Goal: Task Accomplishment & Management: Manage account settings

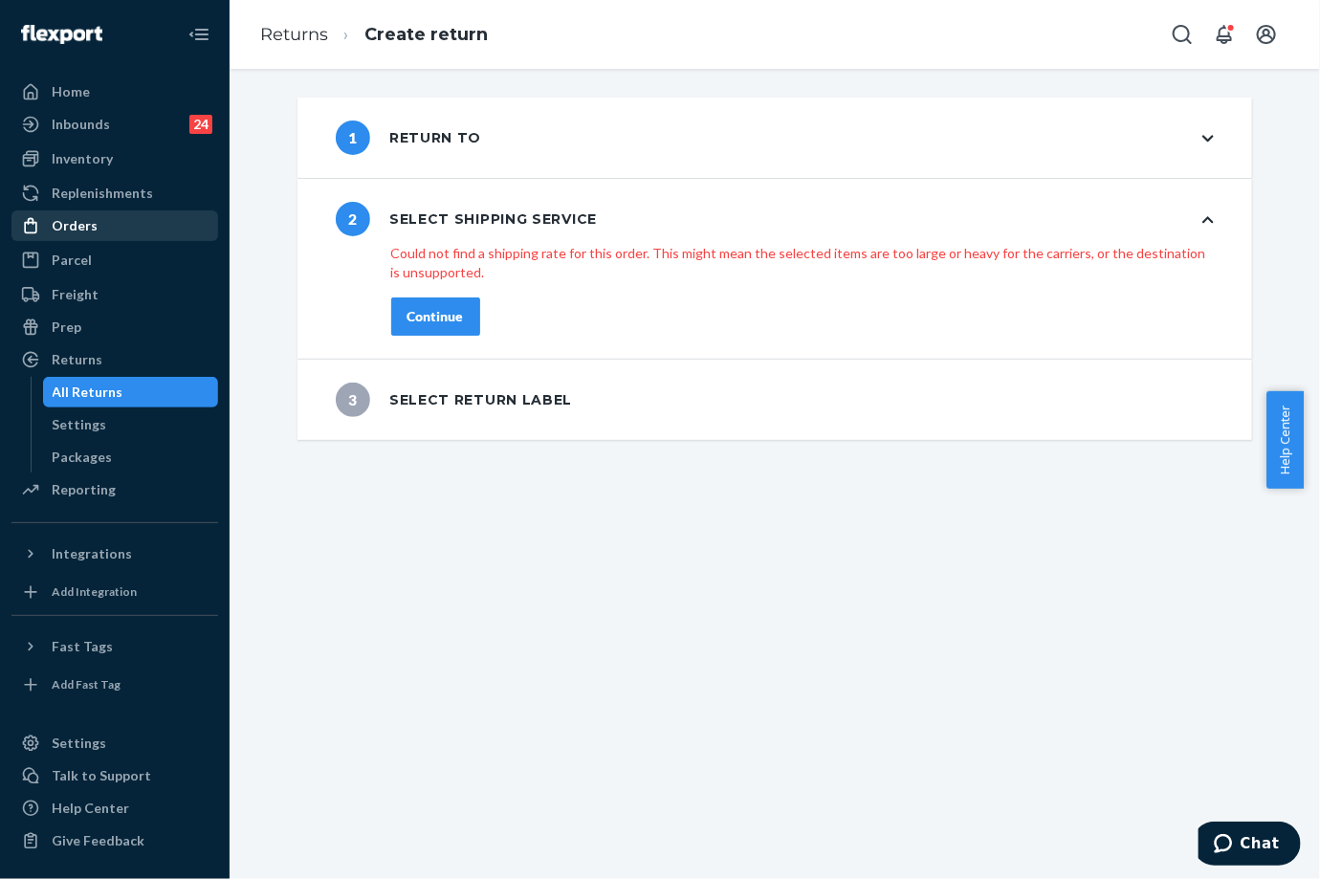
click at [146, 220] on div "Orders" at bounding box center [114, 225] width 203 height 27
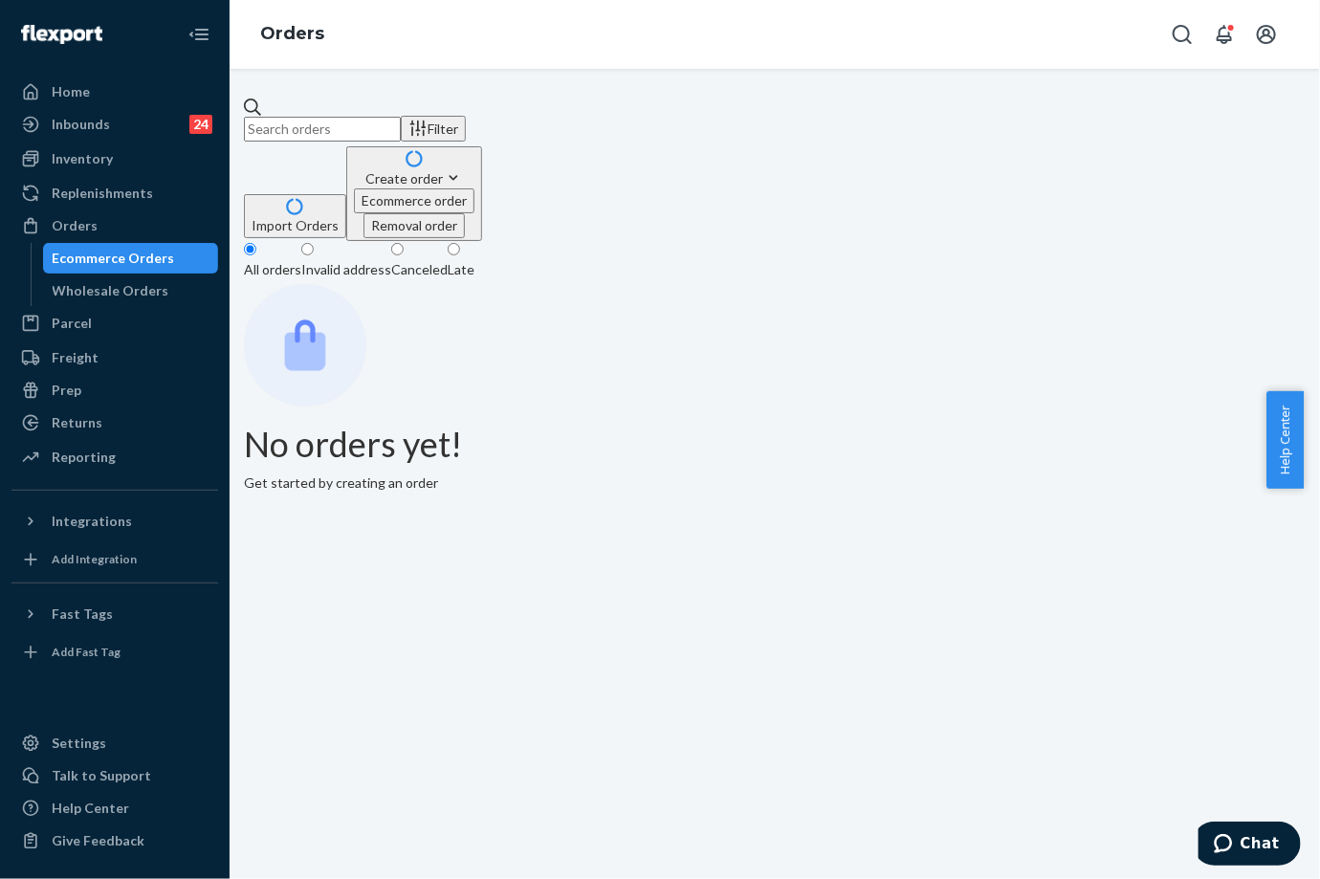
click at [319, 124] on input "text" at bounding box center [322, 129] width 157 height 25
paste input "254986784"
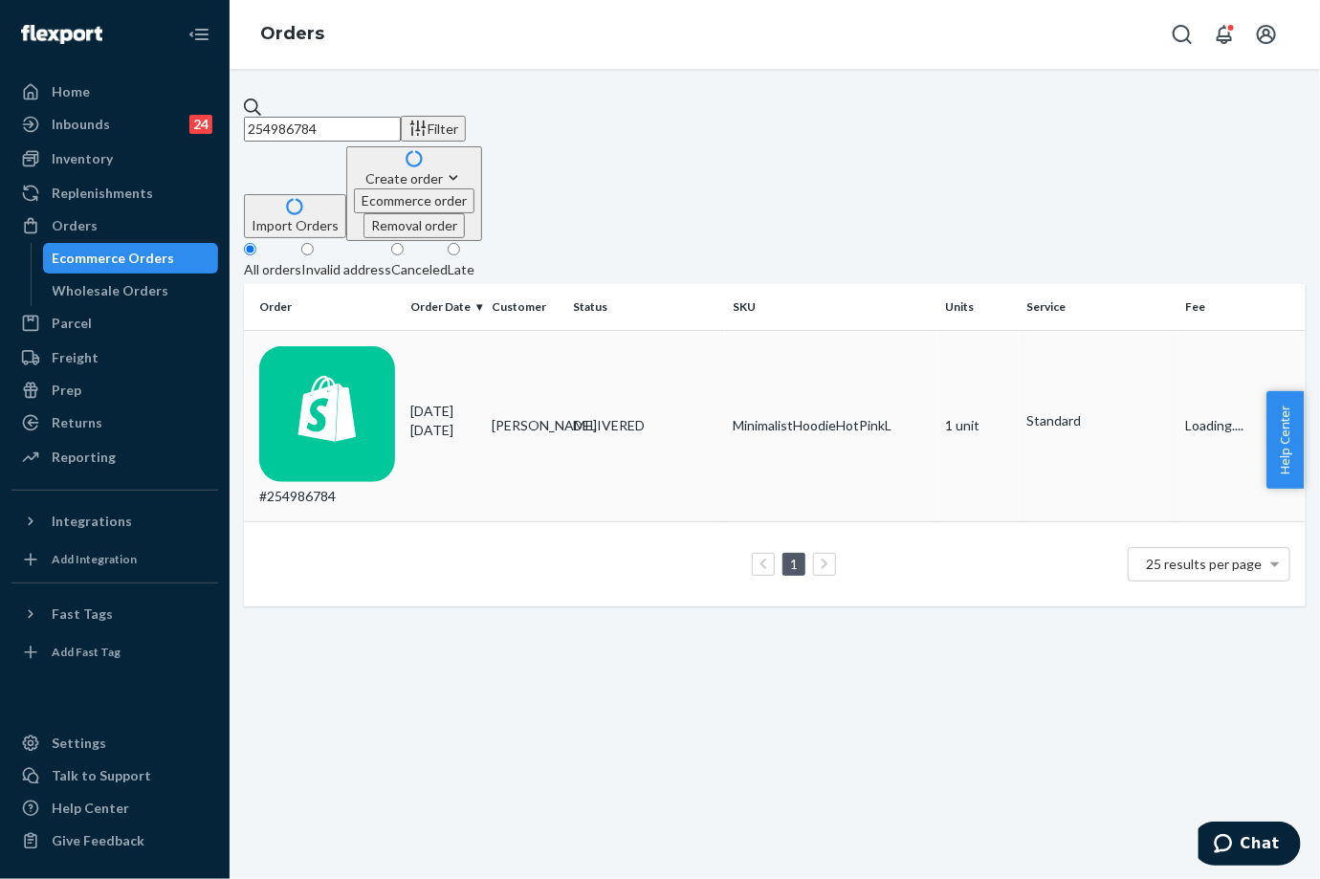
type input "254986784"
click at [451, 330] on td "[DATE] [DATE]" at bounding box center [444, 426] width 81 height 192
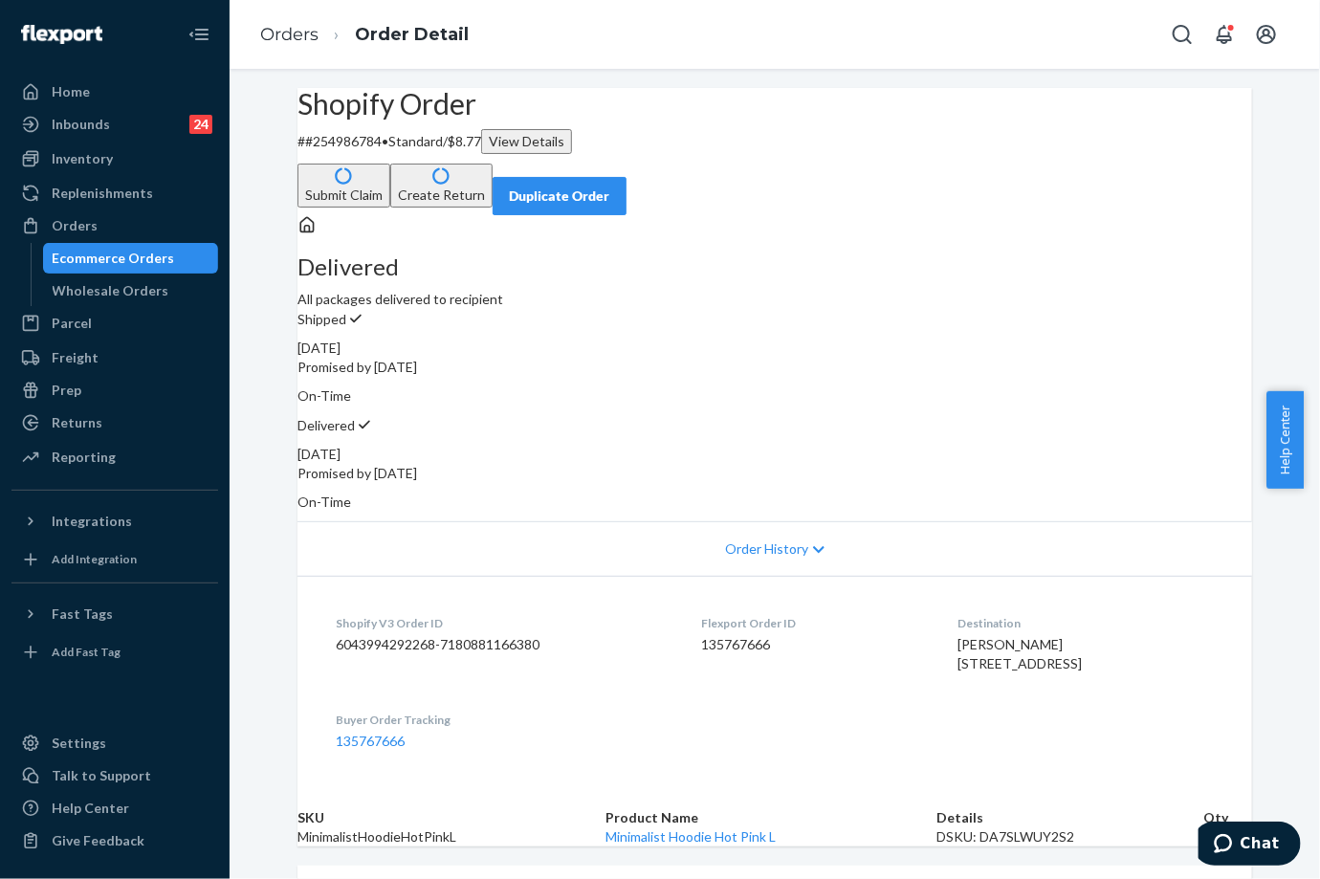
click at [626, 177] on button "Duplicate Order" at bounding box center [560, 196] width 134 height 38
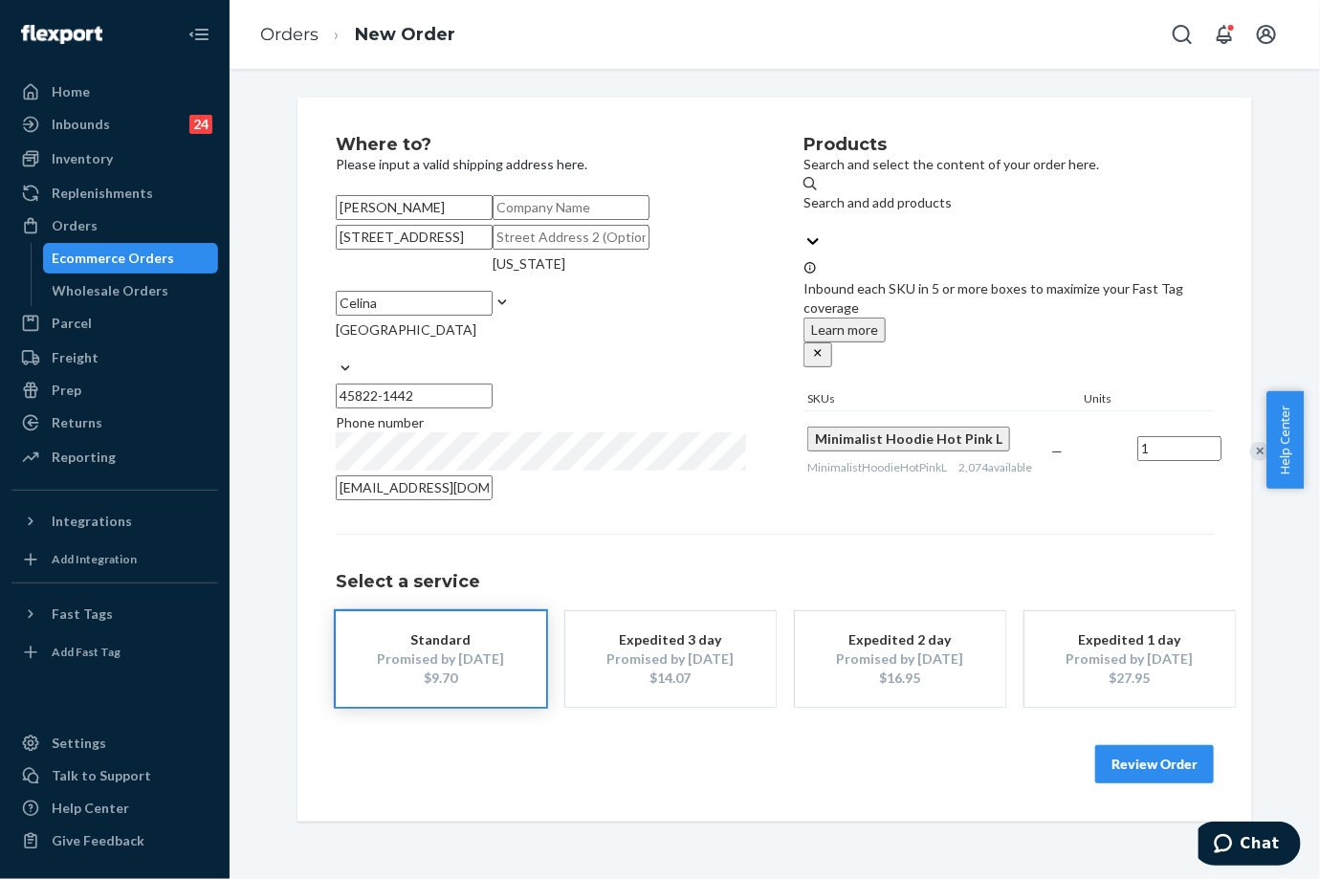
drag, startPoint x: 422, startPoint y: 314, endPoint x: 292, endPoint y: 318, distance: 130.2
click at [297, 318] on div "Where to? Please input a valid shipping address here. [PERSON_NAME] [STREET_ADD…" at bounding box center [774, 460] width 954 height 724
paste input "[GEOGRAPHIC_DATA], [GEOGRAPHIC_DATA], [US_STATE], 45822,"
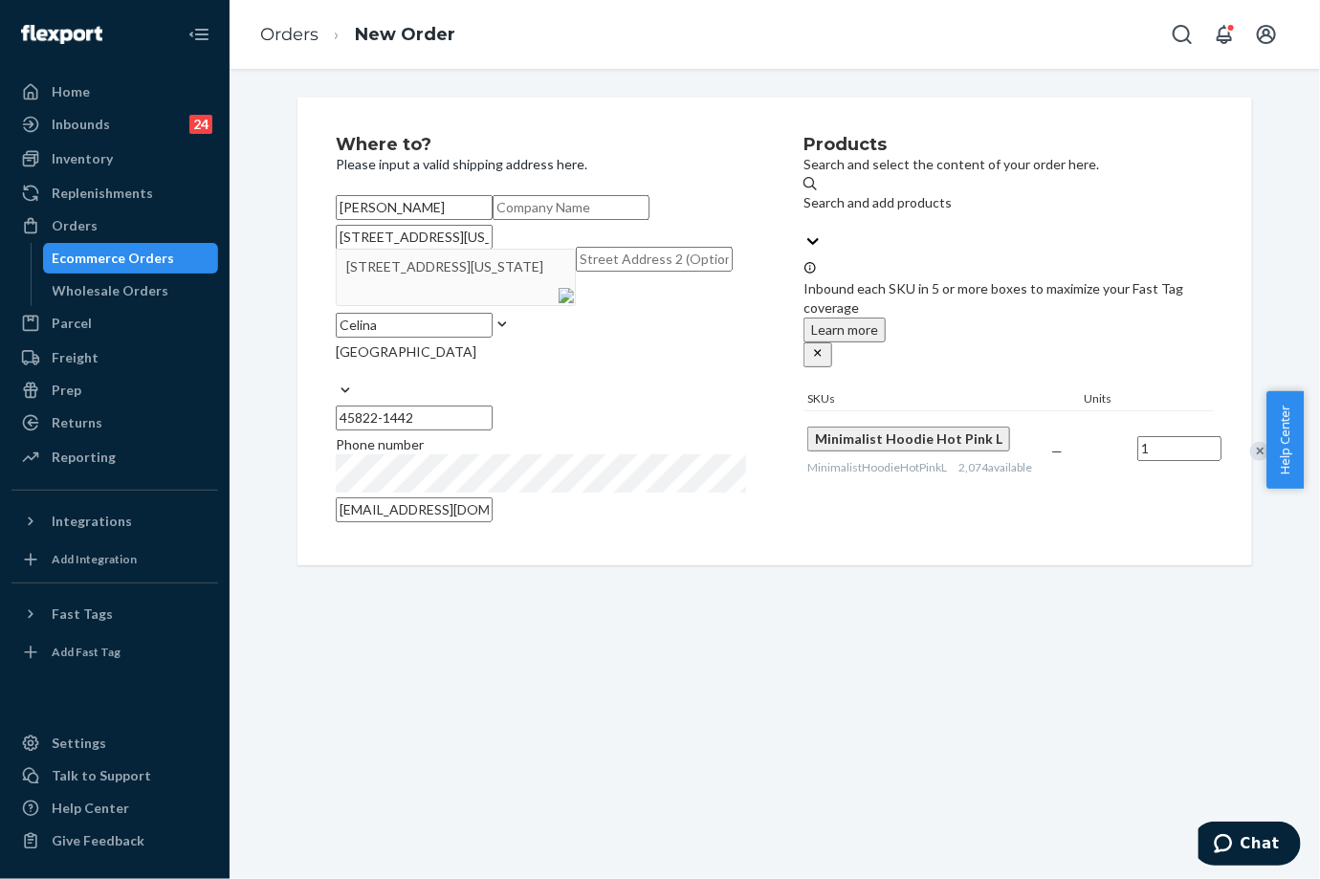
type input "[STREET_ADDRESS][US_STATE]"
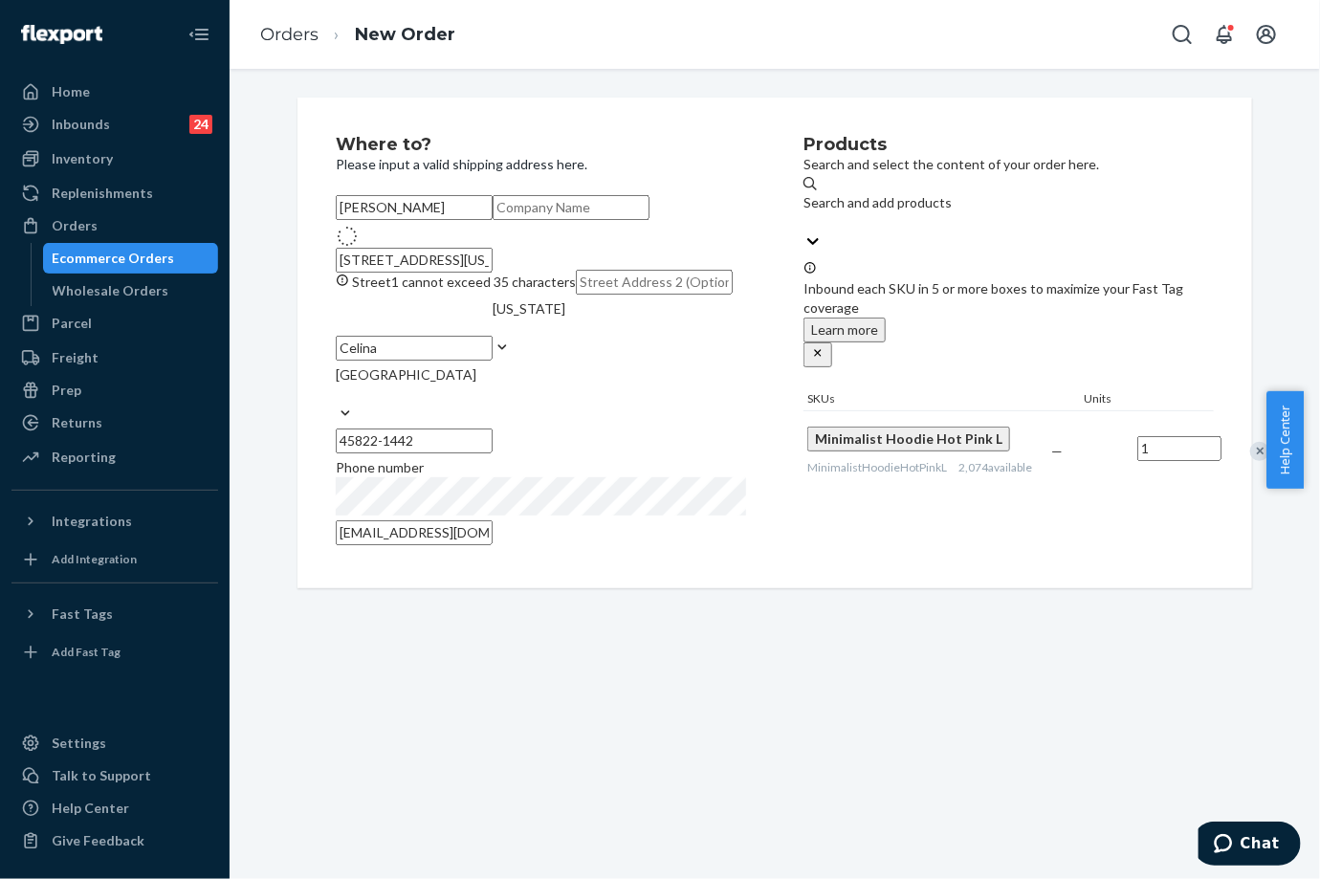
type input "45822"
type input "[STREET_ADDRESS]"
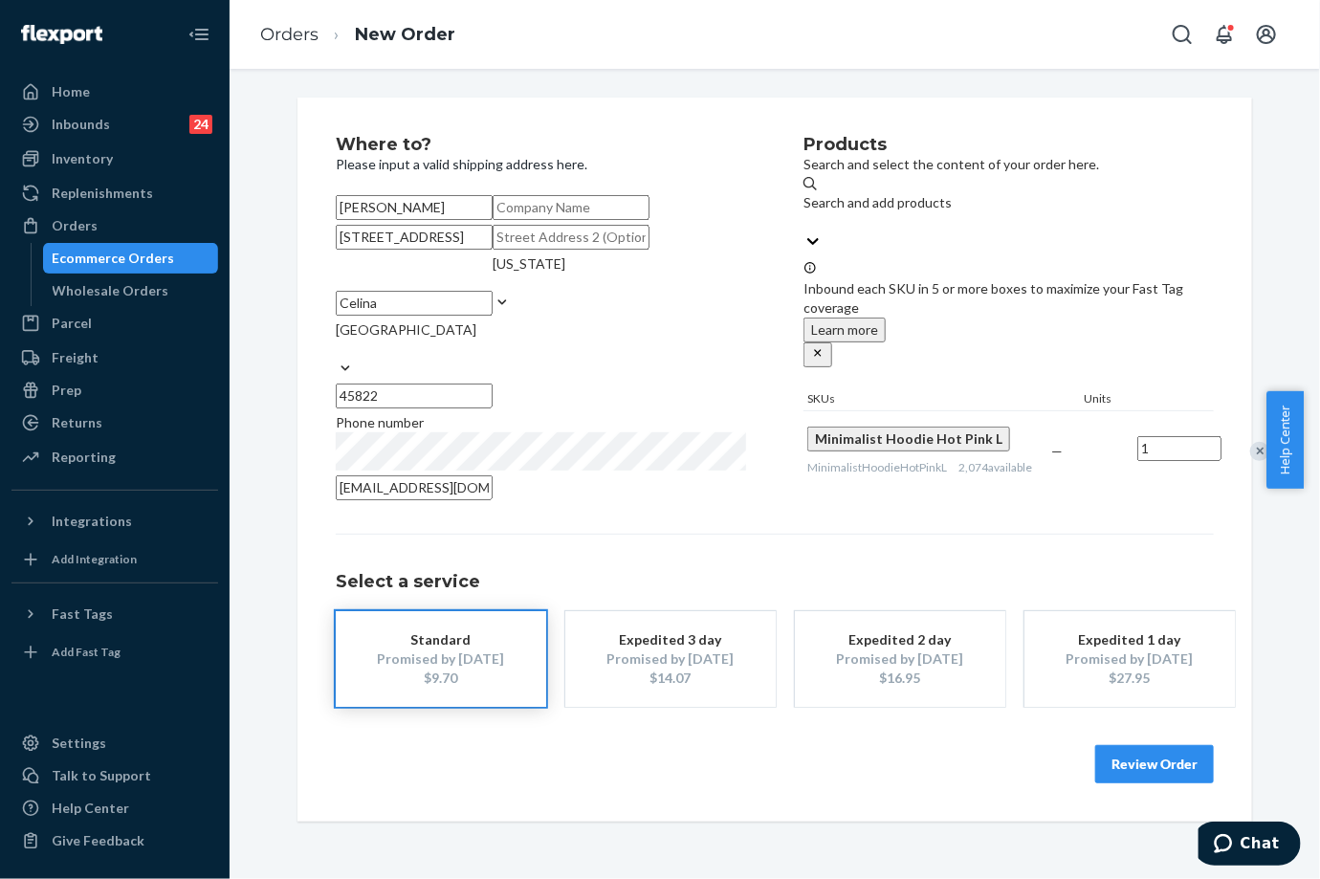
click at [867, 650] on div "Where to? Please input a valid shipping address here. [PERSON_NAME] [STREET_ADD…" at bounding box center [775, 459] width 878 height 647
click at [1130, 783] on button "Review Order" at bounding box center [1154, 764] width 119 height 38
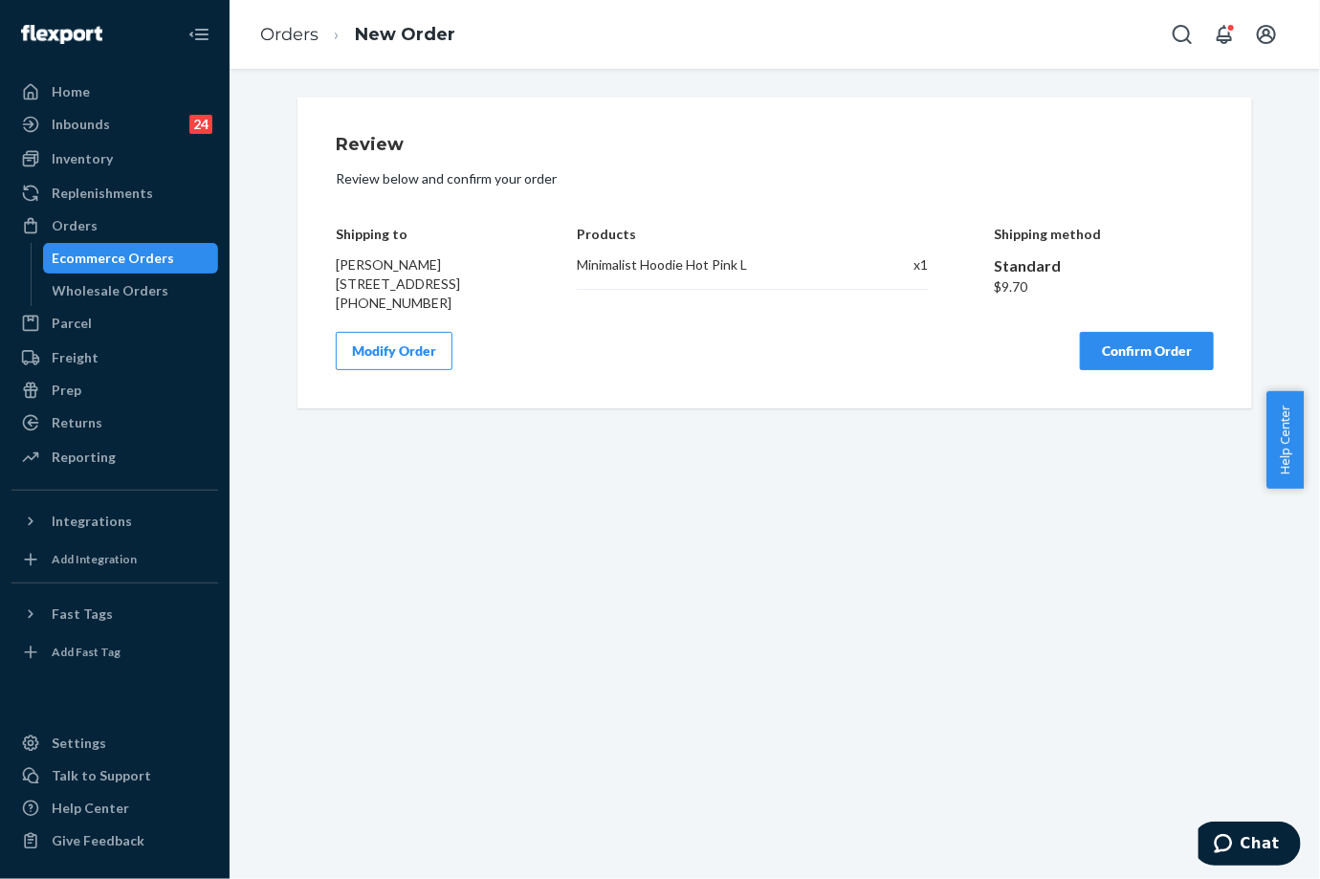
scroll to position [0, 0]
click at [1115, 370] on button "Confirm Order" at bounding box center [1147, 351] width 134 height 38
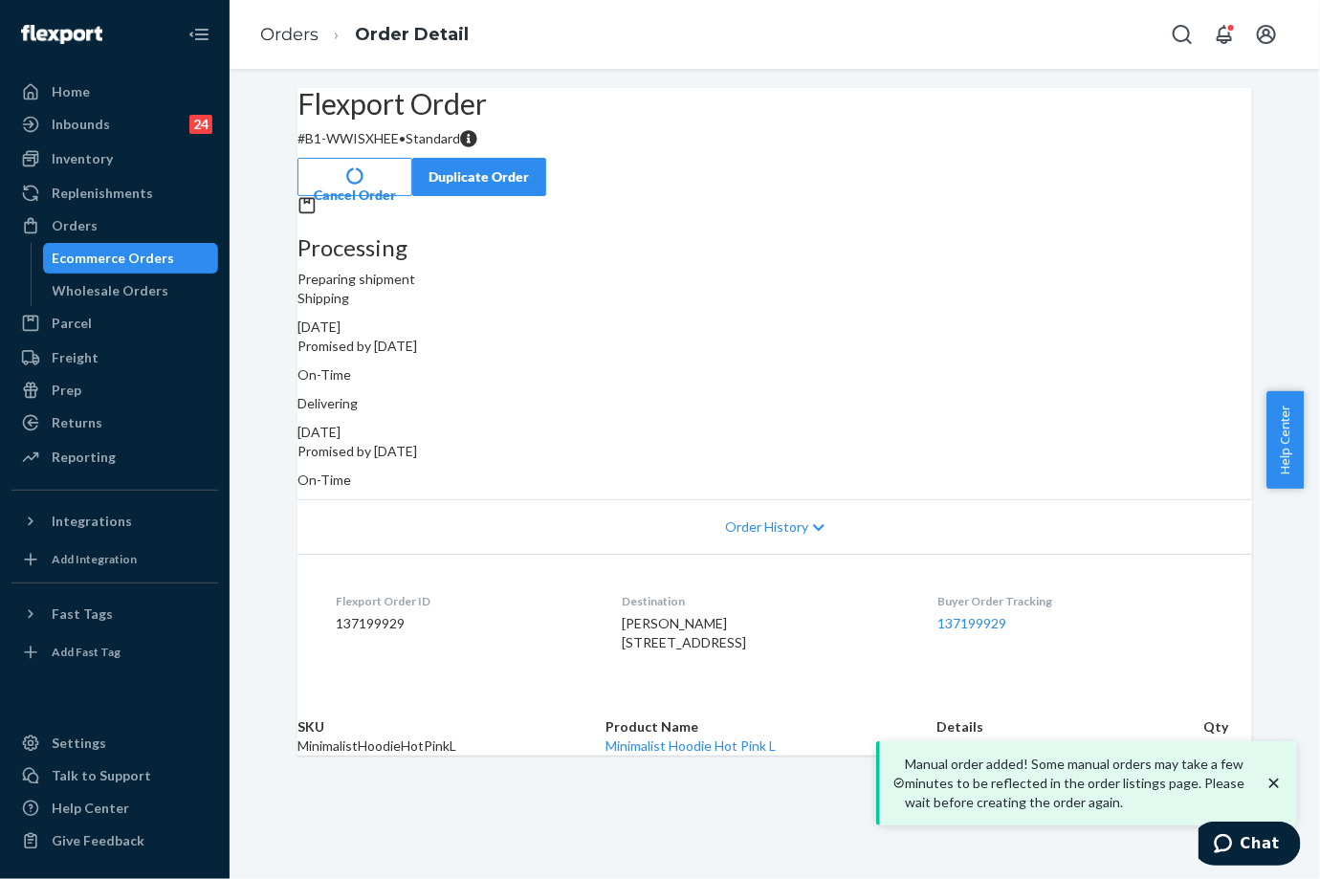
drag, startPoint x: 882, startPoint y: 388, endPoint x: 548, endPoint y: 164, distance: 401.9
click at [946, 394] on div "Delivering [DATE] Promised by [DATE] On-Time" at bounding box center [774, 442] width 954 height 96
copy div "[DATE]"
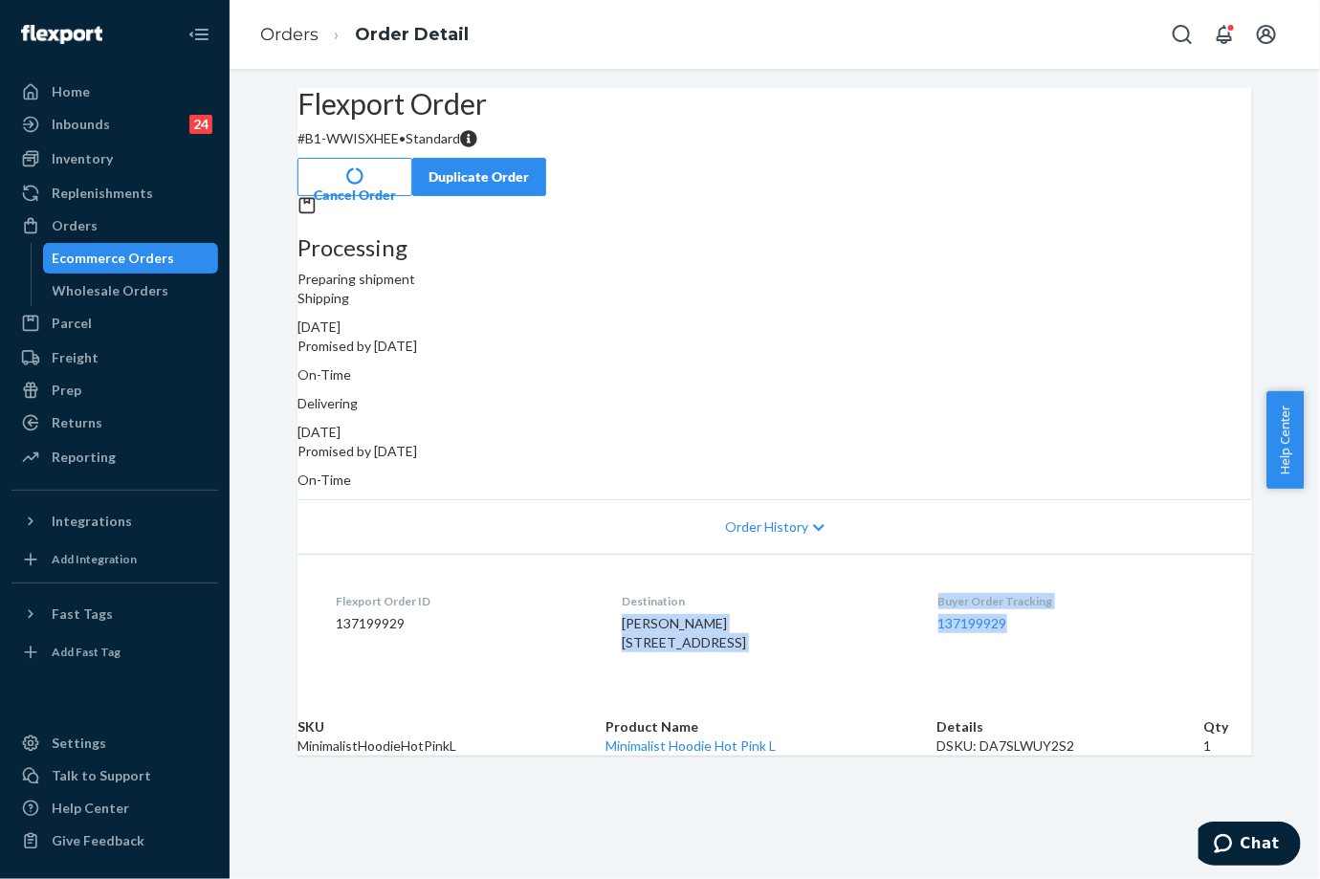
drag, startPoint x: 922, startPoint y: 570, endPoint x: 1032, endPoint y: 603, distance: 114.7
click at [1032, 603] on dl "Flexport Order ID 137199929 Destination [PERSON_NAME] [STREET_ADDRESS] US Buyer…" at bounding box center [774, 625] width 954 height 143
drag, startPoint x: 1032, startPoint y: 603, endPoint x: 885, endPoint y: 592, distance: 147.7
click at [885, 593] on div "Destination [PERSON_NAME] [STREET_ADDRESS]" at bounding box center [764, 626] width 285 height 66
click at [910, 580] on dl "Flexport Order ID 137199929 Destination [PERSON_NAME] [STREET_ADDRESS] US Buyer…" at bounding box center [774, 625] width 954 height 143
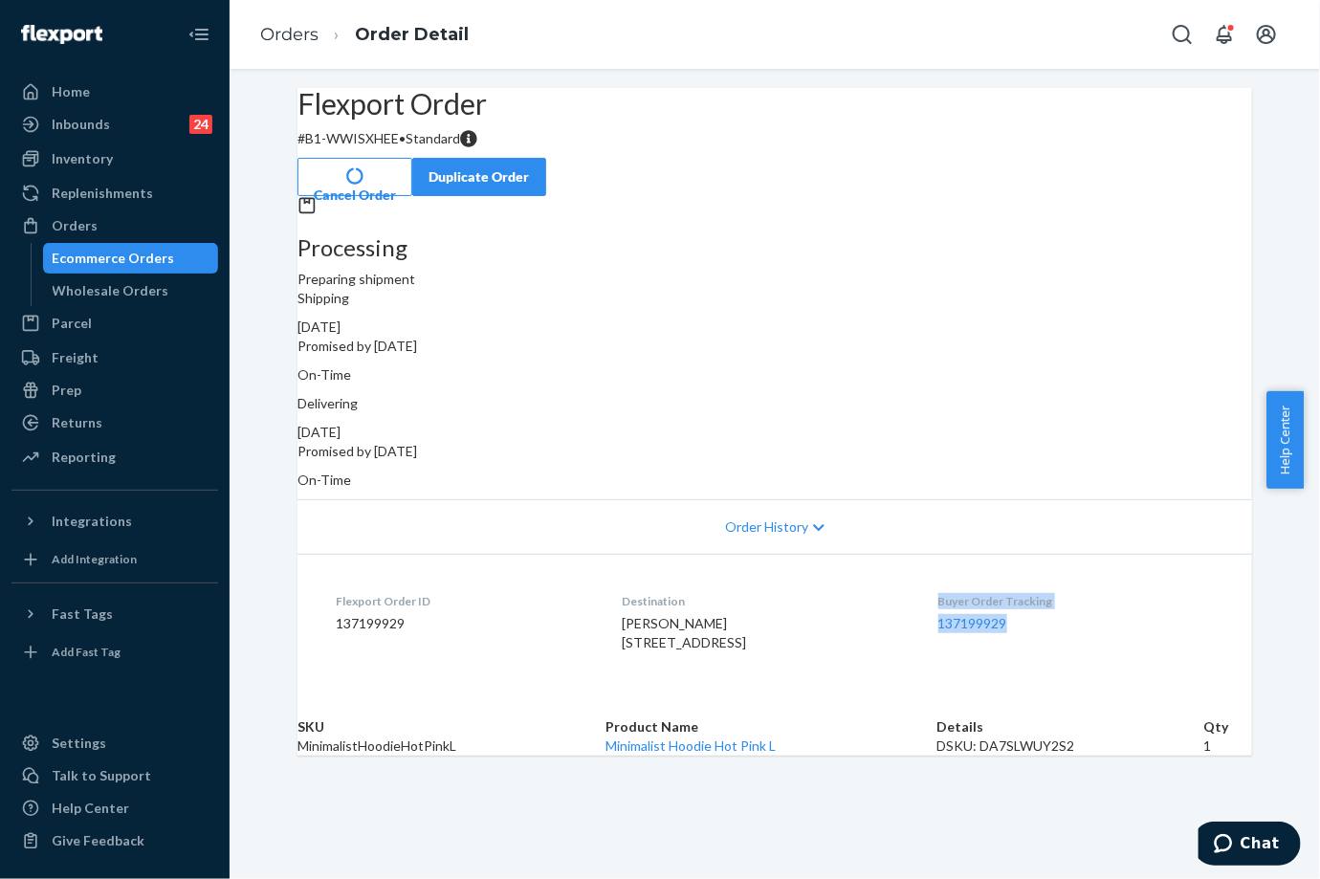
drag, startPoint x: 937, startPoint y: 571, endPoint x: 1031, endPoint y: 599, distance: 97.7
click at [1031, 599] on dl "Flexport Order ID 137199929 Destination [PERSON_NAME] [STREET_ADDRESS] US Buyer…" at bounding box center [774, 625] width 954 height 143
copy div "Buyer Order Tracking 137199929"
click at [304, 38] on link "Orders" at bounding box center [289, 34] width 58 height 21
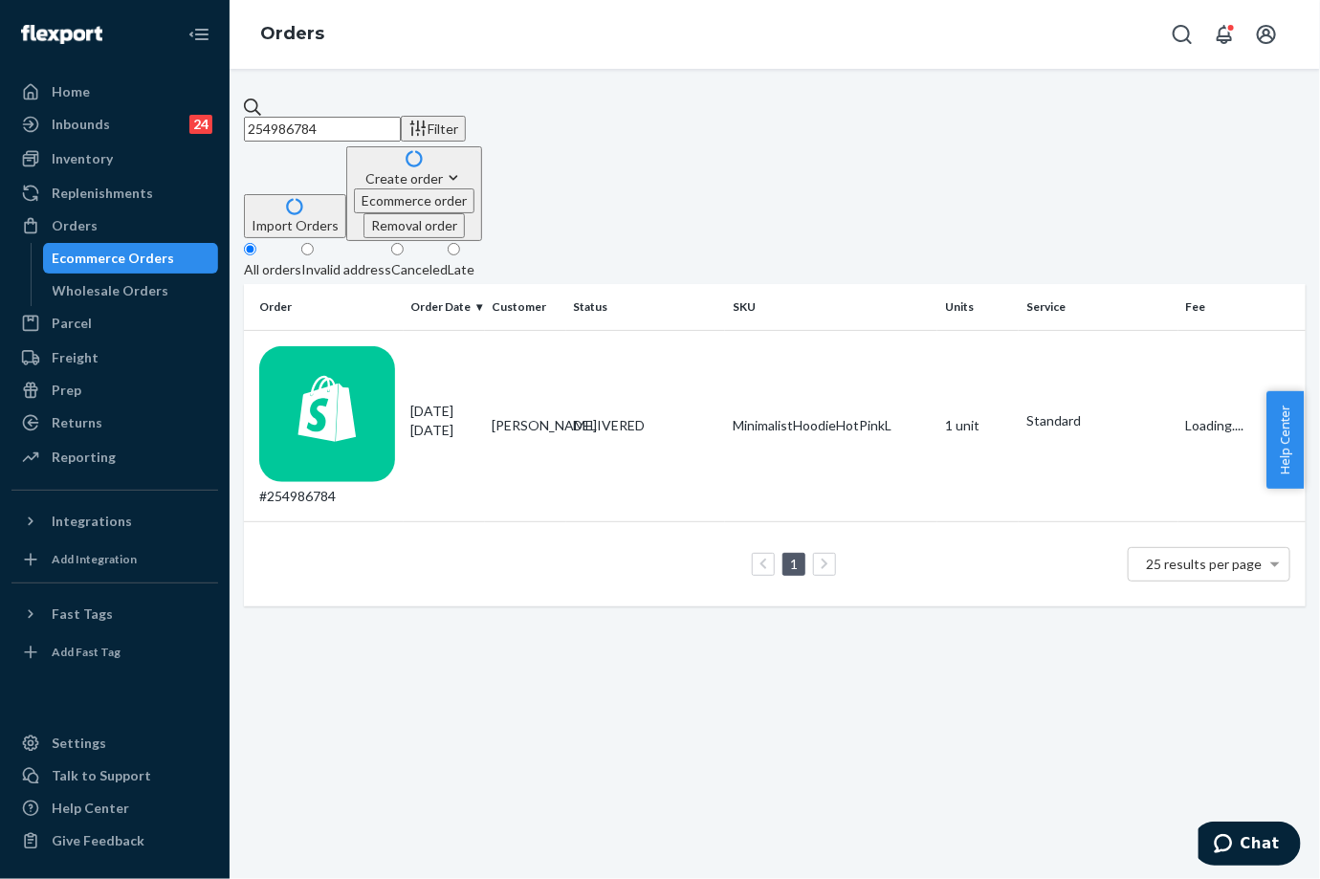
click at [373, 131] on input "254986784" at bounding box center [322, 129] width 157 height 25
click at [371, 130] on input "254986784" at bounding box center [322, 129] width 157 height 25
paste input "636272"
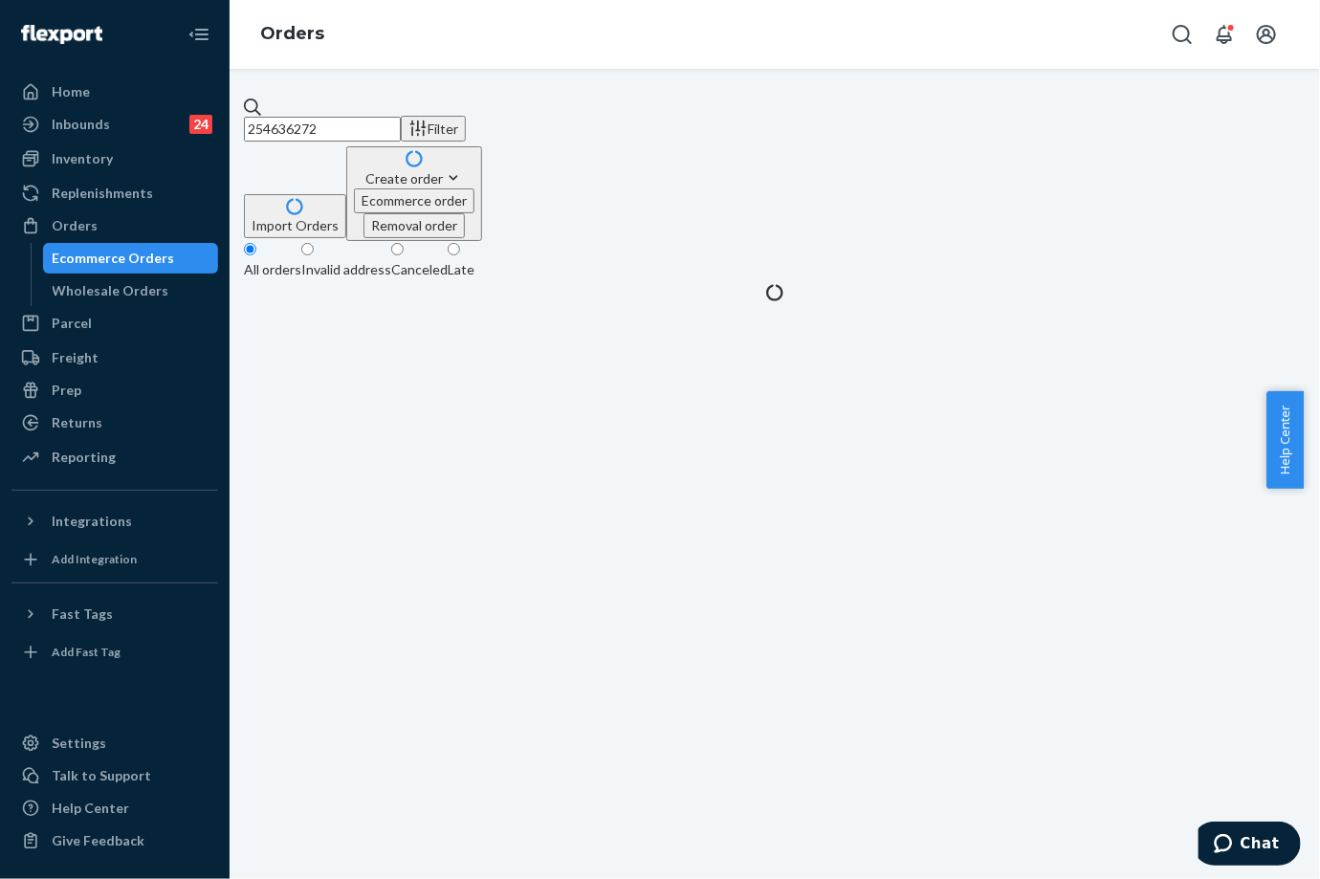
type input "254636272"
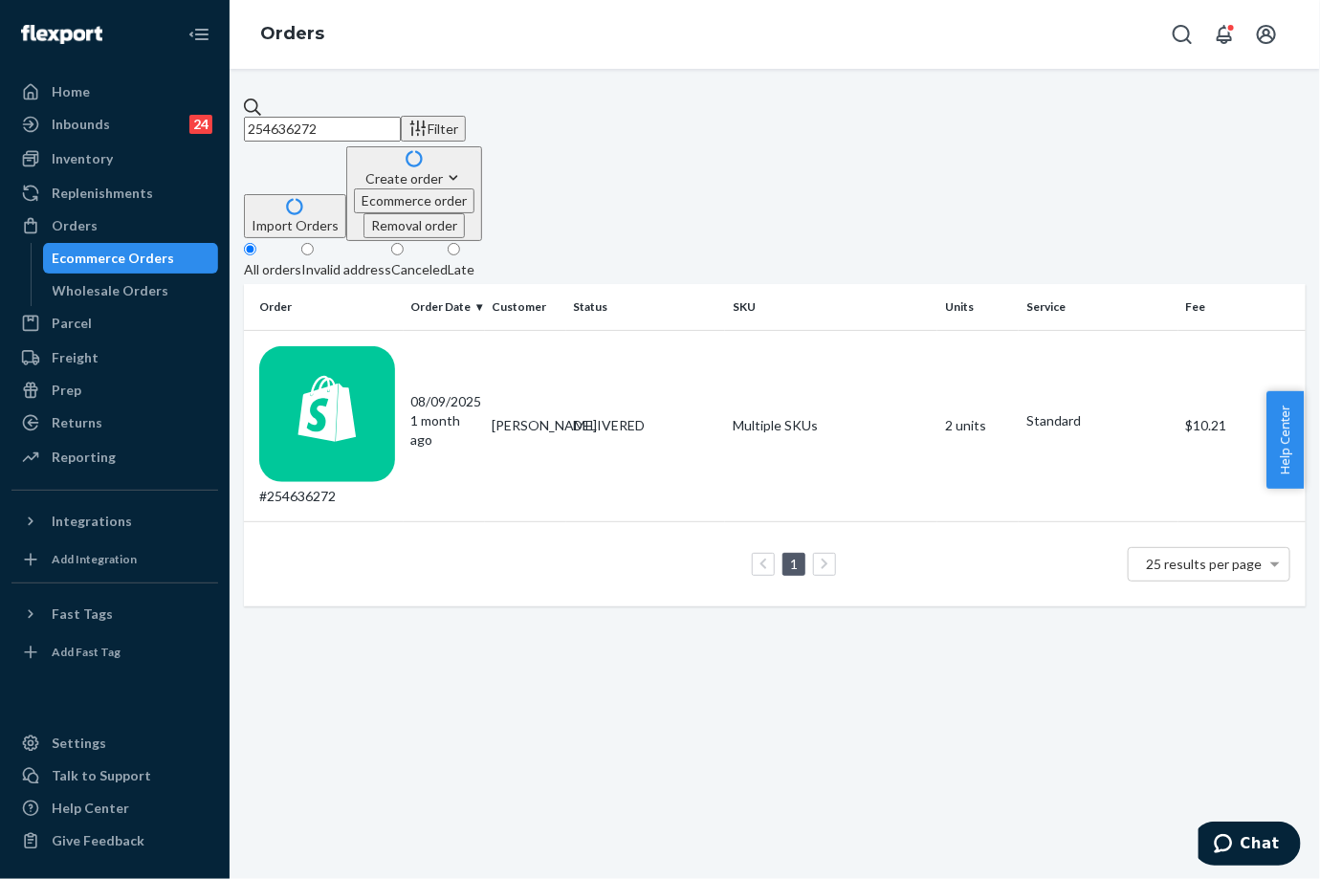
click at [781, 664] on div "254636272 Filter Import Orders Create order Ecommerce order Removal order All o…" at bounding box center [775, 474] width 1090 height 810
click at [467, 411] on p "1 month ago" at bounding box center [444, 430] width 66 height 38
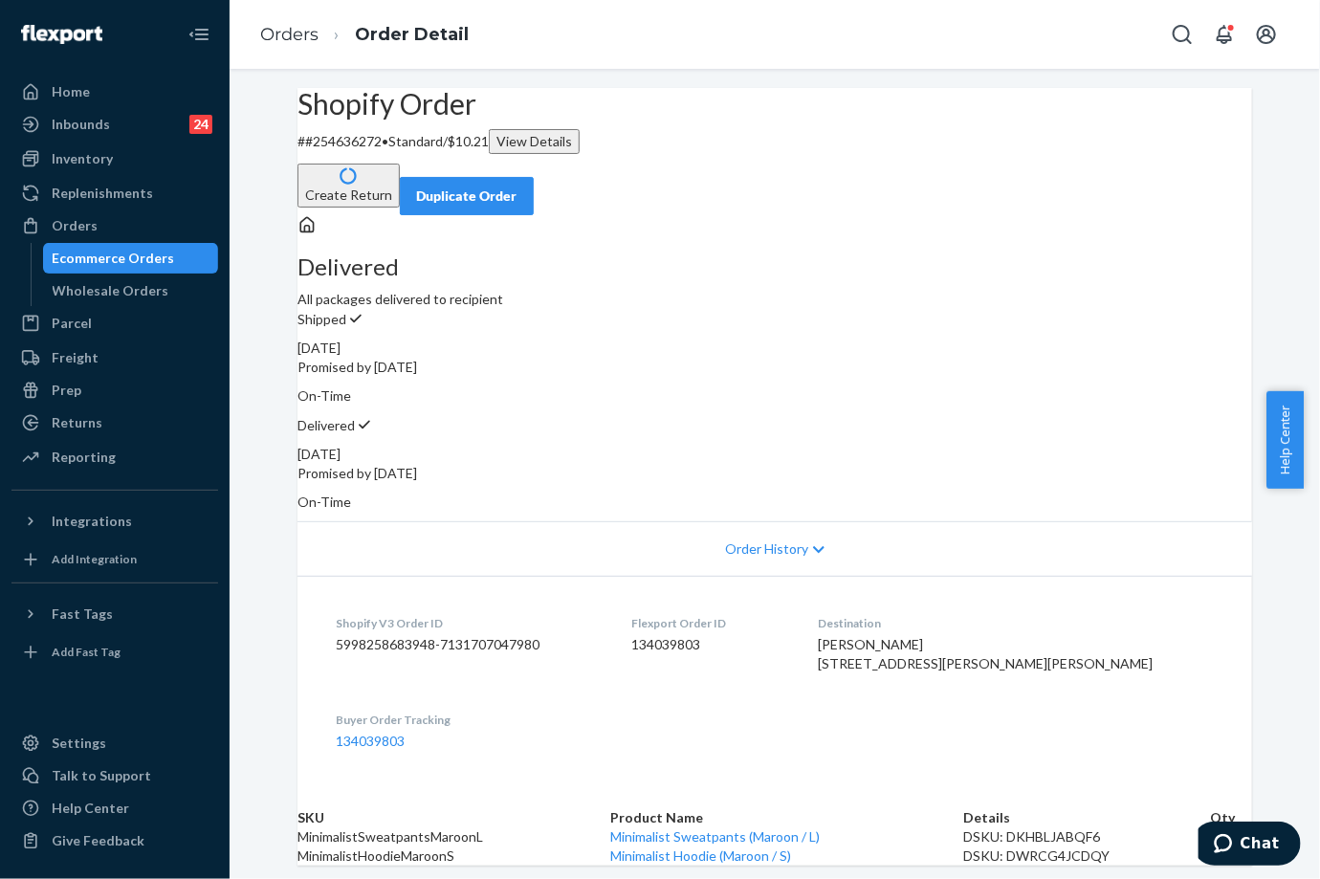
drag, startPoint x: 1150, startPoint y: 163, endPoint x: 1132, endPoint y: 144, distance: 25.0
click at [517, 186] on div "Duplicate Order" at bounding box center [466, 195] width 101 height 19
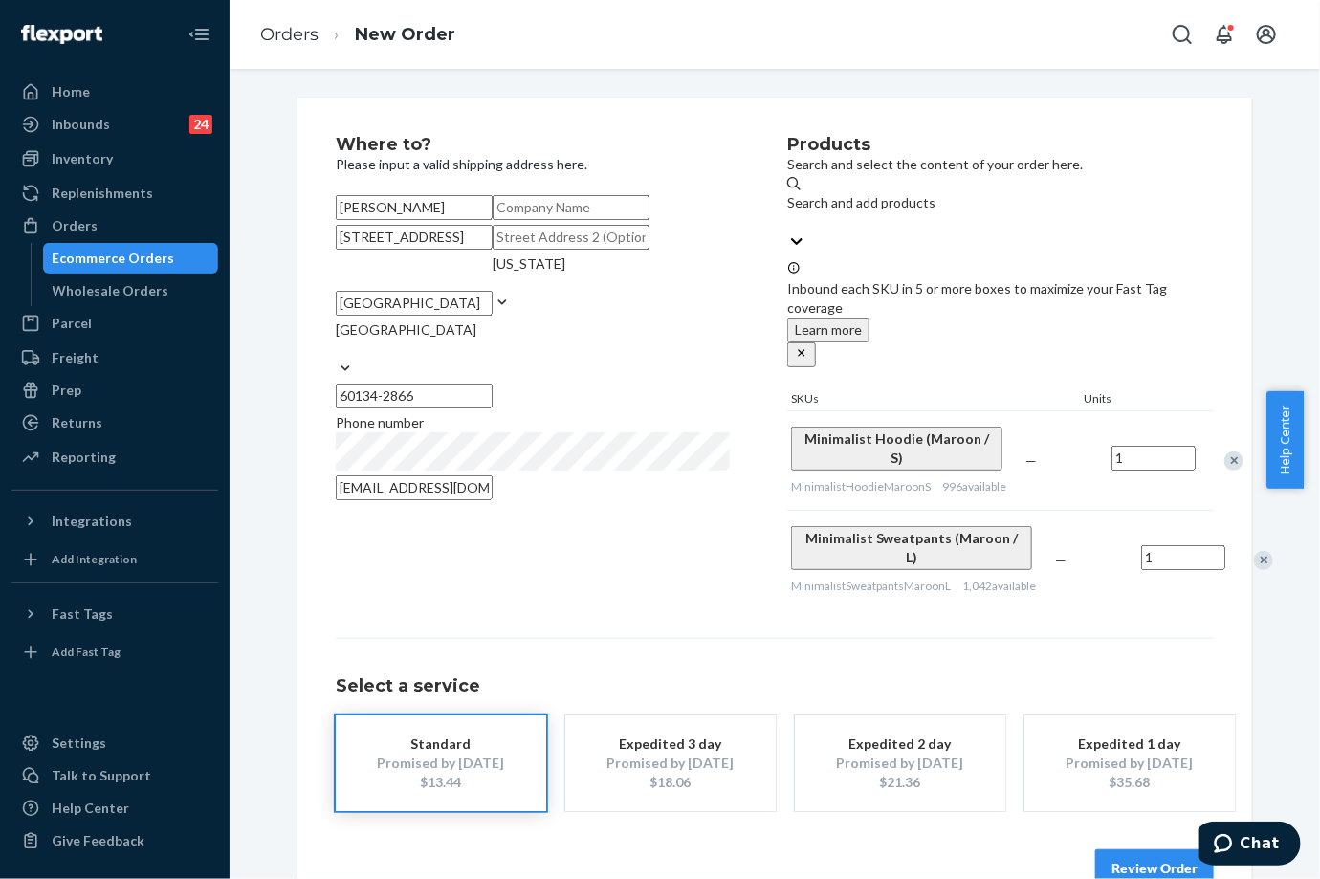
click at [1254, 551] on div "Remove Item" at bounding box center [1263, 560] width 19 height 19
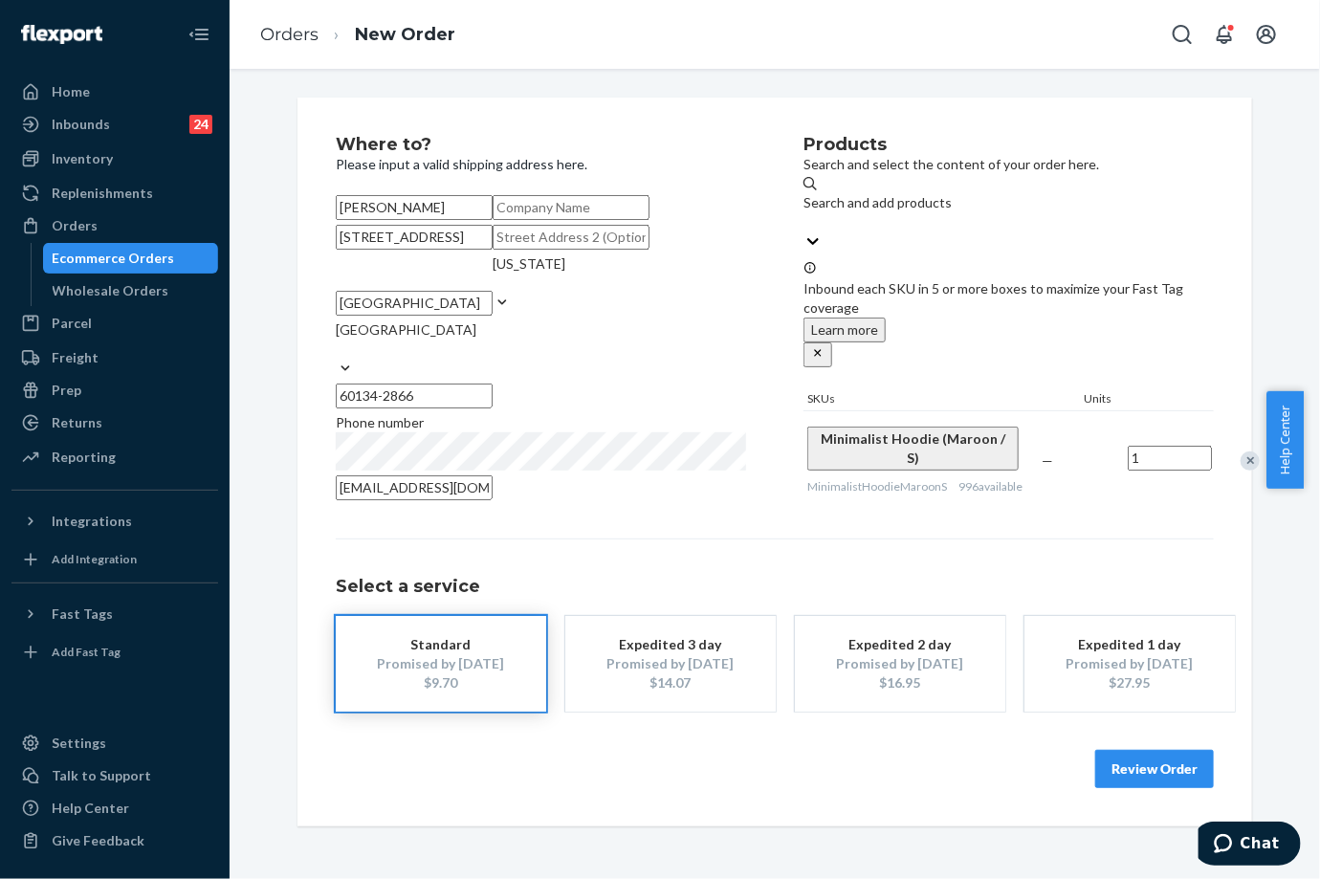
scroll to position [87, 0]
click at [1140, 788] on button "Review Order" at bounding box center [1154, 769] width 119 height 38
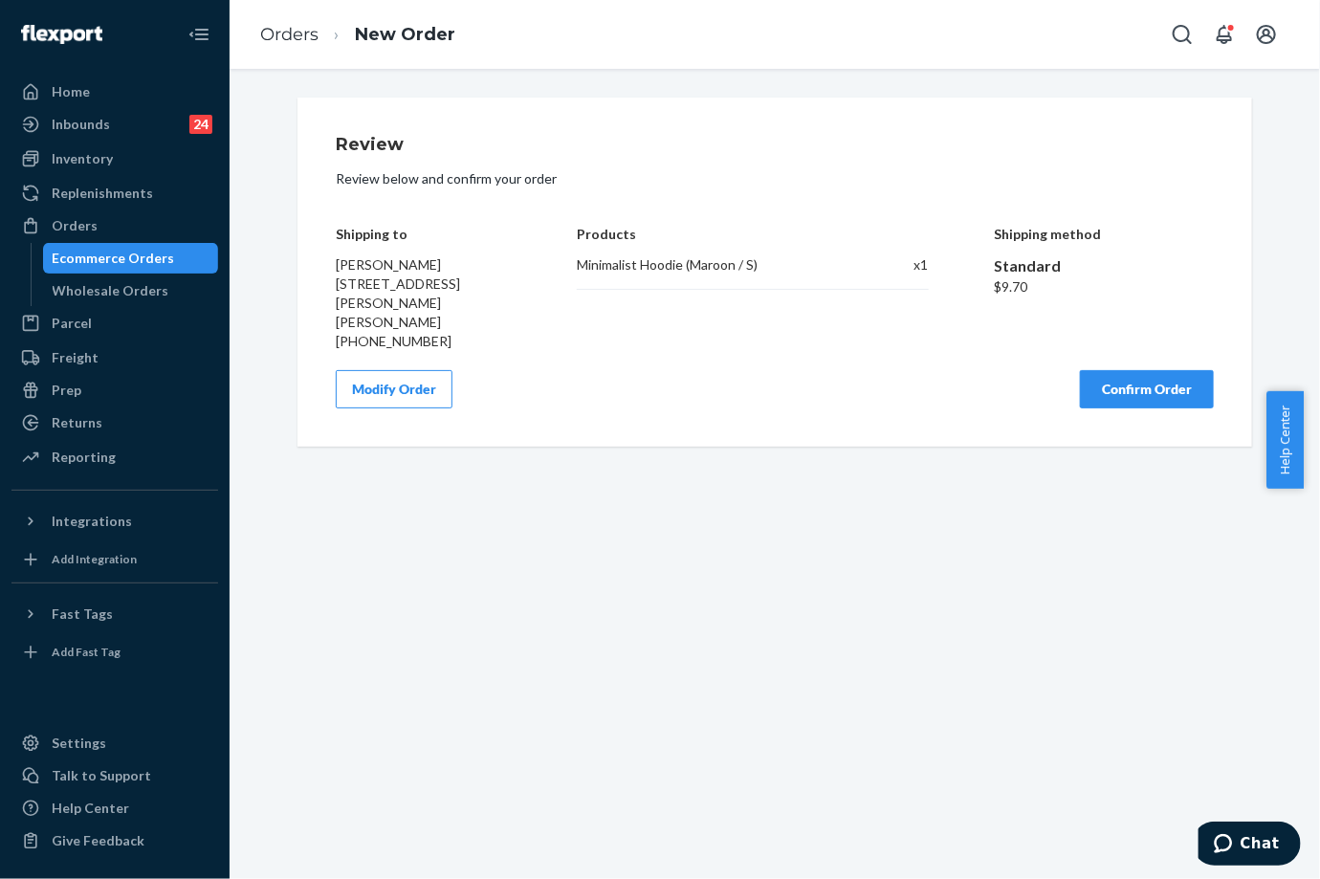
click at [1135, 378] on button "Confirm Order" at bounding box center [1147, 389] width 134 height 38
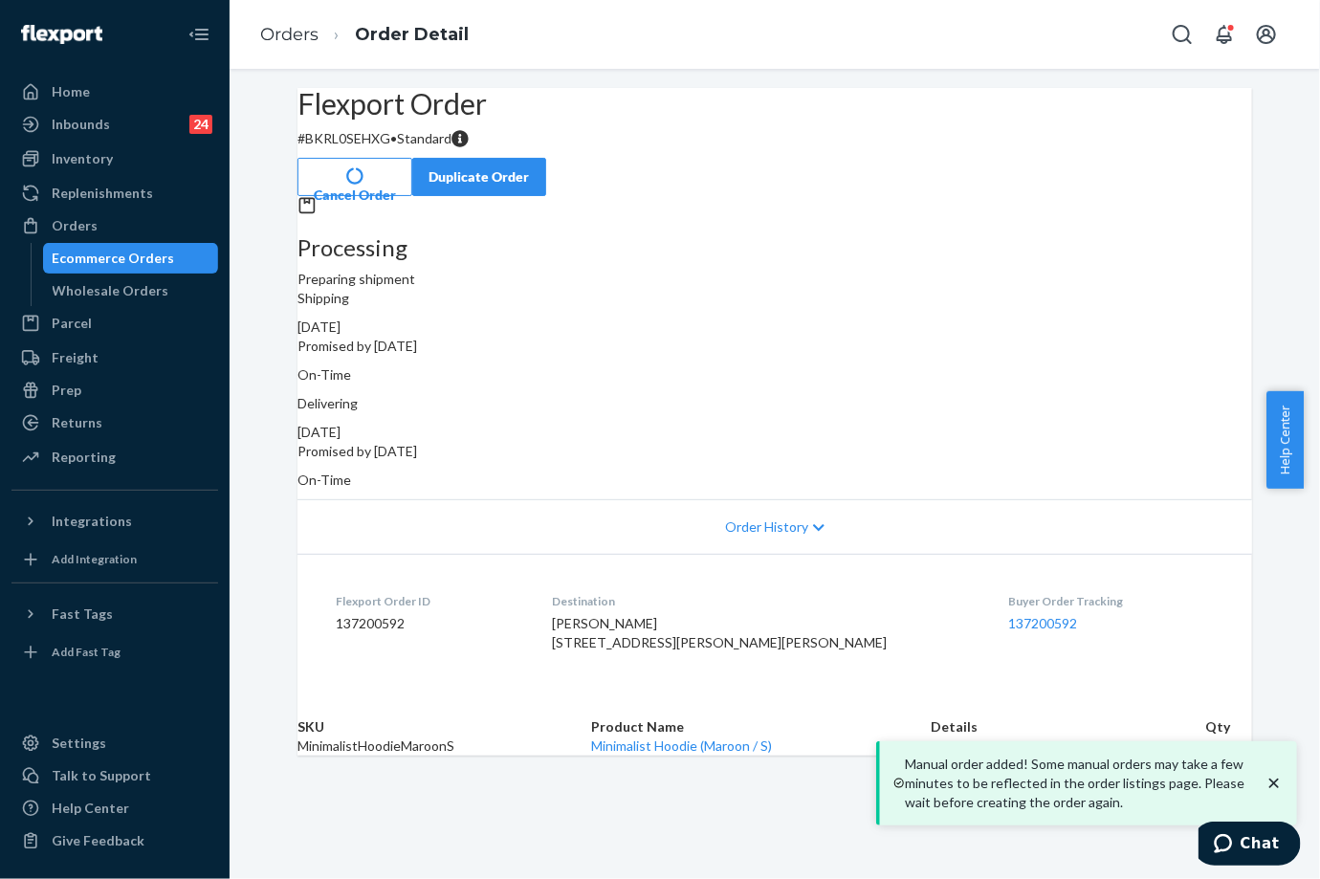
drag, startPoint x: 870, startPoint y: 393, endPoint x: 949, endPoint y: 393, distance: 78.4
click at [949, 394] on div "Delivering [DATE] Promised by [DATE] On-Time" at bounding box center [774, 442] width 954 height 96
copy div "[DATE],"
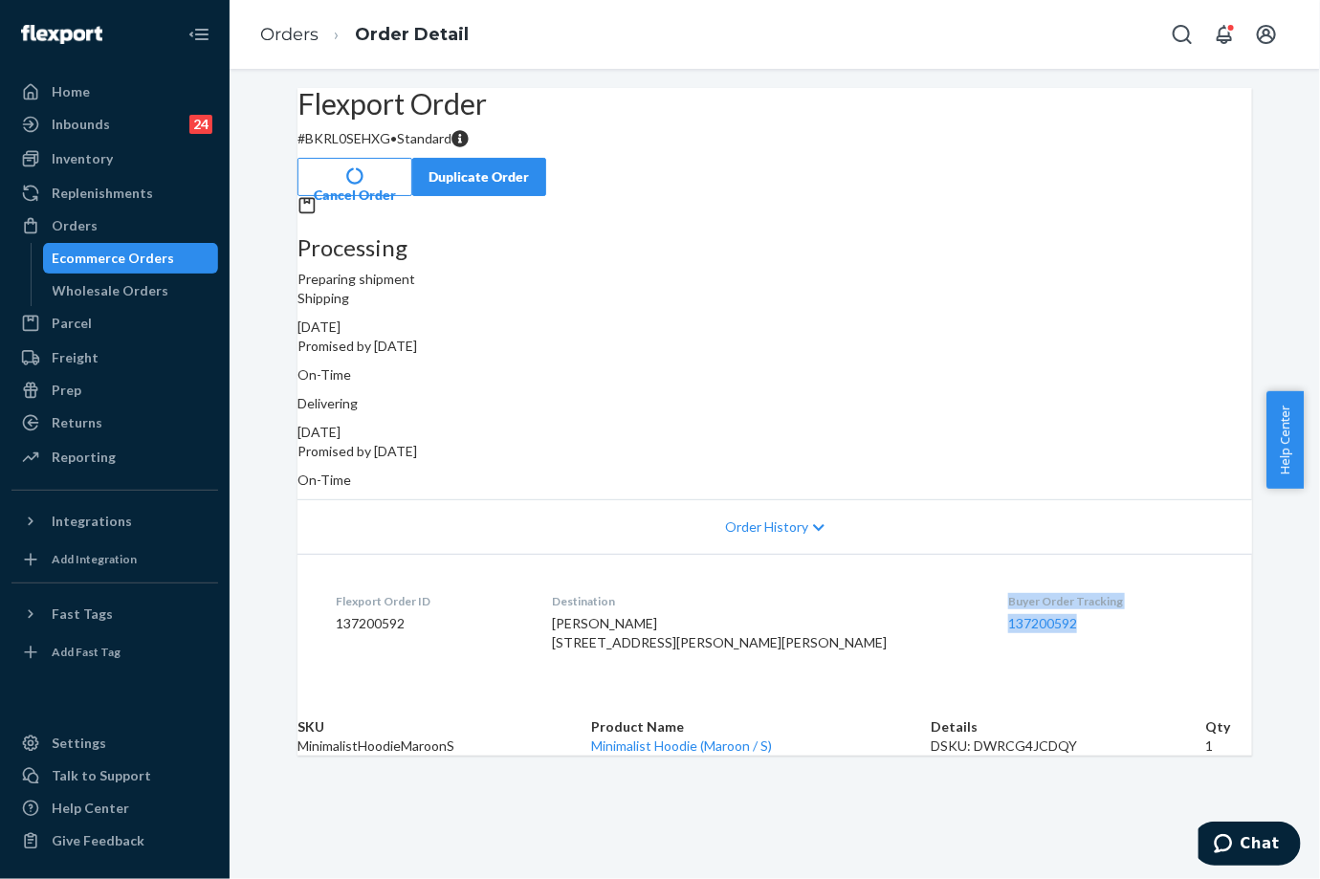
drag, startPoint x: 933, startPoint y: 578, endPoint x: 1010, endPoint y: 599, distance: 79.3
click at [1010, 599] on dl "Flexport Order ID 137200592 Destination [PERSON_NAME] [STREET_ADDRESS][PERSON_N…" at bounding box center [774, 625] width 954 height 143
copy div "Buyer Order Tracking 137200592"
drag, startPoint x: 288, startPoint y: 37, endPoint x: 324, endPoint y: 86, distance: 60.8
click at [288, 37] on link "Orders" at bounding box center [289, 34] width 58 height 21
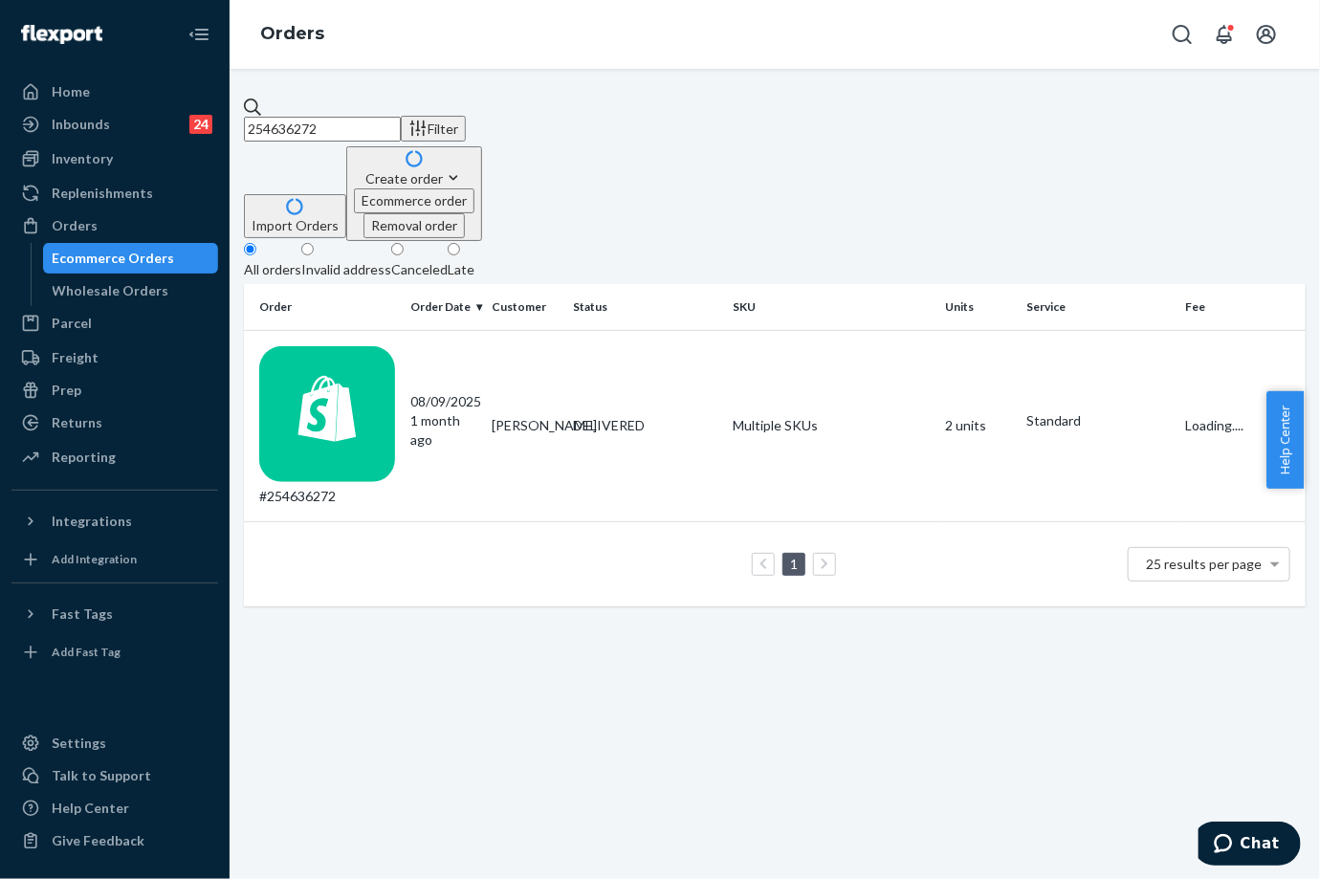
click at [362, 136] on div "254636272 Filter Import Orders Create order Ecommerce order Removal order" at bounding box center [775, 169] width 1062 height 143
click at [343, 117] on input "254636272" at bounding box center [322, 129] width 157 height 25
paste input "5196184"
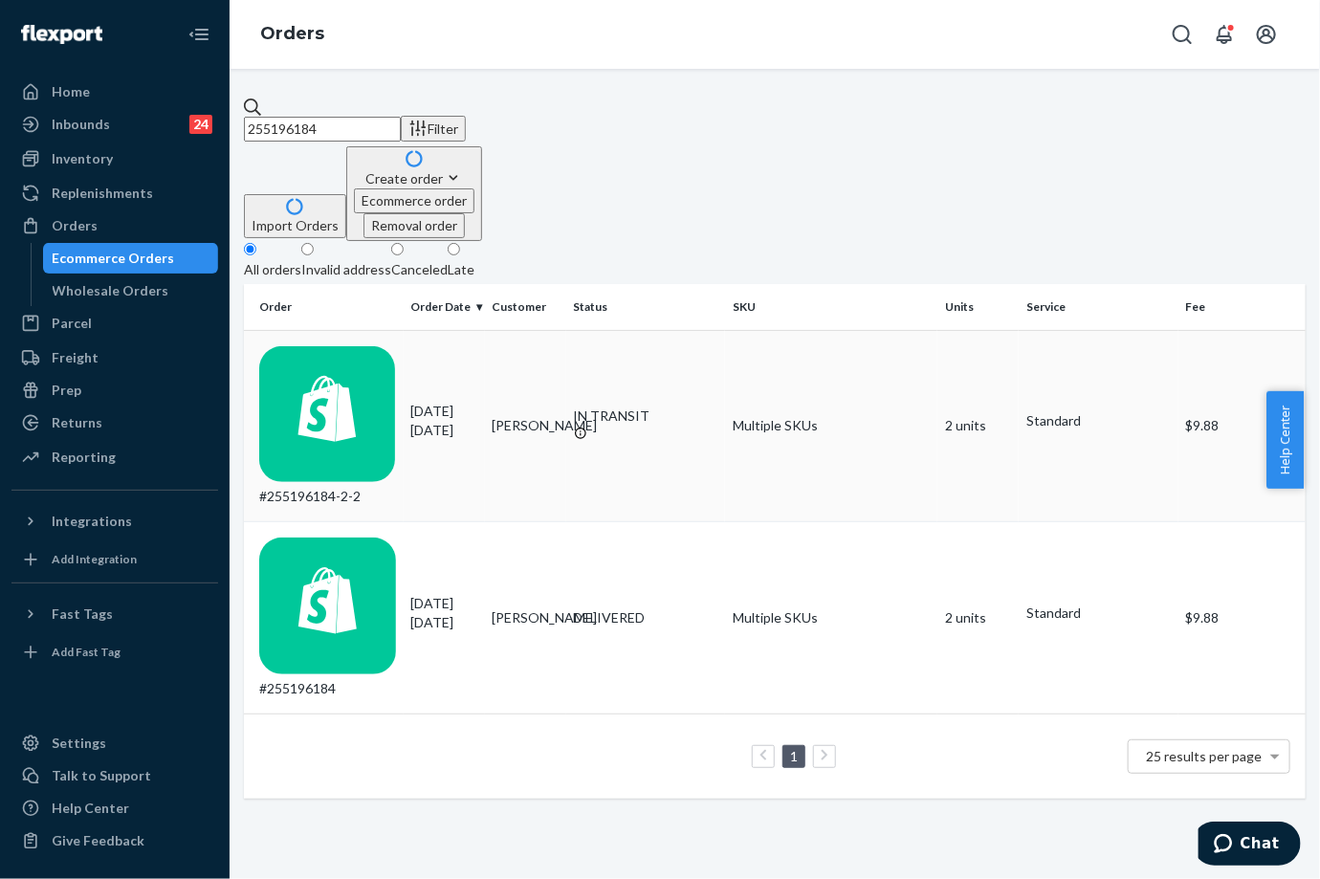
type input "255196184"
click at [417, 330] on td "[DATE] [DATE]" at bounding box center [444, 426] width 81 height 192
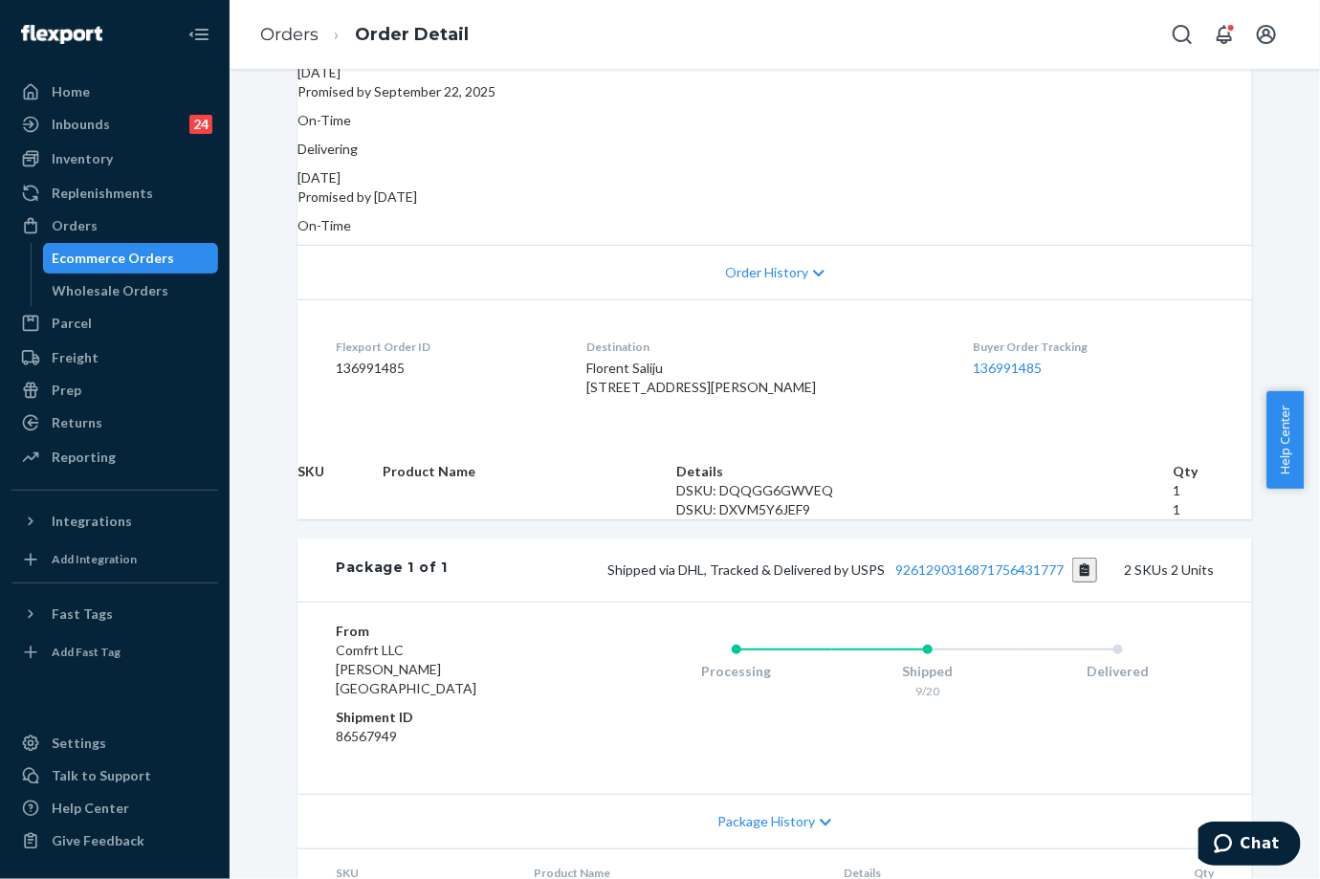
scroll to position [488, 0]
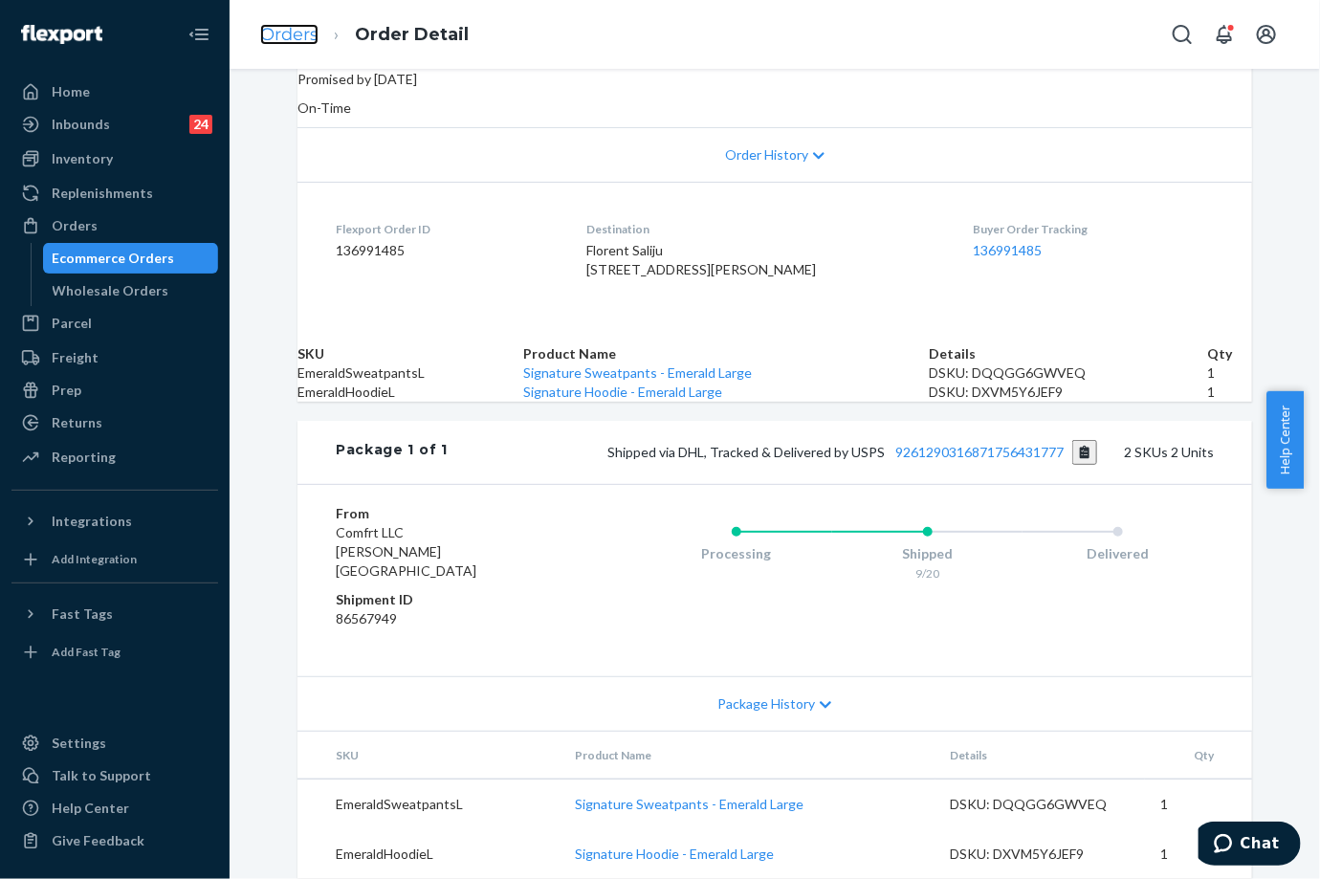
click at [299, 36] on link "Orders" at bounding box center [289, 34] width 58 height 21
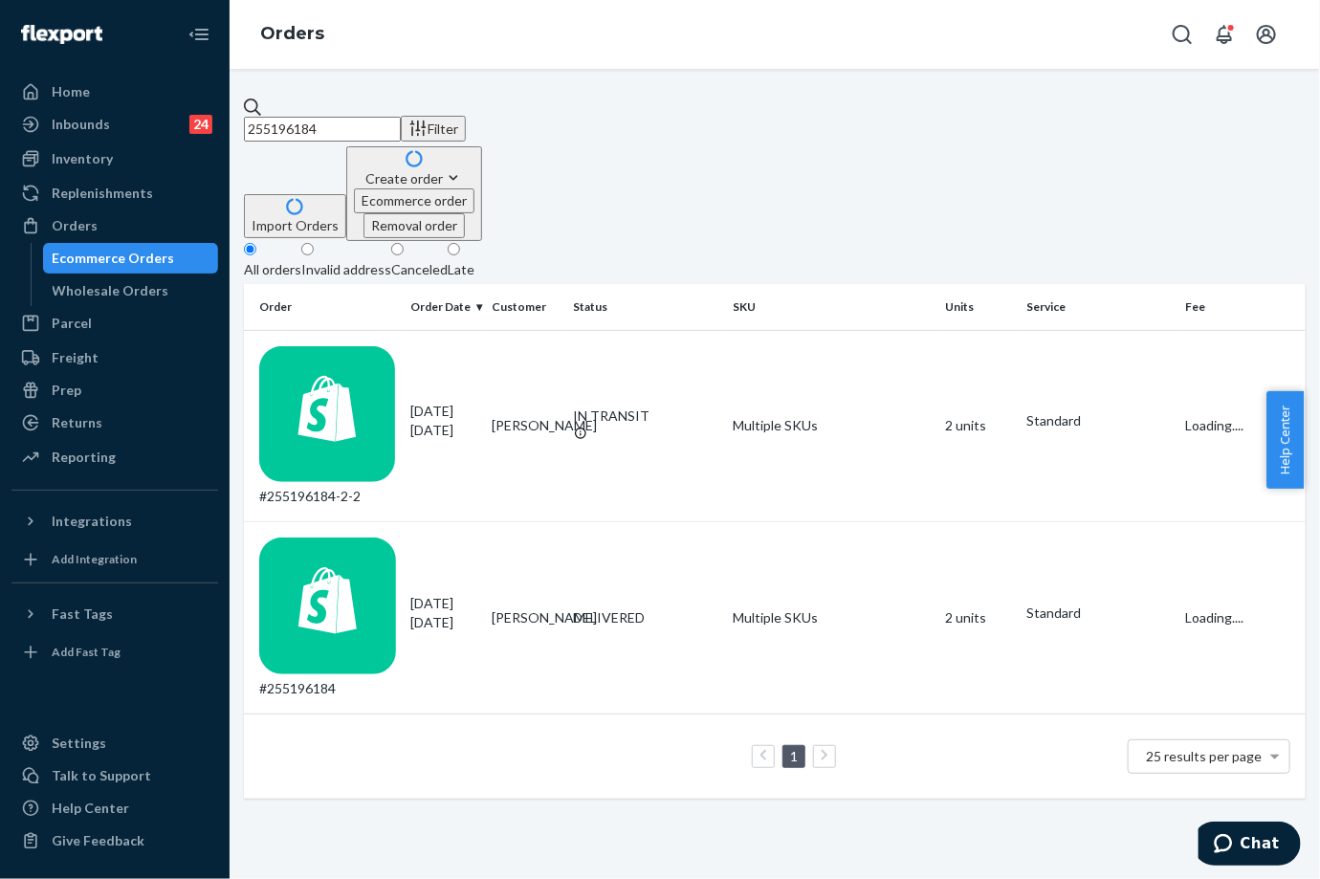
click at [361, 121] on input "255196184" at bounding box center [322, 129] width 157 height 25
paste input "075402"
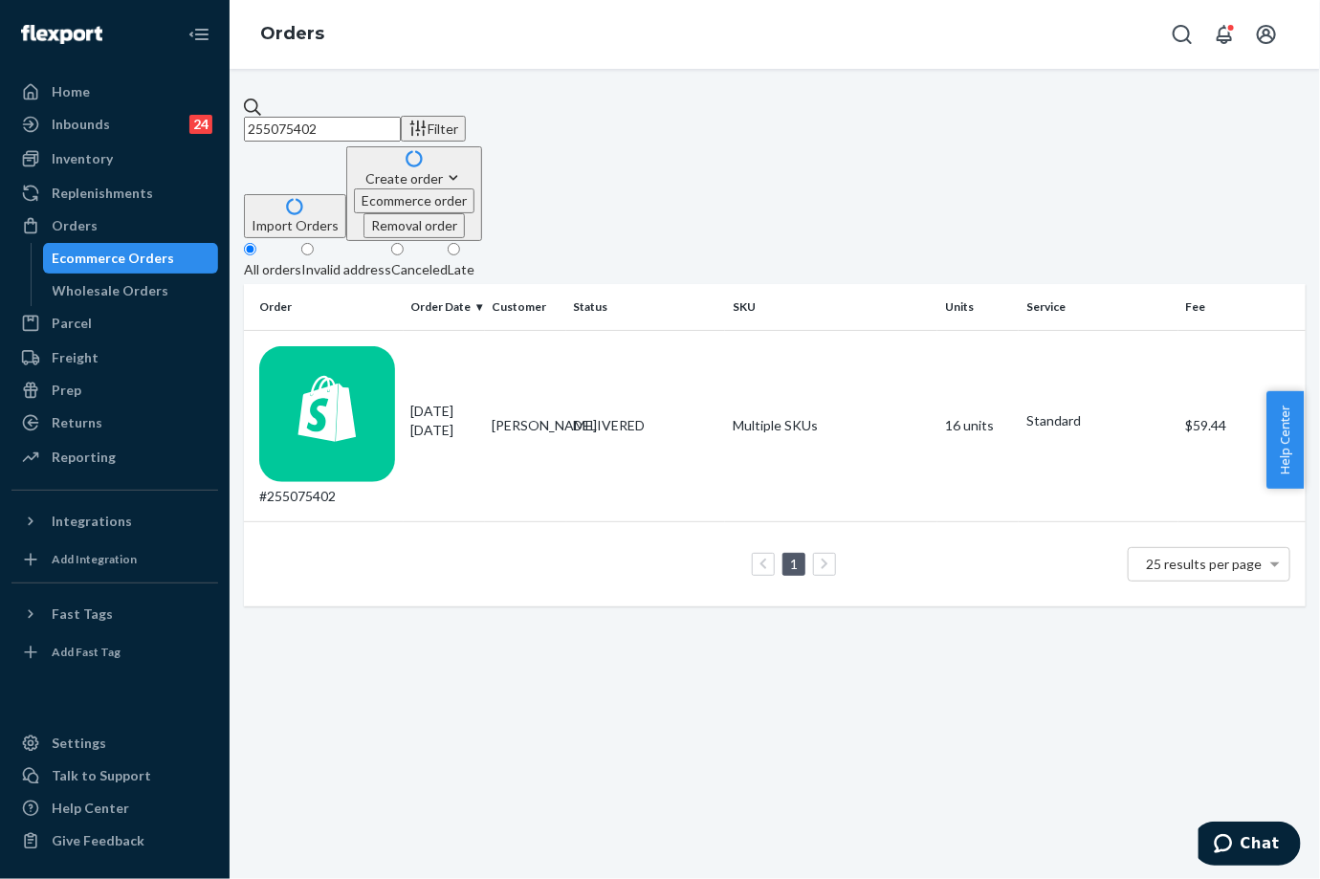
click at [330, 131] on input "255075402" at bounding box center [322, 129] width 157 height 25
click at [329, 131] on input "255075402" at bounding box center [322, 129] width 157 height 25
click at [329, 117] on input "255075402" at bounding box center [322, 129] width 157 height 25
paste input "[PERSON_NAME]"
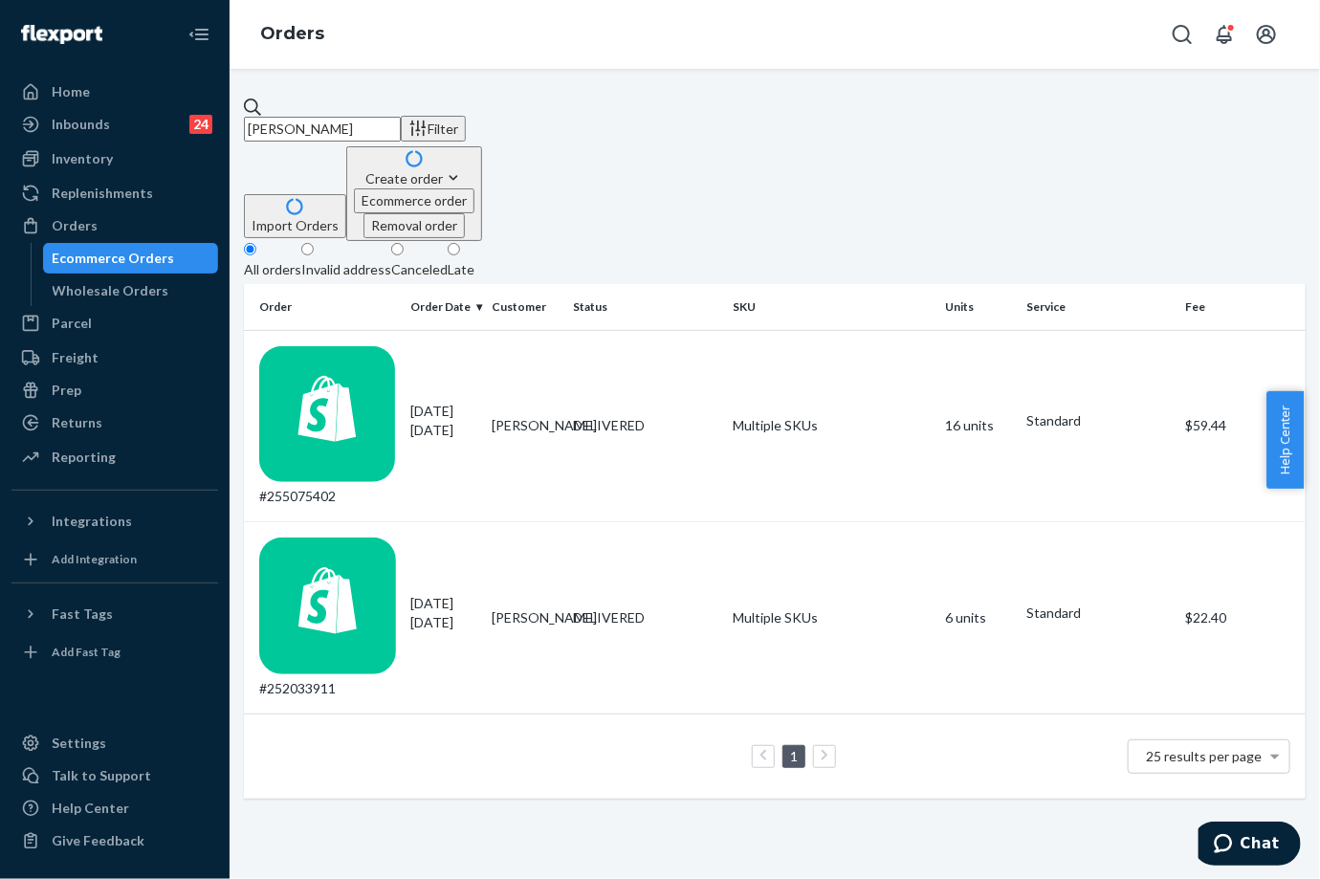
click at [401, 120] on input "[PERSON_NAME]" at bounding box center [322, 129] width 157 height 25
paste input "255075402"
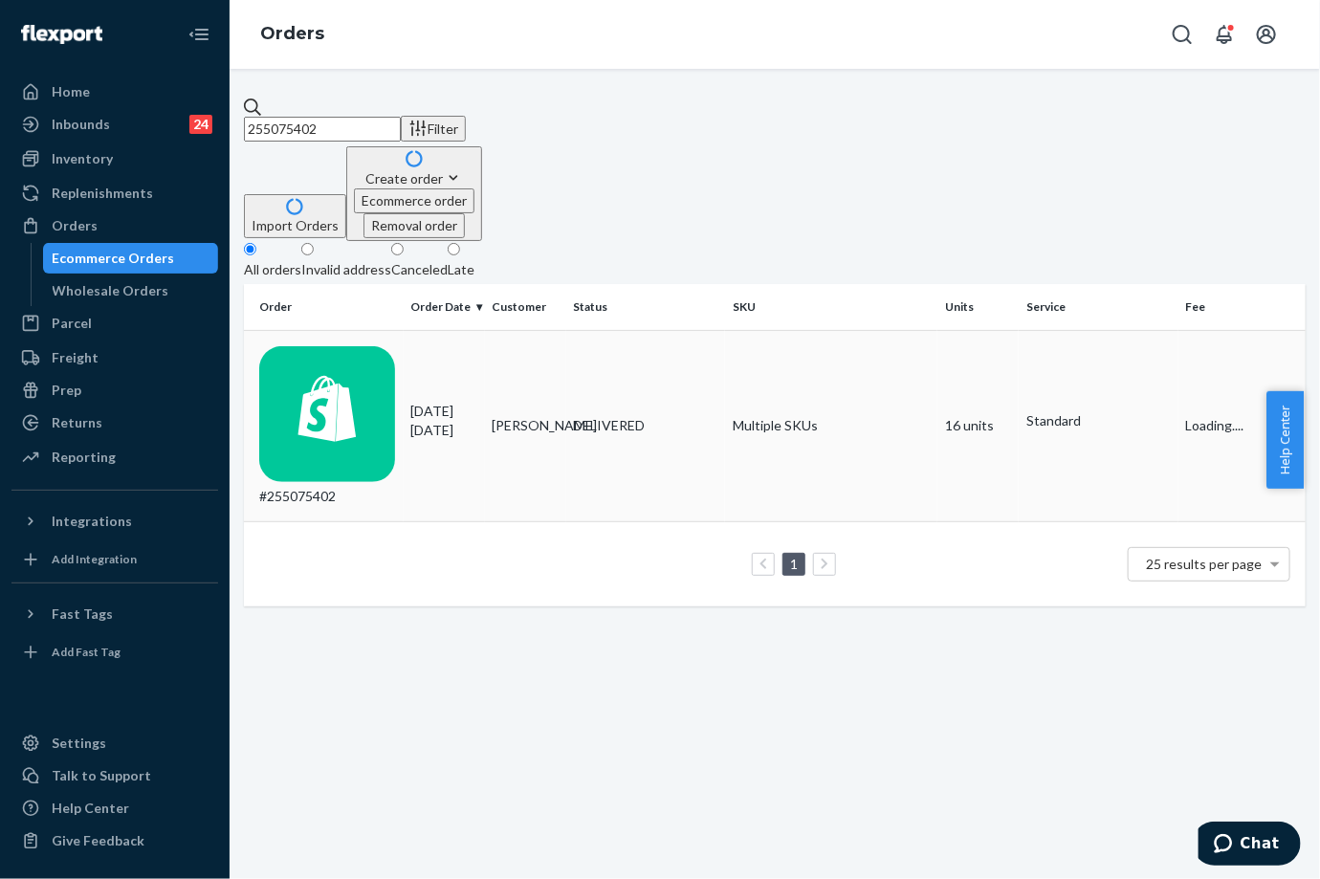
type input "255075402"
click at [396, 346] on div "#255075402" at bounding box center [327, 426] width 137 height 161
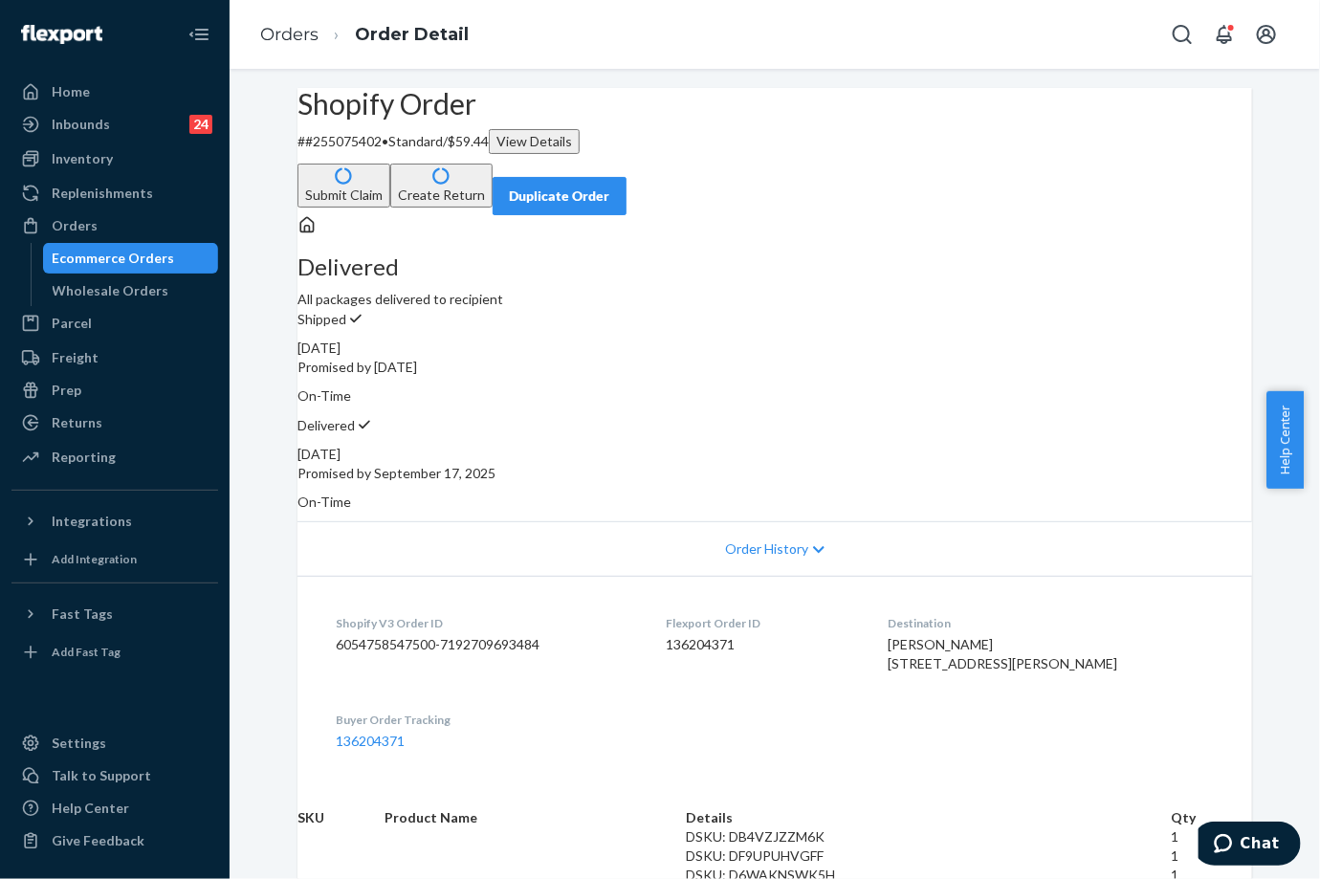
click at [390, 164] on button "Submit Claim" at bounding box center [343, 186] width 93 height 44
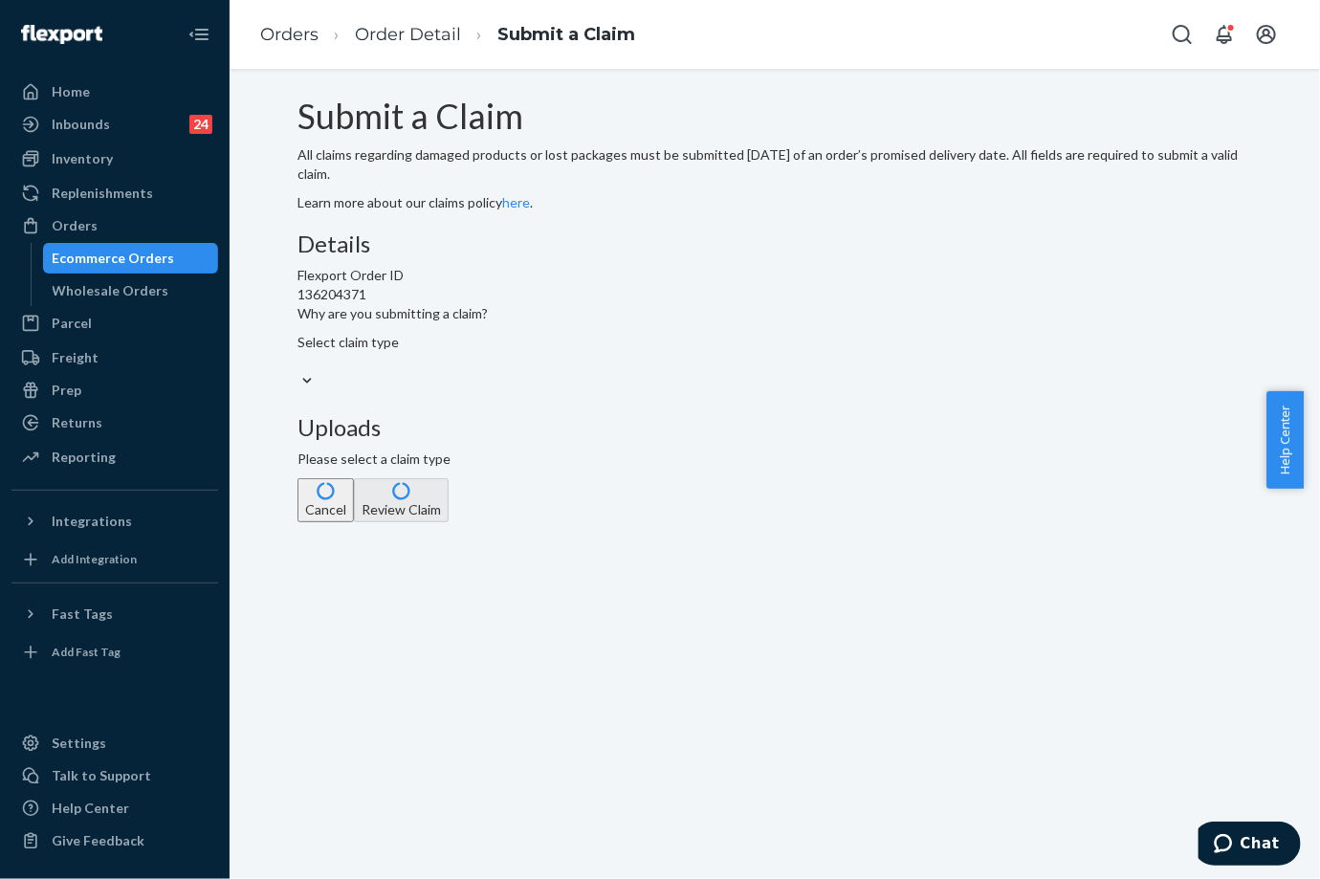
click at [488, 323] on span "Why are you submitting a claim?" at bounding box center [392, 313] width 190 height 19
click at [299, 371] on input "Why are you submitting a claim? Select claim type" at bounding box center [298, 361] width 2 height 19
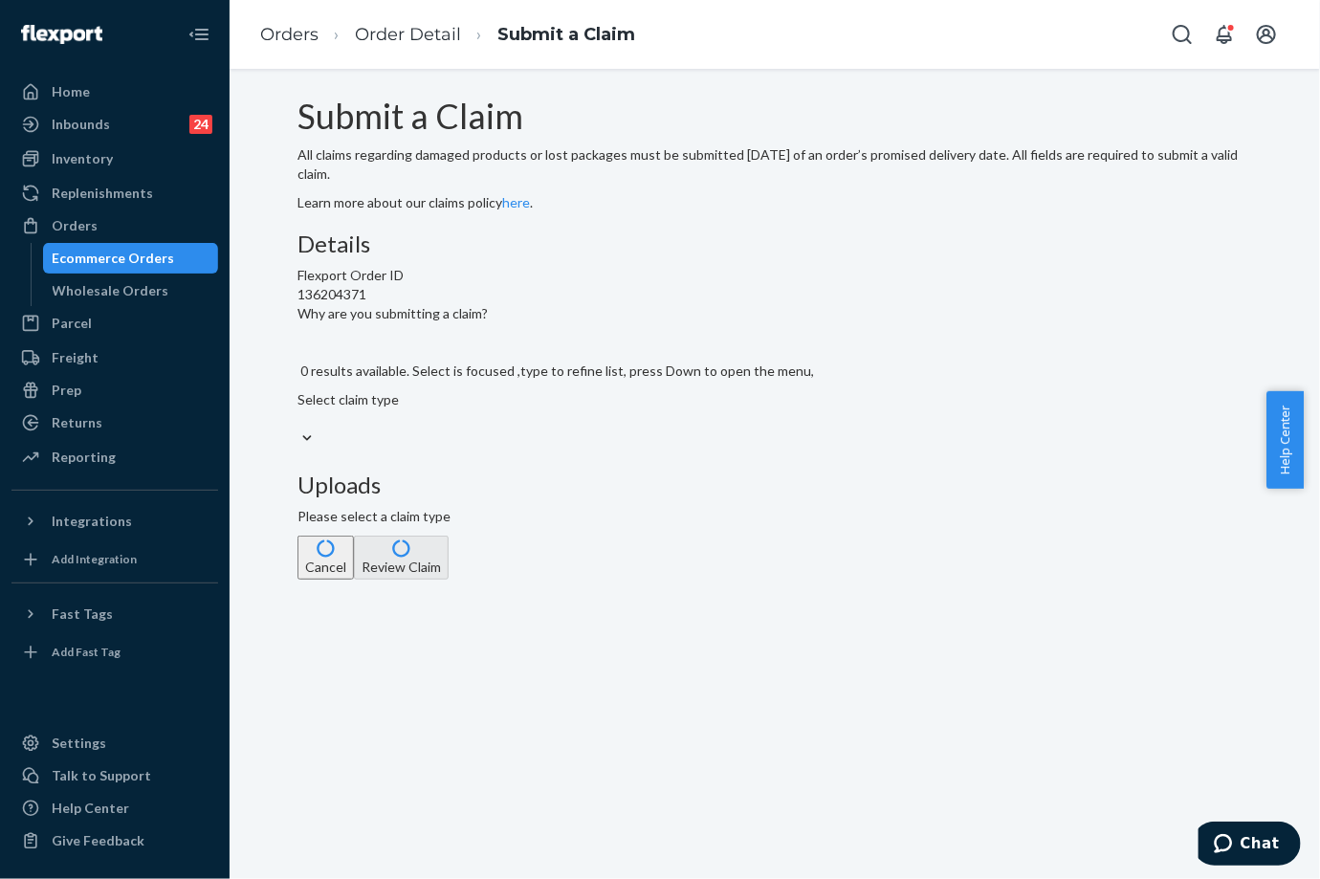
click at [630, 428] on div "Select claim type" at bounding box center [555, 409] width 516 height 38
click at [299, 428] on input "Why are you submitting a claim? 0 results available. Select is focused ,type to…" at bounding box center [298, 418] width 2 height 19
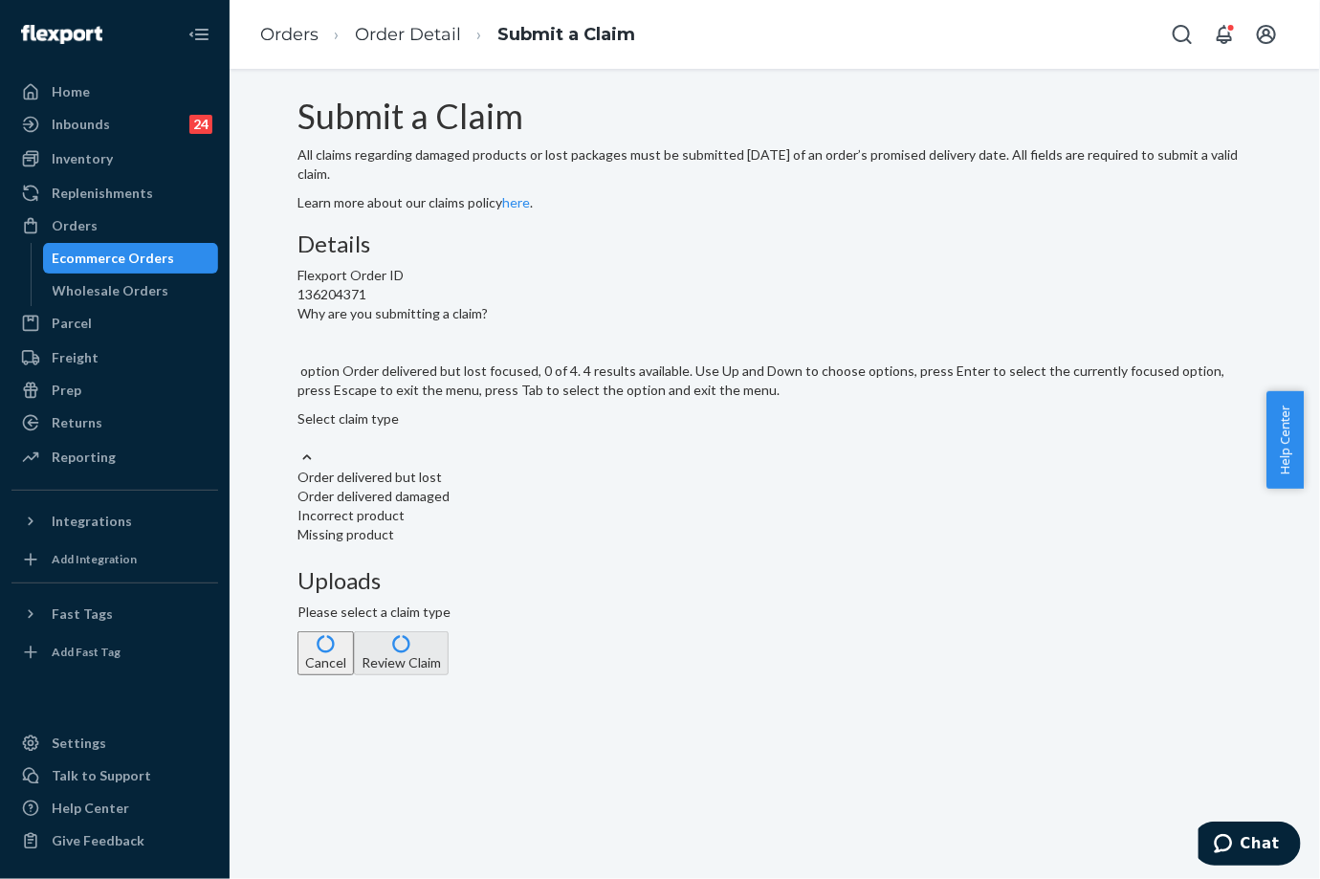
click at [620, 487] on div "Order delivered but lost" at bounding box center [774, 477] width 954 height 19
click at [299, 448] on input "Why are you submitting a claim? option Order delivered but lost focused, 0 of 4…" at bounding box center [298, 437] width 2 height 19
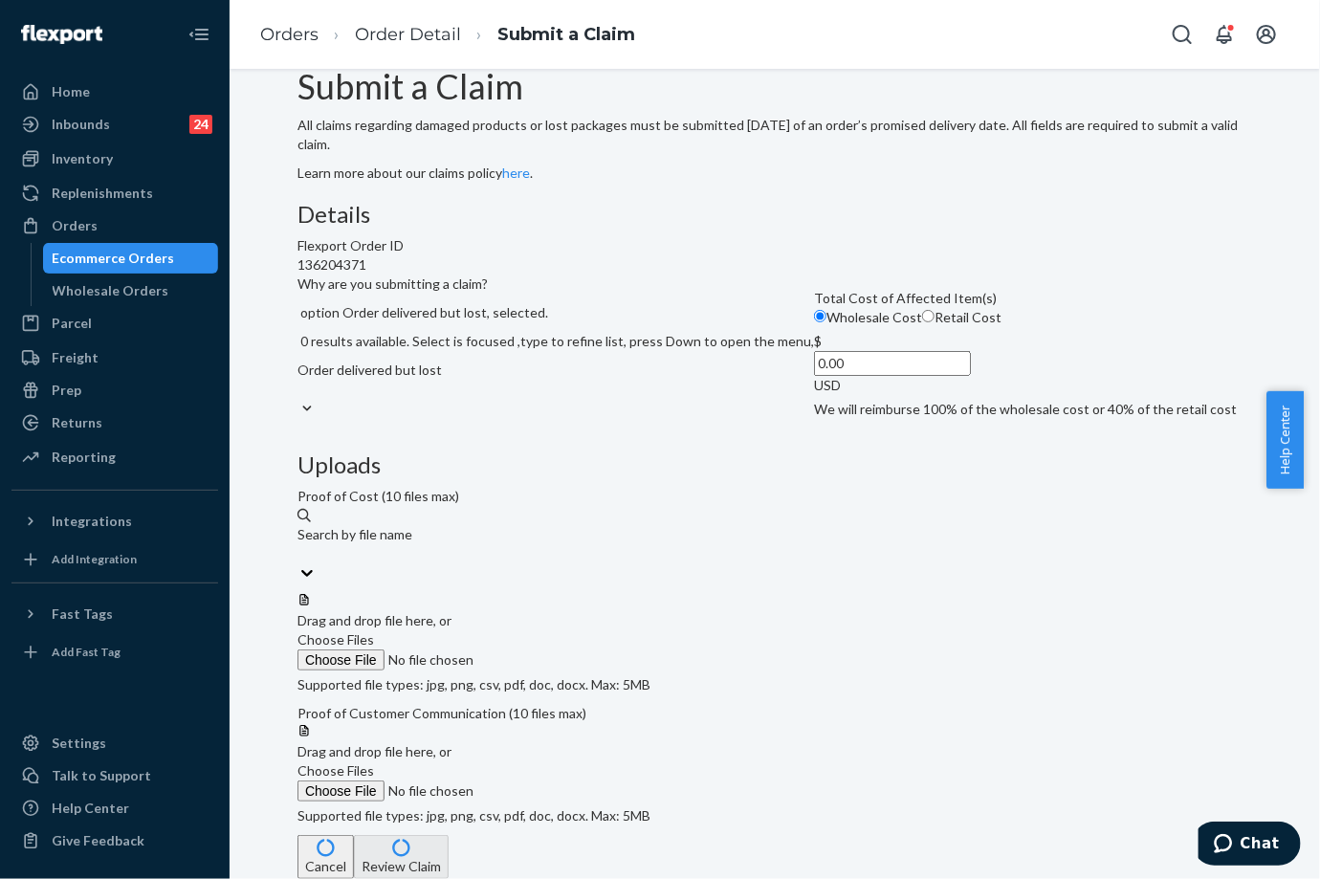
scroll to position [89, 0]
click at [814, 376] on input "0.00" at bounding box center [892, 363] width 157 height 25
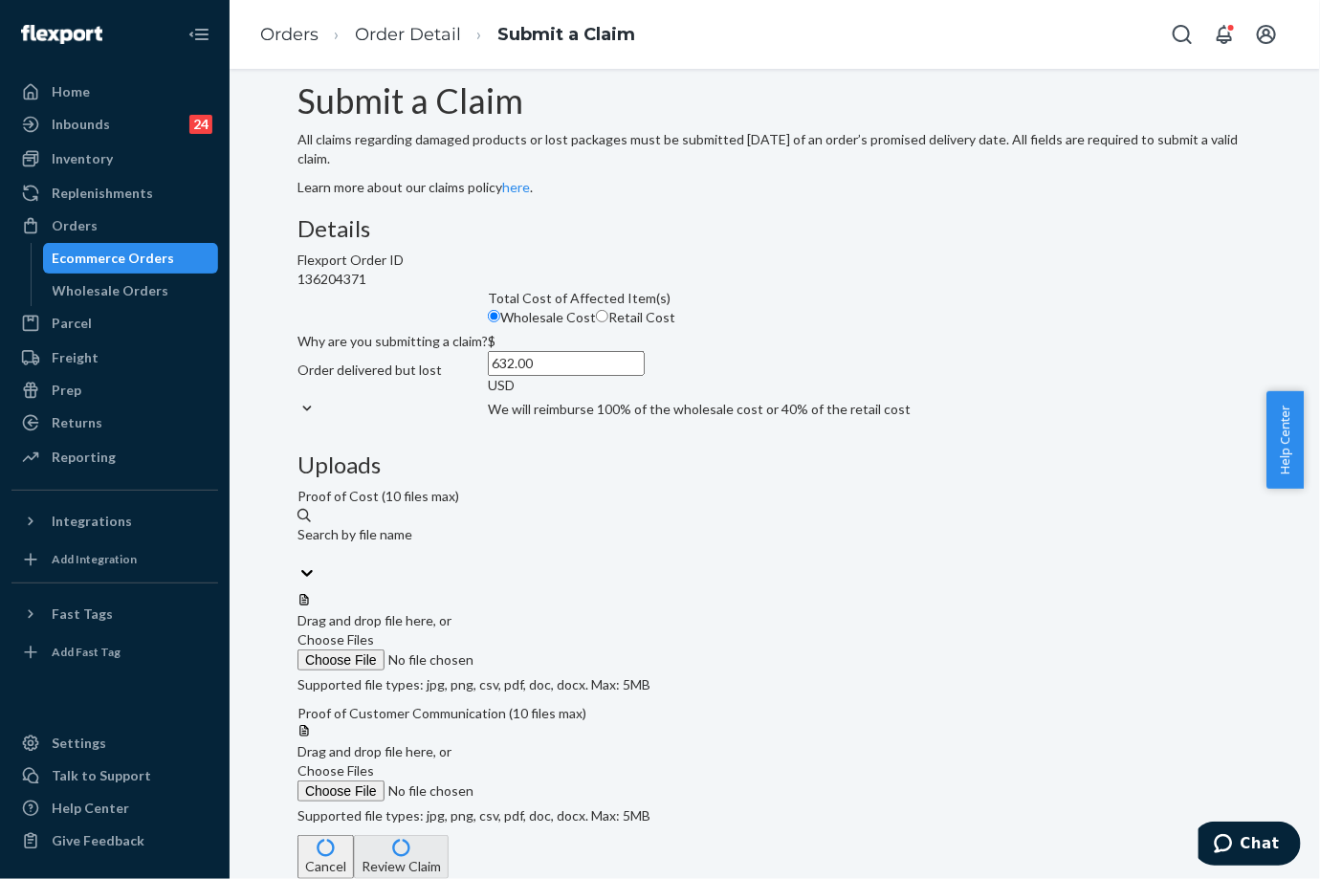
type input "632.00"
click at [374, 631] on span "Choose Files" at bounding box center [335, 639] width 77 height 16
click at [558, 649] on input "Choose Files" at bounding box center [427, 659] width 260 height 21
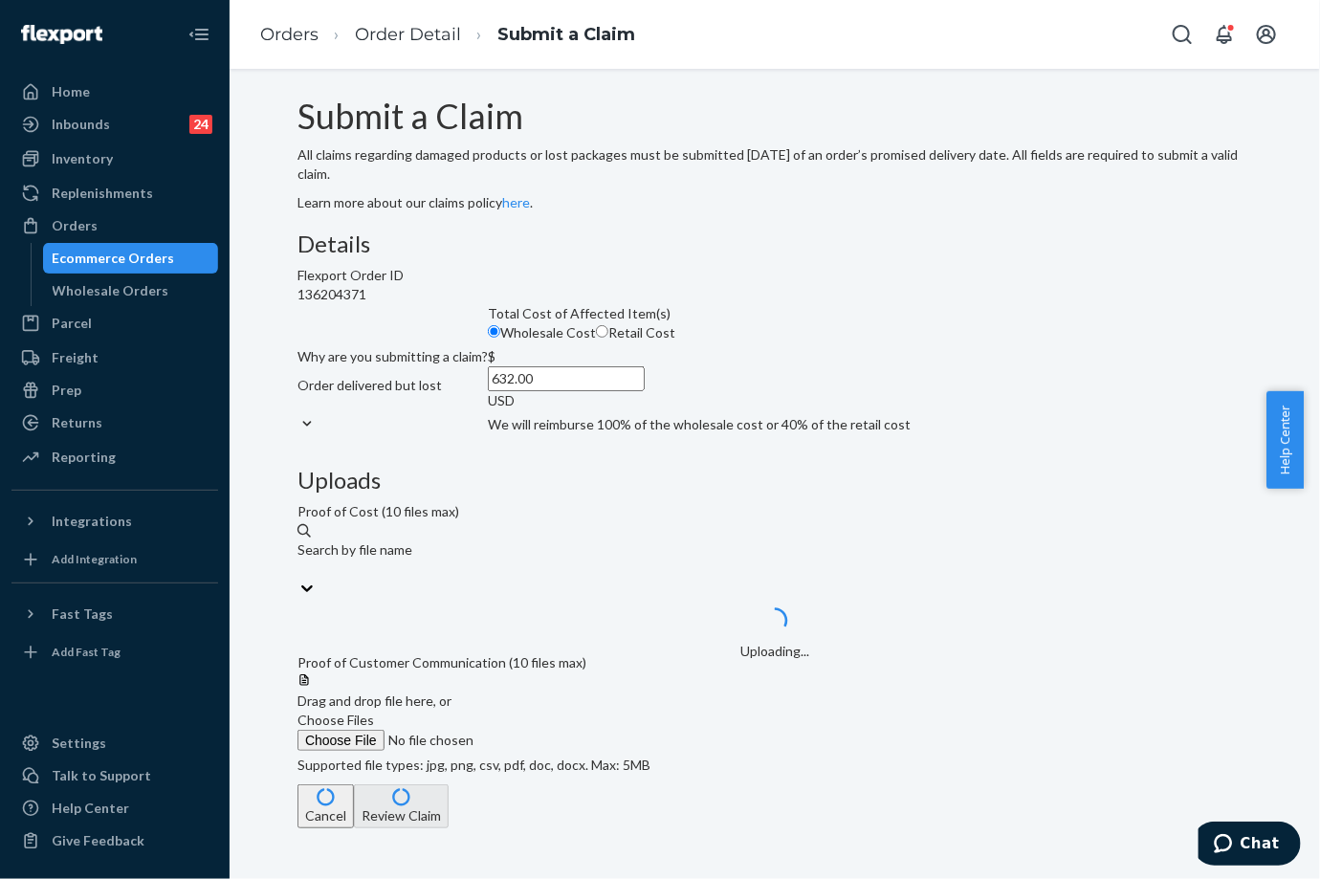
click at [374, 712] on span "Choose Files" at bounding box center [335, 720] width 77 height 16
click at [558, 730] on input "Choose Files" at bounding box center [427, 740] width 260 height 21
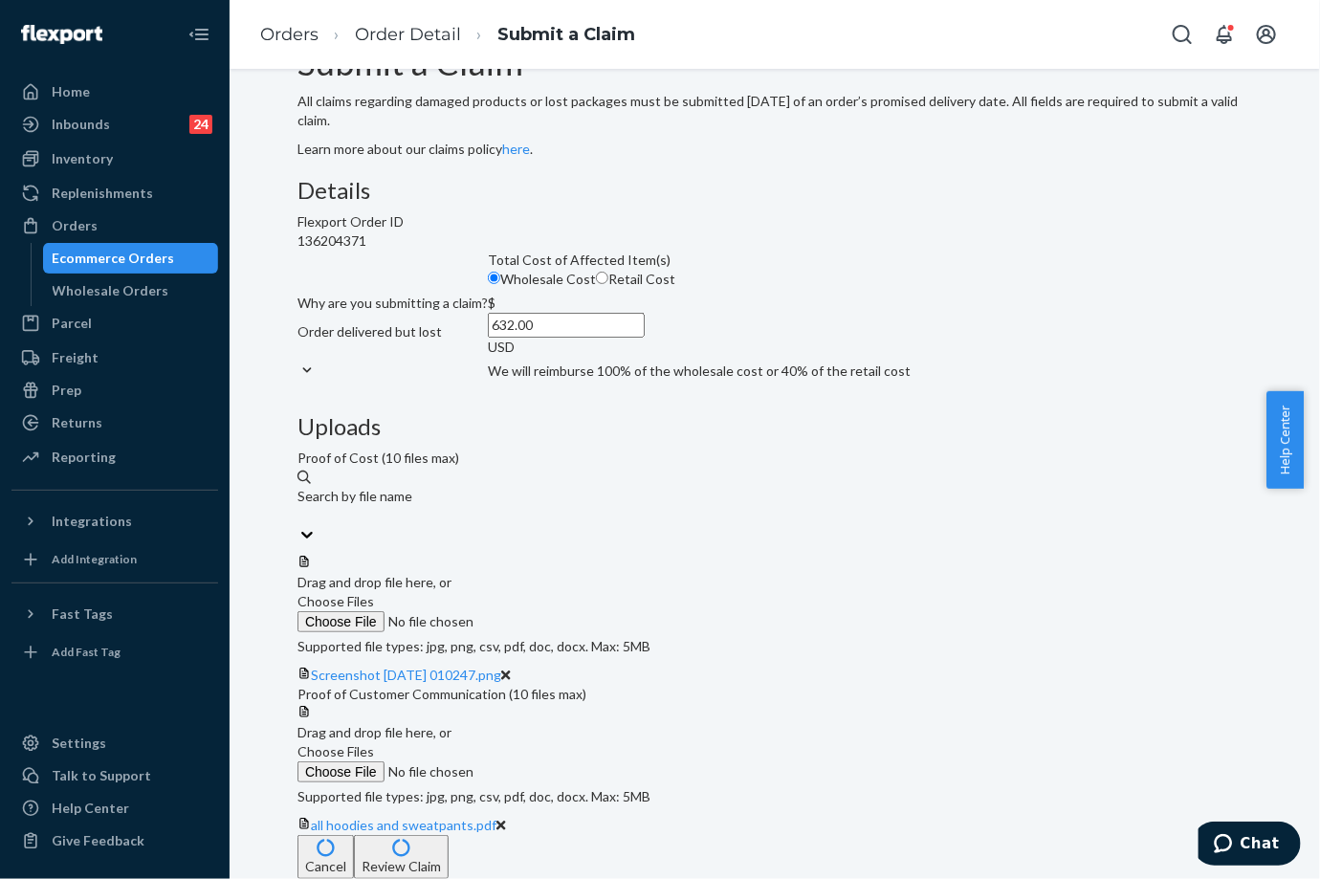
scroll to position [237, 0]
click at [449, 847] on button "Review Claim" at bounding box center [401, 857] width 95 height 44
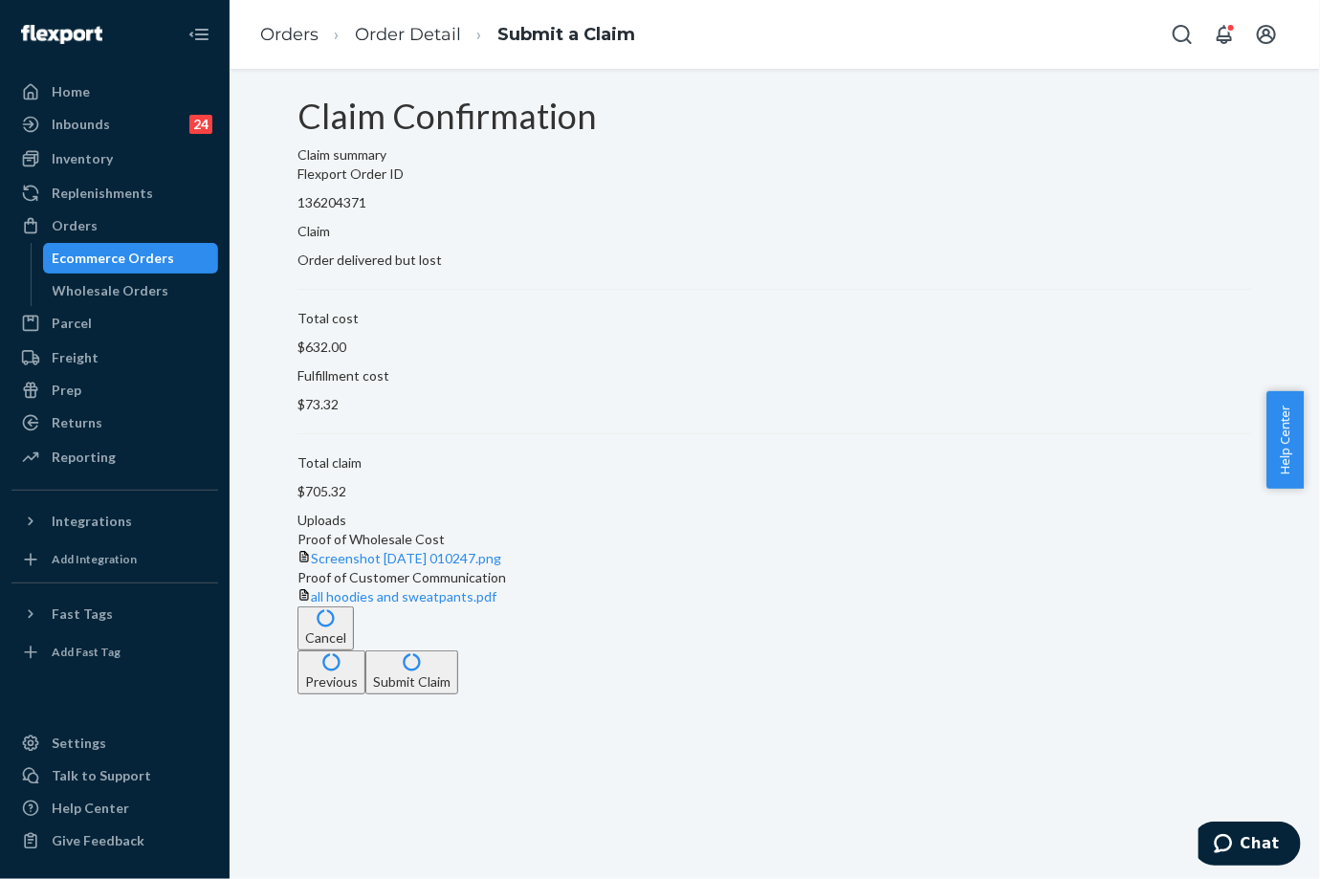
click at [458, 694] on button "Submit Claim" at bounding box center [411, 672] width 93 height 44
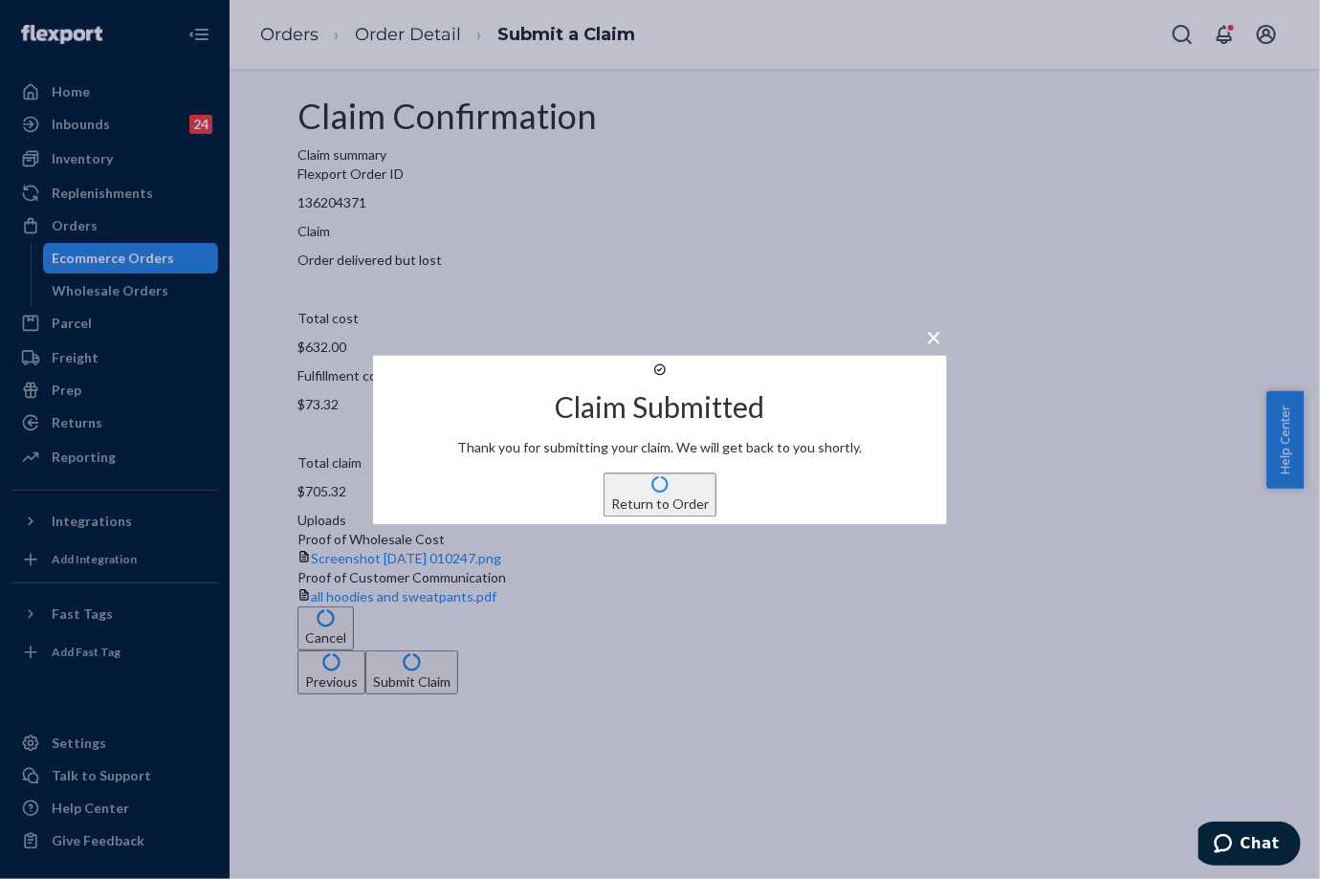
click at [653, 516] on button "Return to Order" at bounding box center [659, 494] width 113 height 44
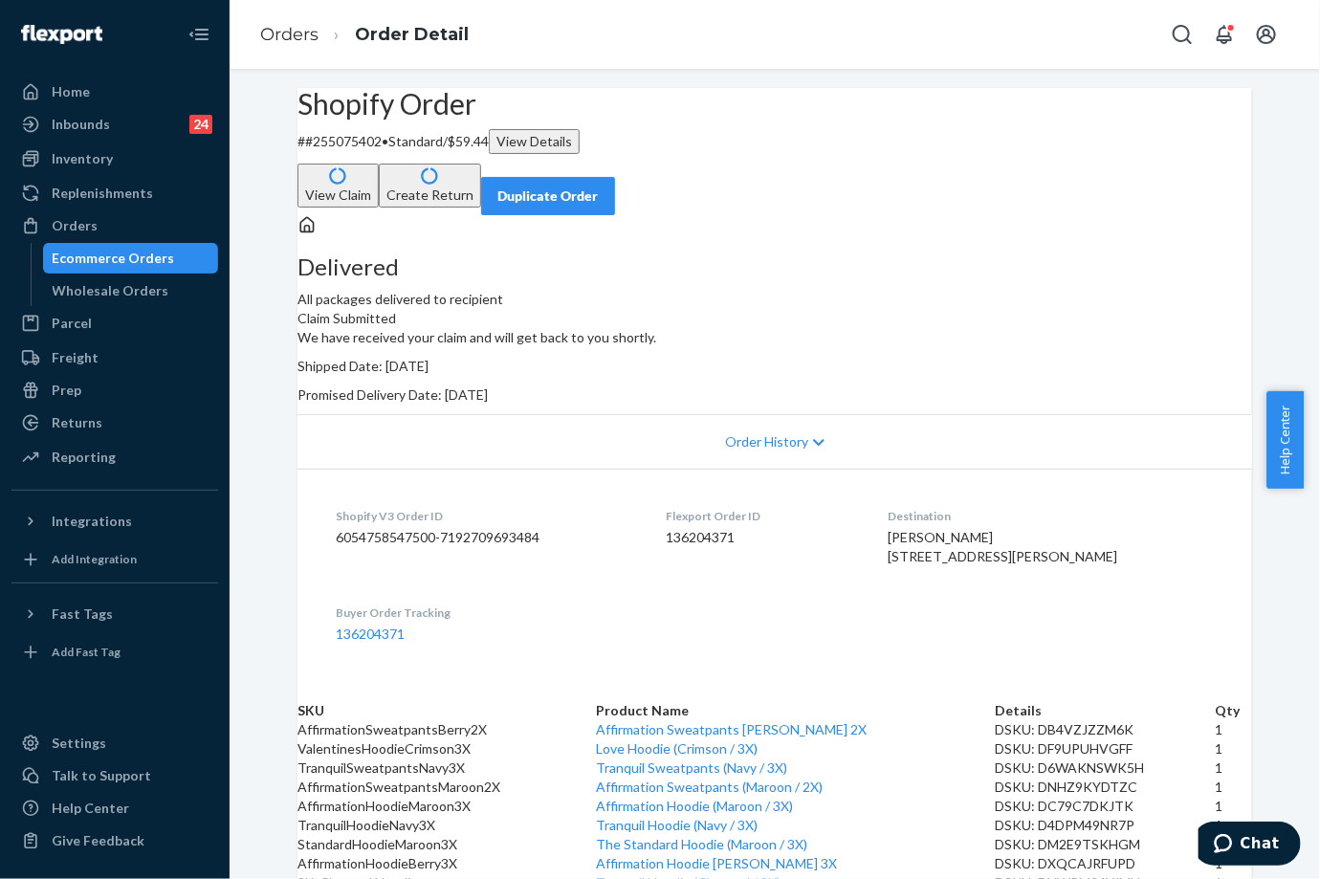
click at [599, 186] on div "Duplicate Order" at bounding box center [547, 195] width 101 height 19
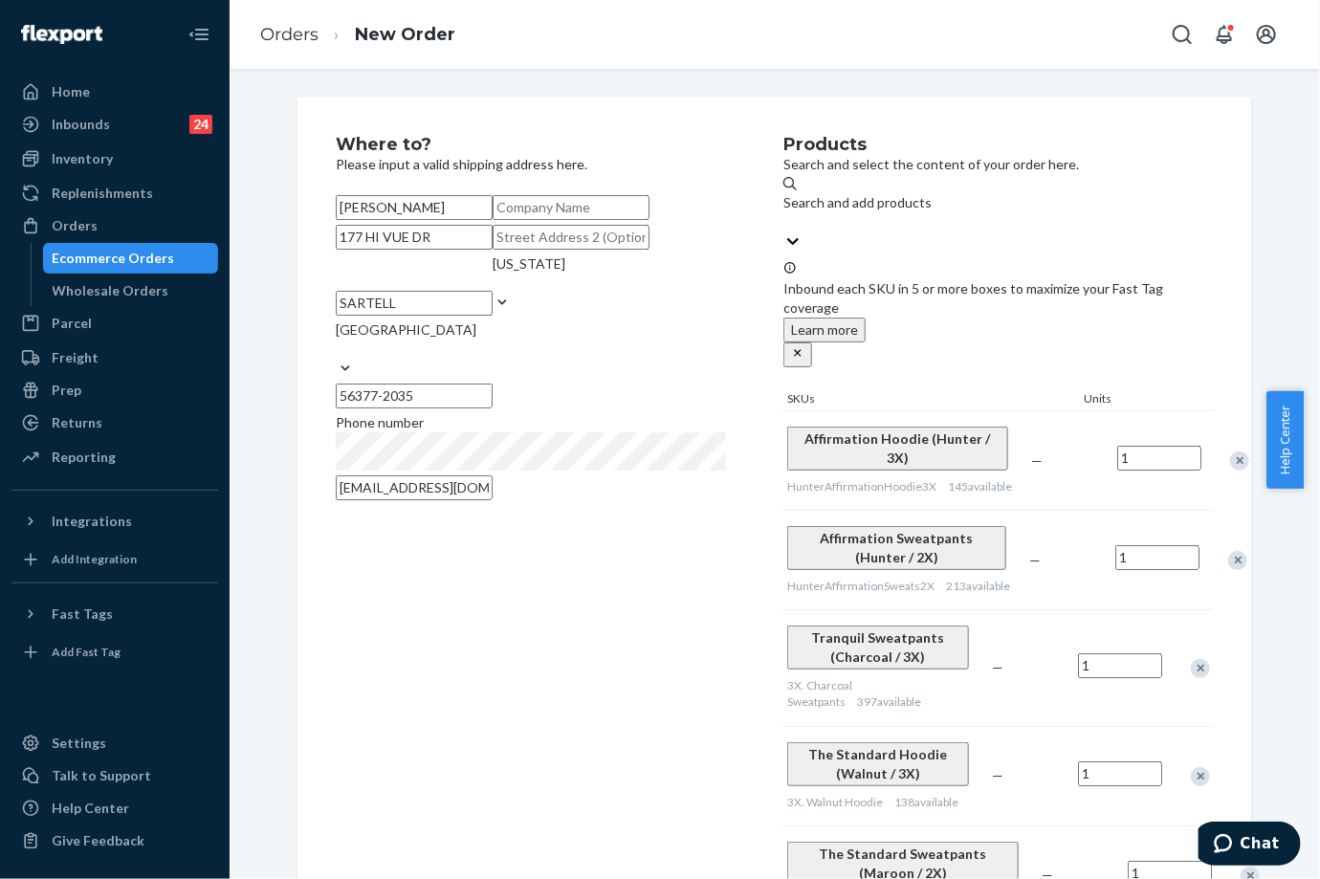
drag, startPoint x: 427, startPoint y: 321, endPoint x: 265, endPoint y: 316, distance: 161.7
paste input "[STREET_ADDRESS]"
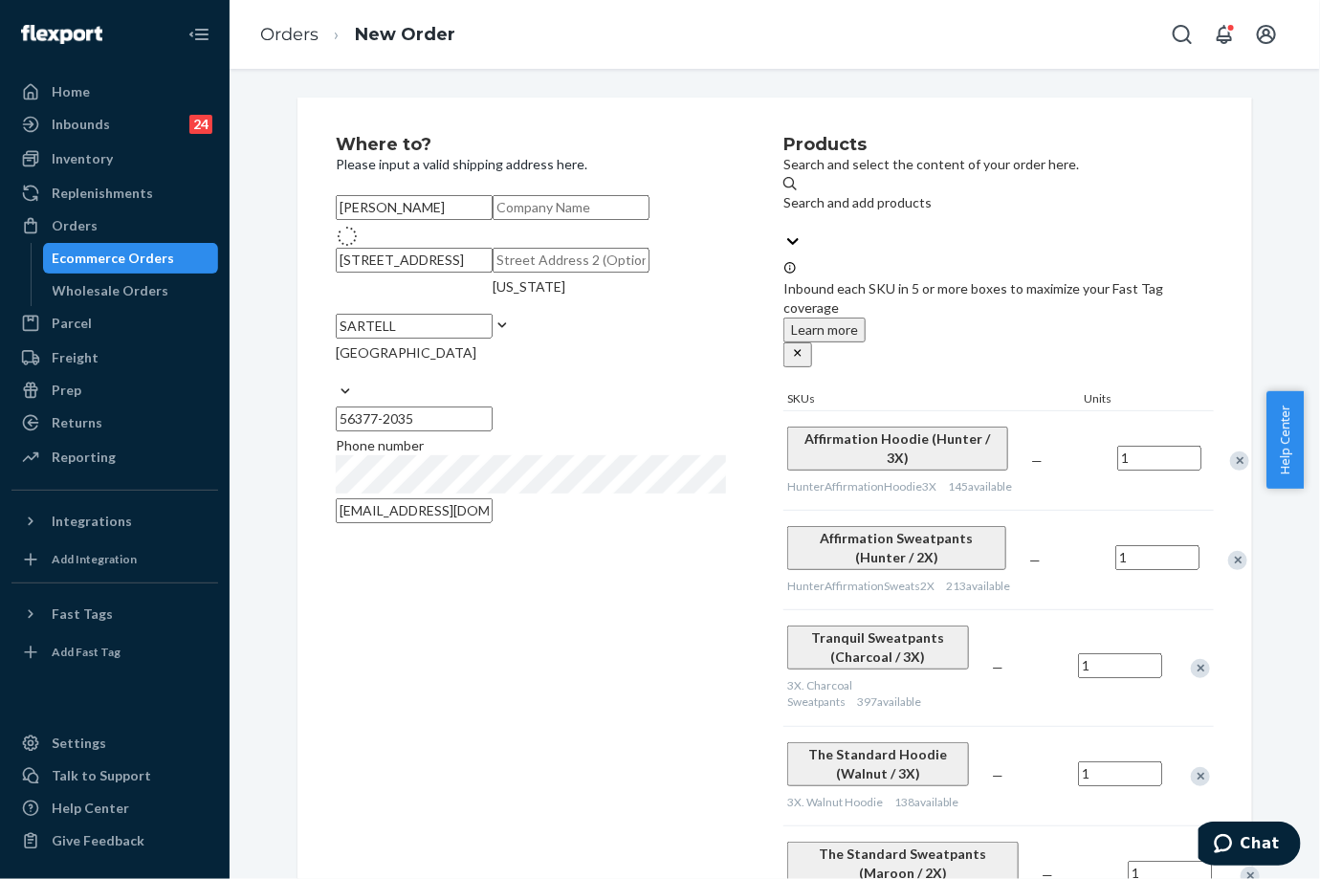
type input "33598 US-10"
type input "Motley"
type input "56466"
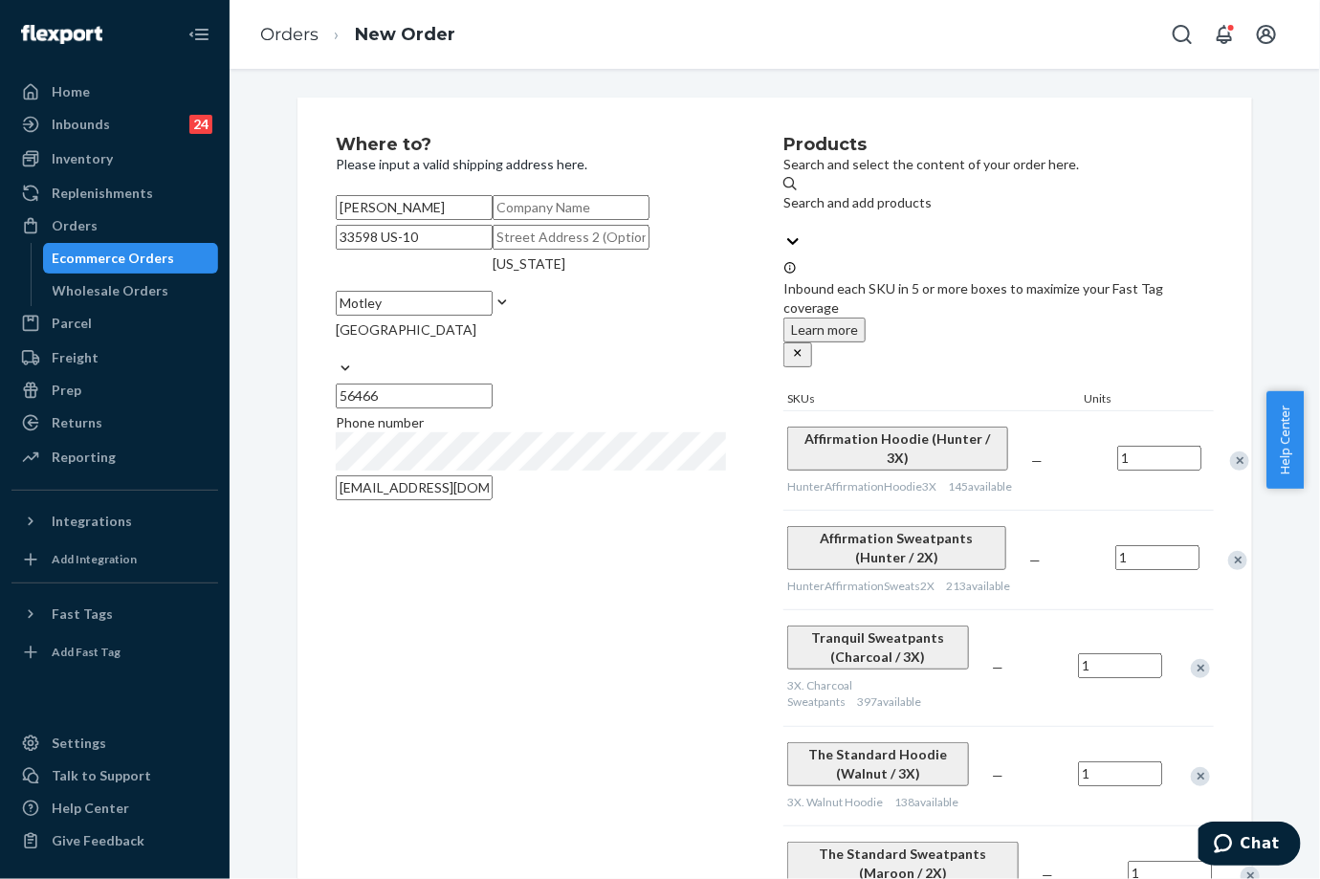
drag, startPoint x: 382, startPoint y: 325, endPoint x: 428, endPoint y: 327, distance: 46.9
click at [428, 250] on input "33598 US-10" at bounding box center [414, 237] width 157 height 25
paste input "highway"
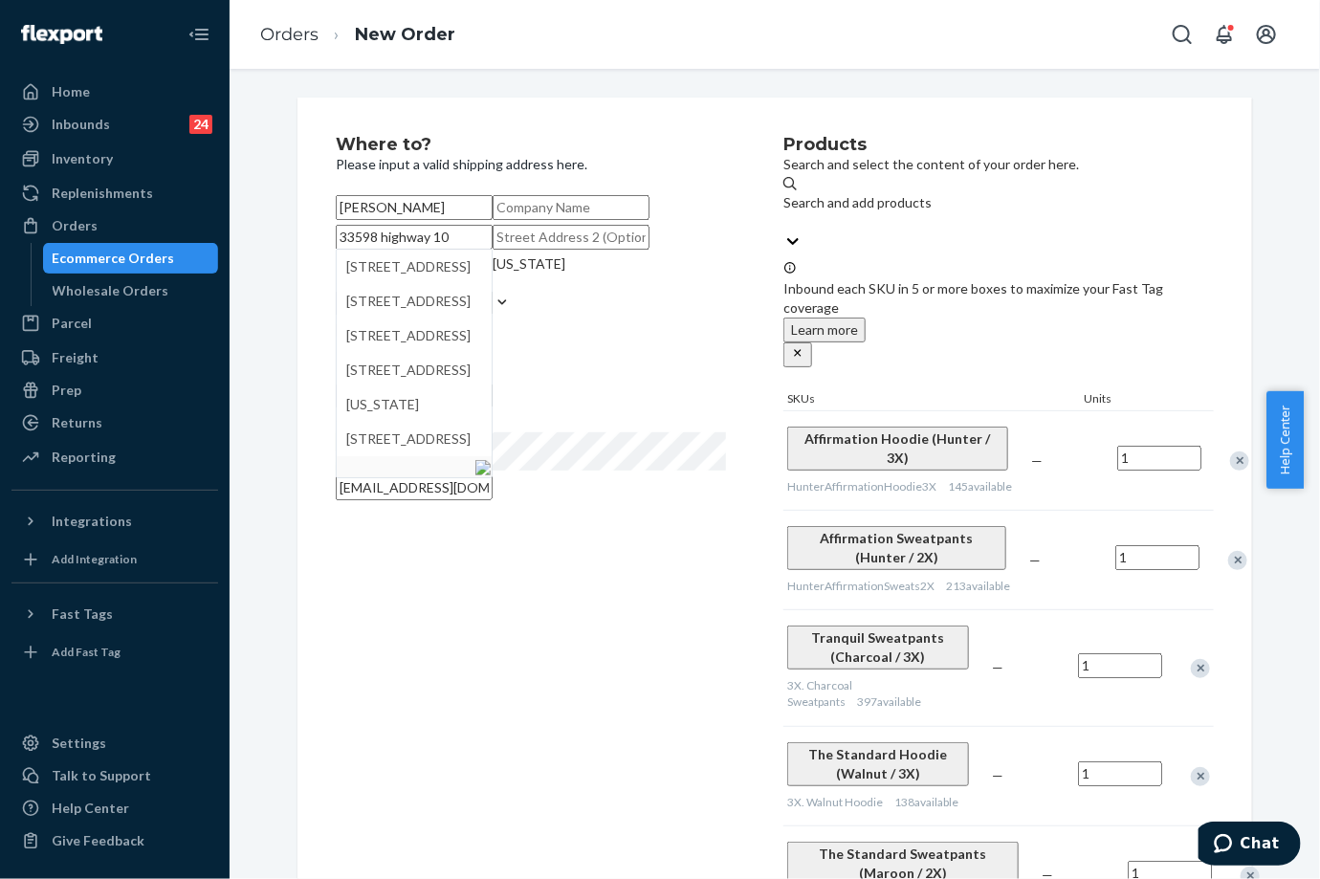
click at [389, 250] on input "33598 highway 10" at bounding box center [414, 237] width 157 height 25
type input "[STREET_ADDRESS]"
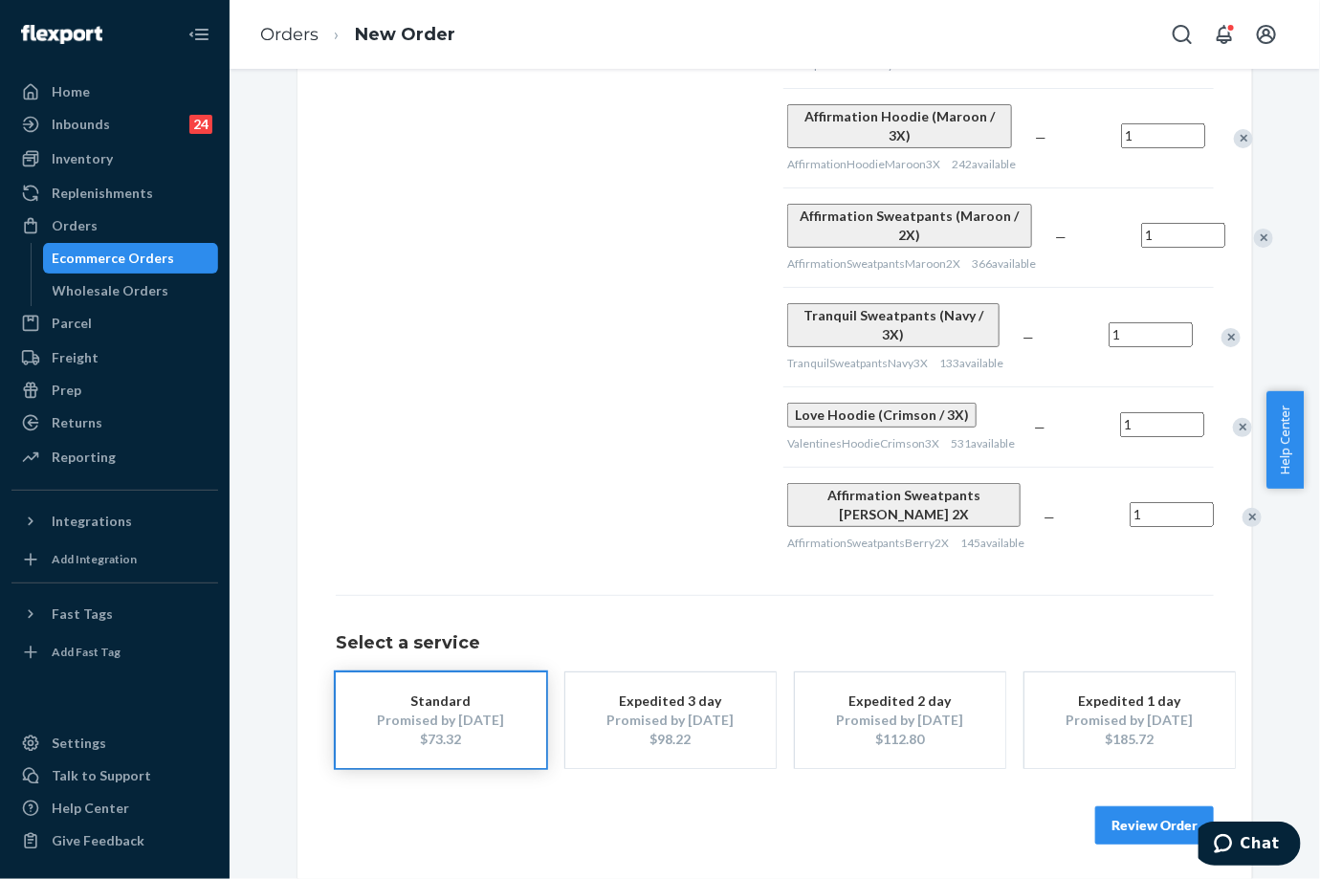
scroll to position [1448, 0]
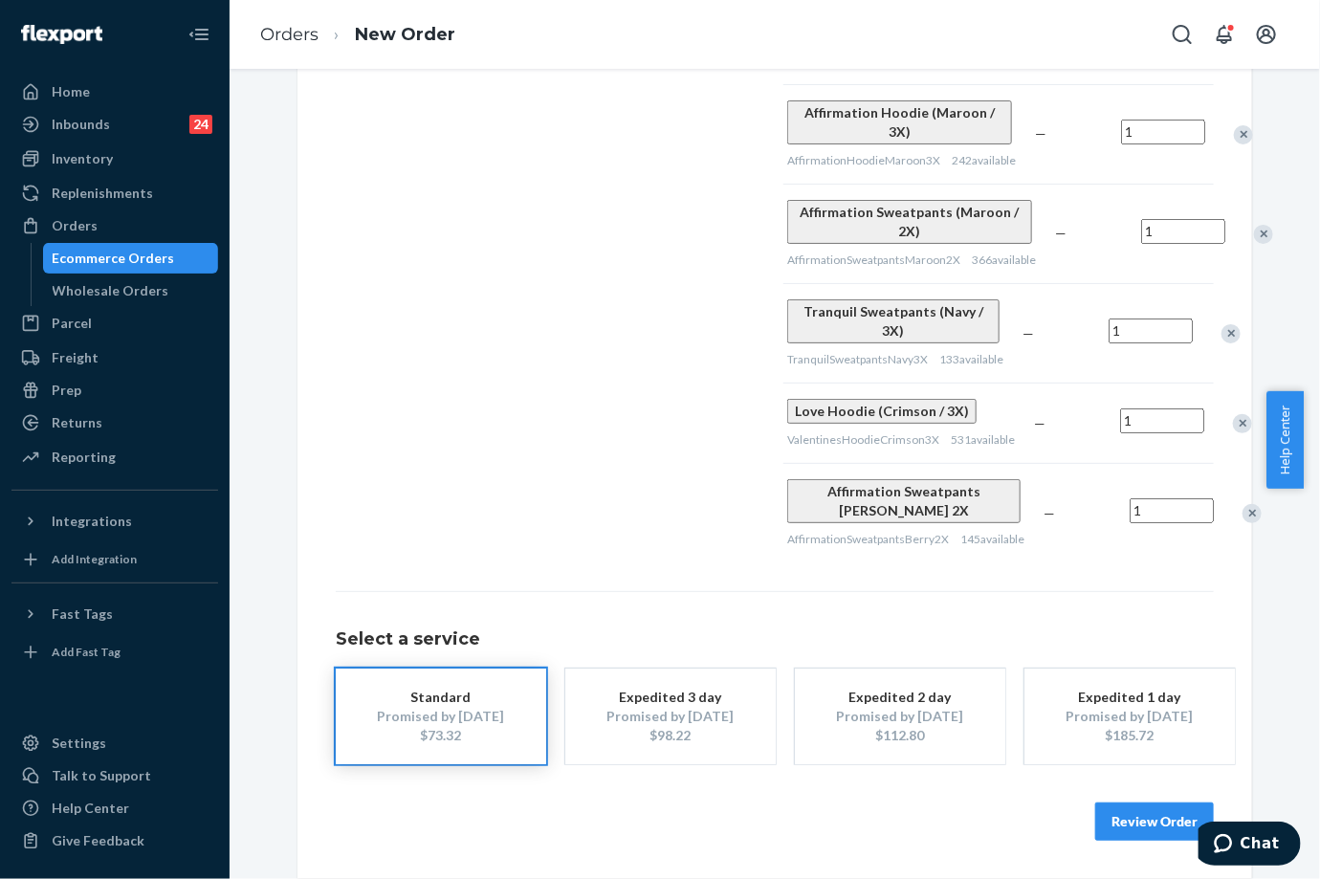
click at [1128, 826] on button "Review Order" at bounding box center [1154, 821] width 119 height 38
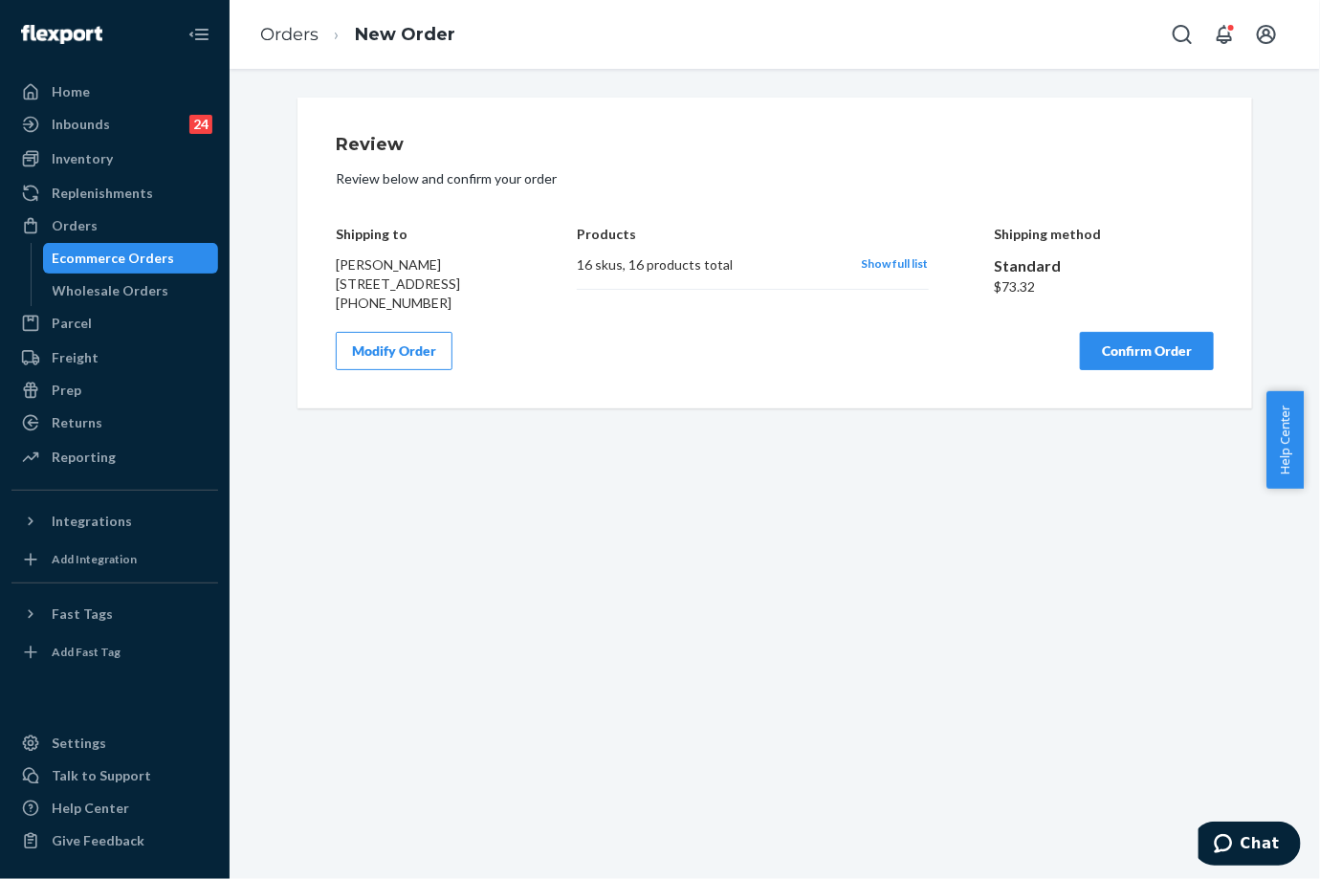
click at [1140, 370] on button "Confirm Order" at bounding box center [1147, 351] width 134 height 38
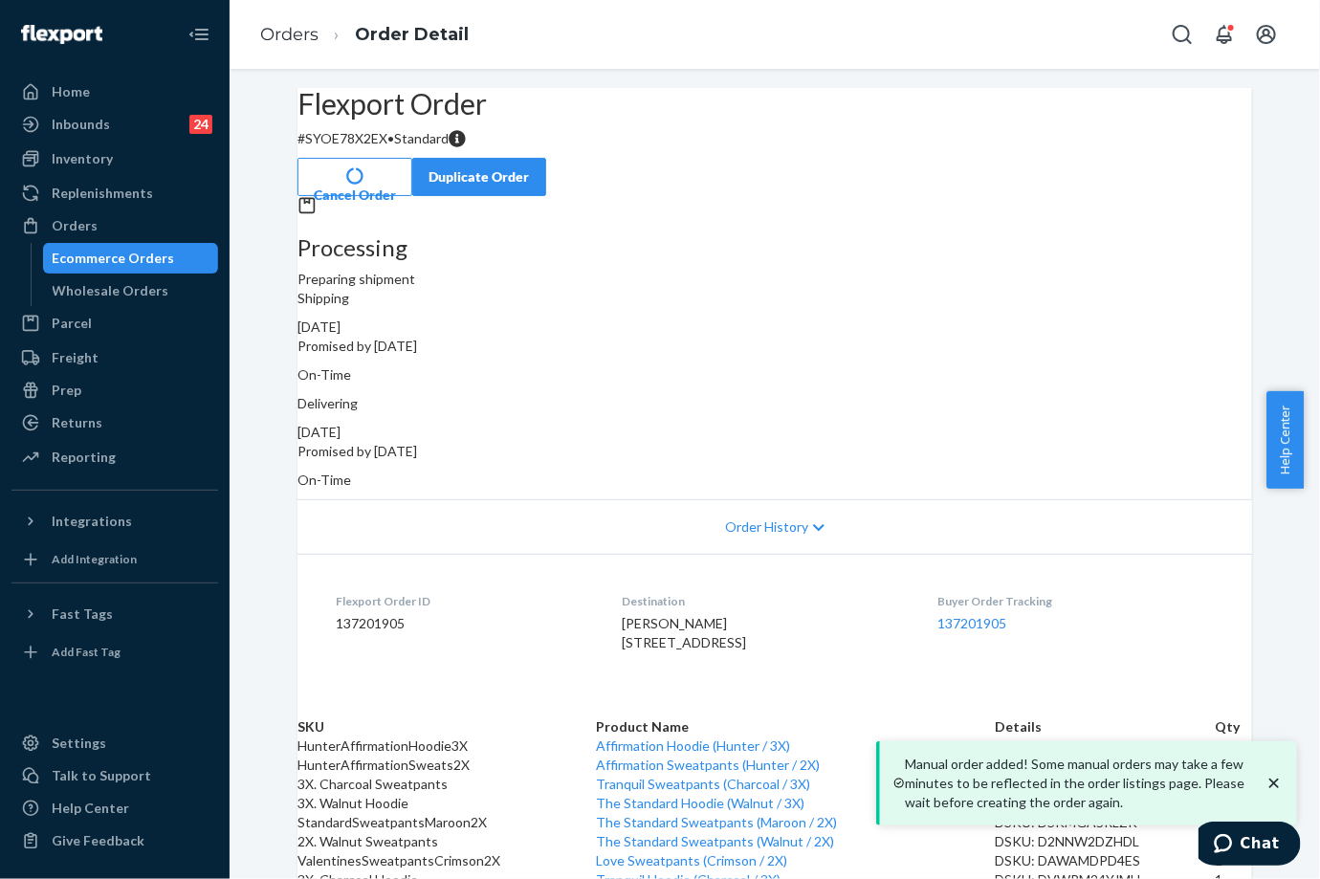
drag, startPoint x: 877, startPoint y: 396, endPoint x: 947, endPoint y: 388, distance: 70.2
click at [947, 423] on div "[DATE]" at bounding box center [774, 432] width 954 height 19
copy div "[DATE]"
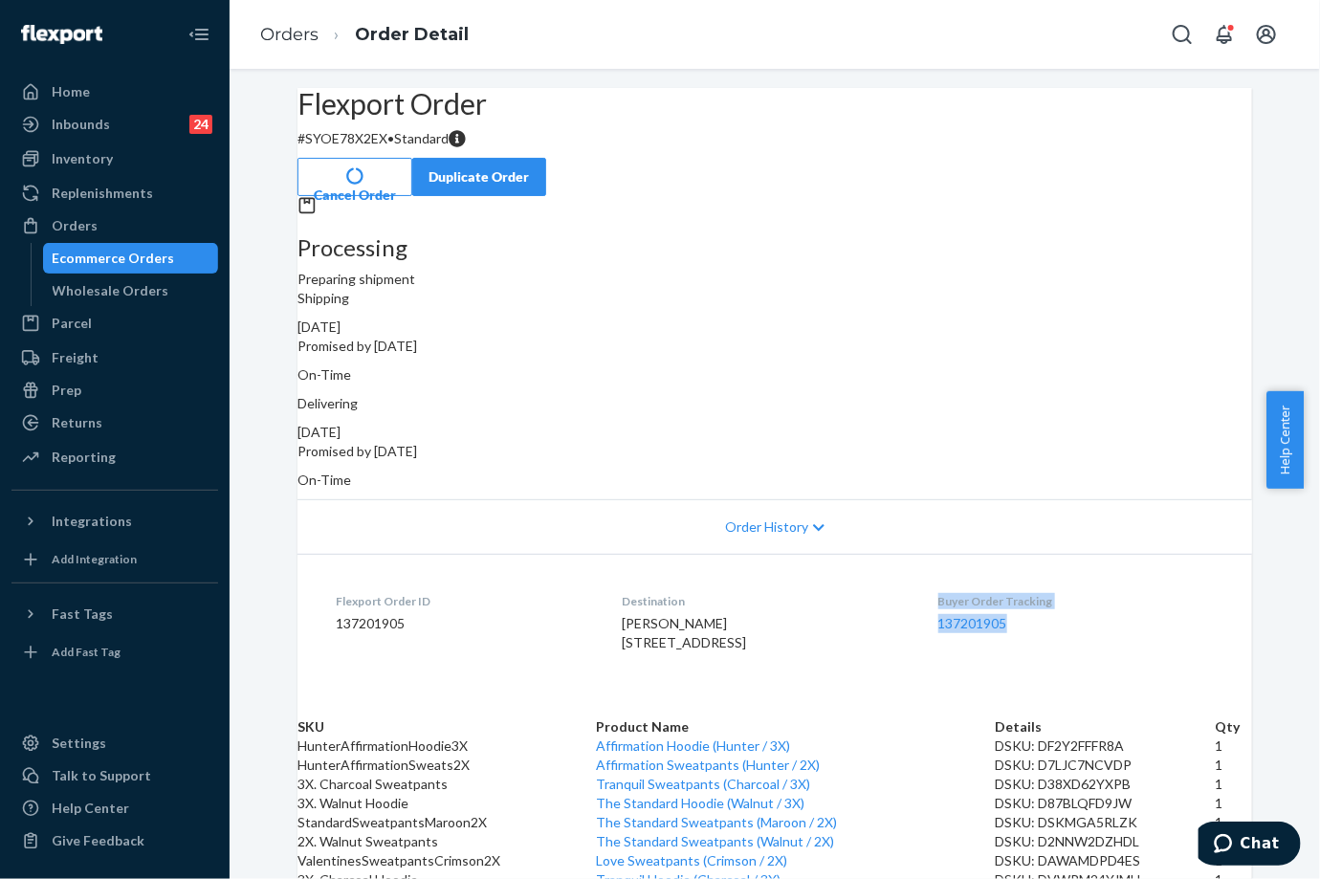
drag, startPoint x: 935, startPoint y: 569, endPoint x: 1023, endPoint y: 597, distance: 92.3
click at [1023, 597] on dl "Flexport Order ID 137201905 Destination [PERSON_NAME] [STREET_ADDRESS] US Buyer…" at bounding box center [774, 625] width 954 height 143
copy div "Buyer Order Tracking 137201905"
click at [264, 30] on link "Orders" at bounding box center [289, 34] width 58 height 21
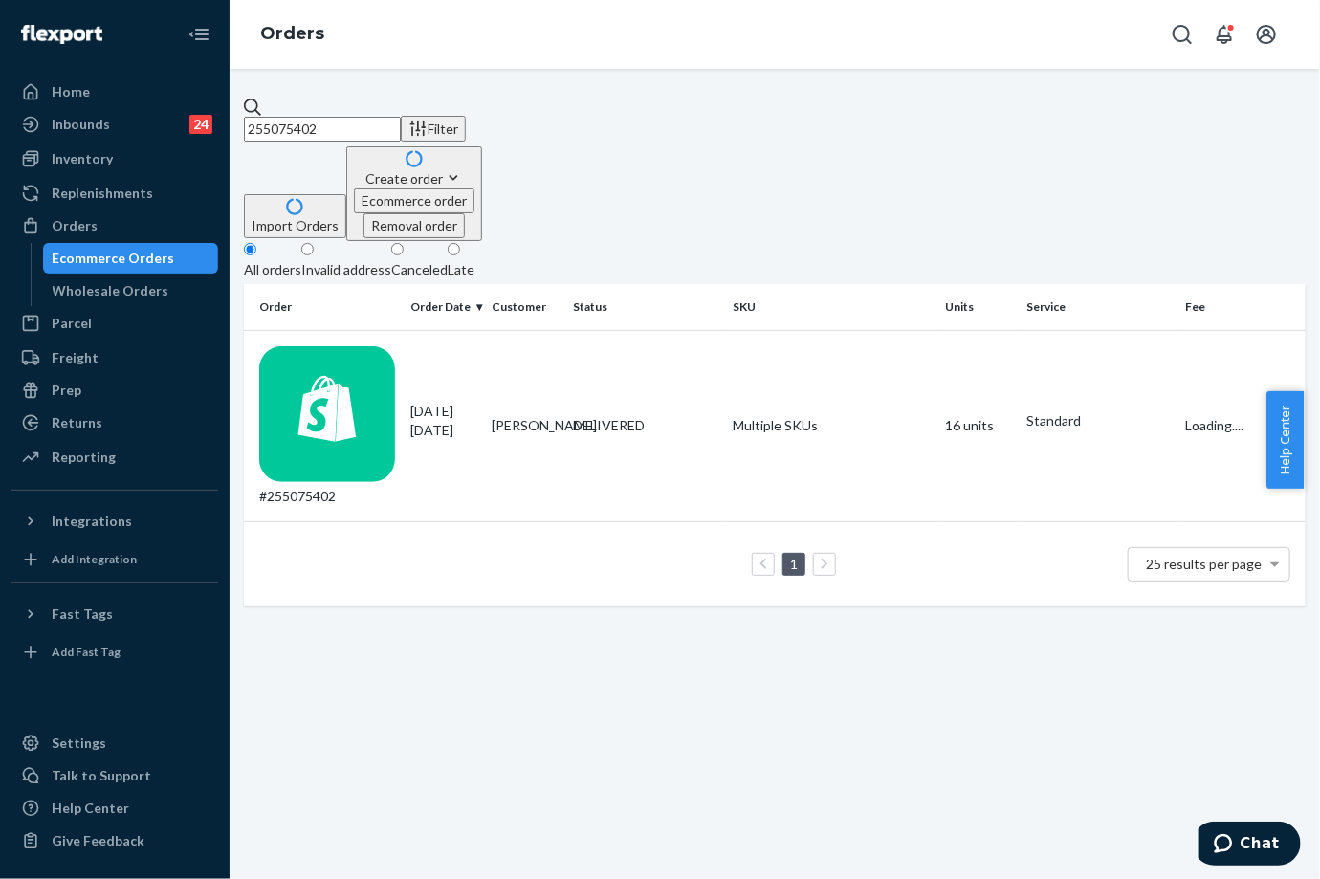
click at [334, 94] on div "255075402 Filter Import Orders Create order Ecommerce order Removal order All o…" at bounding box center [775, 474] width 1090 height 810
click at [337, 95] on div "255075402 Filter Import Orders Create order Ecommerce order Removal order All o…" at bounding box center [775, 474] width 1090 height 810
click at [328, 117] on input "255075402" at bounding box center [322, 129] width 157 height 25
paste input "489658"
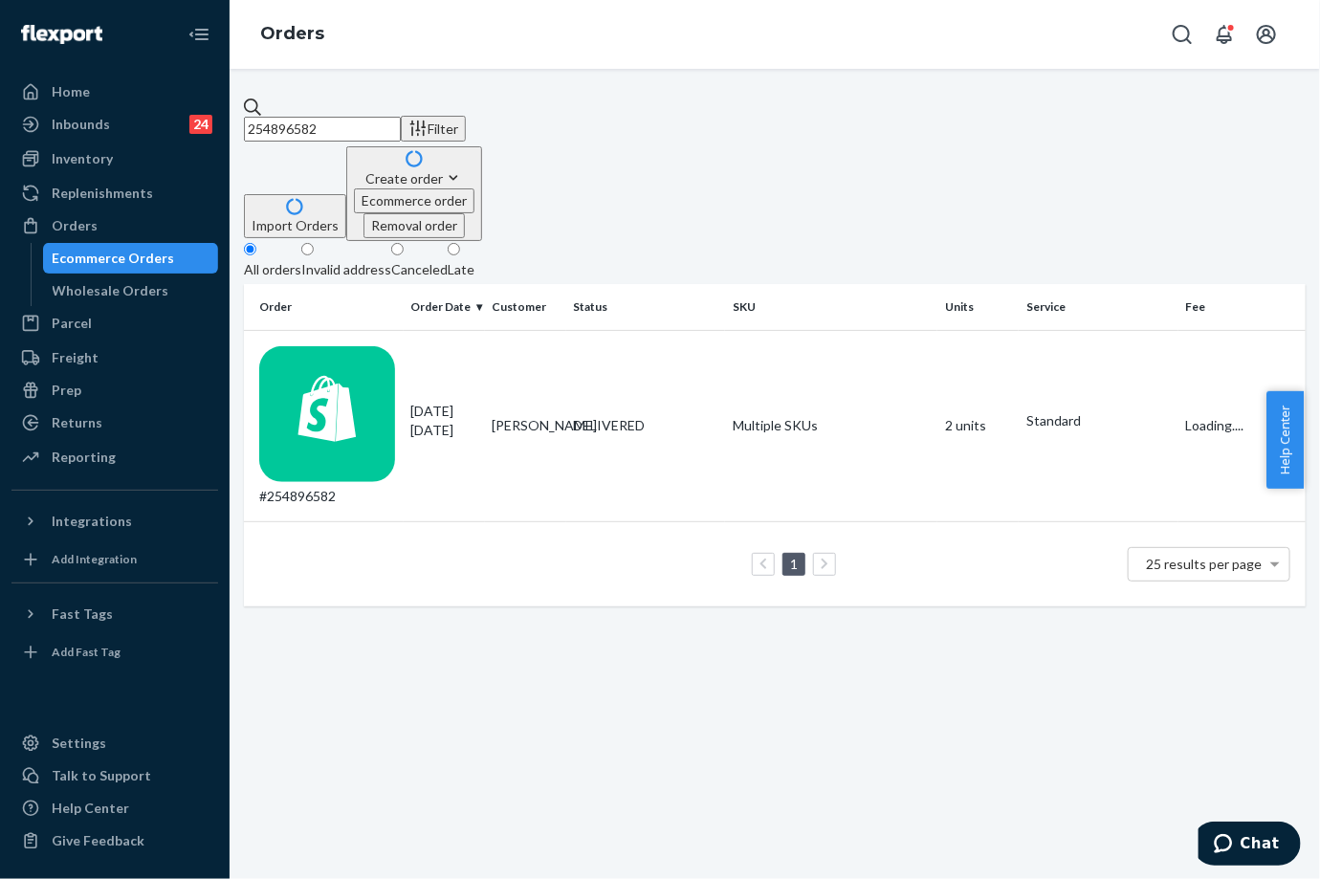
type input "254896582"
click at [642, 330] on td "DELIVERED" at bounding box center [646, 426] width 160 height 192
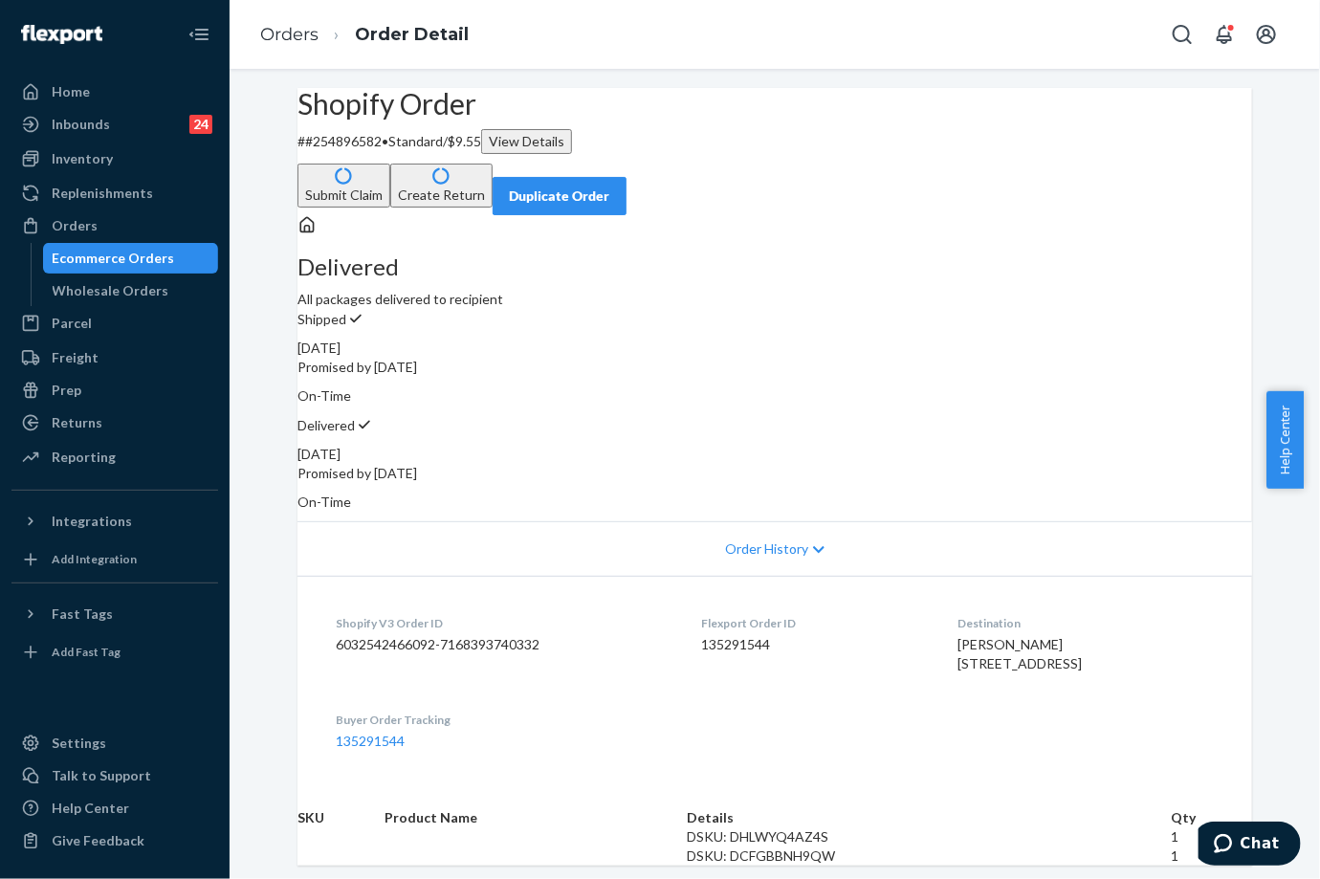
click at [610, 186] on div "Duplicate Order" at bounding box center [559, 195] width 101 height 19
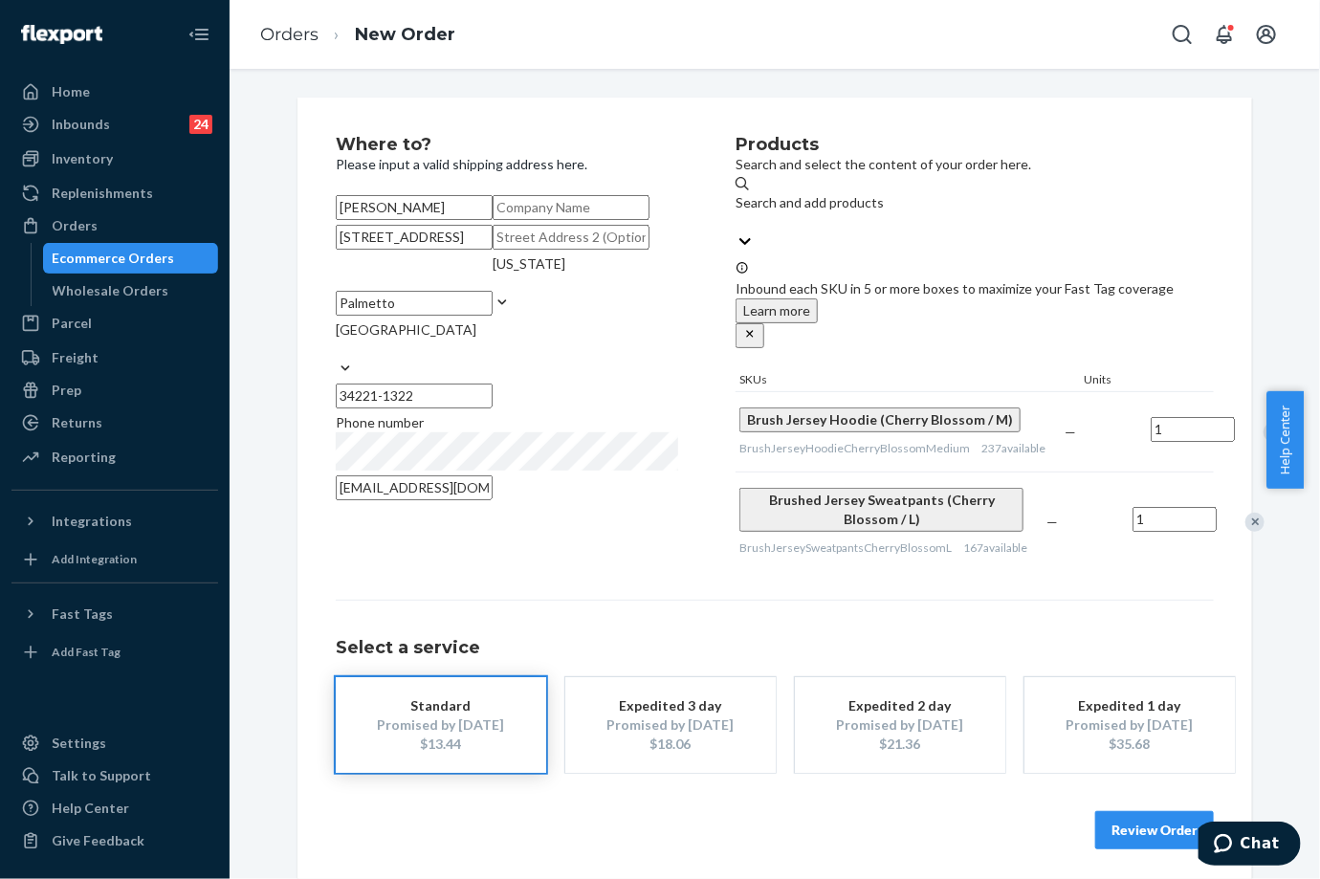
click at [809, 571] on div "Products Search and select the content of your order here. Search and add produ…" at bounding box center [974, 353] width 478 height 435
click at [792, 659] on div "Where to? Please input a valid shipping address here. [PERSON_NAME] [STREET_ADD…" at bounding box center [775, 492] width 878 height 713
click at [1263, 423] on div "Remove Item" at bounding box center [1272, 432] width 19 height 19
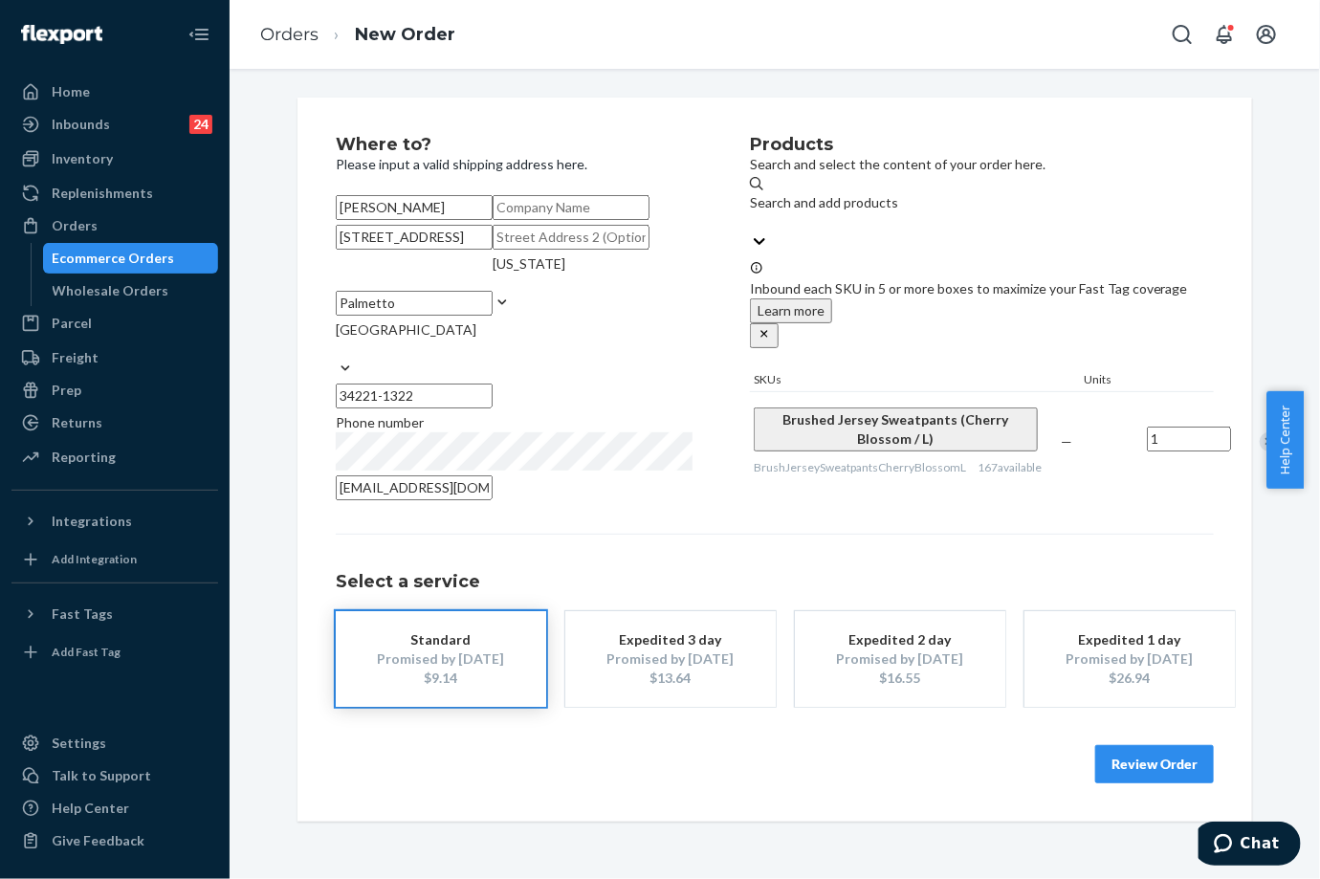
scroll to position [87, 0]
click at [1148, 783] on button "Review Order" at bounding box center [1154, 764] width 119 height 38
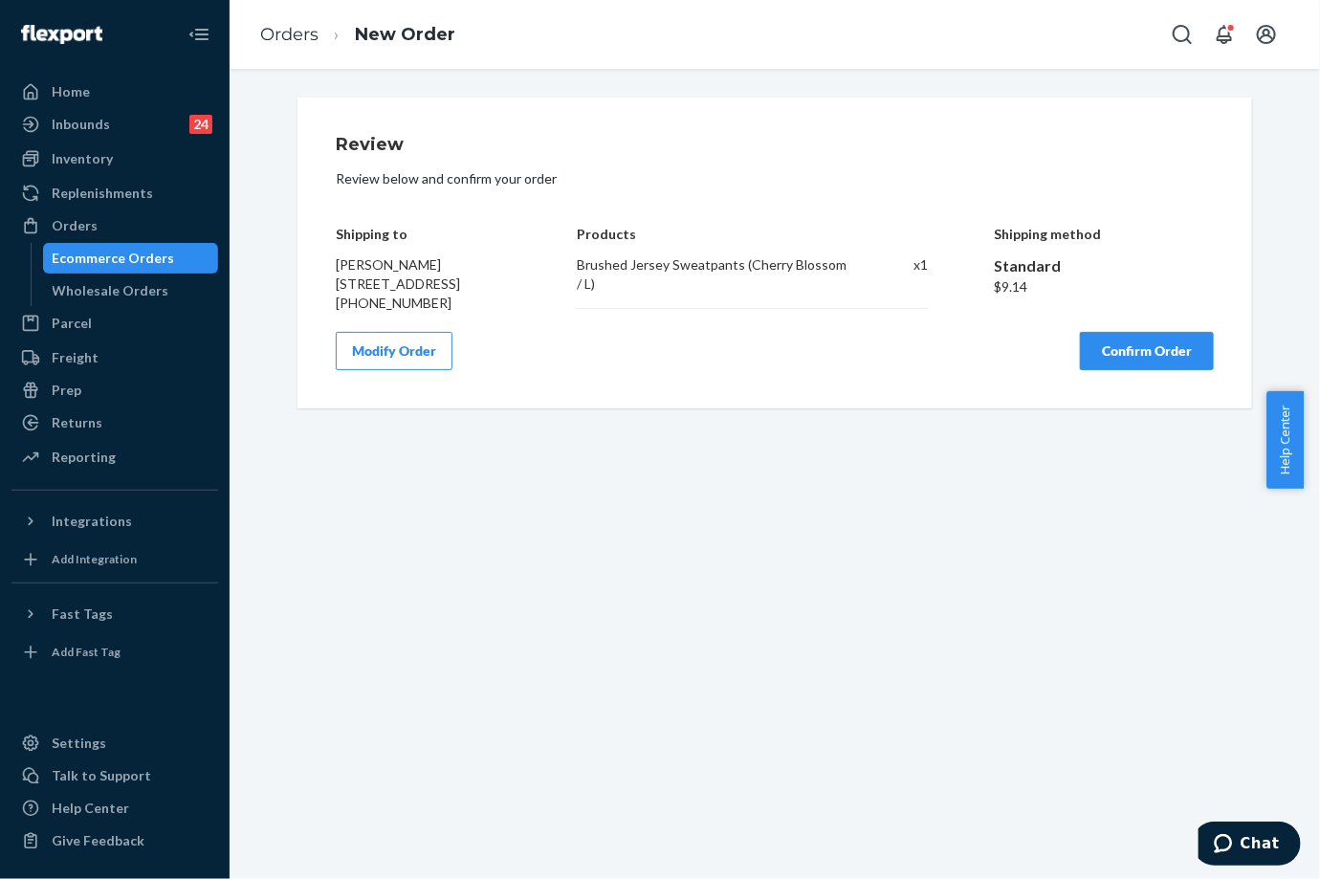
click at [1110, 390] on div "Review Review below and confirm your order Shipping to [PERSON_NAME] [STREET_AD…" at bounding box center [774, 253] width 954 height 311
click at [1113, 370] on button "Confirm Order" at bounding box center [1147, 351] width 134 height 38
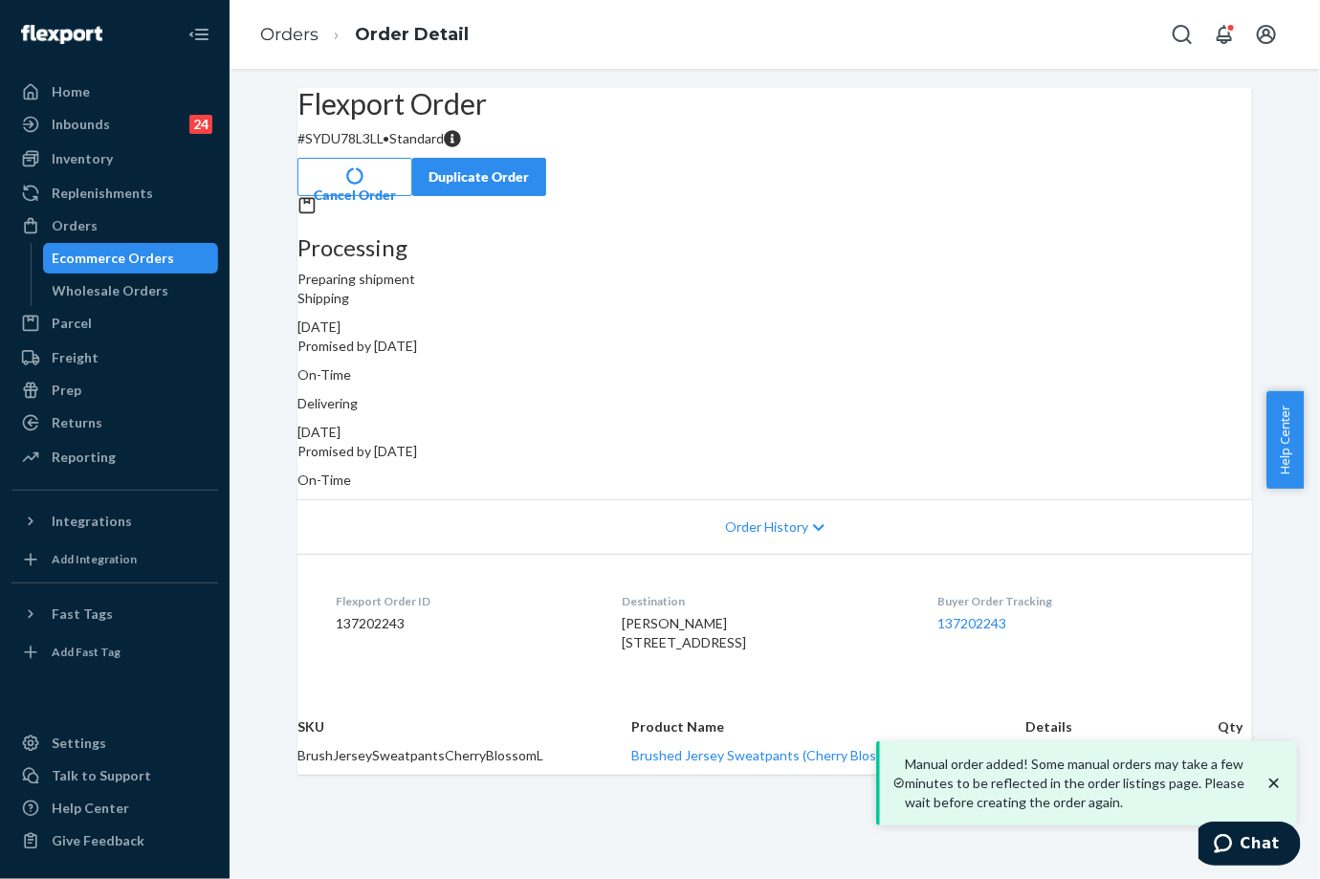
drag, startPoint x: 871, startPoint y: 394, endPoint x: 947, endPoint y: 384, distance: 76.2
click at [947, 394] on div "Delivering [DATE] Promised by [DATE] On-Time" at bounding box center [774, 442] width 954 height 96
copy div "[DATE]"
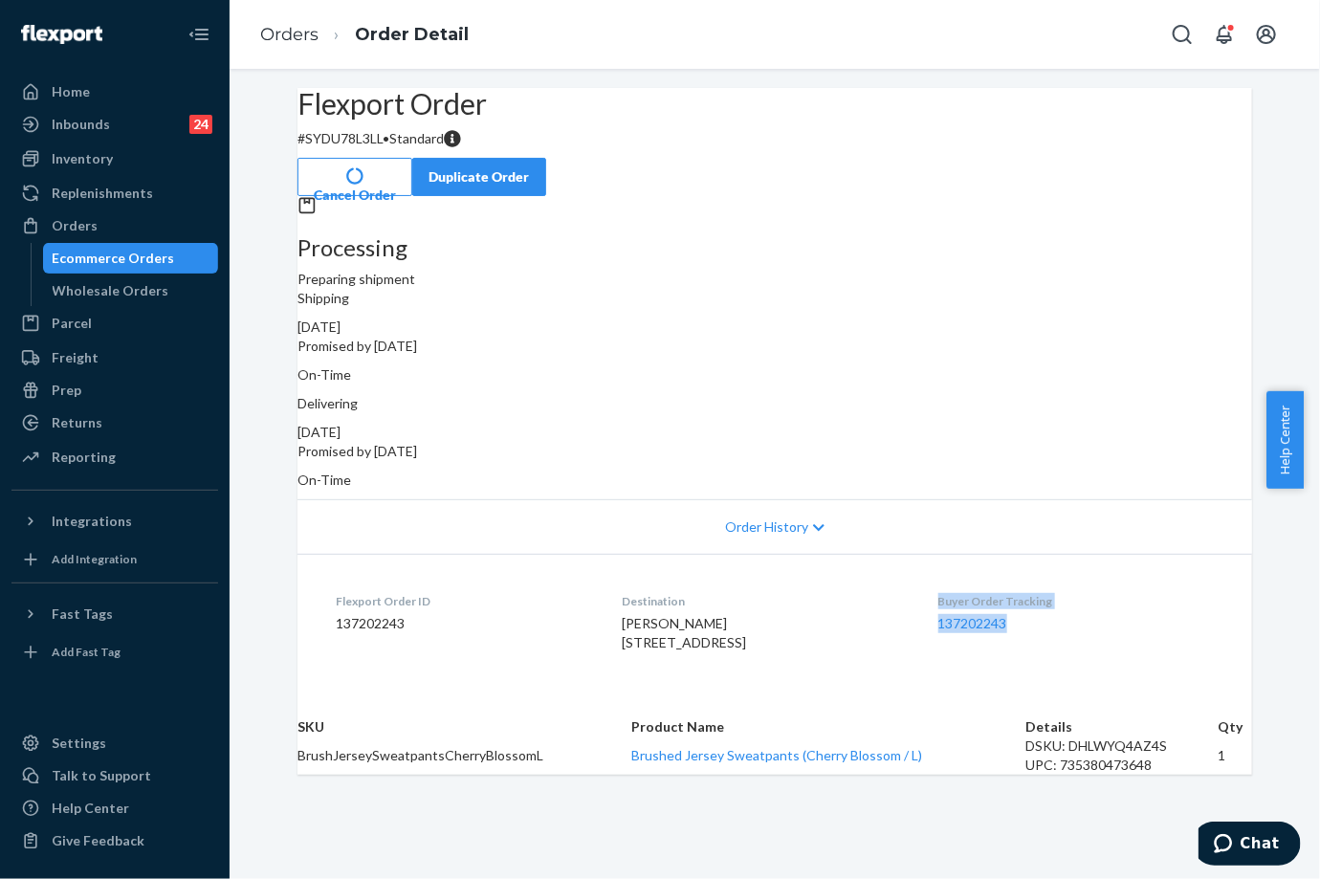
drag, startPoint x: 949, startPoint y: 574, endPoint x: 1038, endPoint y: 599, distance: 92.4
click at [1038, 599] on div "Buyer Order Tracking 137202243" at bounding box center [1075, 626] width 275 height 66
copy div "Buyer Order Tracking 137202243"
click at [289, 35] on link "Orders" at bounding box center [289, 34] width 58 height 21
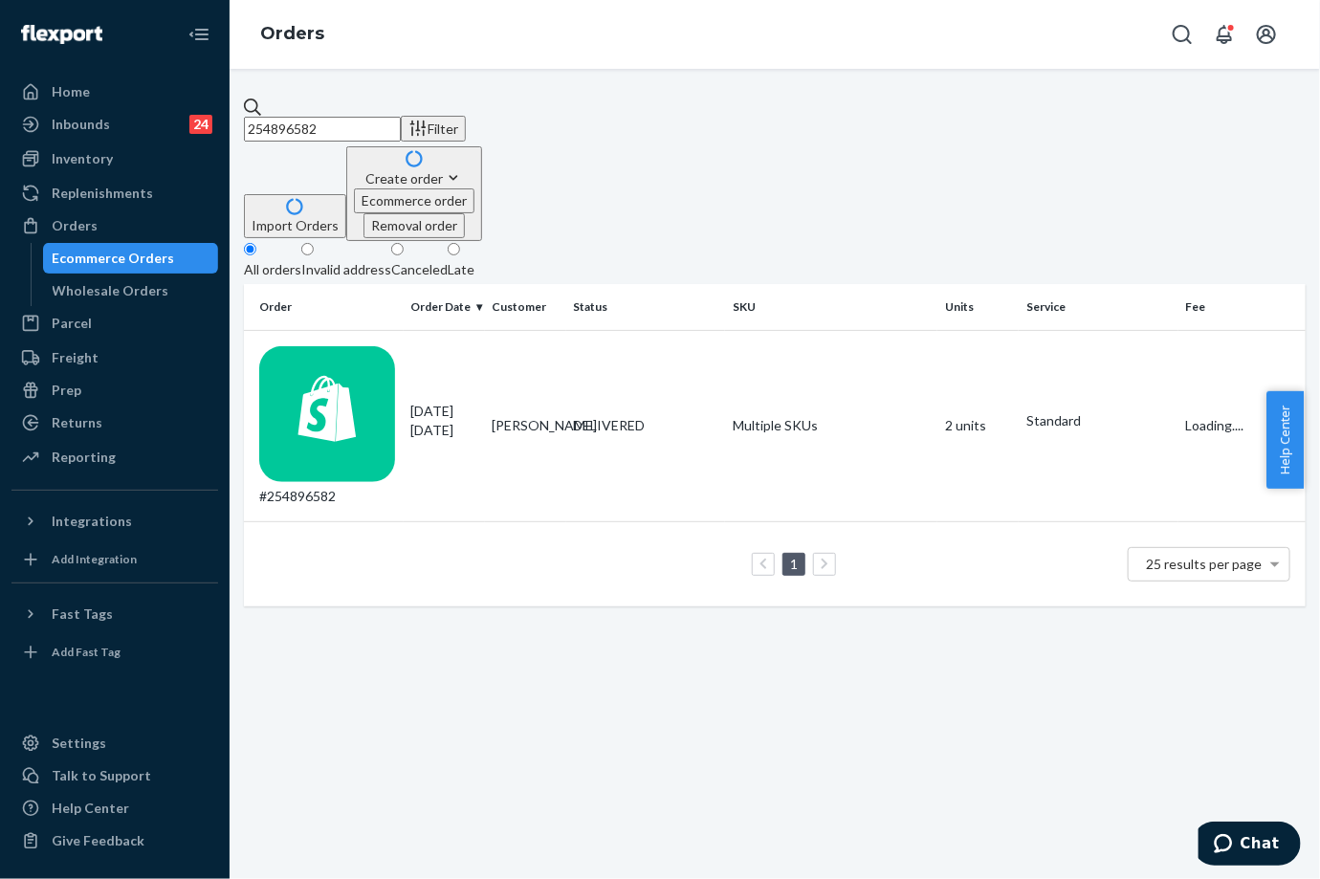
click at [354, 117] on input "254896582" at bounding box center [322, 129] width 157 height 25
paste input "5054758"
type input "255054758"
click at [602, 406] on div "DELIVERED" at bounding box center [646, 415] width 144 height 19
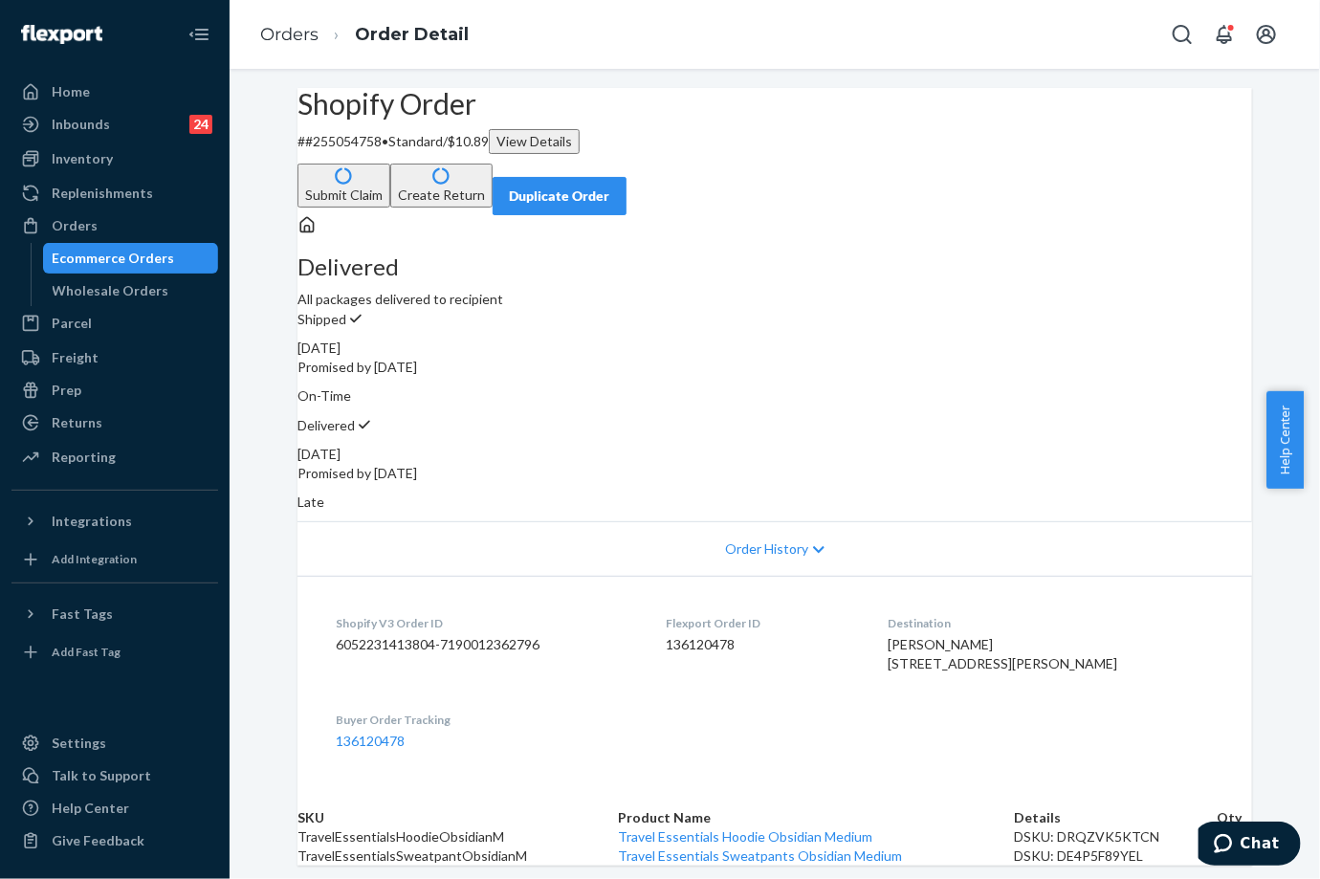
click at [256, 572] on div "Shopify Order # #255054758 • Standard / $10.89 View Details Submit Claim Create…" at bounding box center [775, 706] width 1090 height 1236
click at [390, 164] on button "Submit Claim" at bounding box center [343, 186] width 93 height 44
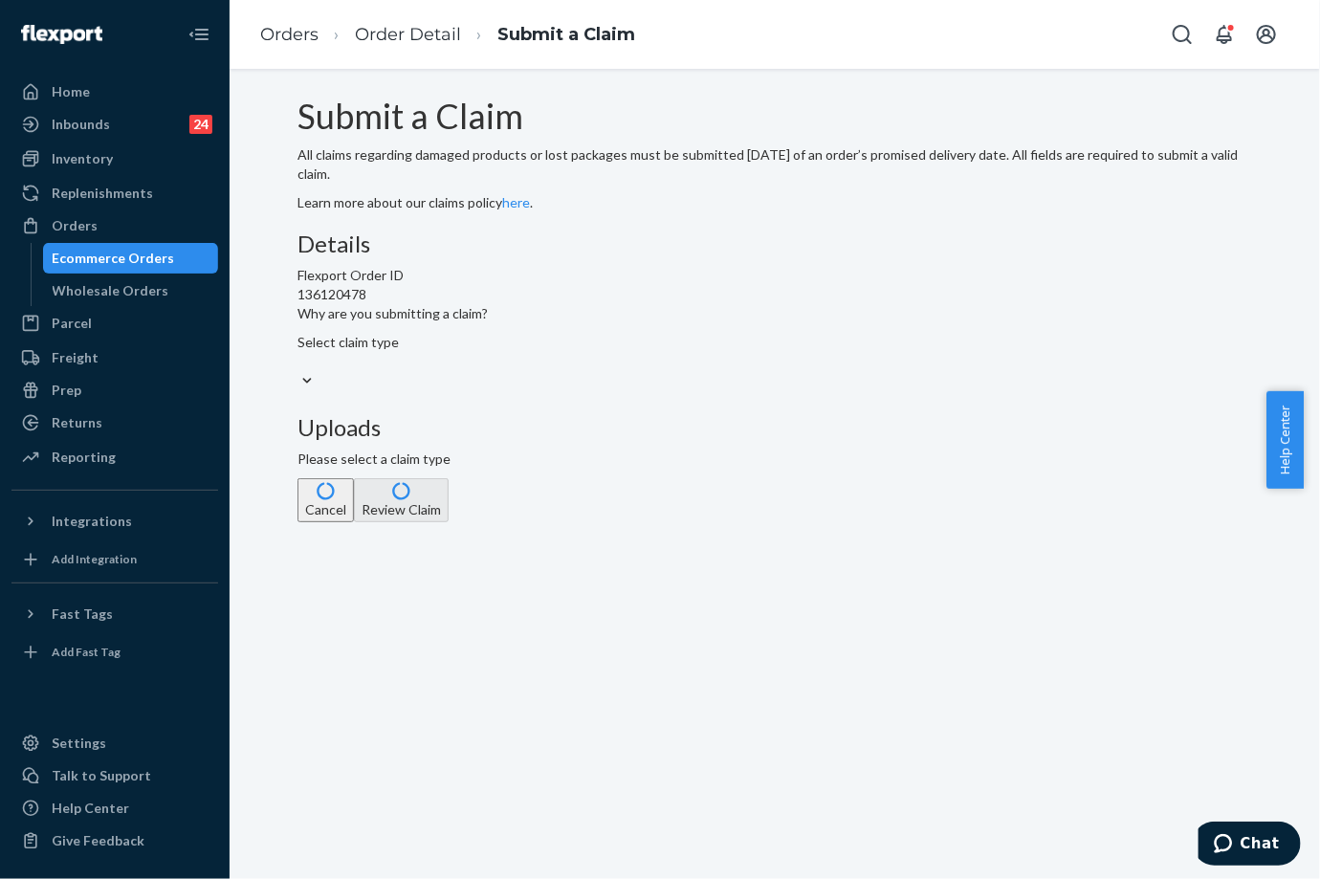
click at [488, 371] on div "Select claim type" at bounding box center [392, 352] width 190 height 38
click at [299, 371] on input "Why are you submitting a claim? Select claim type" at bounding box center [298, 361] width 2 height 19
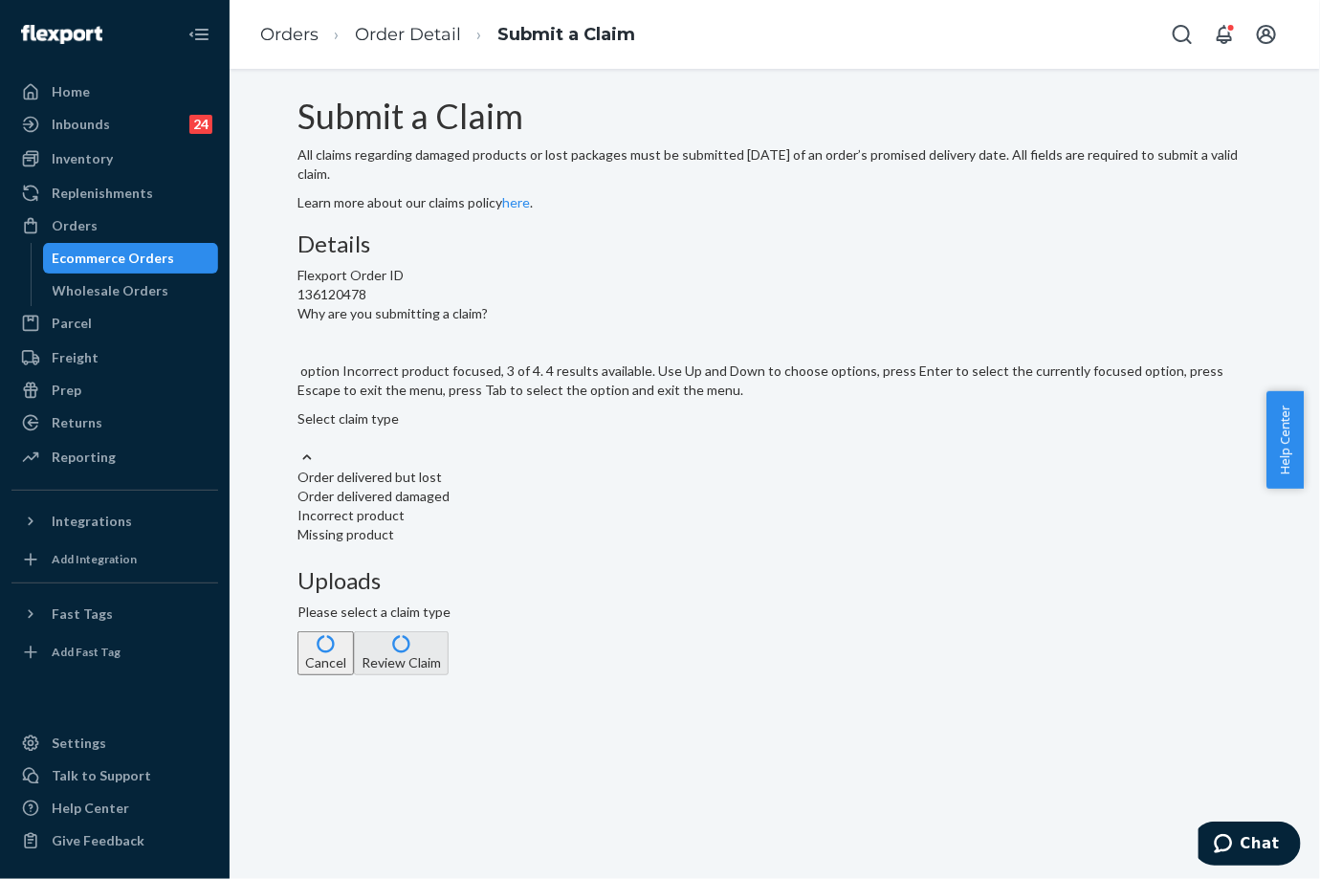
click at [607, 525] on div "Incorrect product" at bounding box center [774, 515] width 954 height 19
click at [299, 448] on input "Why are you submitting a claim? option Incorrect product focused, 3 of 4. 4 res…" at bounding box center [298, 437] width 2 height 19
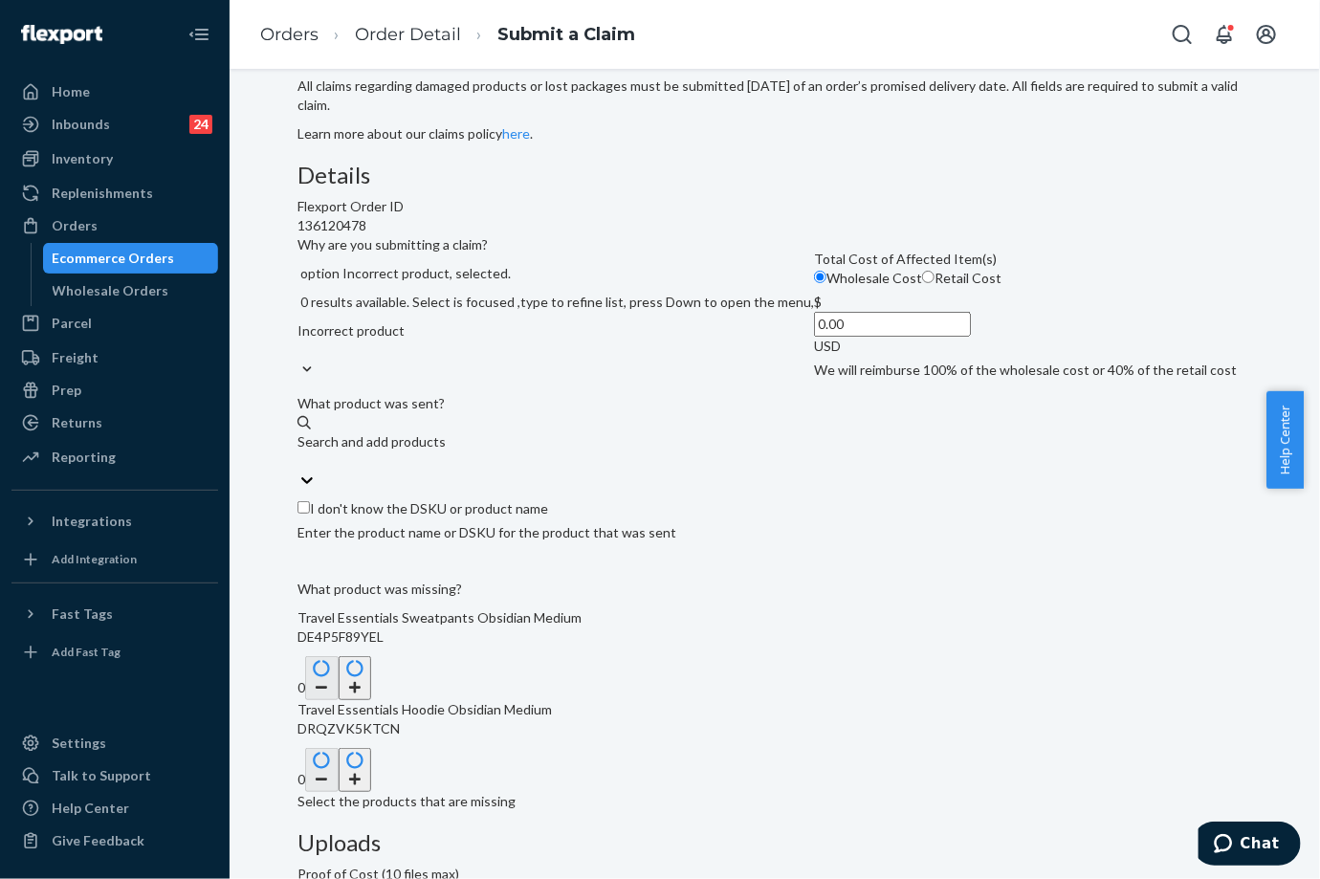
scroll to position [106, 0]
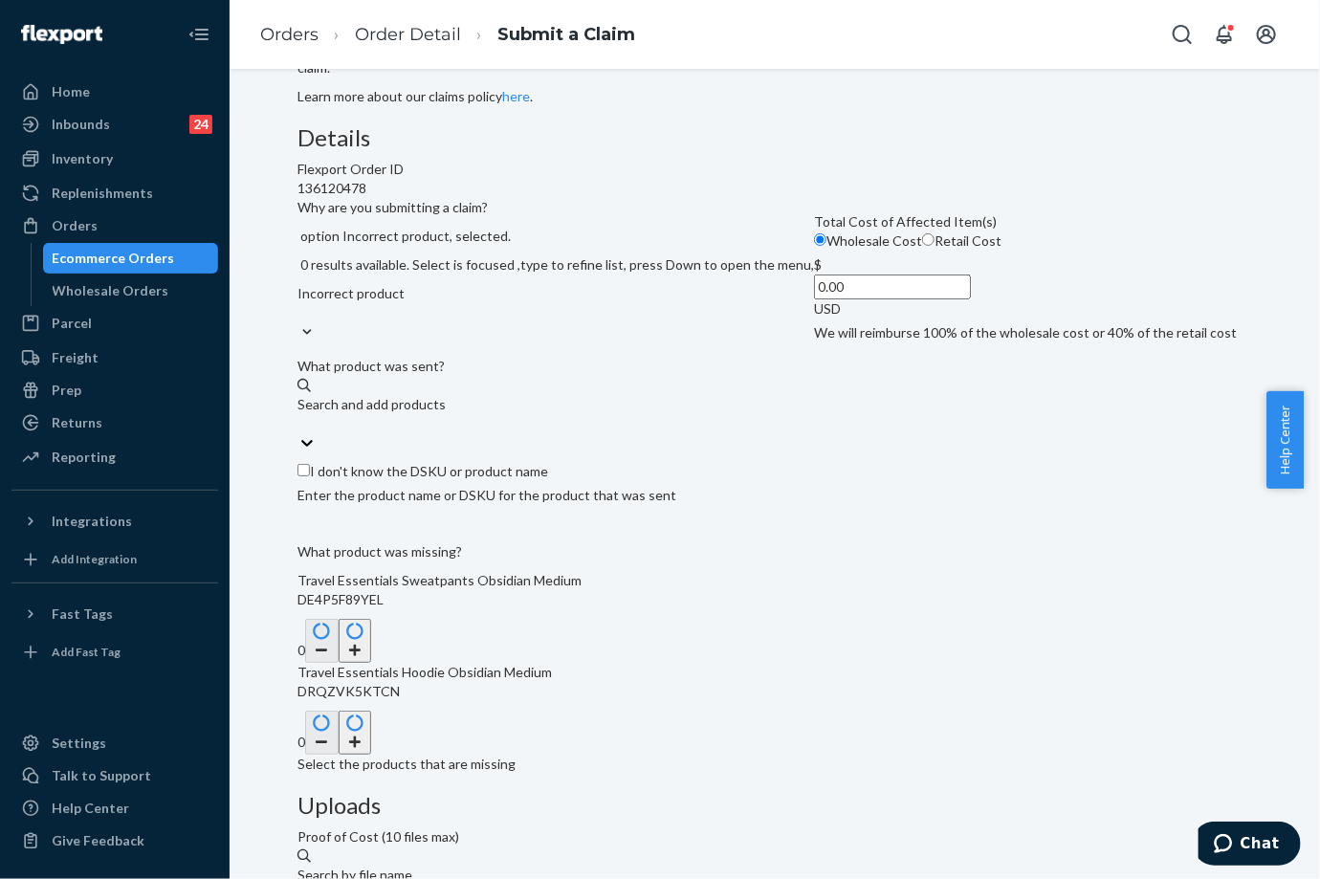
click at [372, 663] on button "button" at bounding box center [355, 641] width 33 height 44
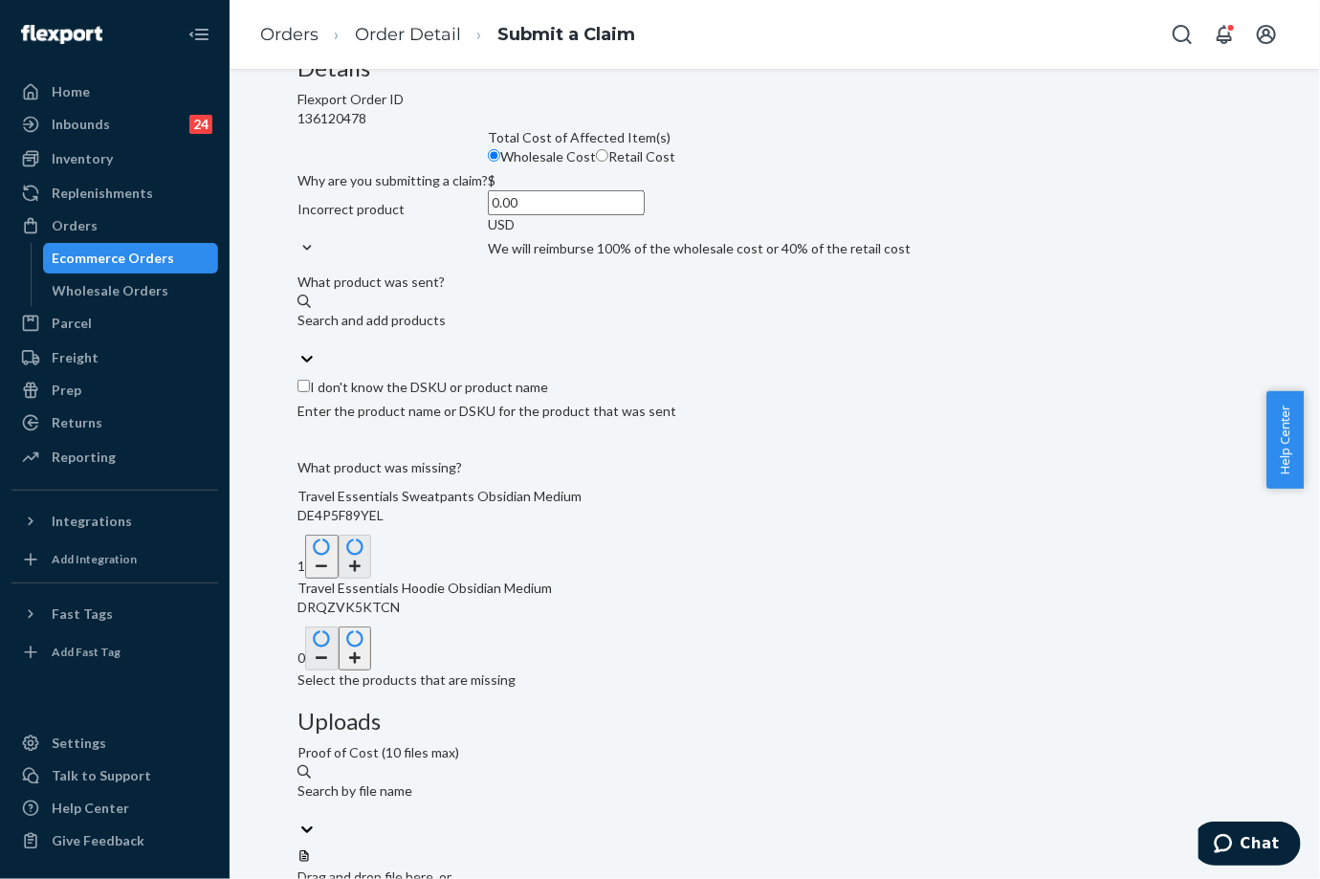
scroll to position [212, 0]
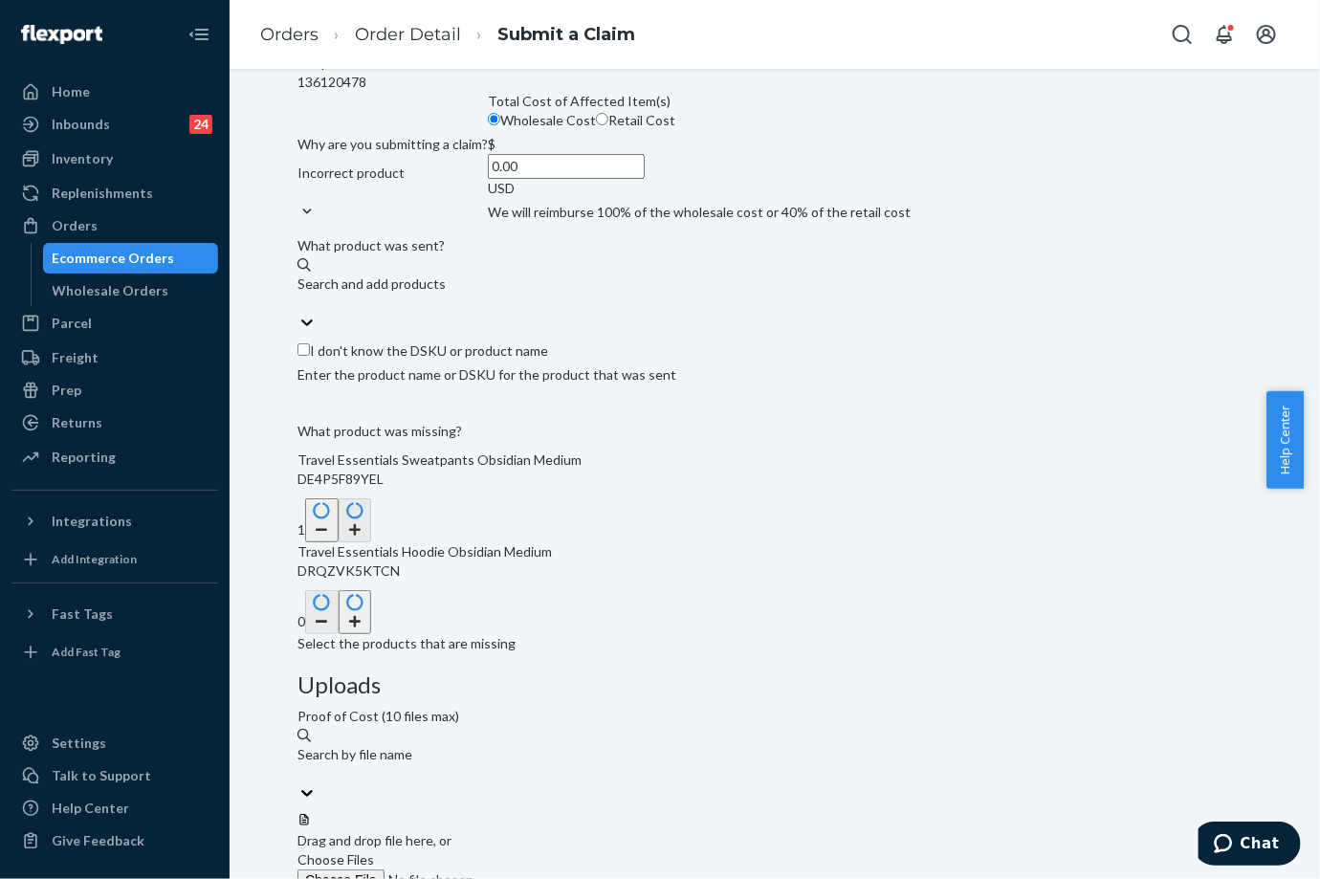
click at [372, 634] on button "button" at bounding box center [355, 612] width 33 height 44
drag, startPoint x: 360, startPoint y: 661, endPoint x: 435, endPoint y: 708, distance: 88.9
click at [435, 708] on div "Submit a Claim All claims regarding damaged products or lost packages must be s…" at bounding box center [774, 465] width 954 height 1160
copy span "Travel Essentials Sweatpants Obsidian Medium"
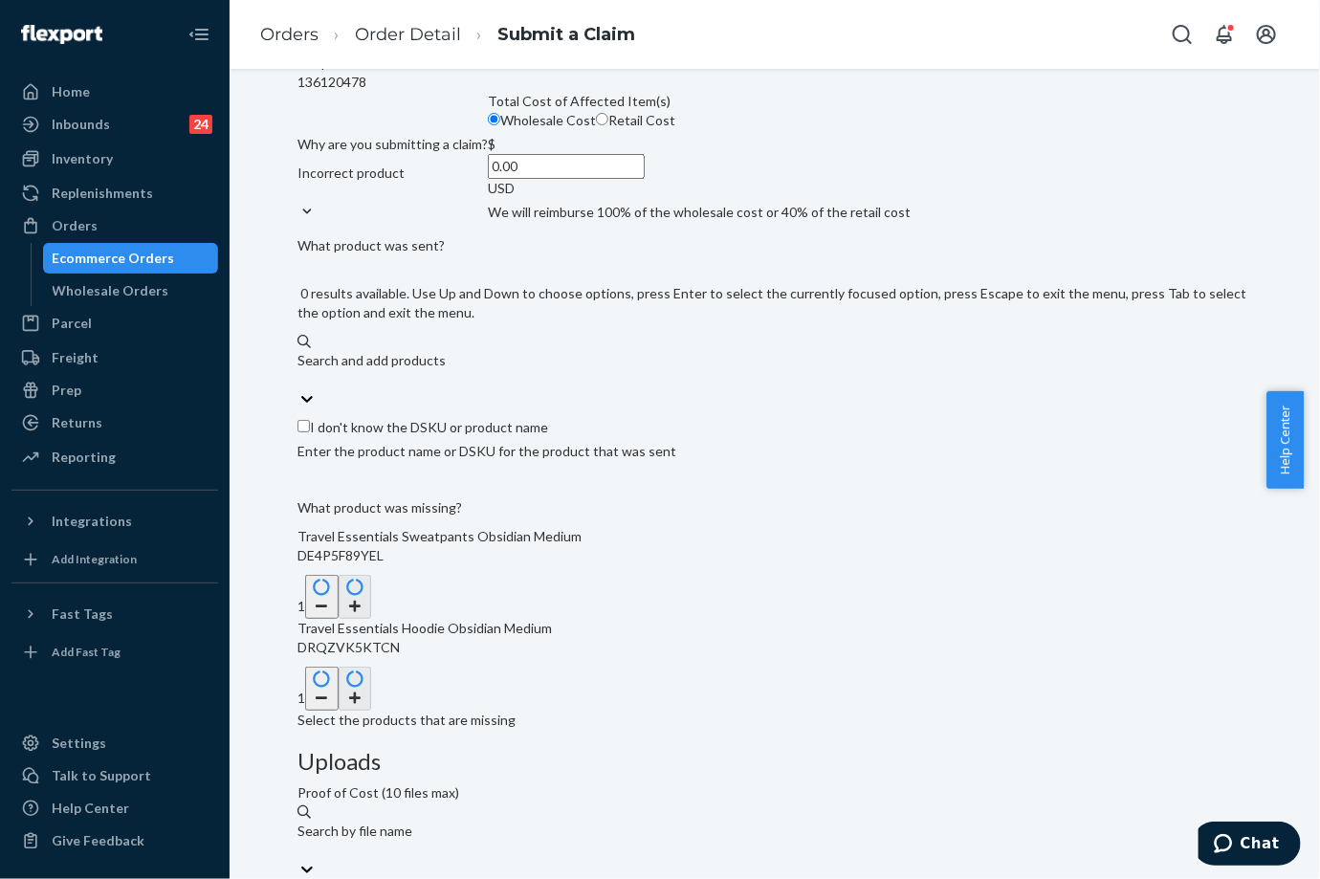
click at [467, 370] on div "Search and add products" at bounding box center [774, 360] width 954 height 19
click at [299, 389] on input "0 results available. Use Up and Down to choose options, press Enter to select t…" at bounding box center [298, 379] width 2 height 19
paste input "Travel Essentials Sweatpants Obsidian Medium"
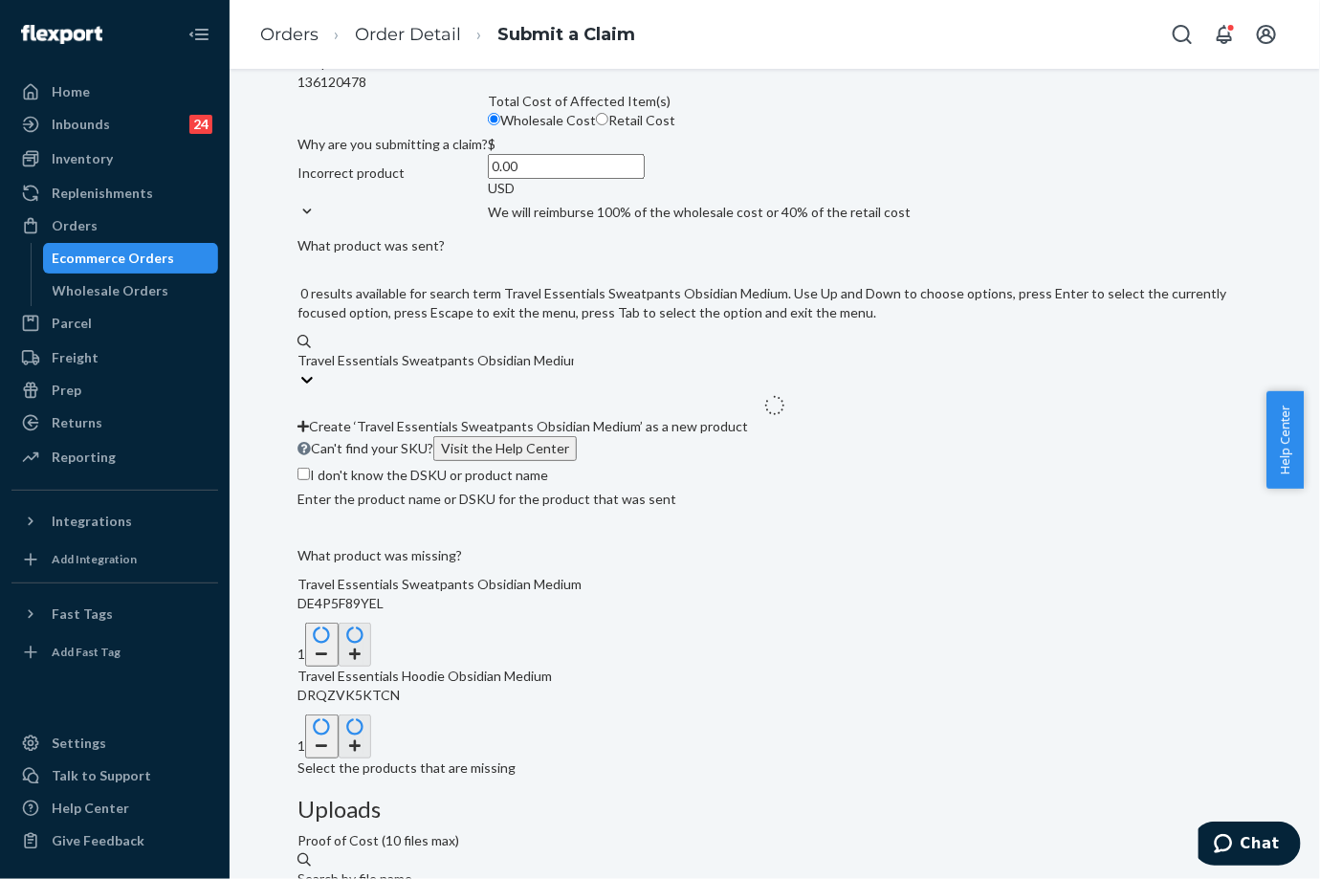
click at [574, 370] on input "Travel Essentials Sweatpants Obsidian Medium" at bounding box center [435, 360] width 276 height 19
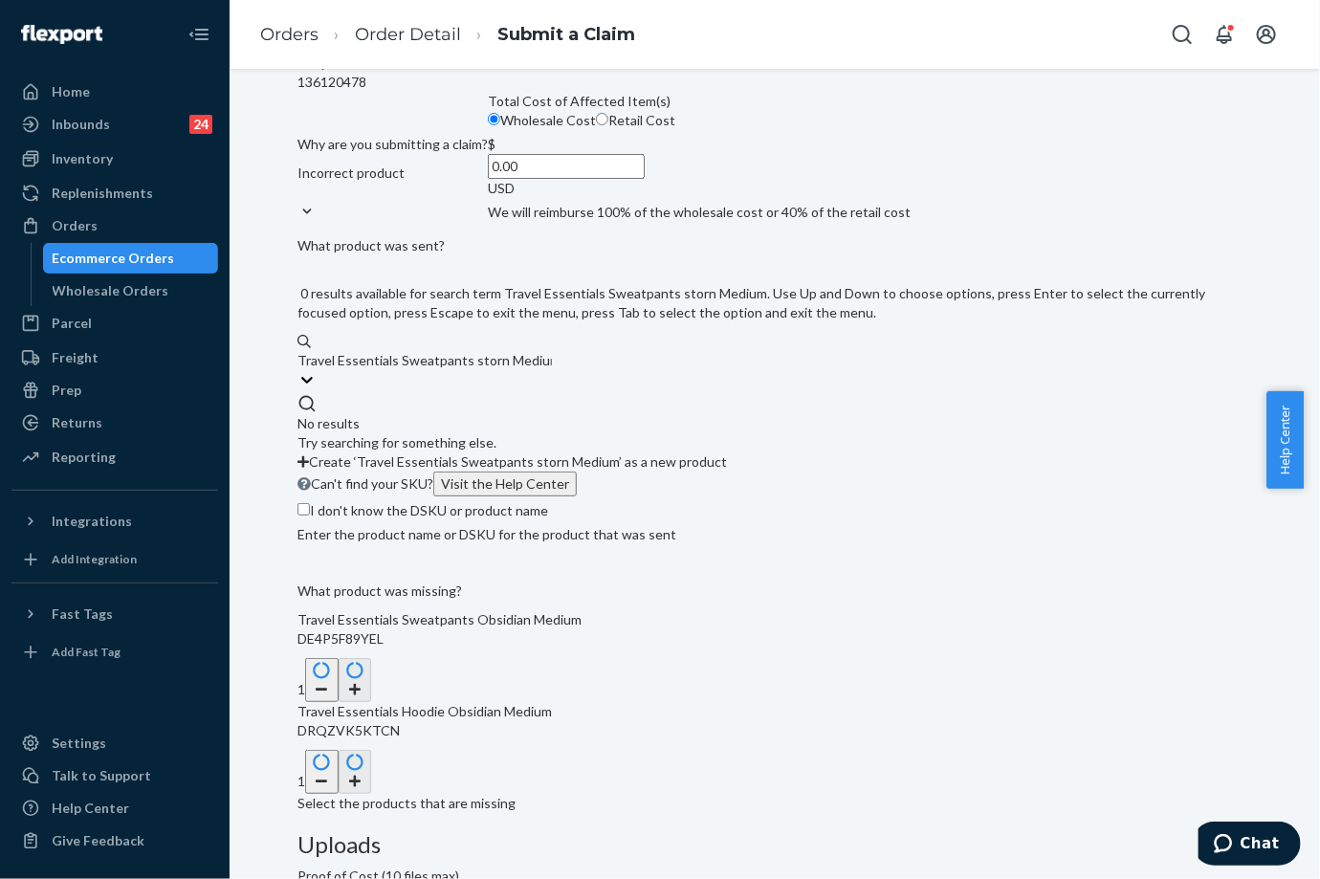
click at [552, 370] on input "Travel Essentials Sweatpants storn Medium" at bounding box center [424, 360] width 254 height 19
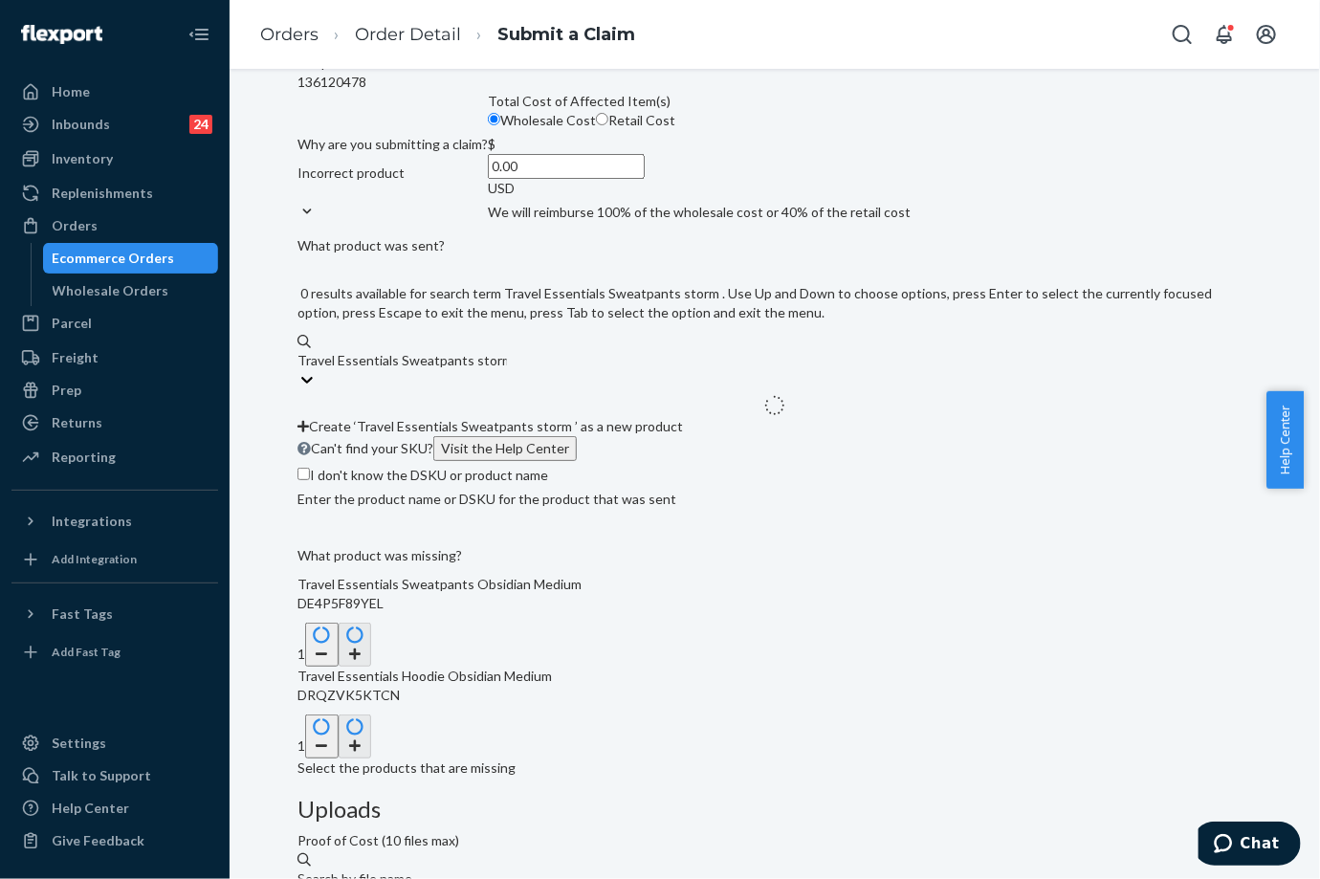
type input "Travel Essentials Sweatpants storm l"
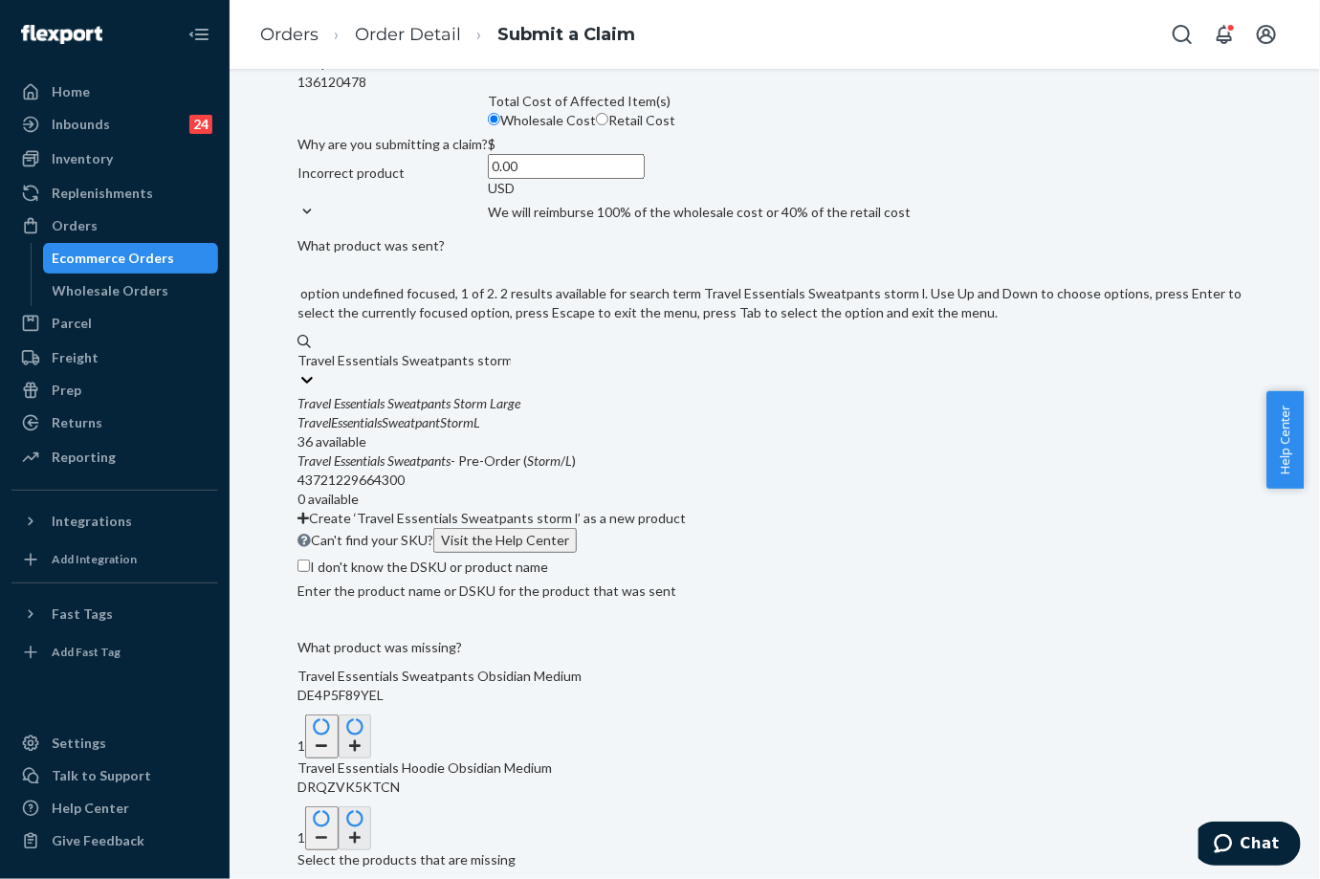
click at [559, 413] on div "Travel Essentials Sweatpants [PERSON_NAME]" at bounding box center [774, 403] width 954 height 19
click at [511, 370] on input "Travel Essentials Sweatpants storm l" at bounding box center [403, 360] width 213 height 19
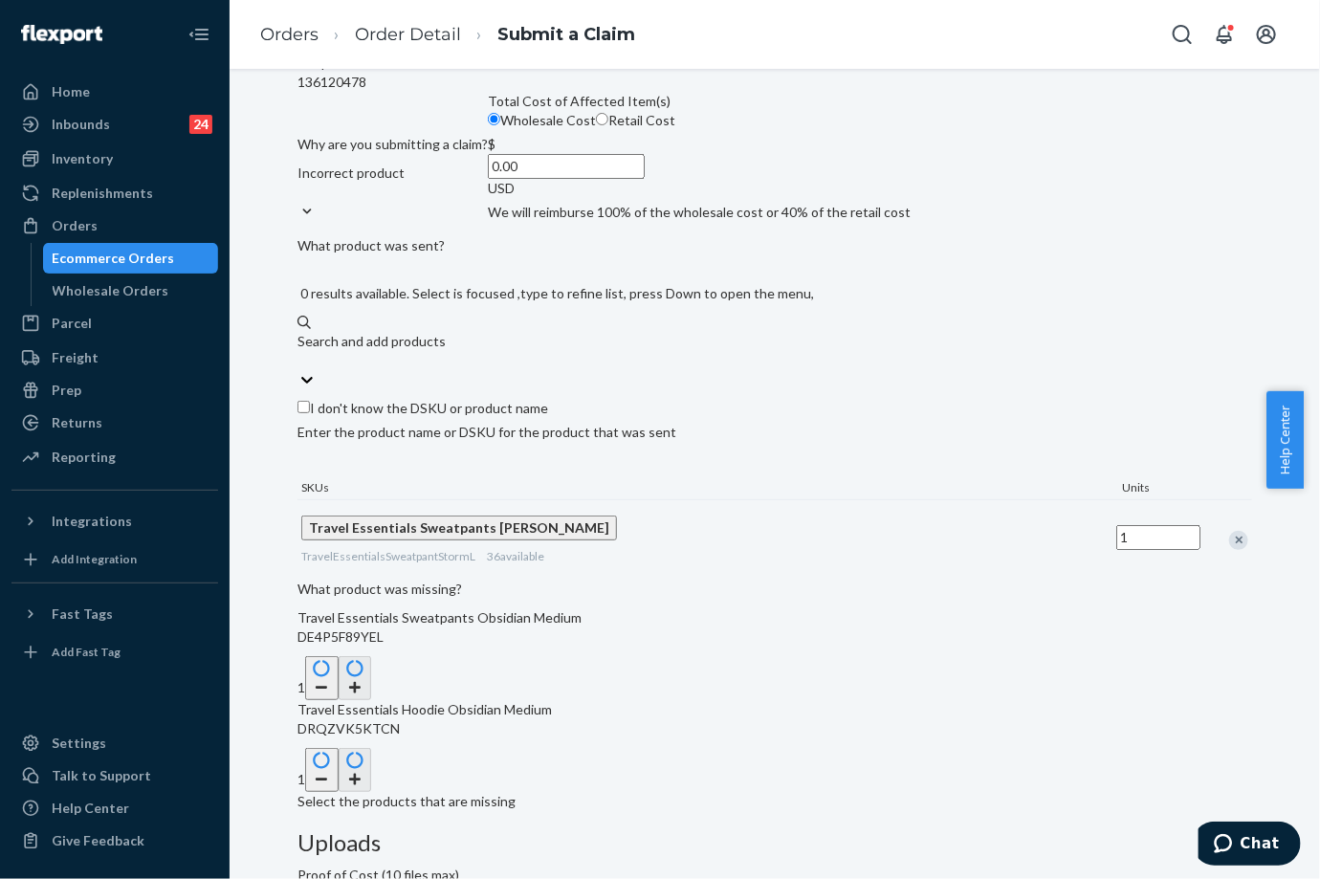
scroll to position [318, 0]
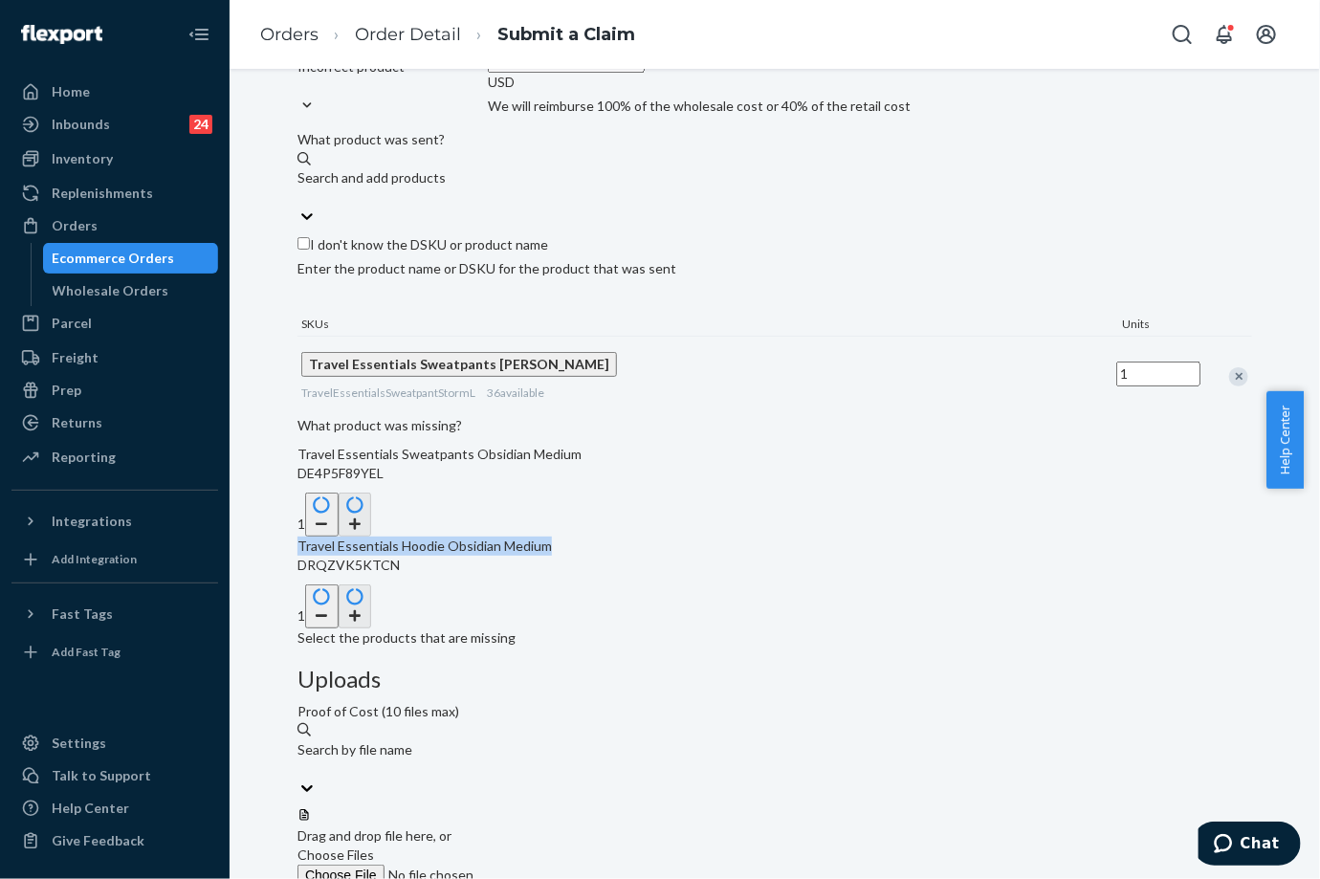
drag, startPoint x: 367, startPoint y: 765, endPoint x: 471, endPoint y: 787, distance: 105.6
click at [471, 787] on div "Submit a Claim All claims regarding damaged products or lost packages must be s…" at bounding box center [774, 409] width 954 height 1261
copy span "Travel Essentials Hoodie Obsidian Medium"
click at [446, 187] on div "Search and add products" at bounding box center [371, 177] width 148 height 19
click at [299, 207] on input "Search and add products" at bounding box center [298, 196] width 2 height 19
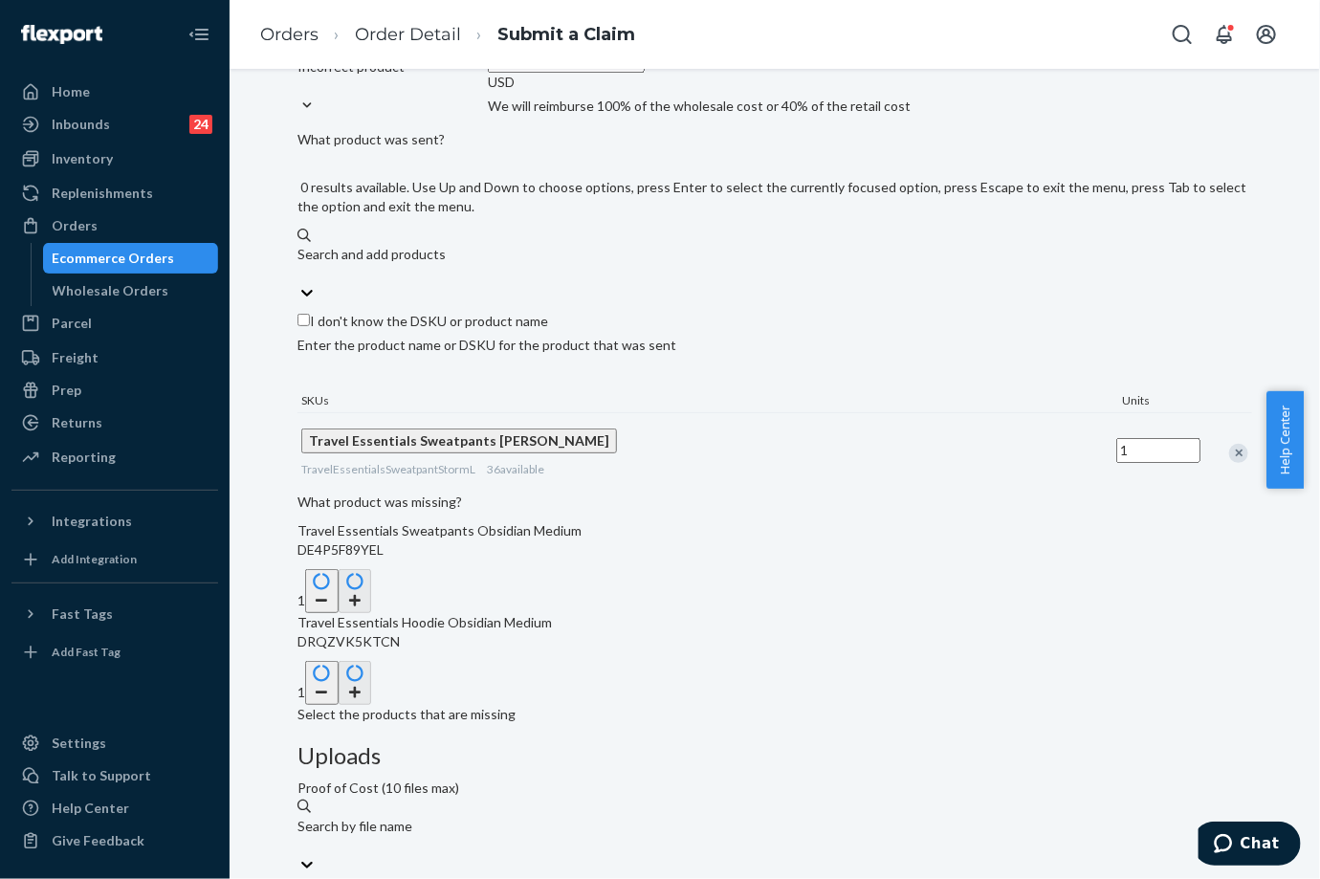
paste input "Travel Essentials Hoodie Obsidian Medium"
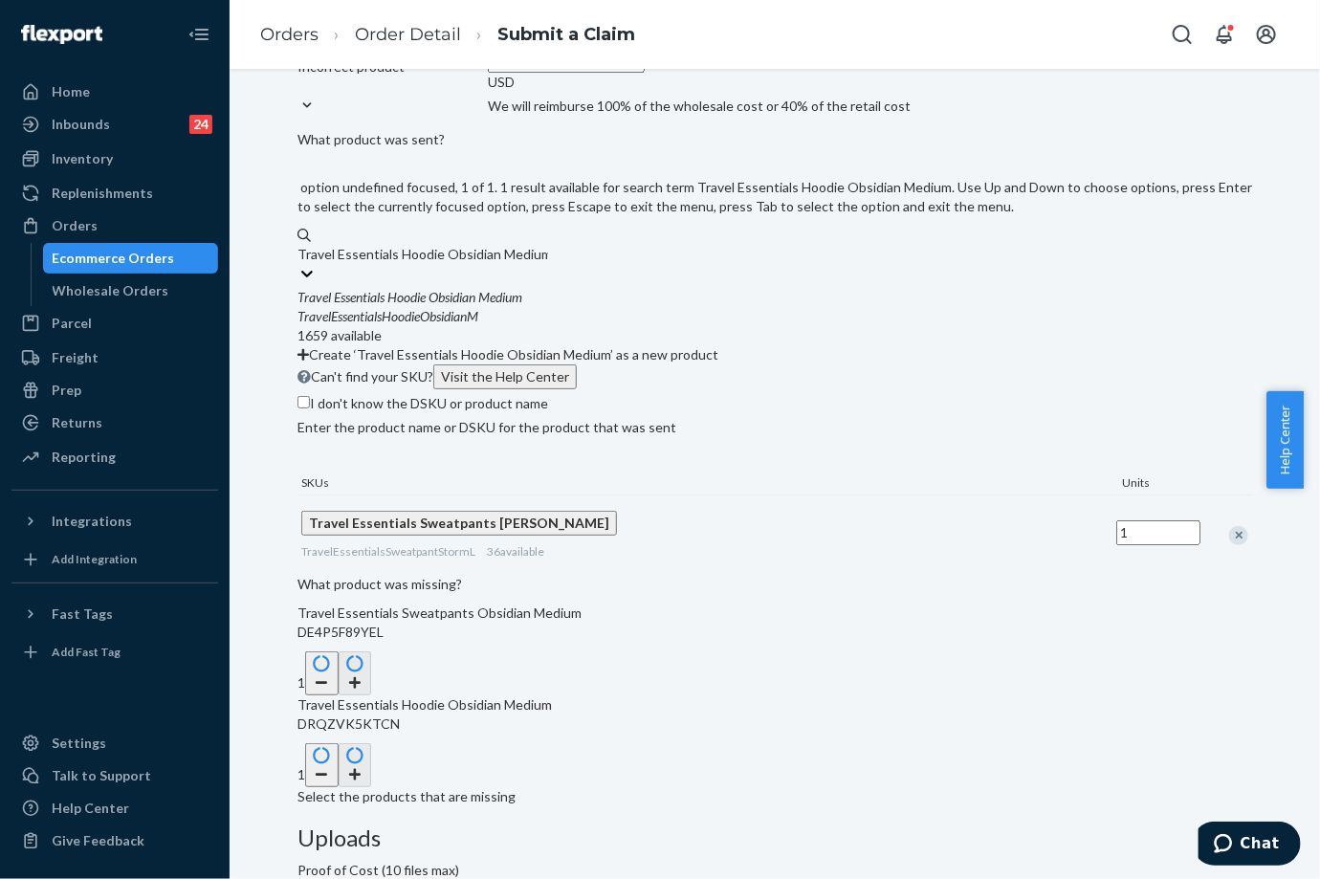
drag, startPoint x: 549, startPoint y: 412, endPoint x: 724, endPoint y: 405, distance: 175.1
click at [719, 407] on div "Details Flexport Order ID 136120478 Why are you submitting a claim? Incorrect p…" at bounding box center [774, 360] width 954 height 894
type input "Travel Essentials Hoodie storm l"
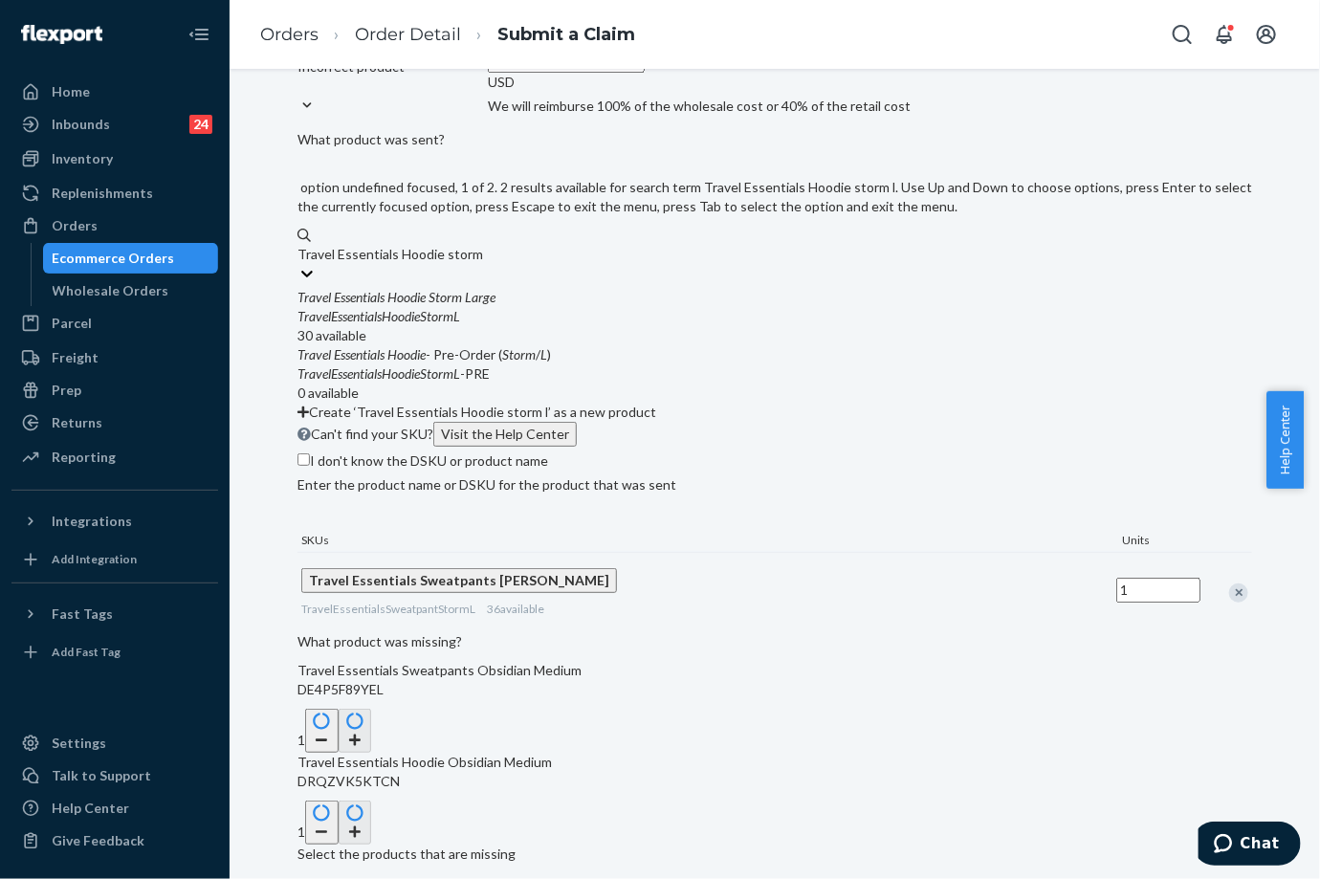
click at [603, 326] on div "TravelEssentialsHoodieStormL" at bounding box center [774, 316] width 954 height 19
click at [485, 264] on input "Travel Essentials Hoodie storm l" at bounding box center [390, 254] width 187 height 19
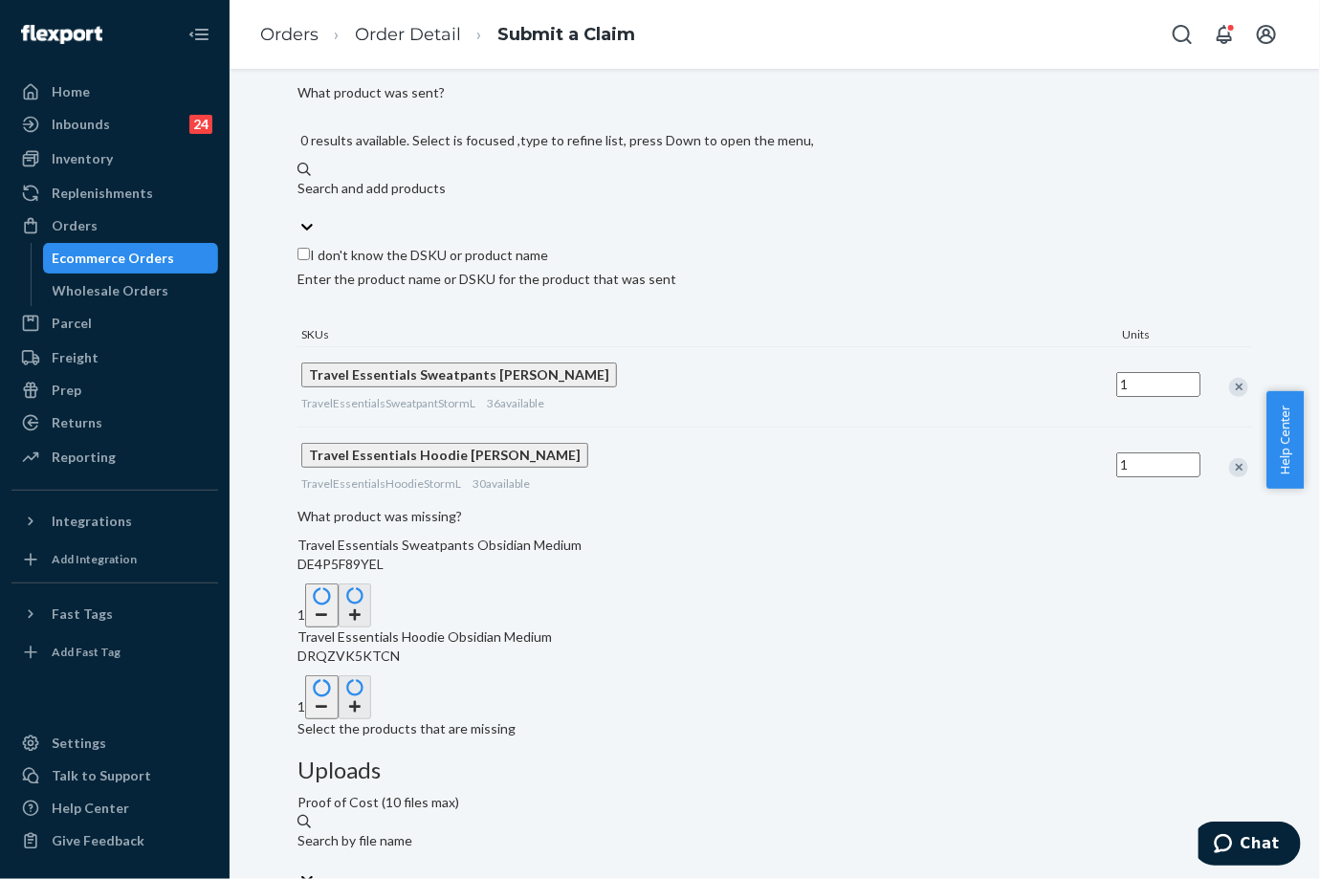
scroll to position [180, 0]
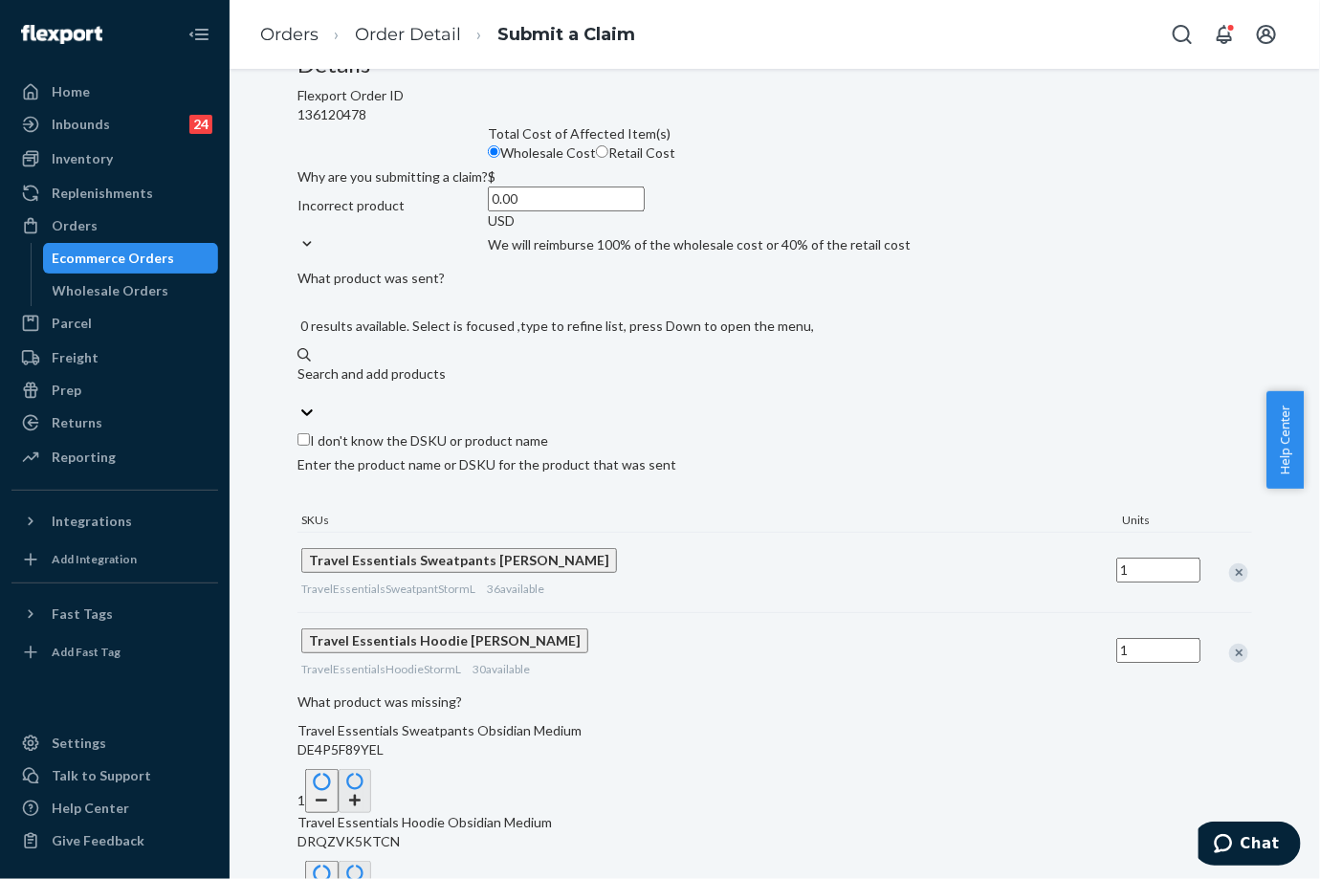
click at [576, 211] on input "0.00" at bounding box center [566, 198] width 157 height 25
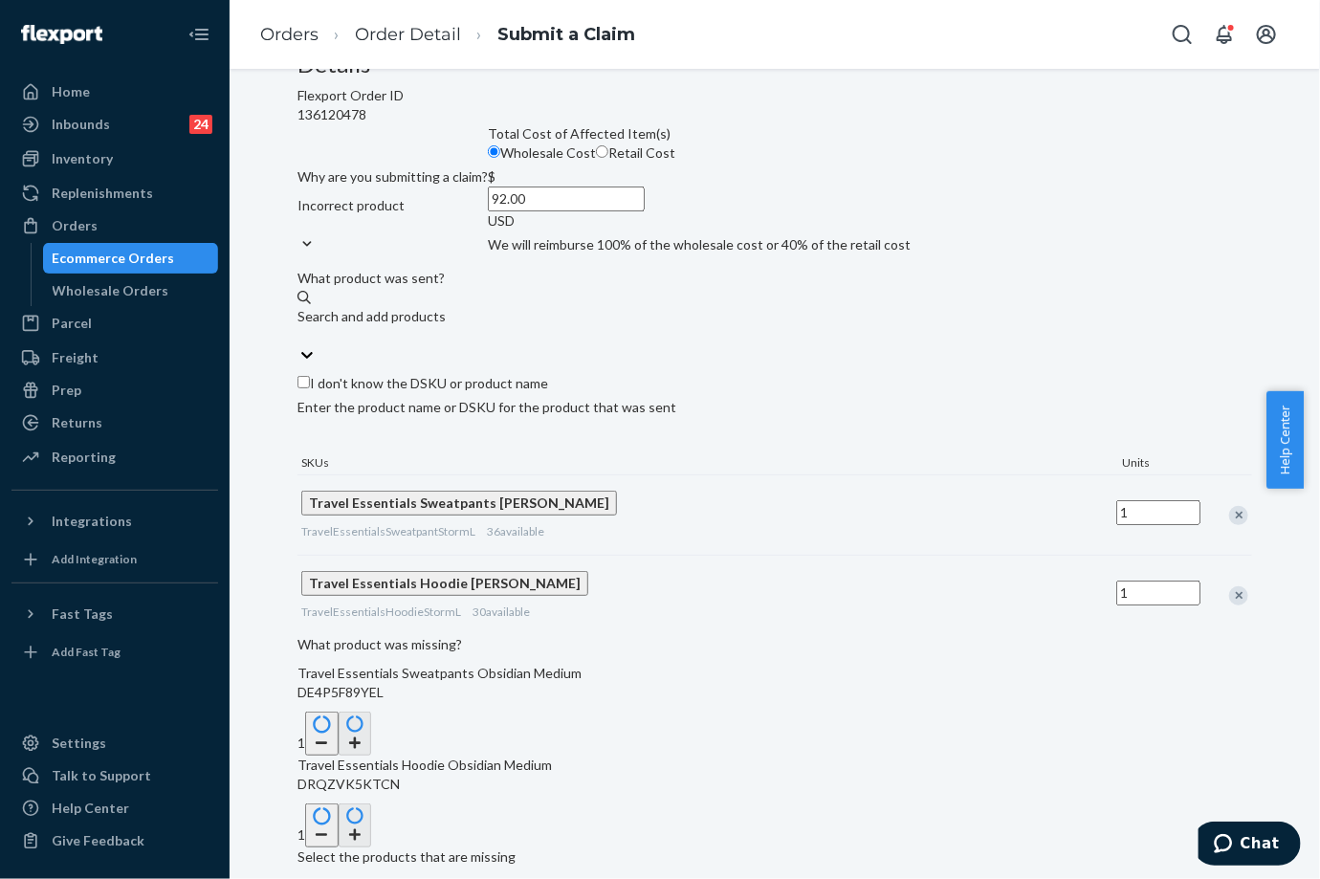
type input "9.00"
type input "82.00"
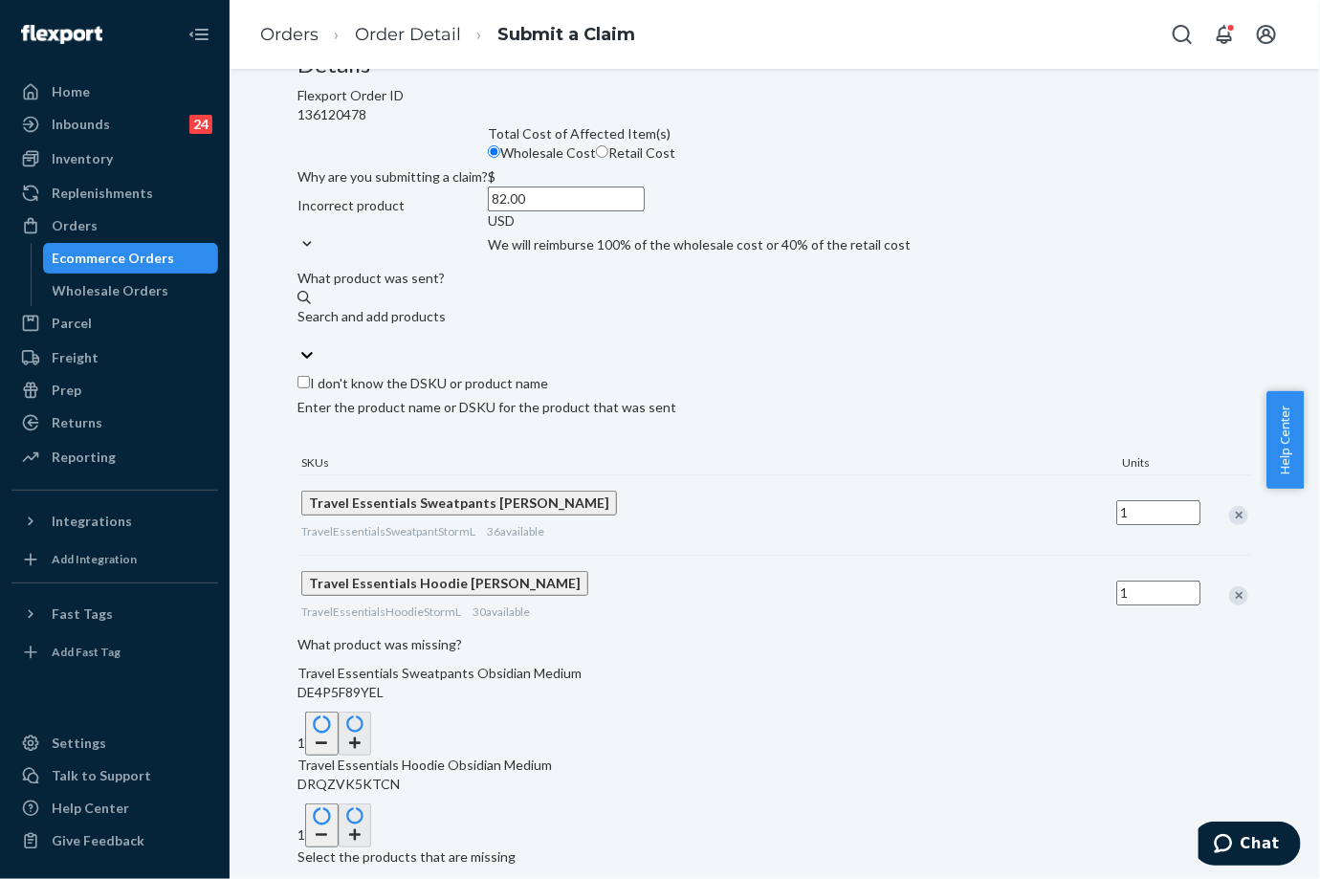
scroll to position [498, 0]
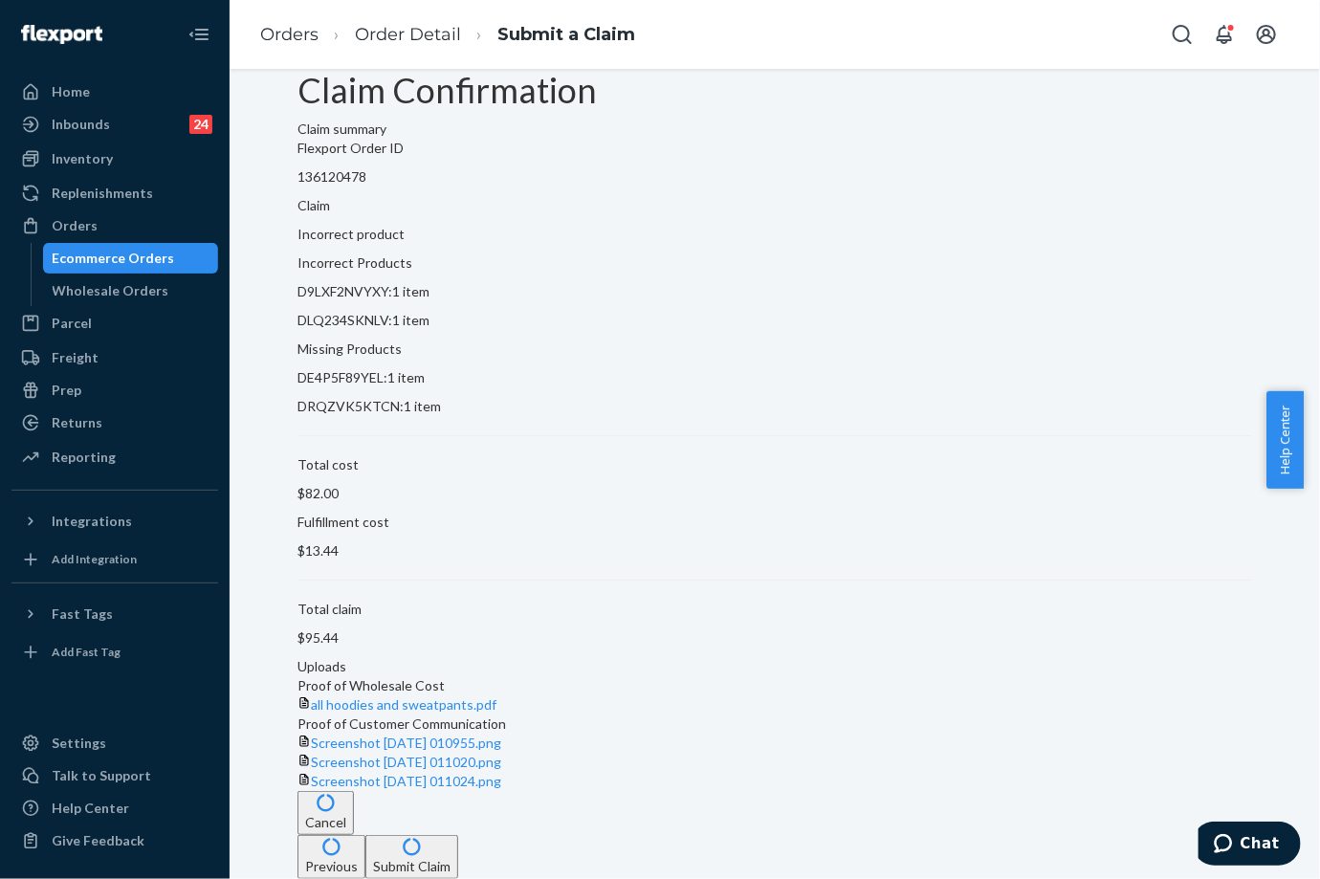
click at [458, 849] on button "Submit Claim" at bounding box center [411, 857] width 93 height 44
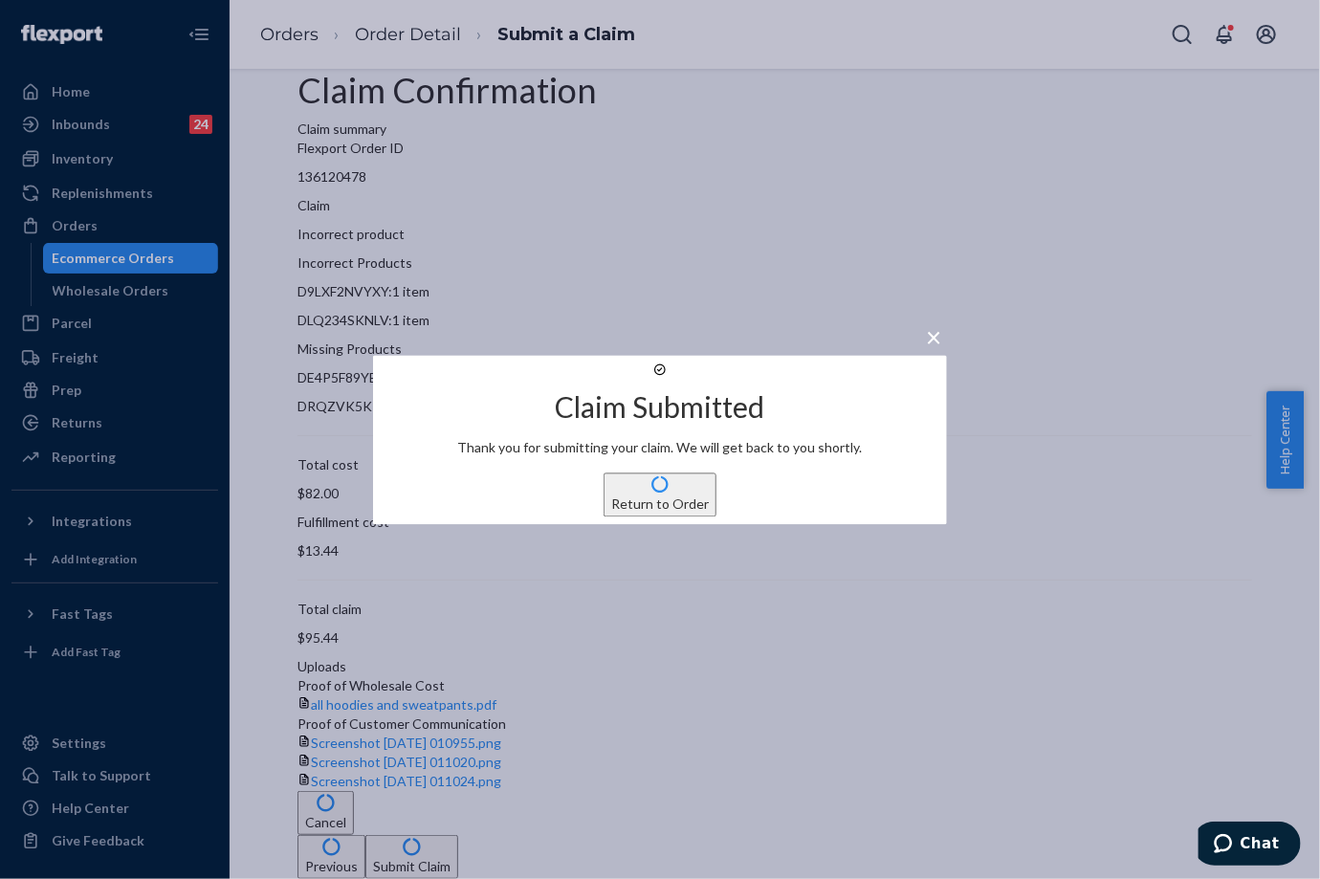
click at [651, 509] on button "Return to Order" at bounding box center [659, 494] width 113 height 44
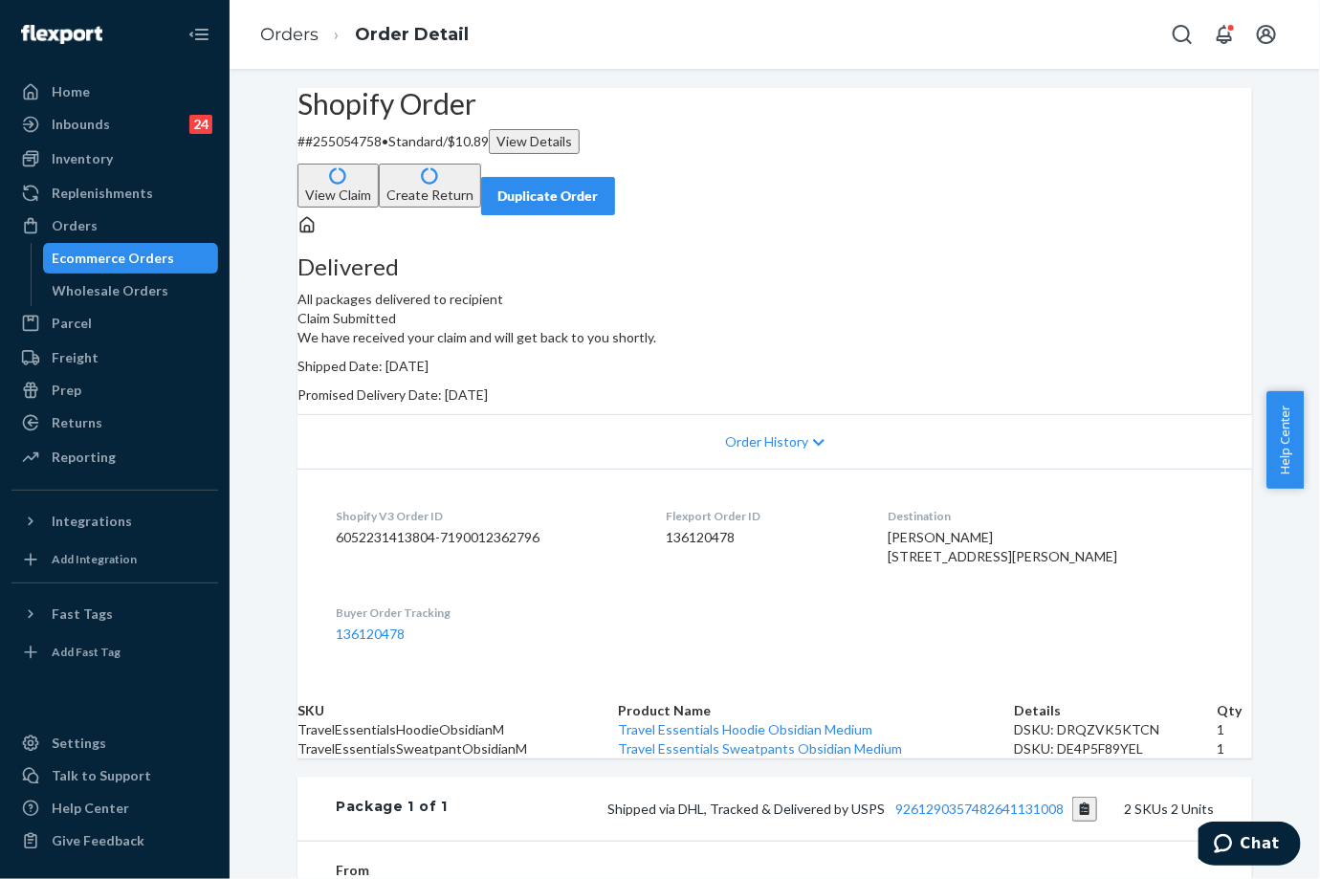
click at [481, 164] on button "Create Return" at bounding box center [430, 186] width 102 height 44
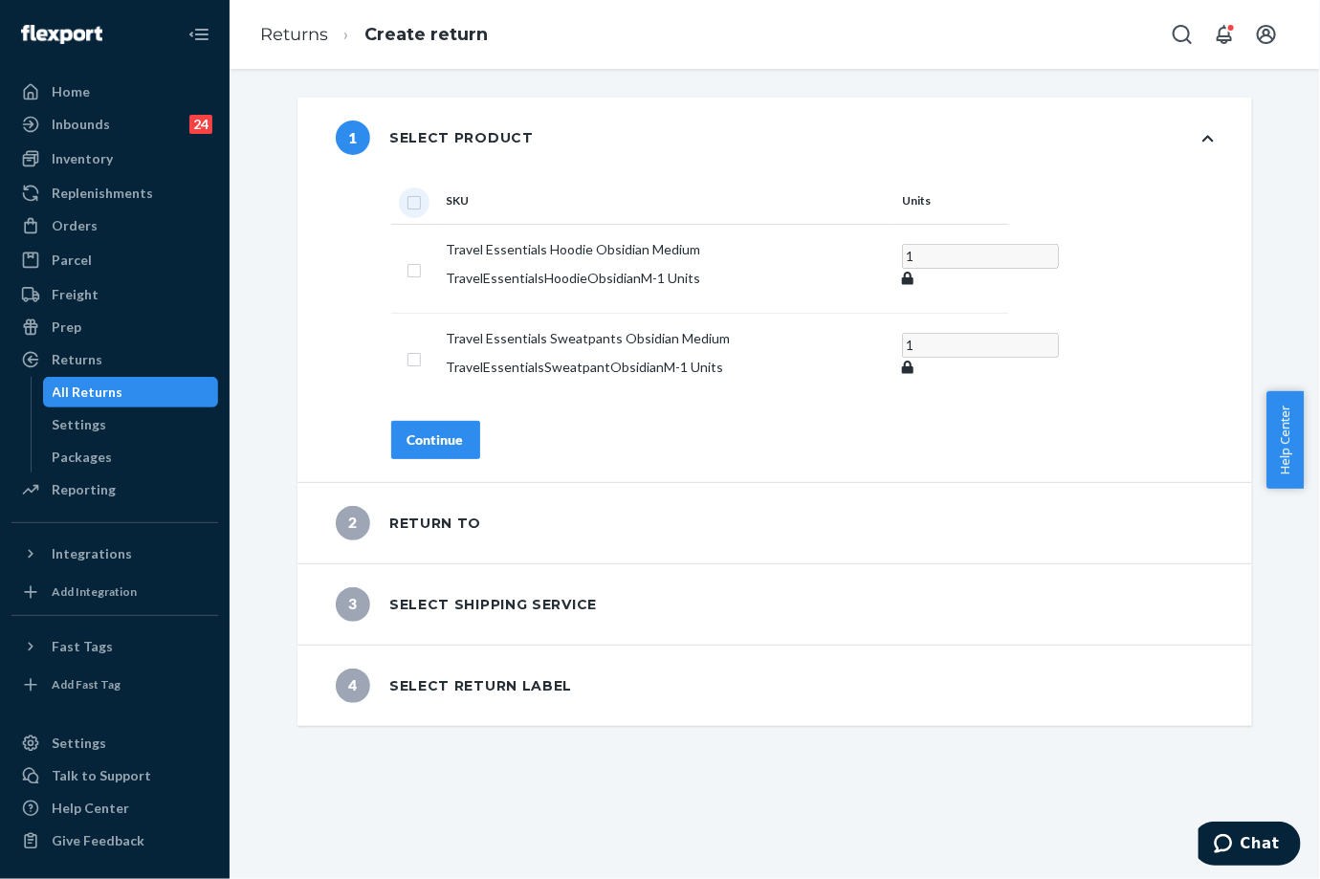
click at [406, 197] on input "checkbox" at bounding box center [413, 200] width 15 height 20
checkbox input "true"
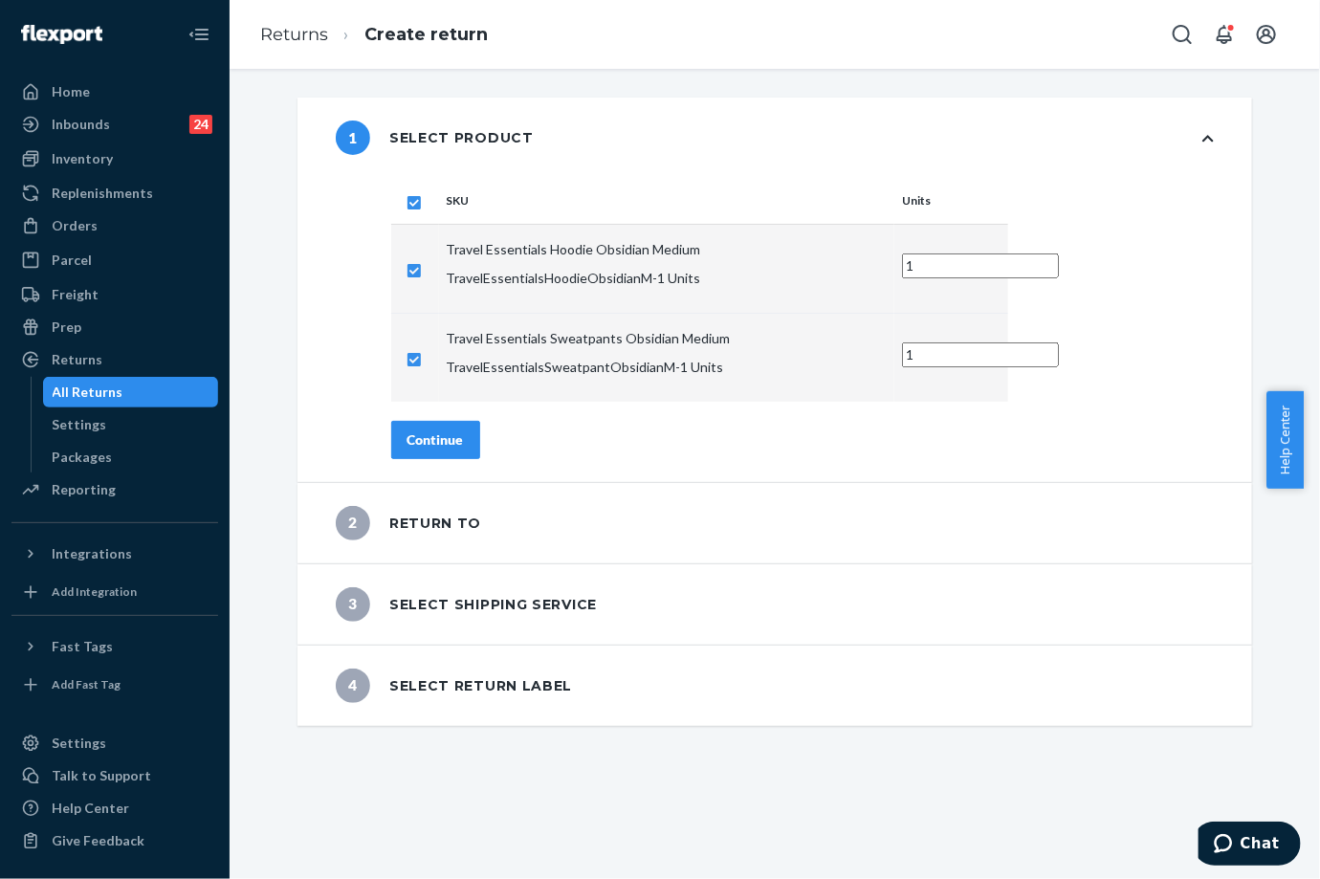
click at [415, 430] on div "Continue" at bounding box center [435, 439] width 56 height 19
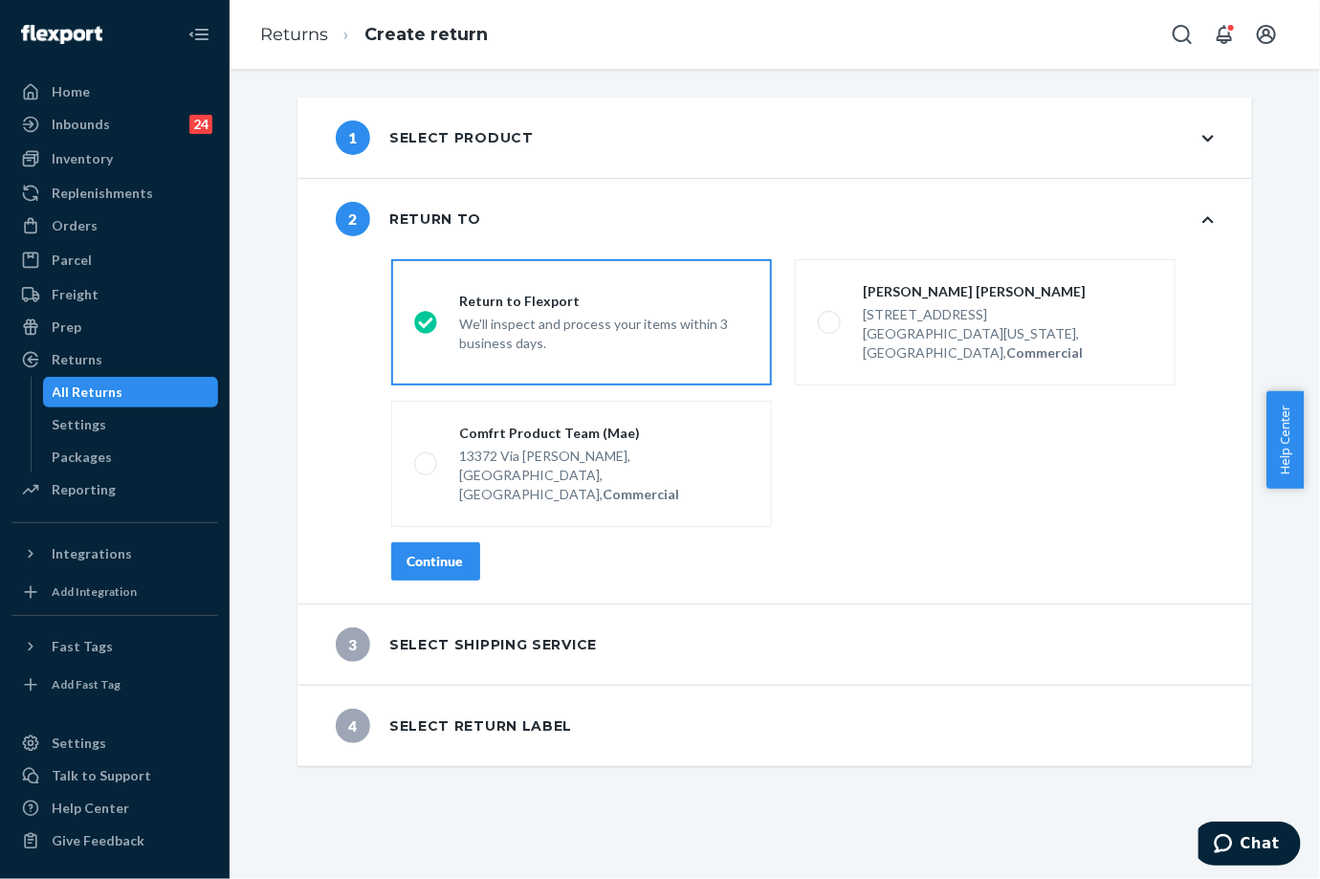
click at [424, 552] on div "Continue" at bounding box center [435, 561] width 56 height 19
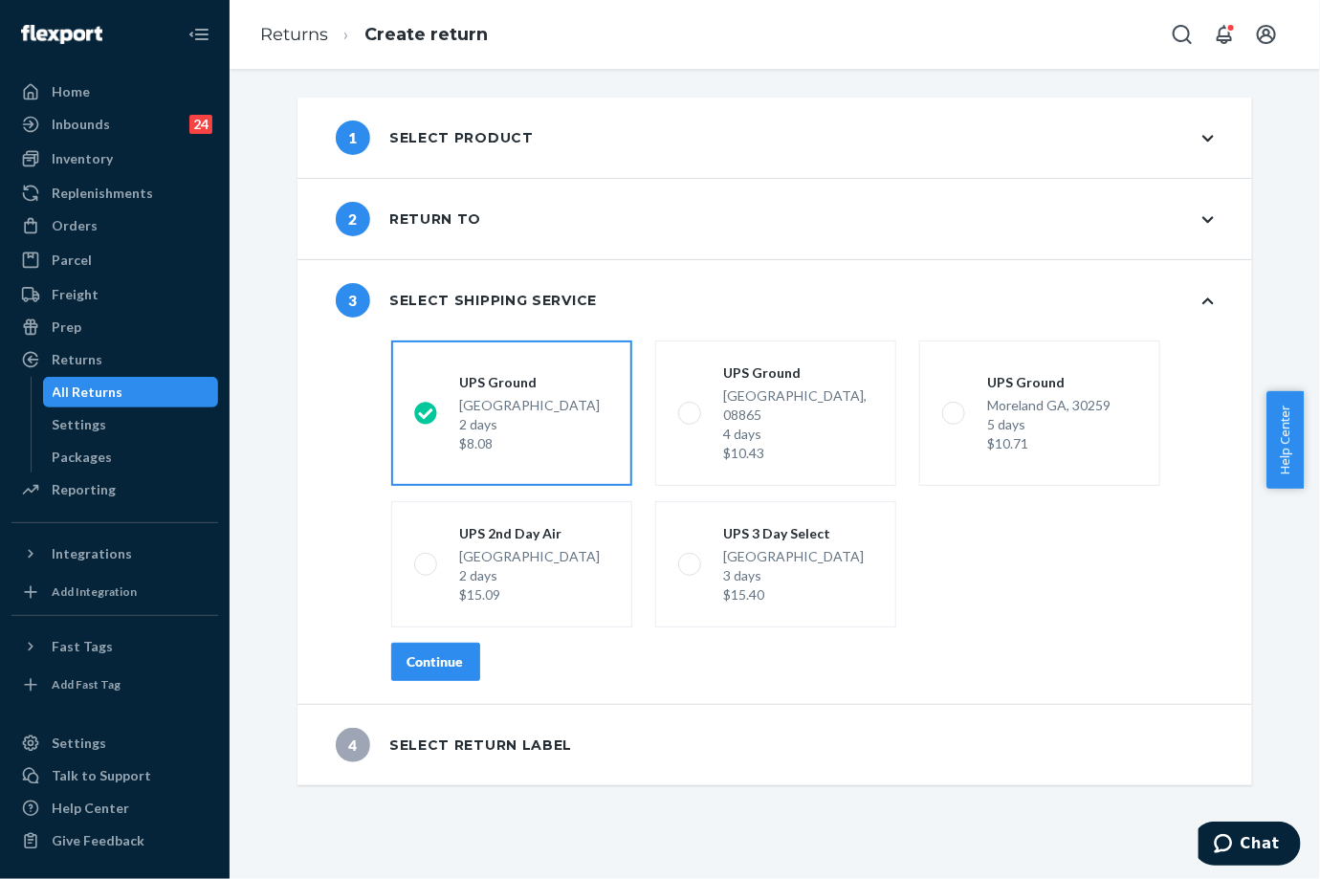
click at [420, 652] on div "Continue" at bounding box center [435, 661] width 56 height 19
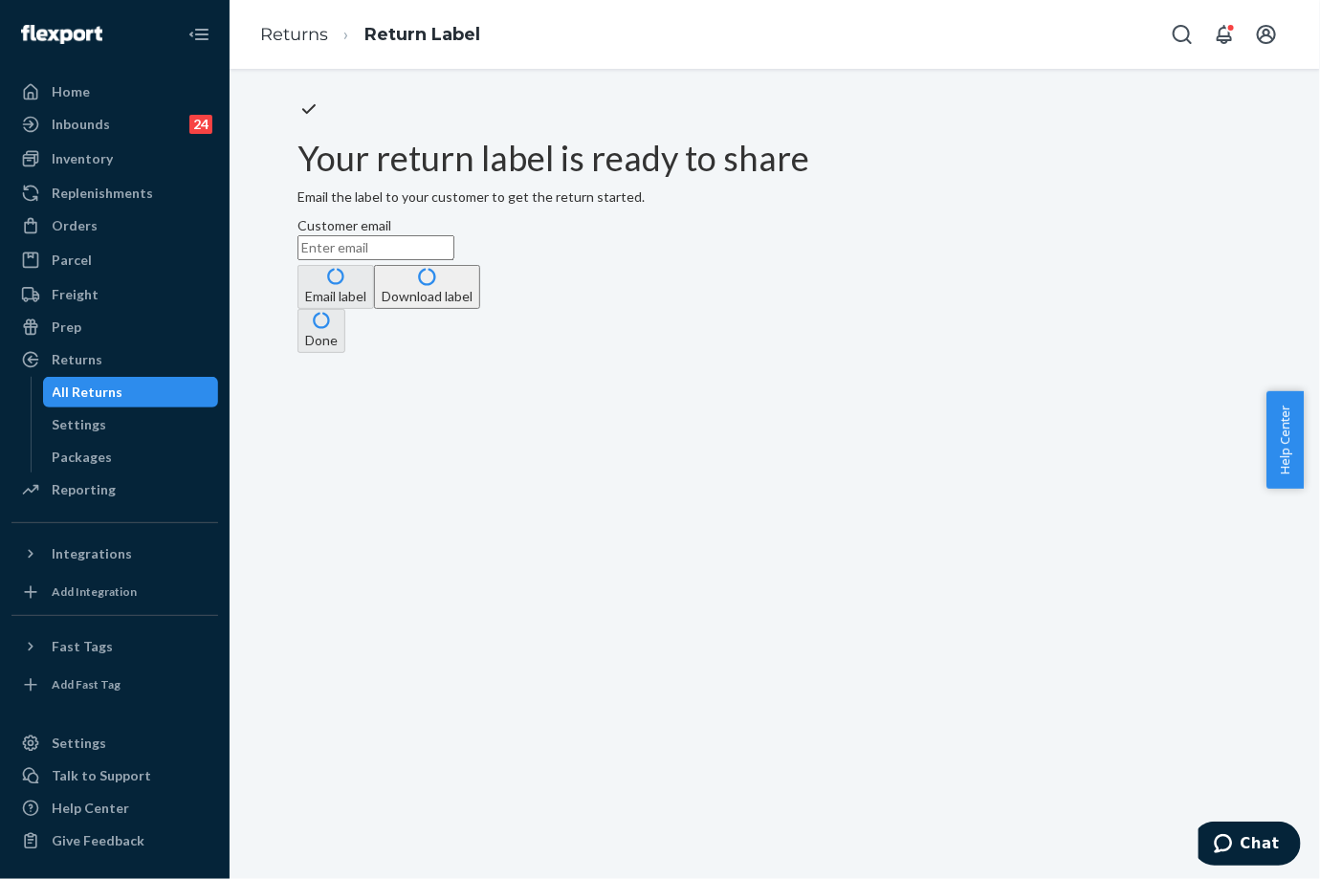
click at [454, 260] on input "Customer email" at bounding box center [375, 247] width 157 height 25
paste input "Travel Essentials Hoodie Obsidian Medium"
type input "Travel Essentials Hoodie Obsidian Medium"
paste input "[EMAIL_ADDRESS][DOMAIN_NAME]"
type input "[EMAIL_ADDRESS][DOMAIN_NAME]"
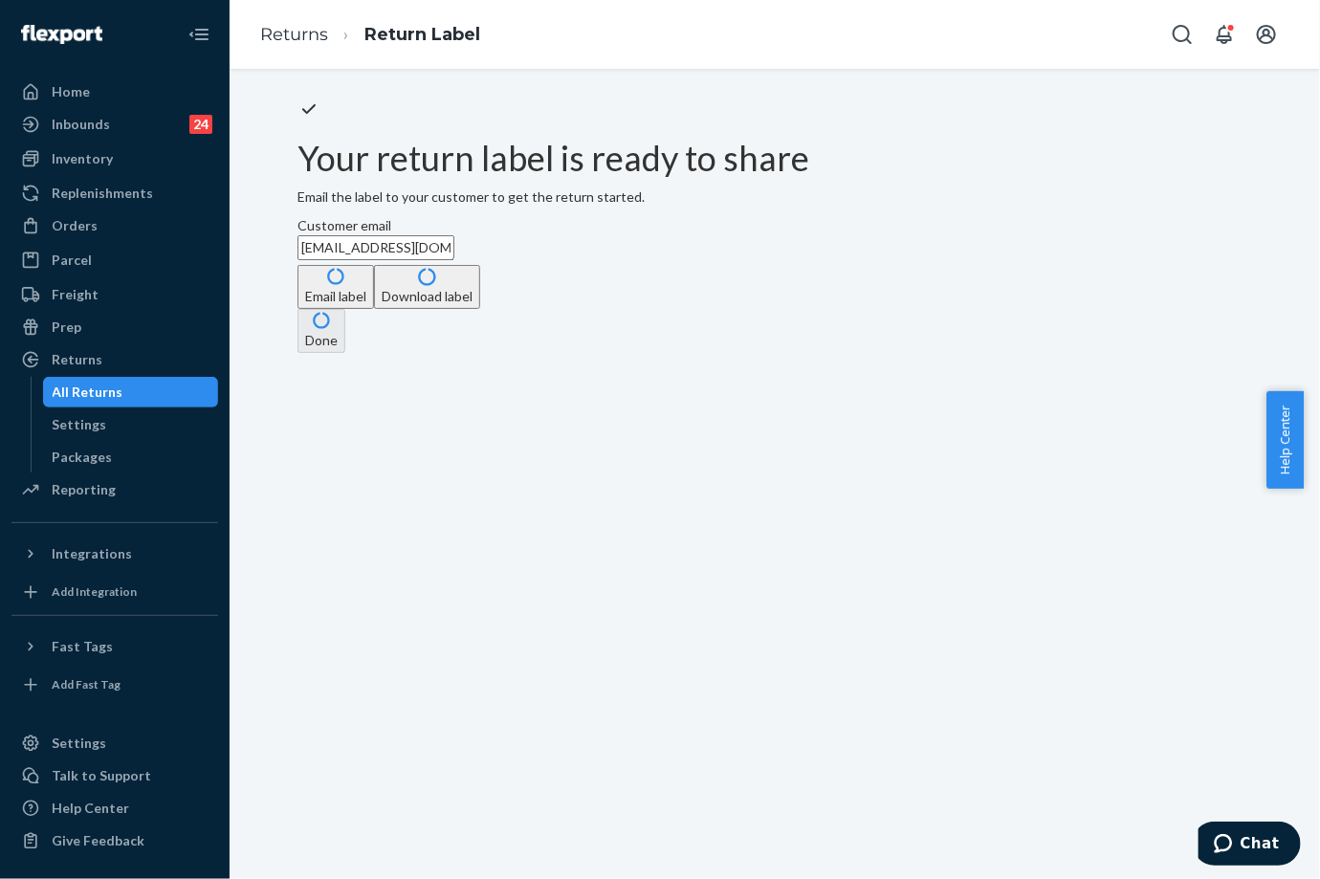
click at [374, 309] on button "Email label" at bounding box center [335, 287] width 77 height 44
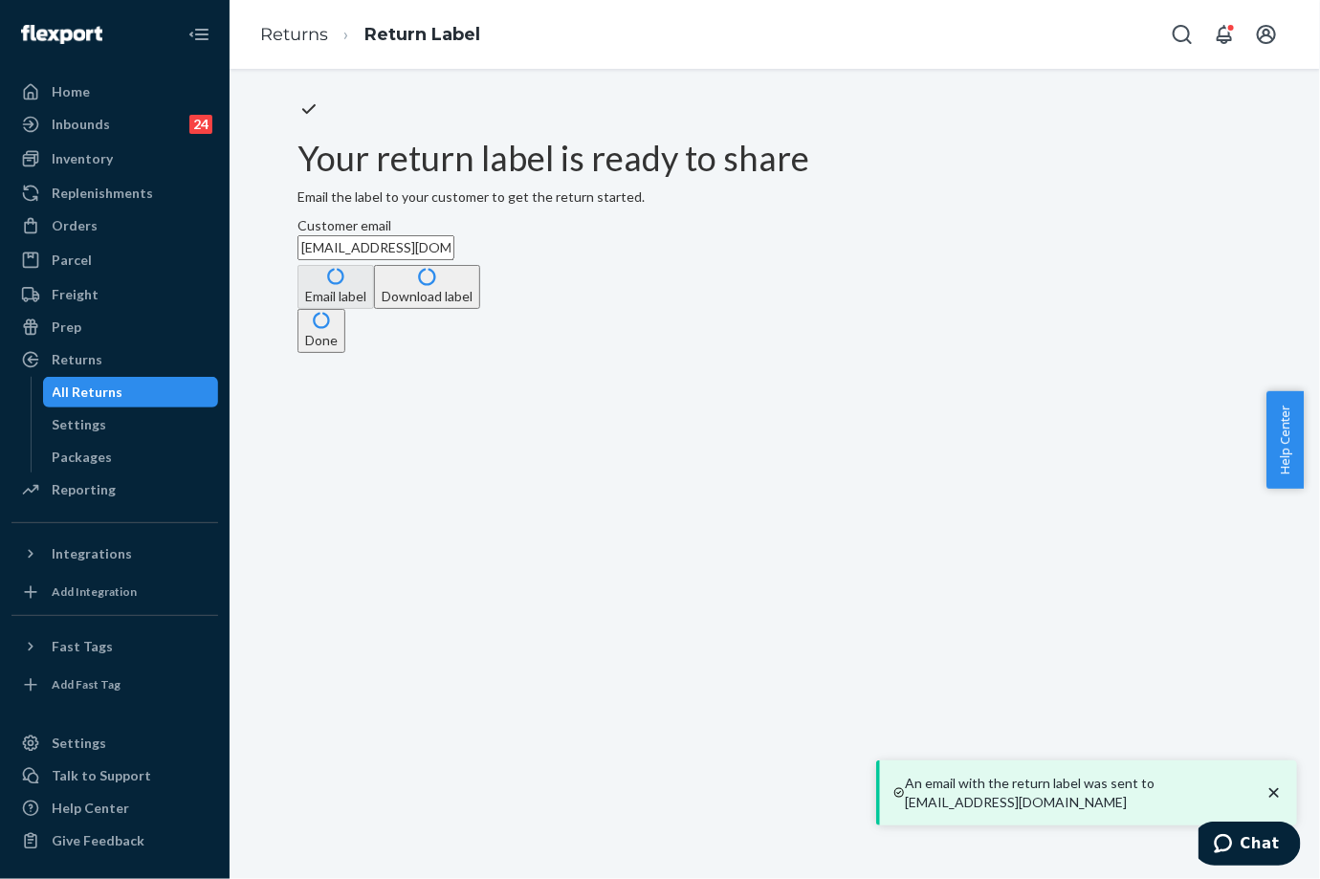
click at [345, 353] on button "Done" at bounding box center [321, 331] width 48 height 44
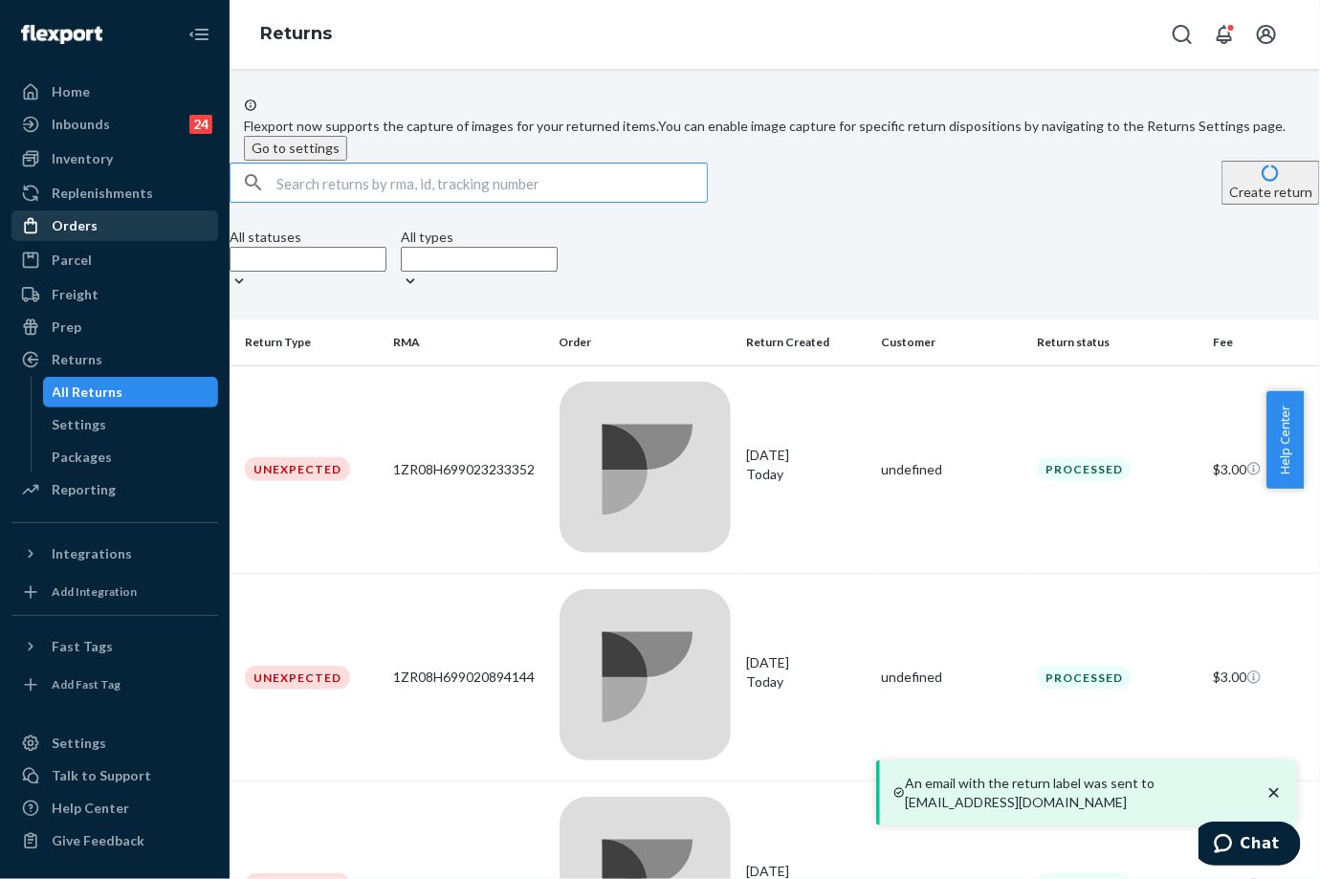
click at [136, 230] on div "Orders" at bounding box center [114, 225] width 203 height 27
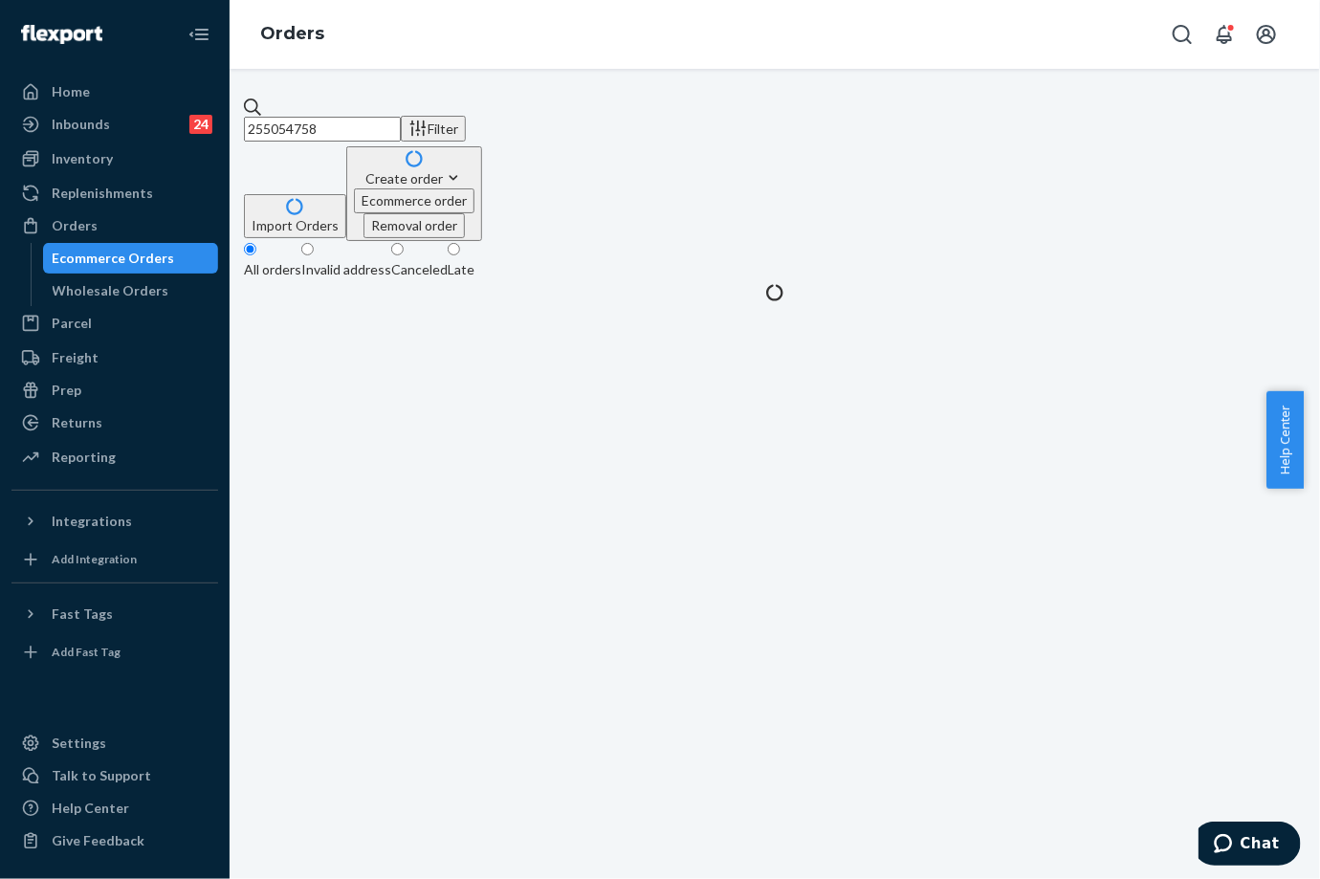
click at [330, 117] on input "255054758" at bounding box center [322, 129] width 157 height 25
paste input "26176"
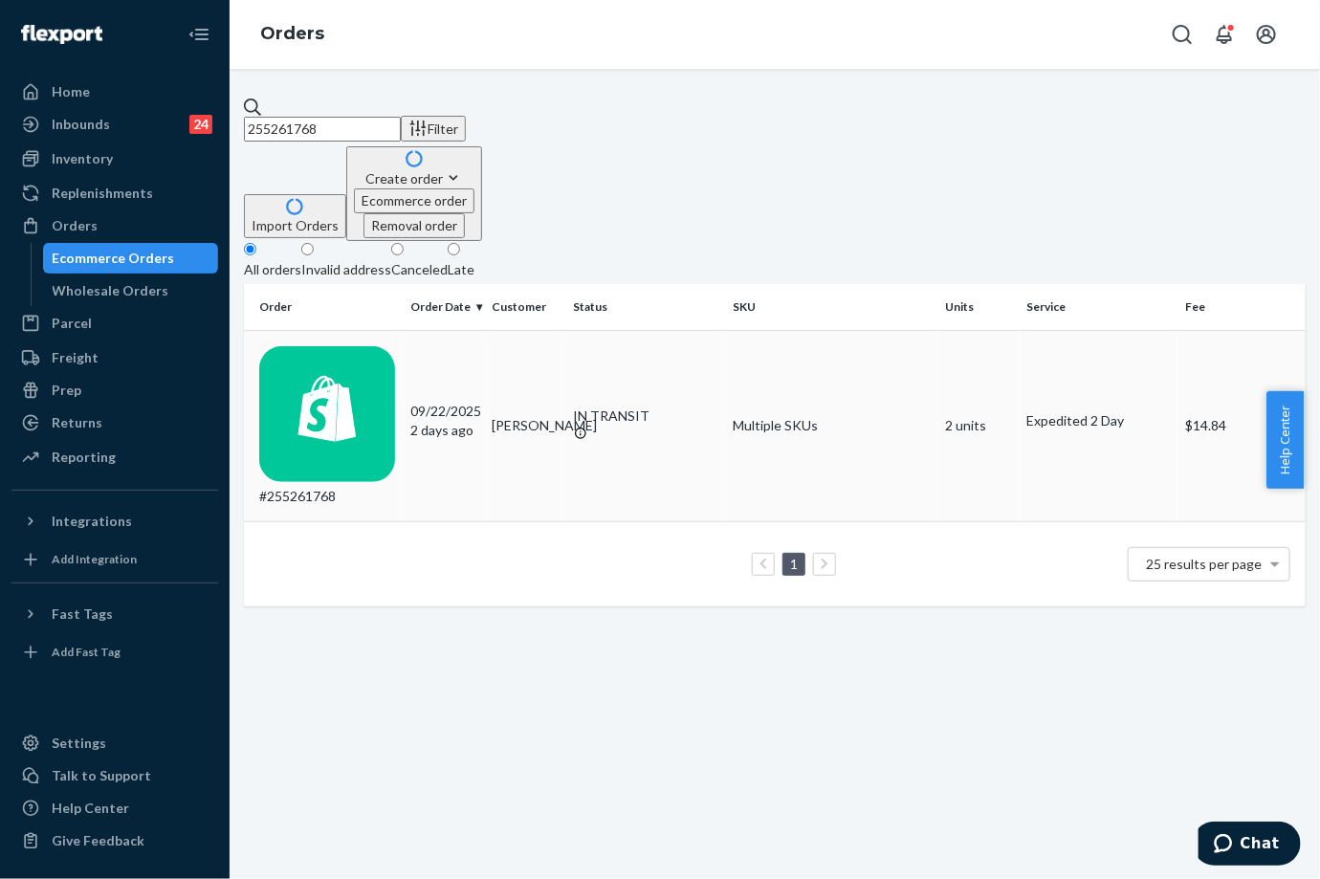
type input "255261768"
click at [608, 406] on div "IN TRANSIT" at bounding box center [646, 415] width 144 height 19
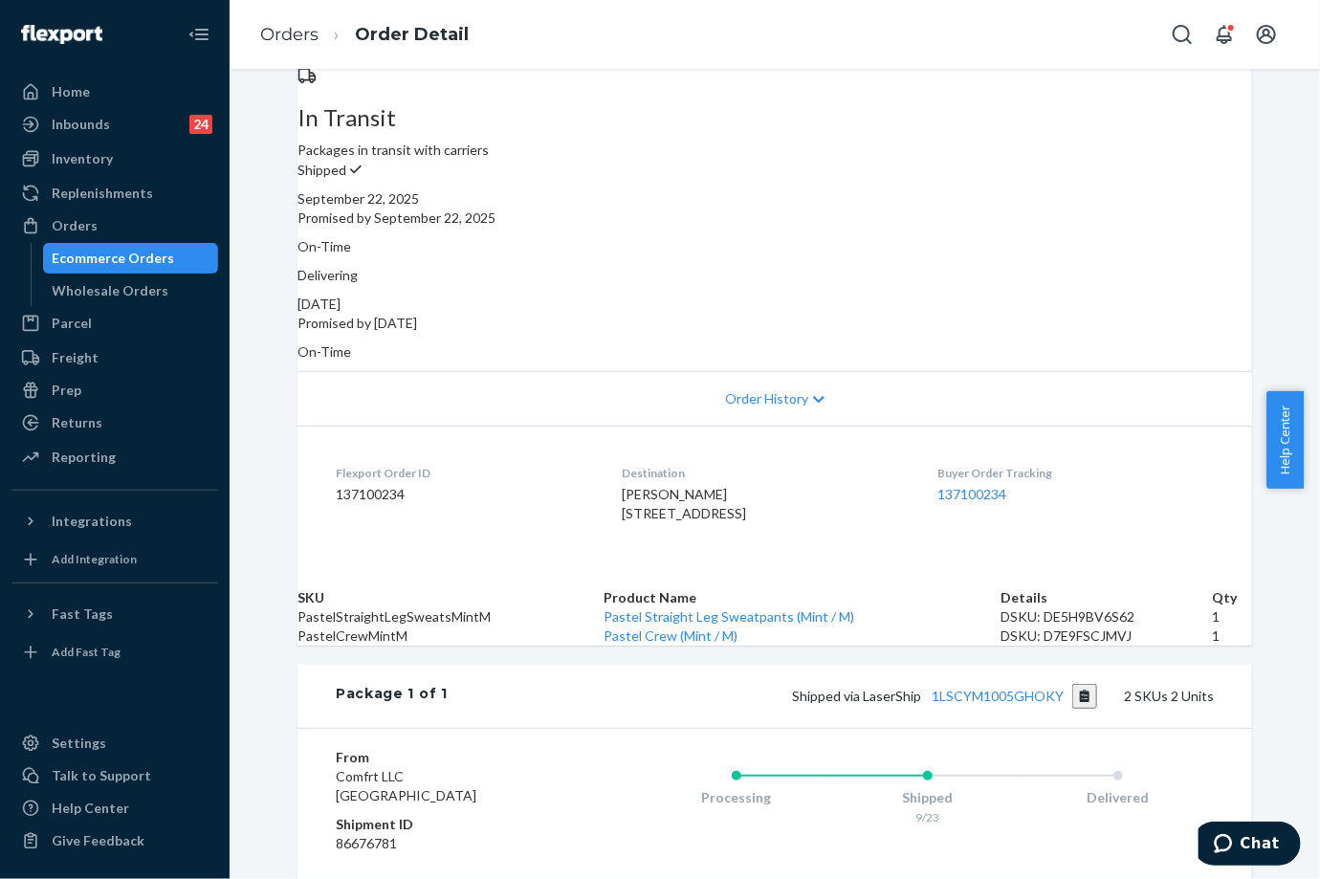
scroll to position [212, 0]
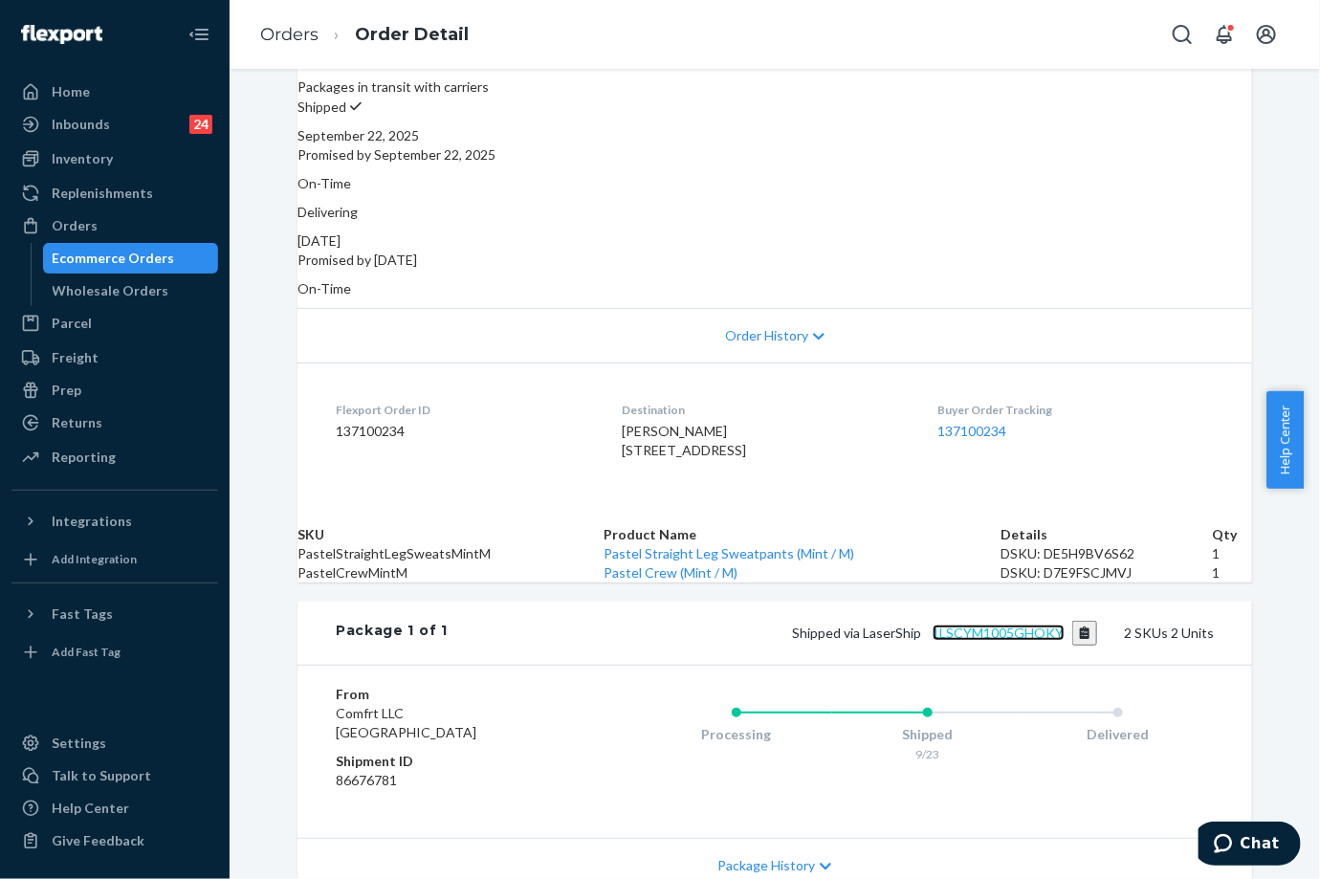
click at [1010, 641] on link "1LSCYM1005GHOKY" at bounding box center [998, 633] width 132 height 16
click at [276, 33] on link "Orders" at bounding box center [289, 34] width 58 height 21
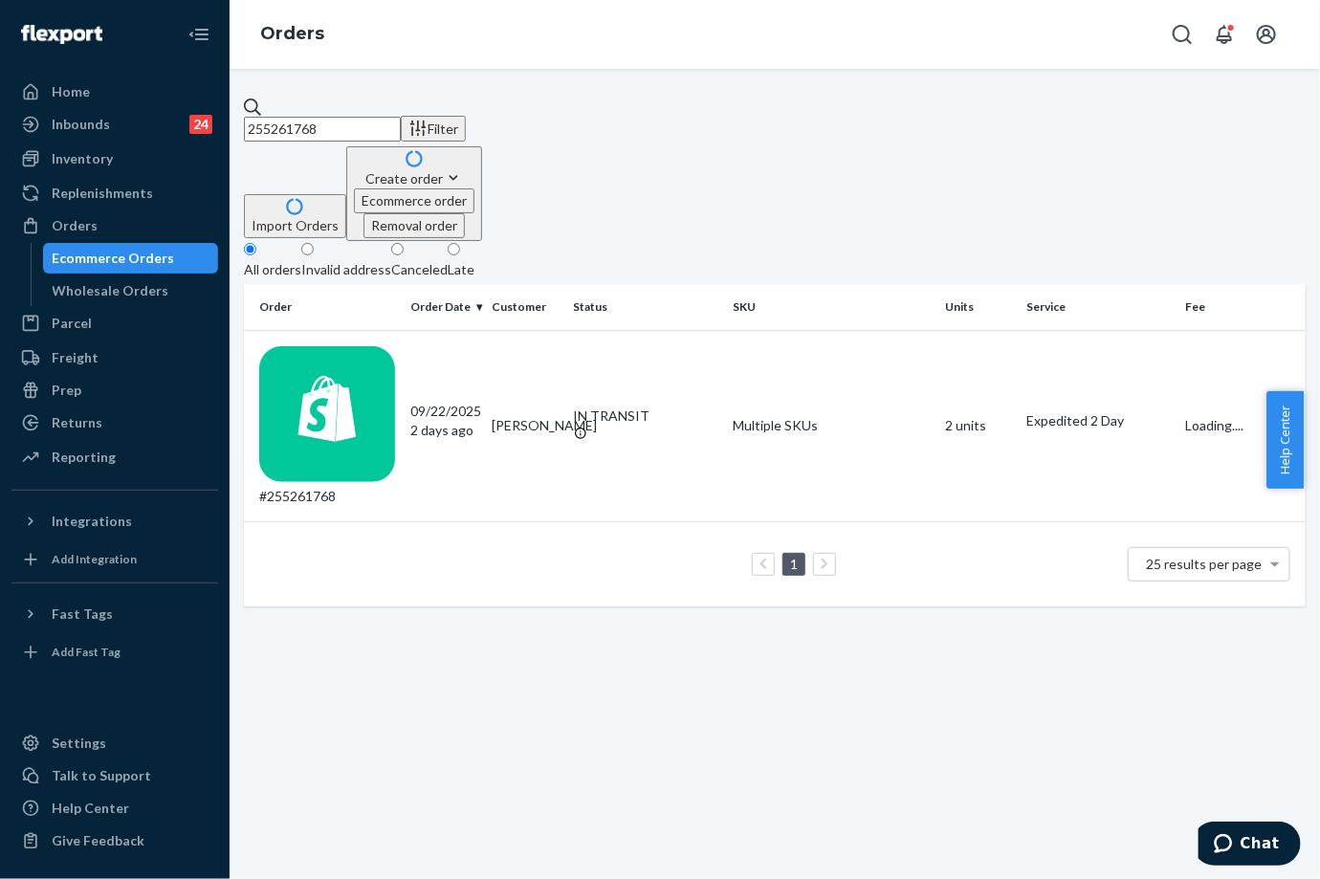
click at [390, 126] on input "255261768" at bounding box center [322, 129] width 157 height 25
paste input "[PERSON_NAME]"
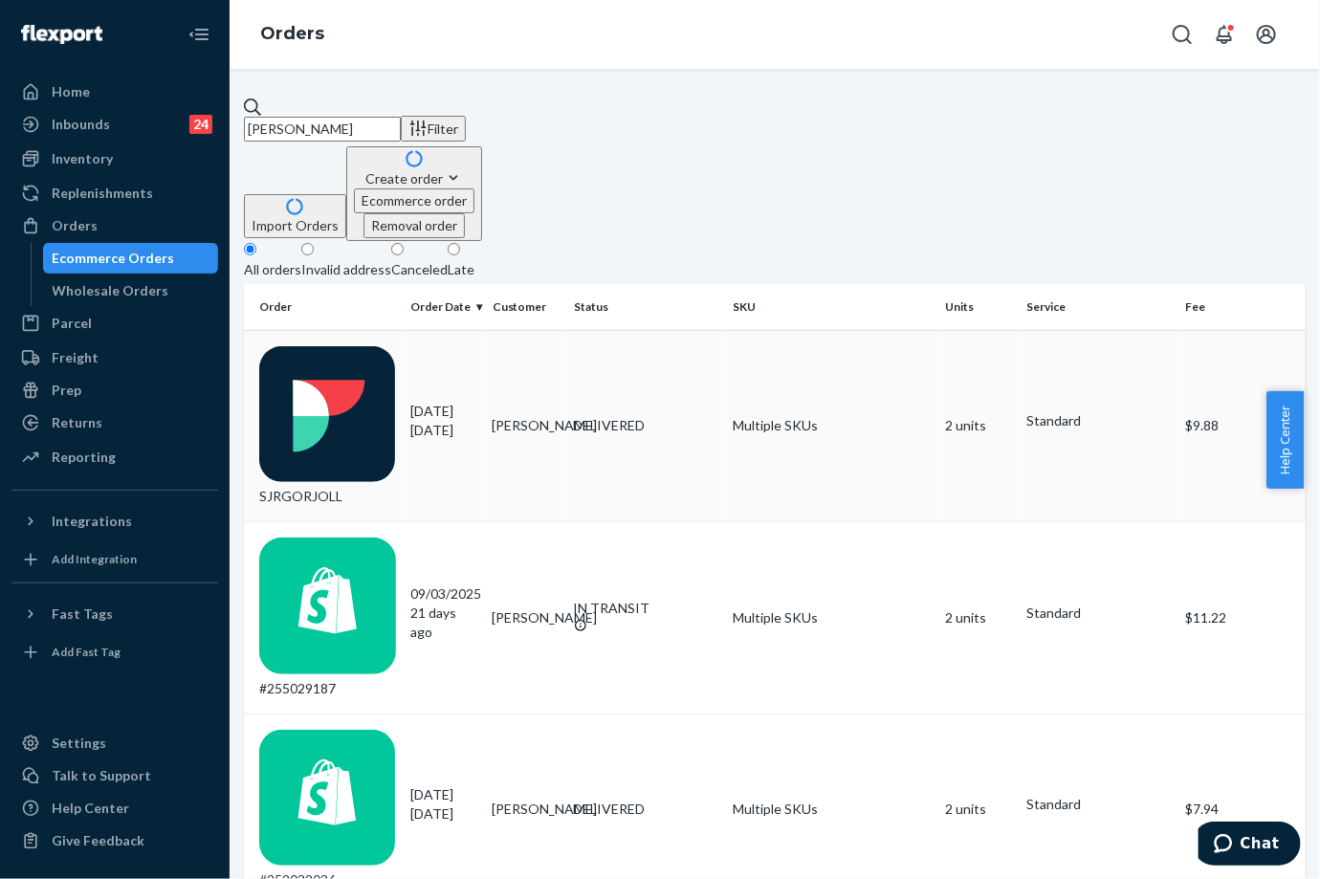
type input "[PERSON_NAME]"
click at [545, 330] on td "[PERSON_NAME]" at bounding box center [525, 426] width 81 height 192
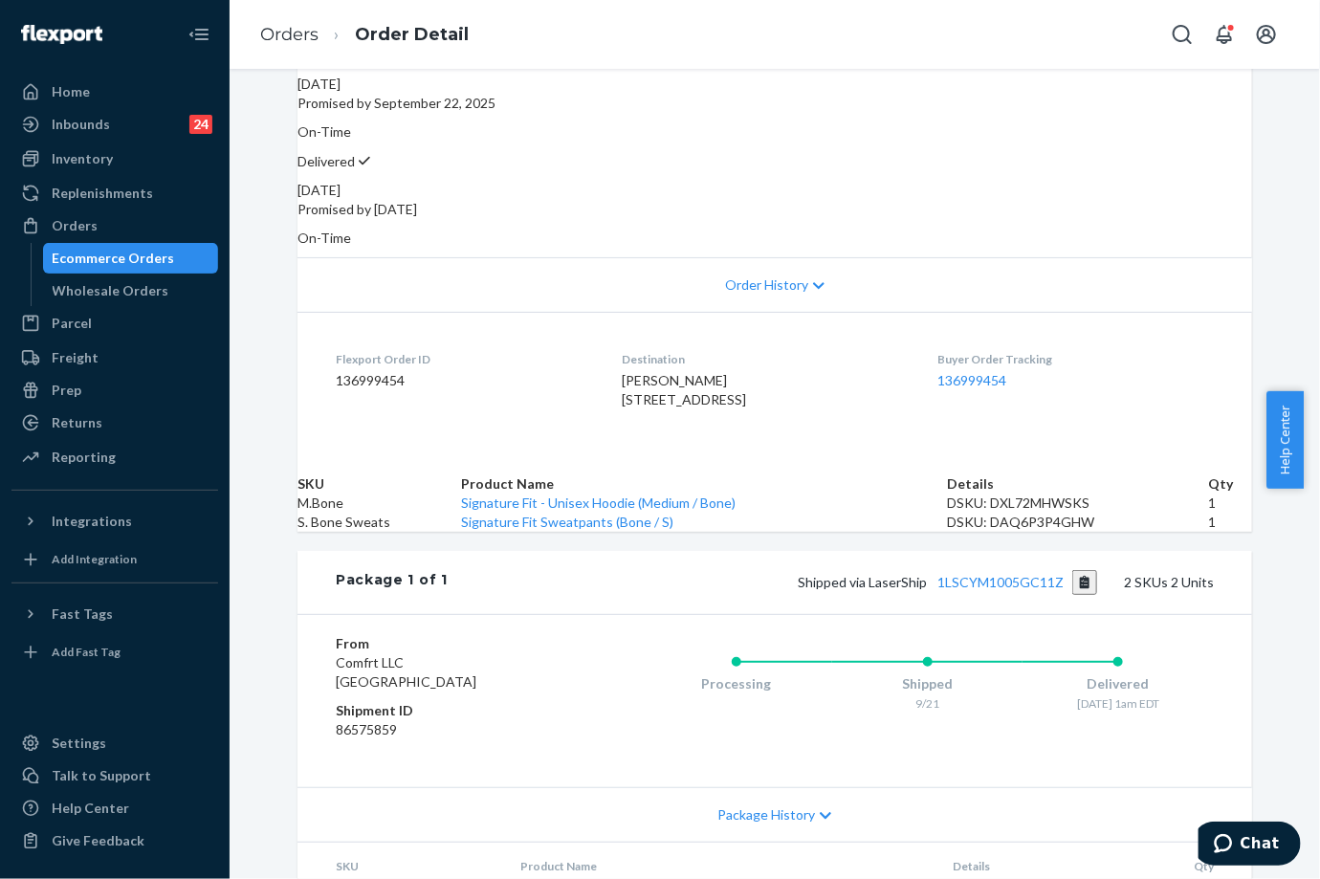
scroll to position [425, 0]
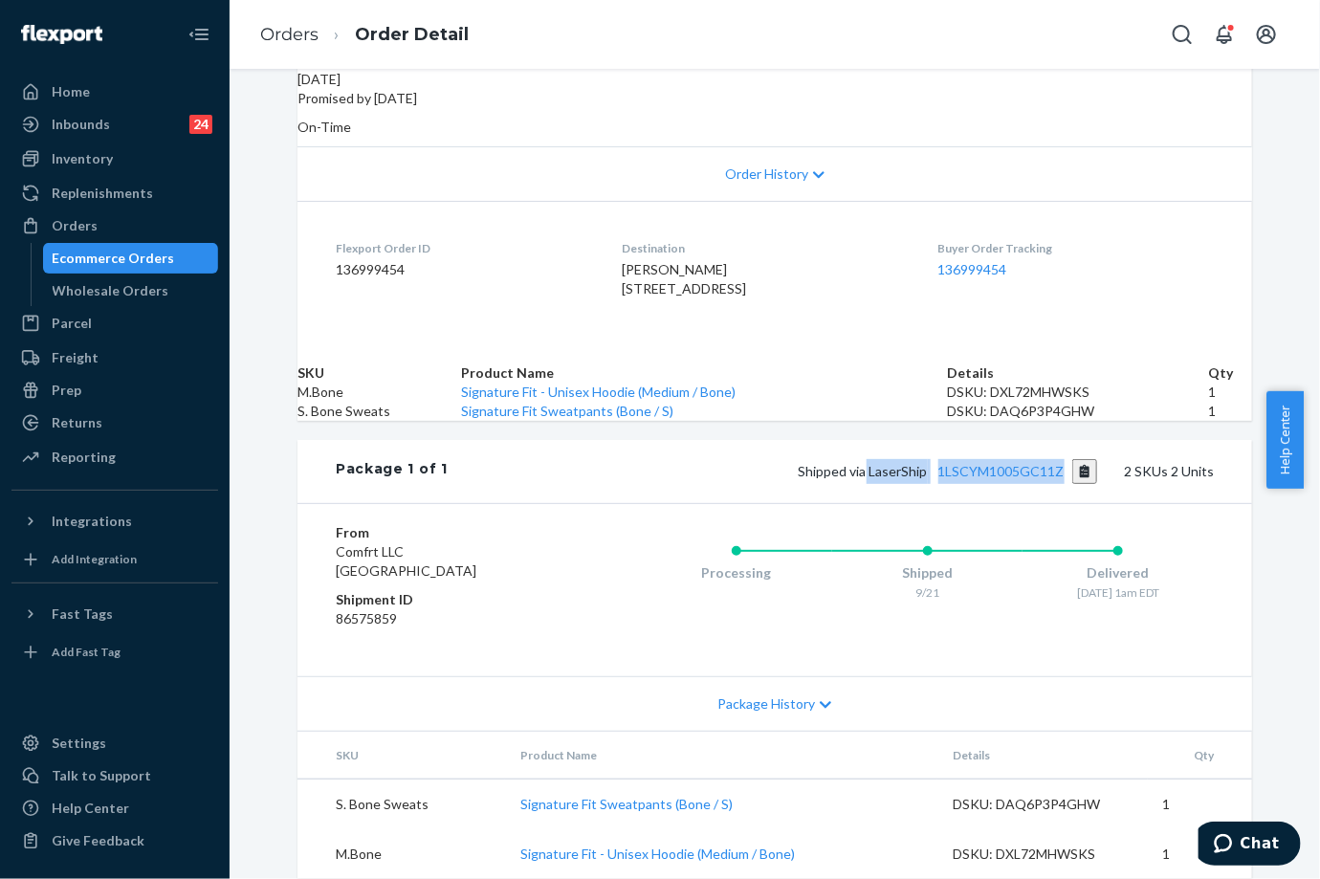
drag, startPoint x: 865, startPoint y: 514, endPoint x: 1062, endPoint y: 503, distance: 197.3
click at [1062, 479] on span "Shipped via LaserShip 1LSCYM1005GC11Z" at bounding box center [948, 471] width 299 height 16
click at [292, 25] on link "Orders" at bounding box center [289, 34] width 58 height 21
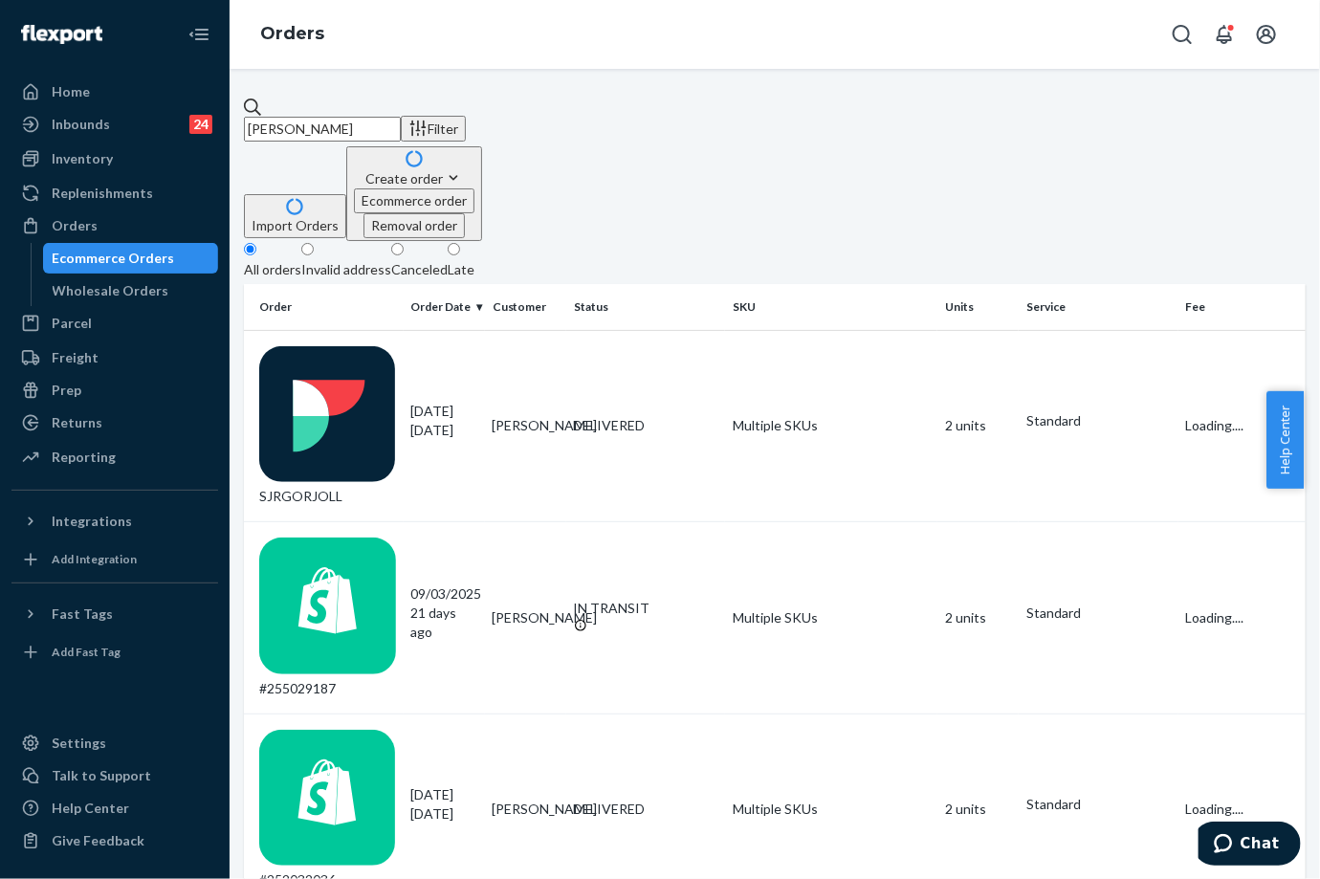
click at [337, 117] on input "[PERSON_NAME]" at bounding box center [322, 129] width 157 height 25
paste input "255088621"
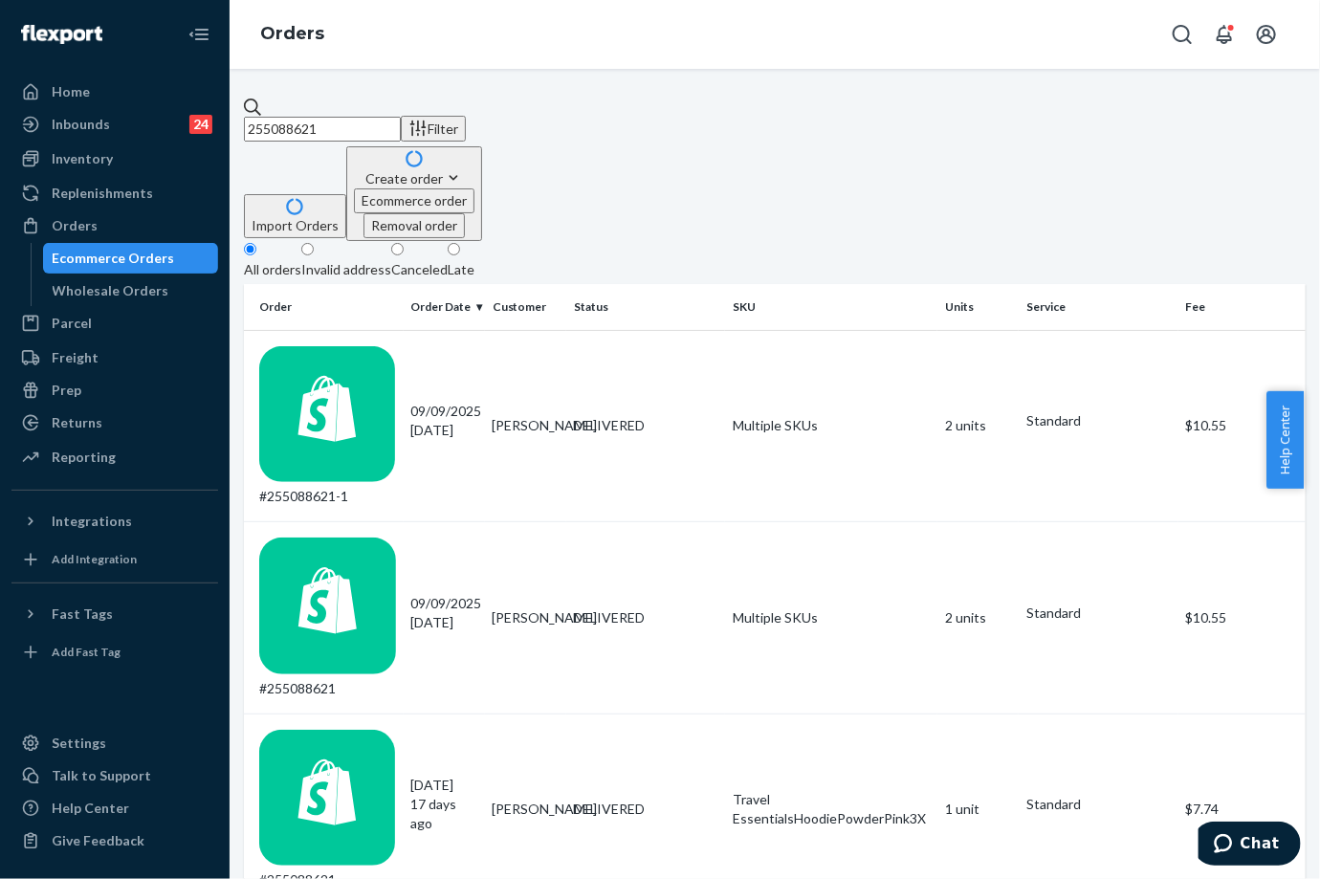
type input "255088621"
click at [581, 416] on div "DELIVERED" at bounding box center [646, 425] width 144 height 19
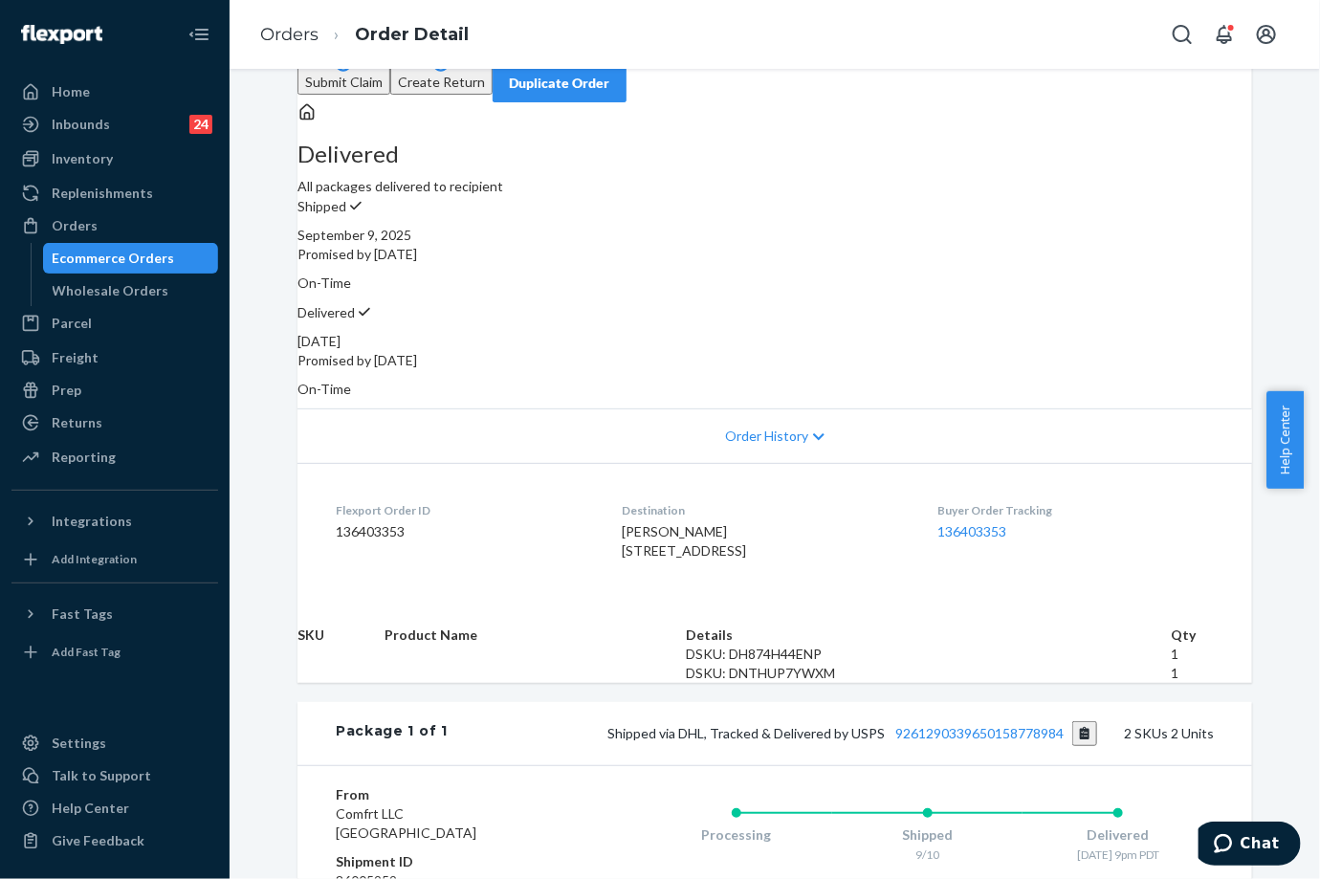
scroll to position [433, 0]
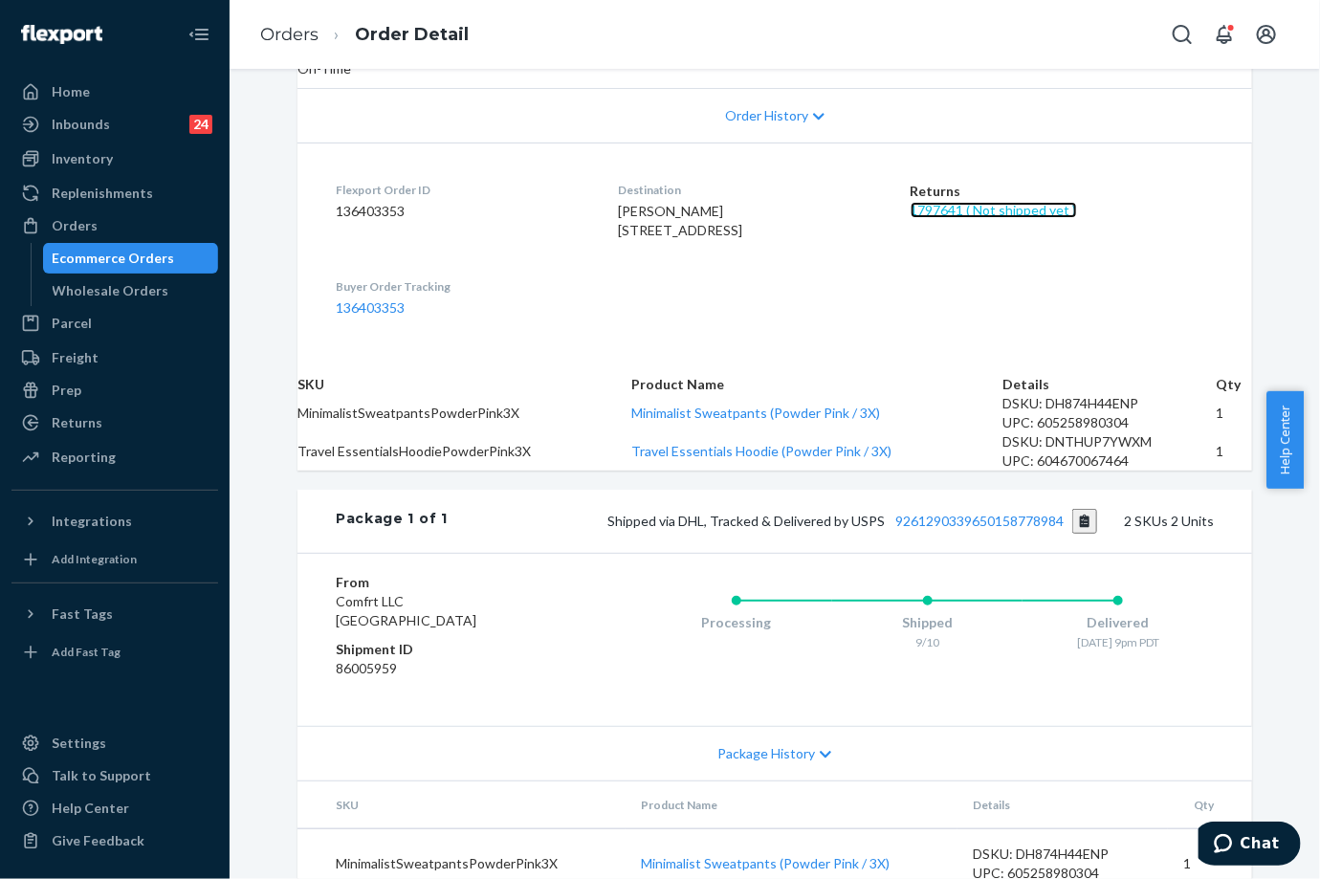
click at [1017, 202] on link "1797641 ( Not shipped yet )" at bounding box center [993, 210] width 166 height 16
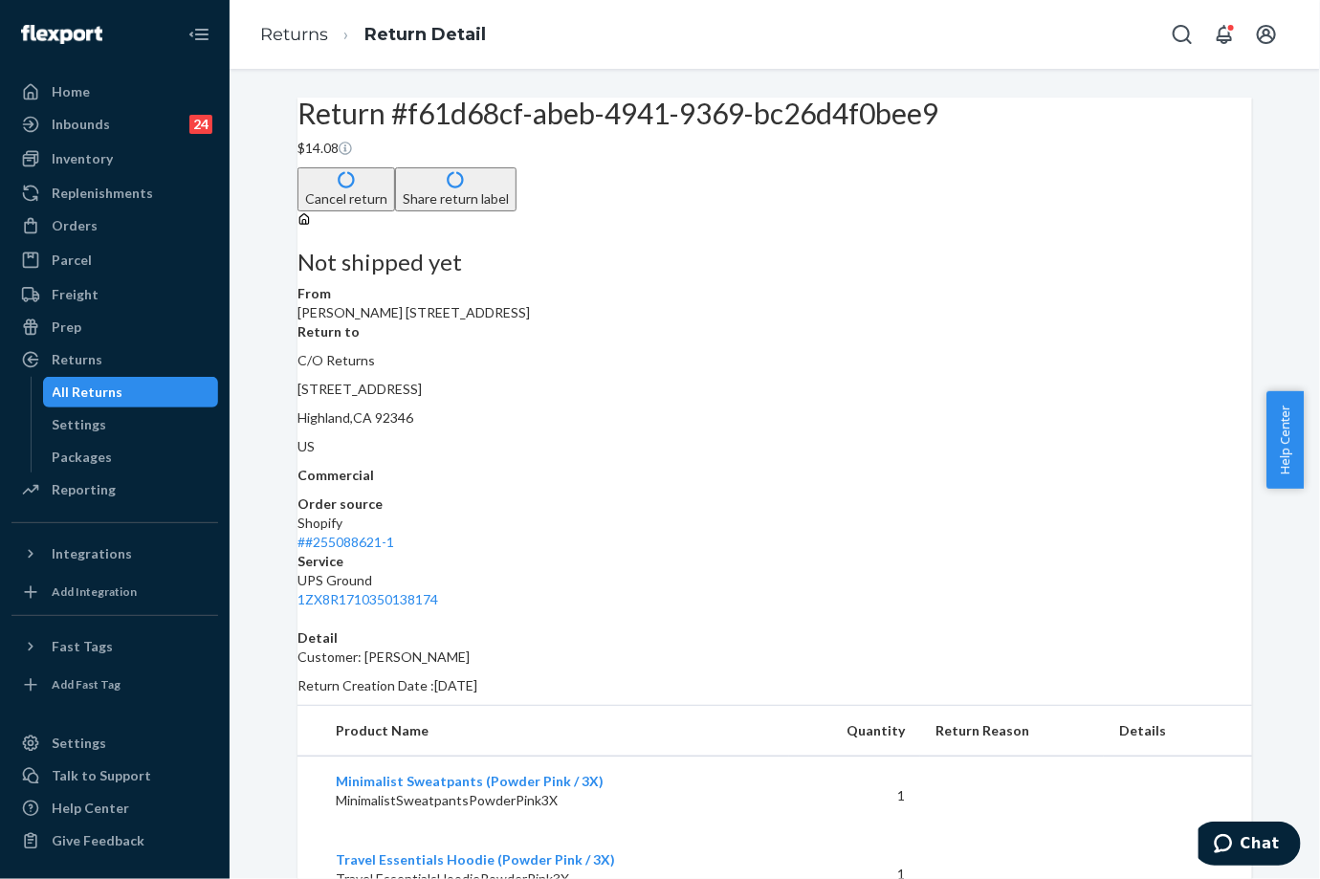
click at [516, 205] on button "Share return label" at bounding box center [455, 189] width 121 height 44
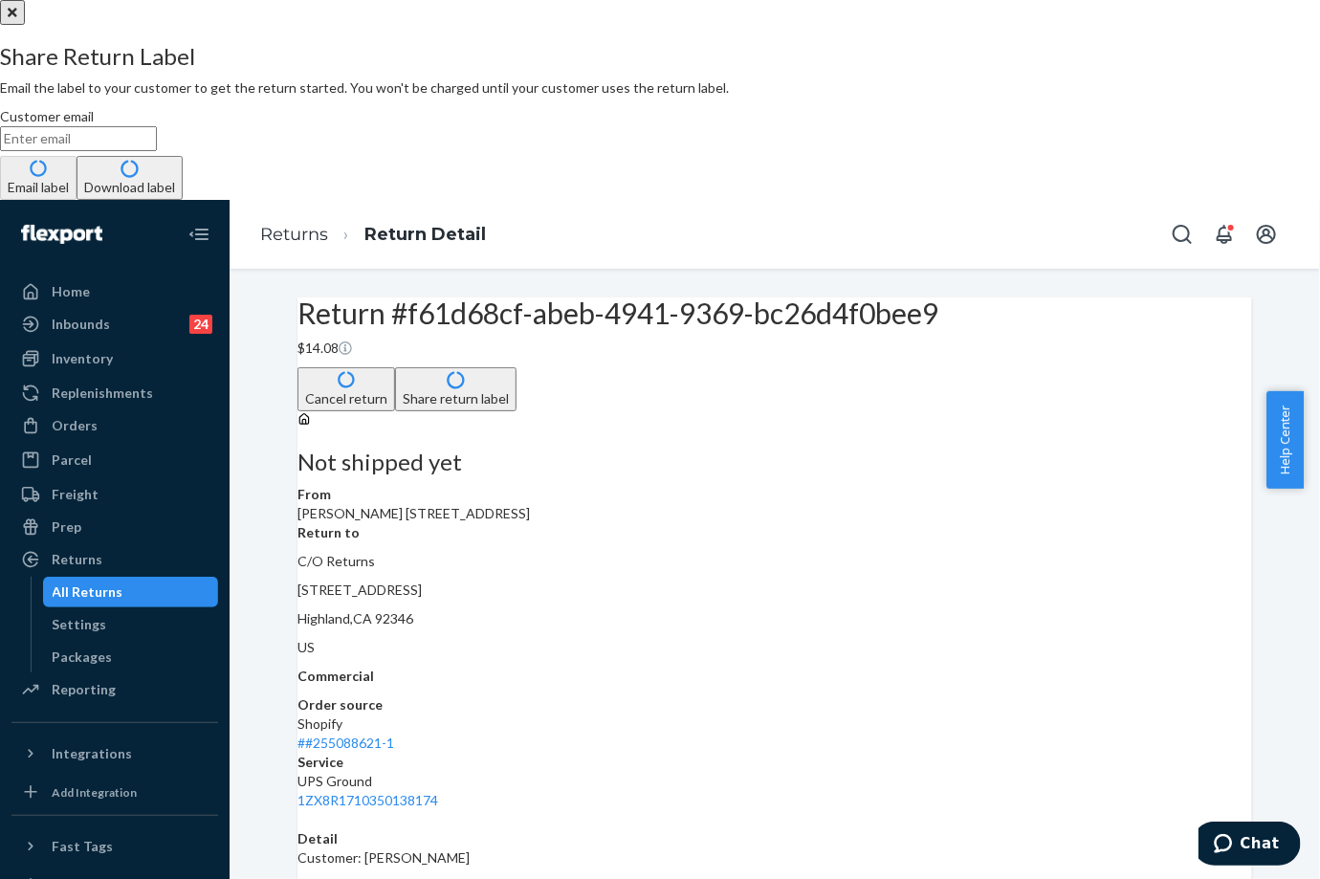
click at [183, 200] on button "Download label" at bounding box center [130, 178] width 106 height 44
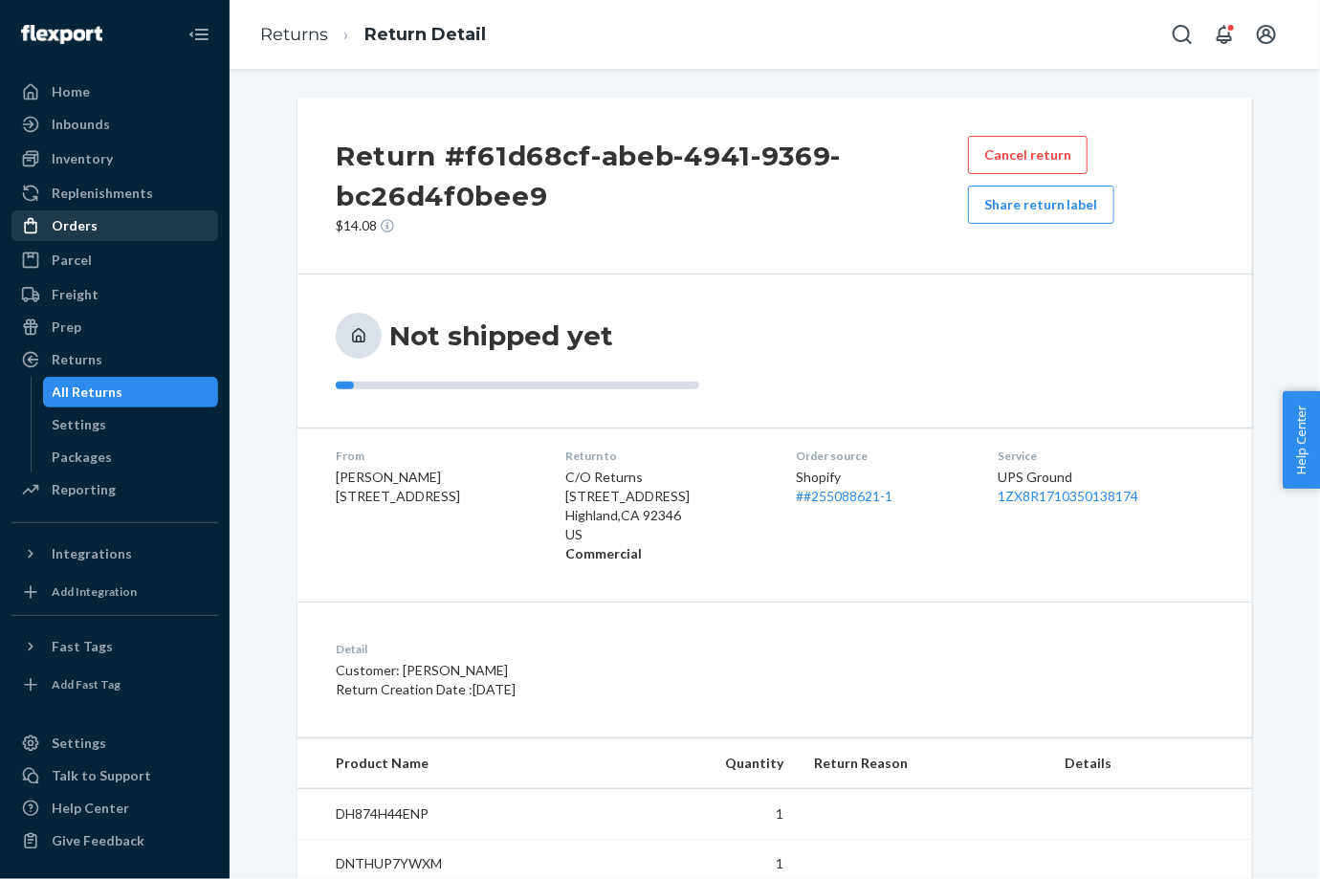
click at [91, 214] on div "Orders" at bounding box center [114, 225] width 203 height 27
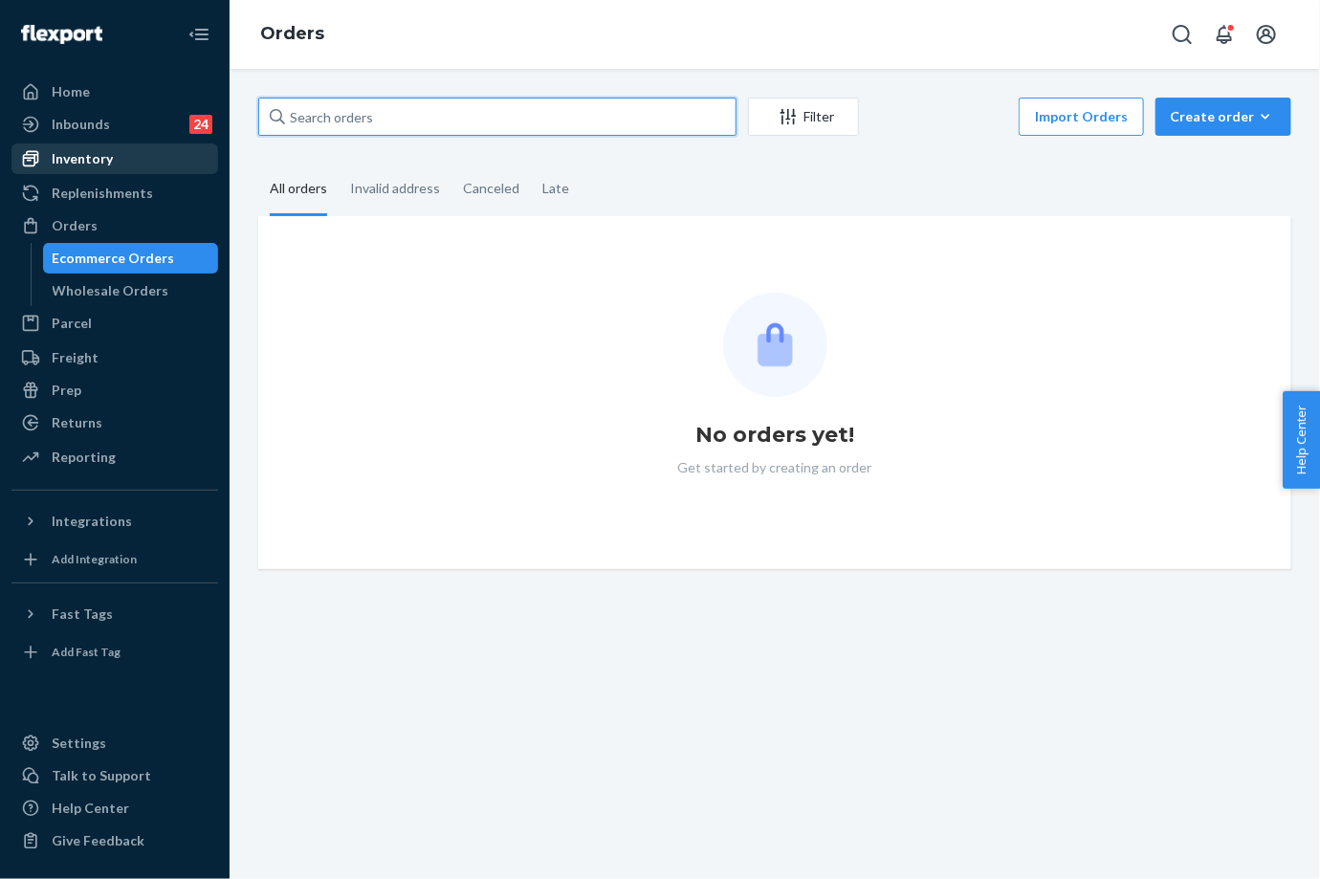
click at [407, 125] on input "text" at bounding box center [497, 117] width 478 height 38
drag, startPoint x: 208, startPoint y: 156, endPoint x: 407, endPoint y: 125, distance: 201.3
click at [407, 125] on input "text" at bounding box center [497, 117] width 478 height 38
paste input "255176096"
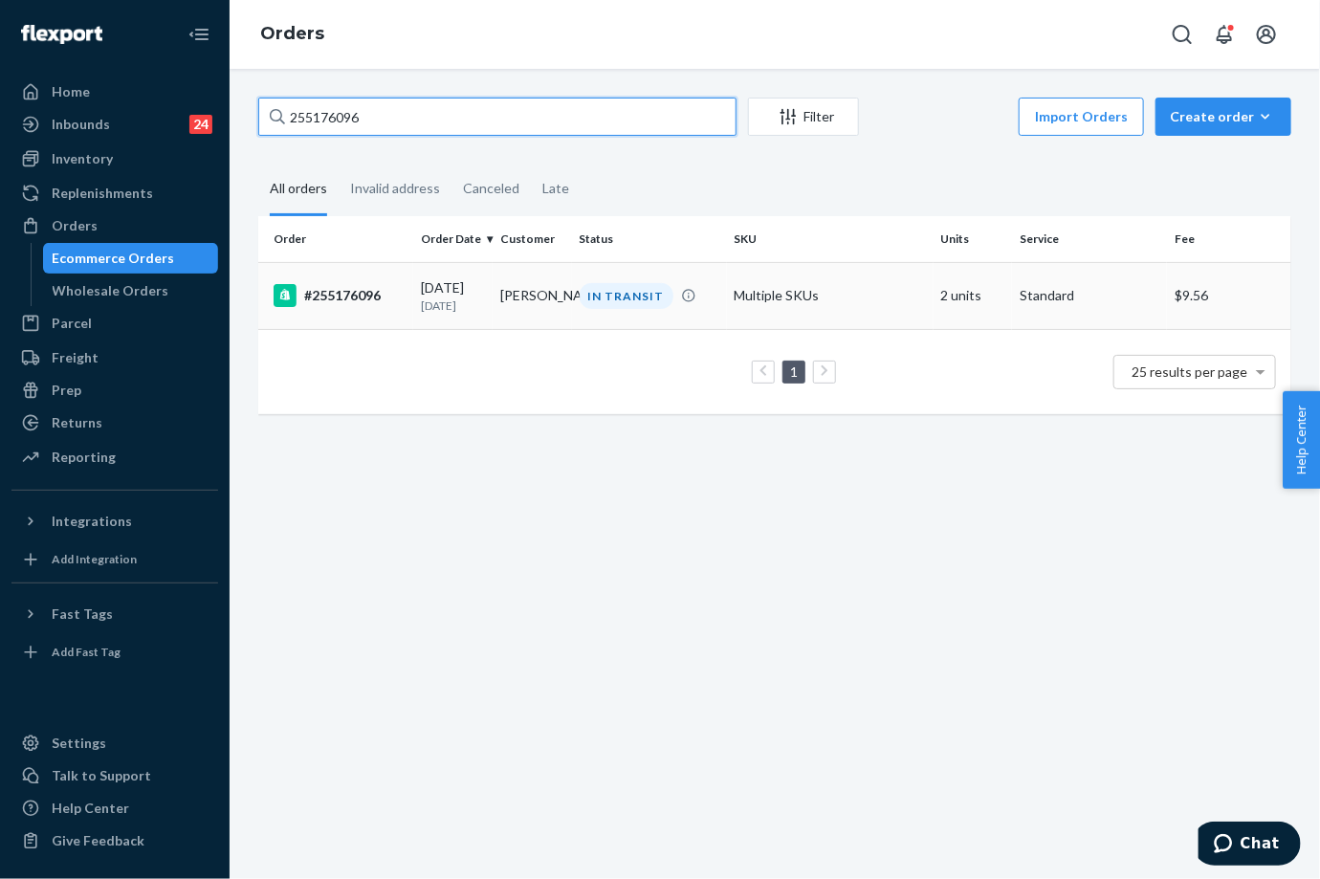
type input "255176096"
click at [425, 281] on div "[DATE] [DATE]" at bounding box center [453, 295] width 64 height 35
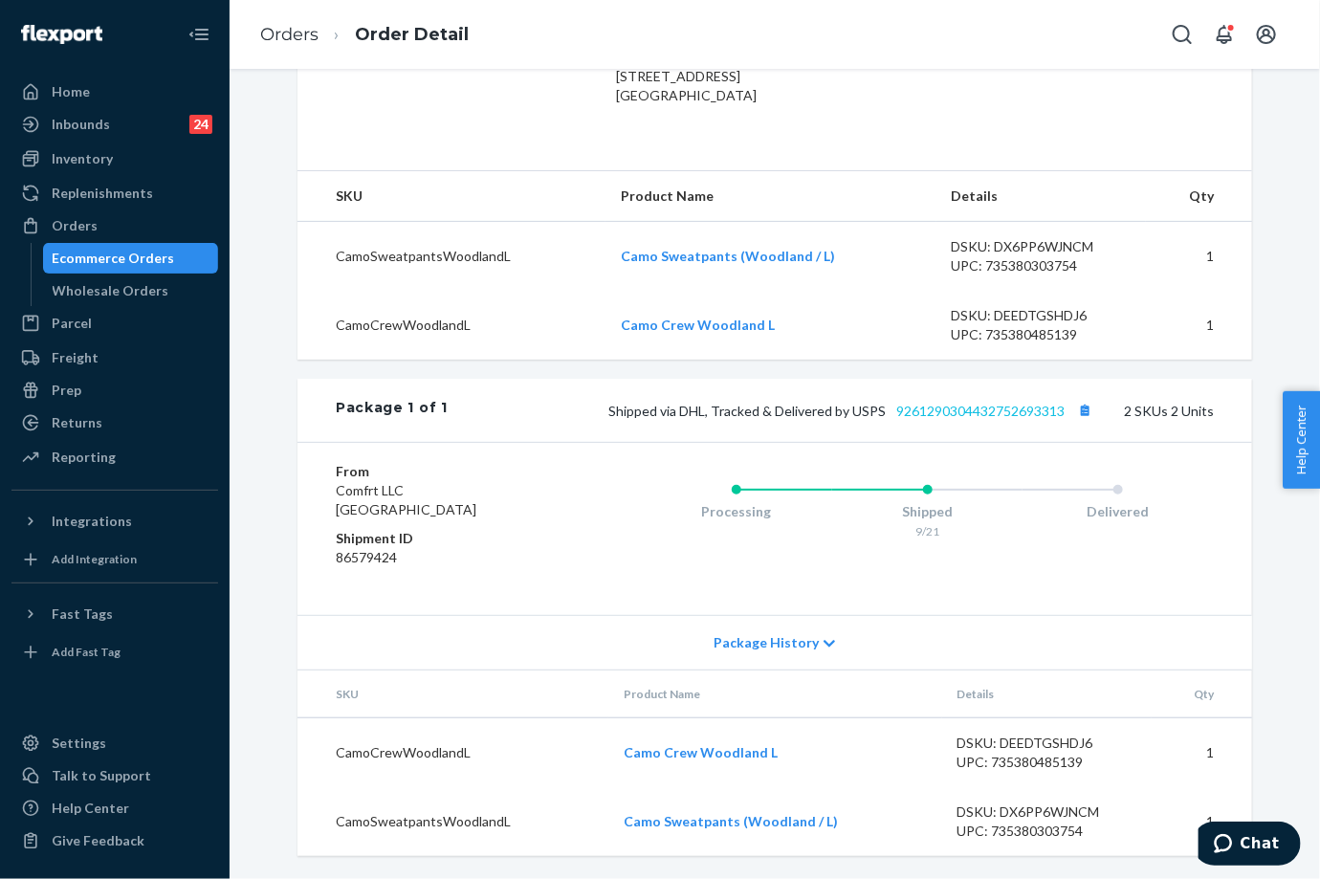
scroll to position [564, 0]
click at [934, 409] on link "9261290304432752693313" at bounding box center [980, 411] width 168 height 16
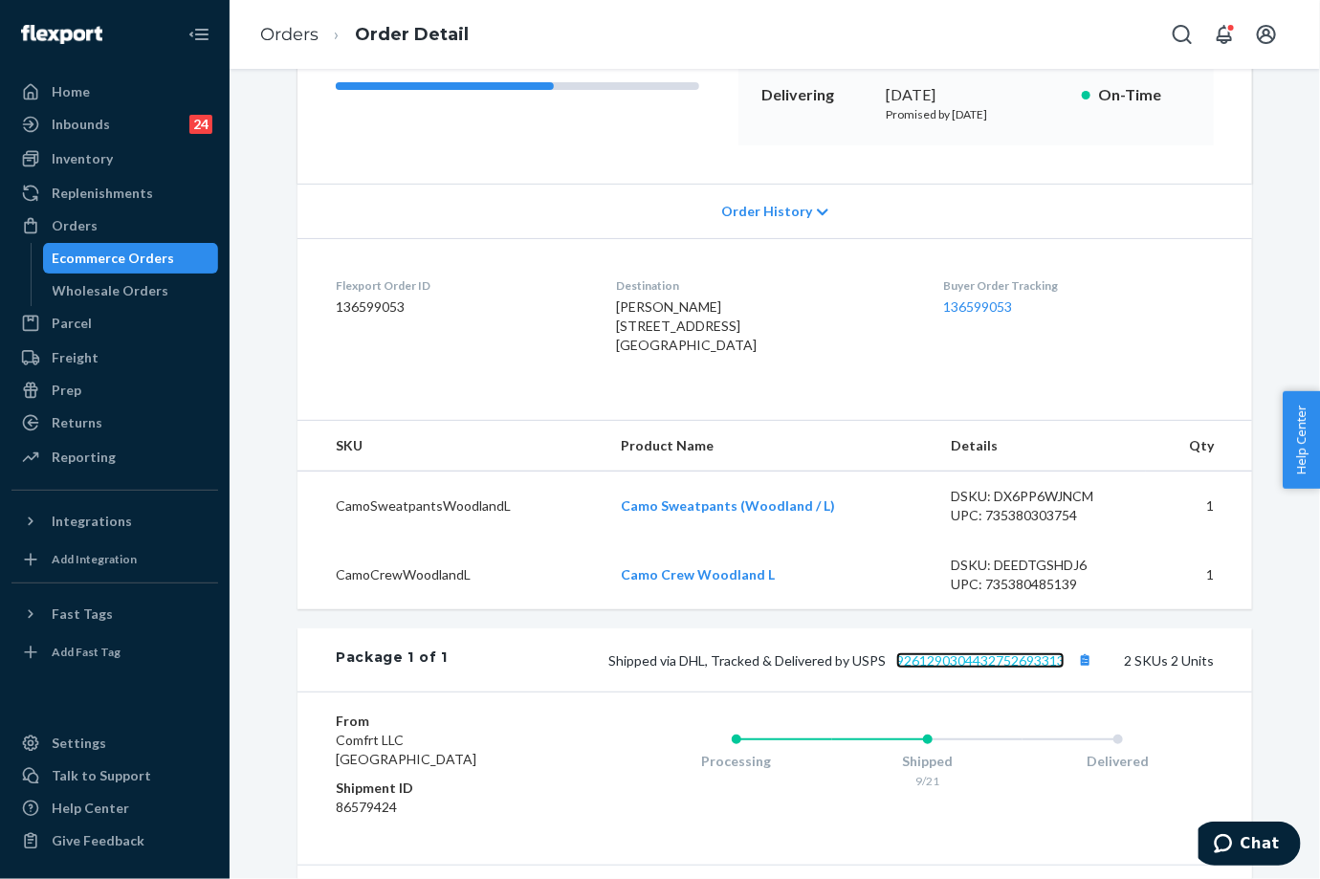
scroll to position [33, 0]
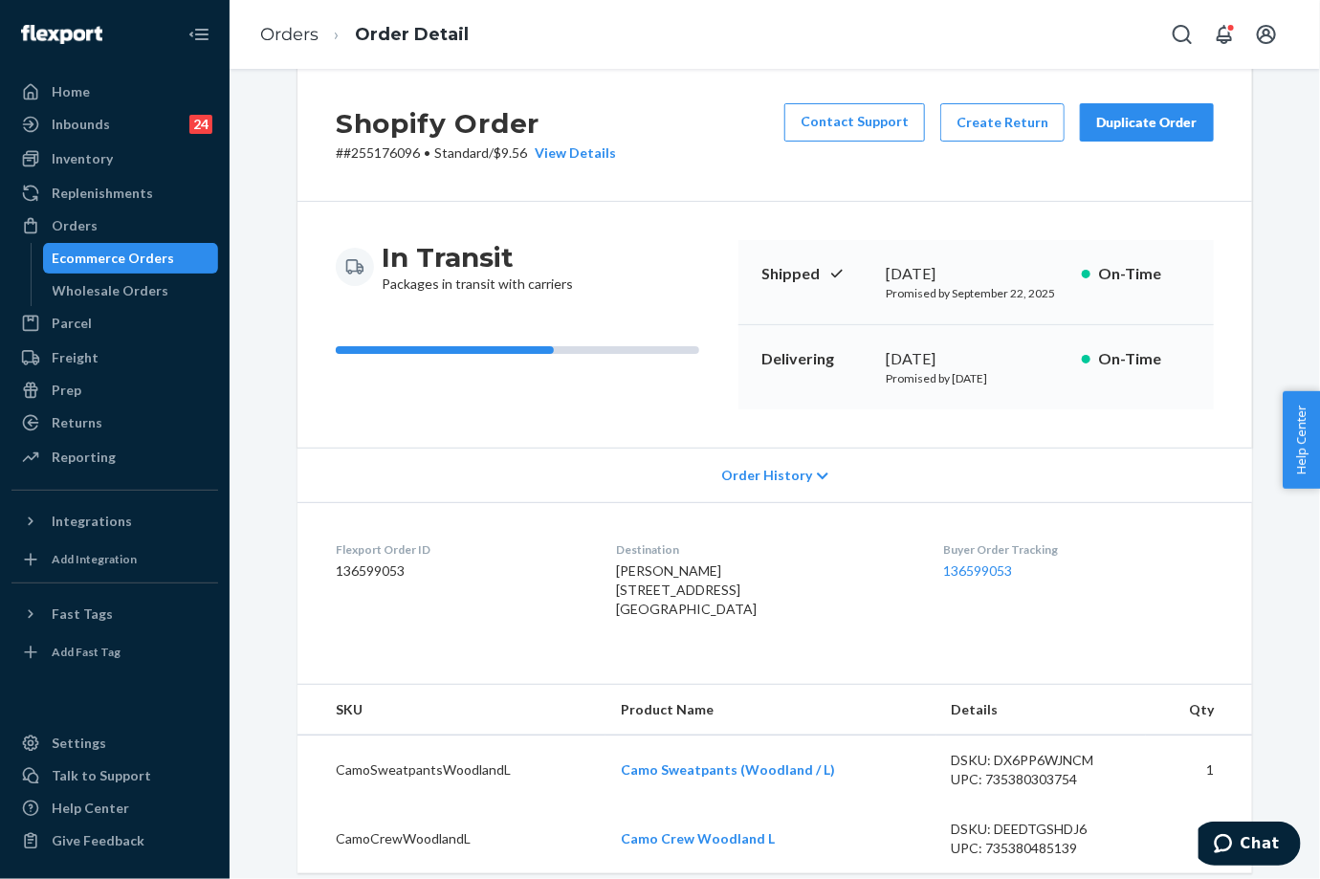
drag, startPoint x: 939, startPoint y: 378, endPoint x: 770, endPoint y: 137, distance: 294.5
click at [994, 372] on p "Promised by [DATE]" at bounding box center [976, 378] width 181 height 16
copy p "October 1"
click at [317, 25] on link "Orders" at bounding box center [289, 34] width 58 height 21
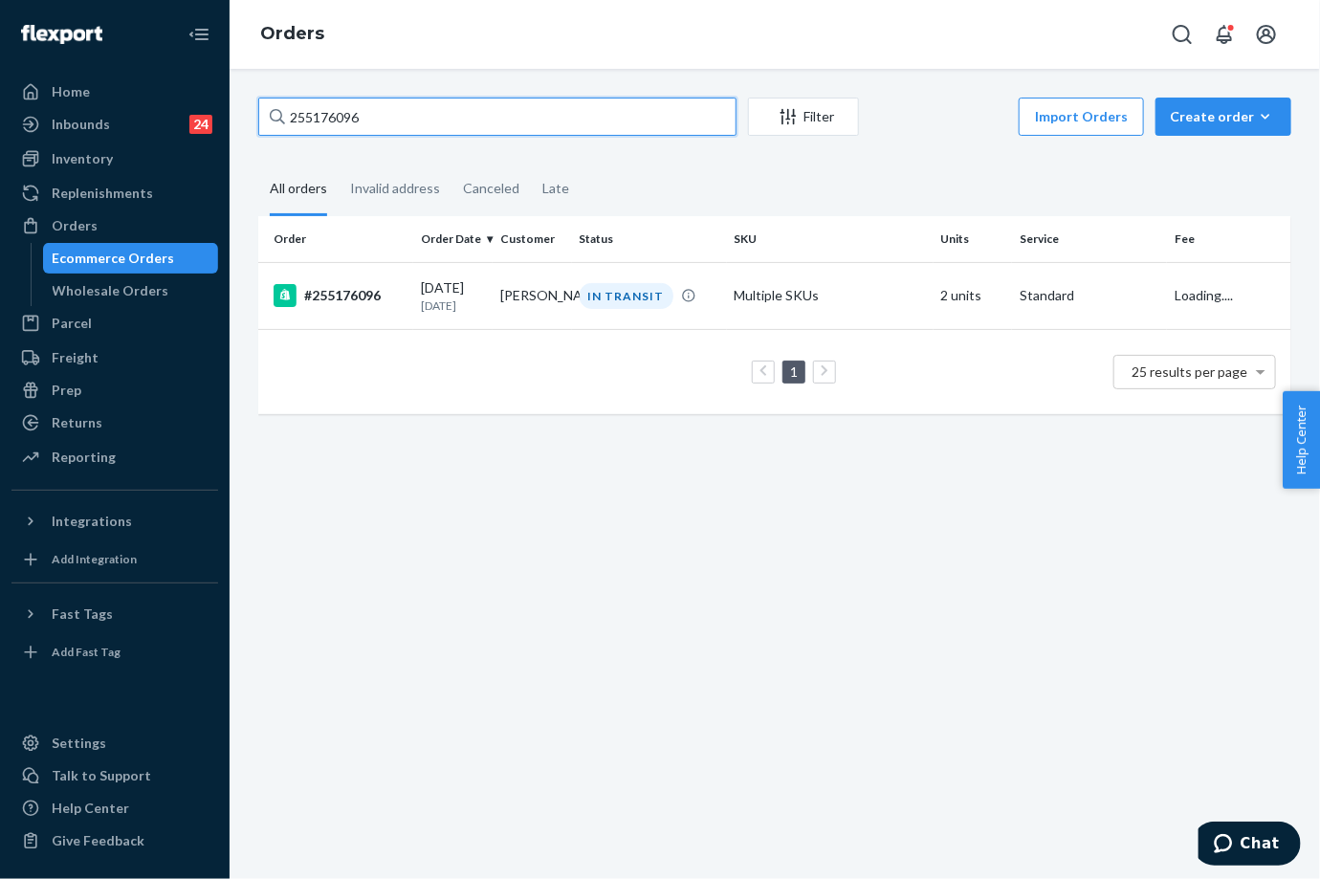
click at [345, 120] on input "255176096" at bounding box center [497, 117] width 478 height 38
paste input "80381"
type input "255180381"
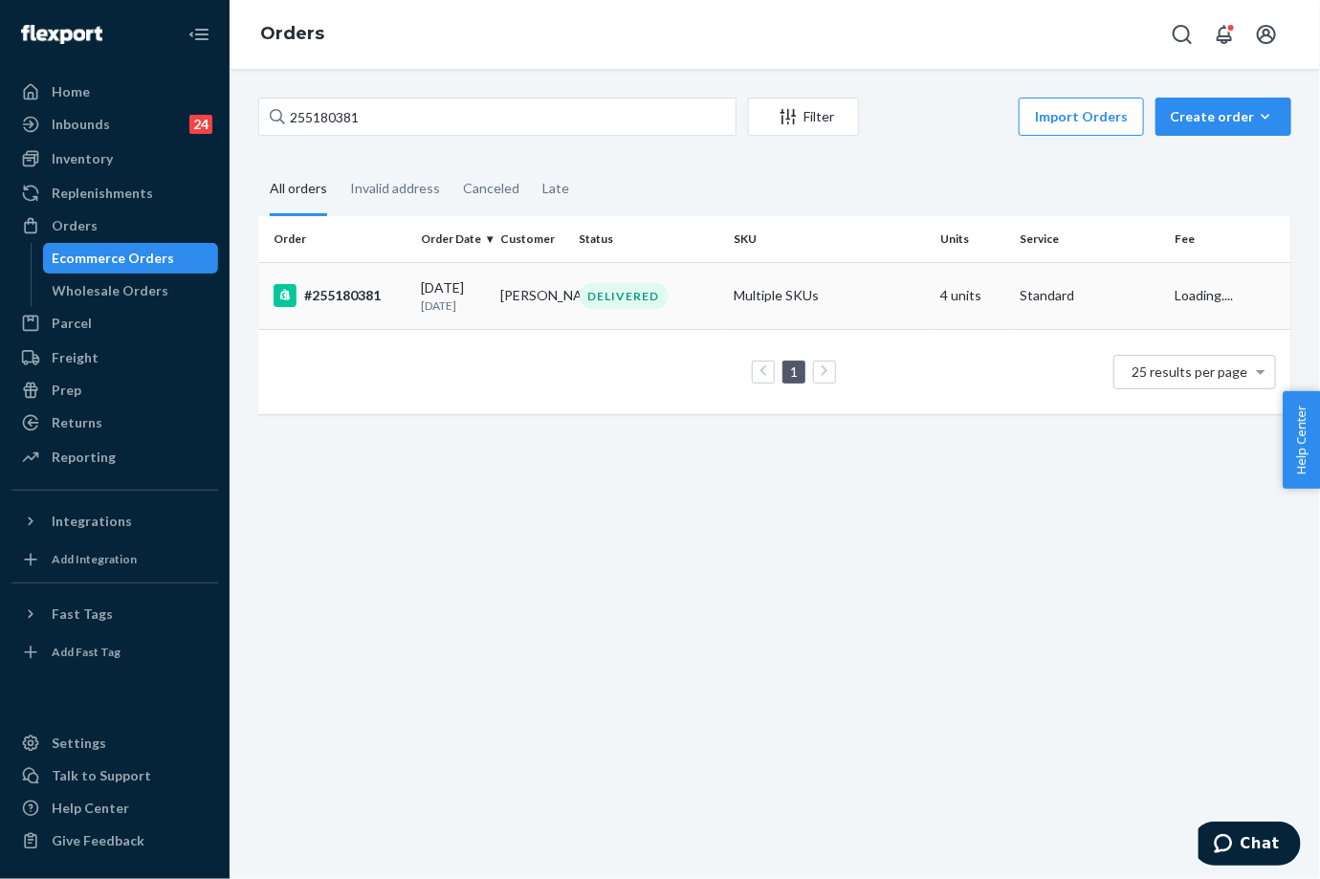
click at [553, 307] on td "Natalie Hatfield" at bounding box center [532, 295] width 79 height 67
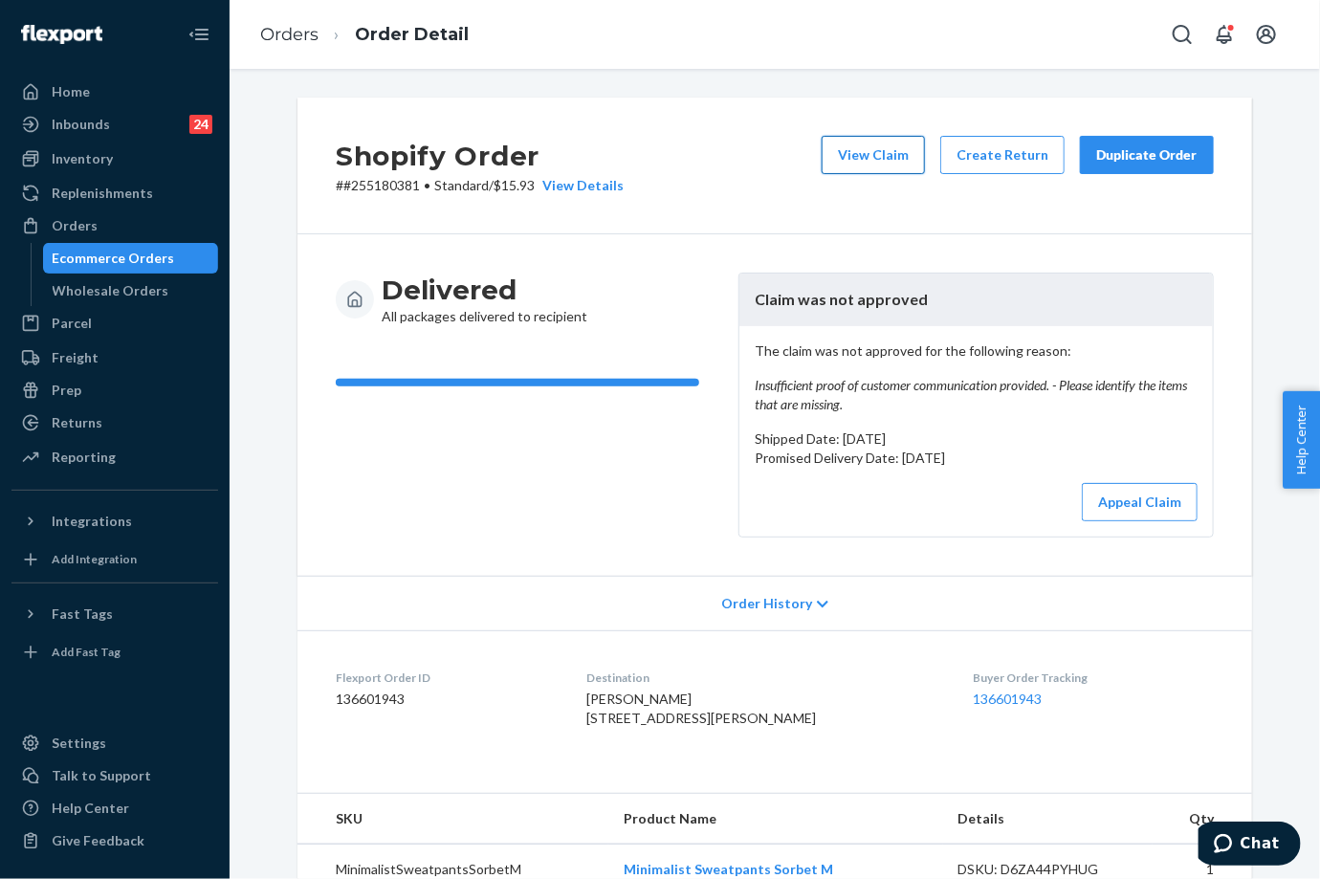
click at [883, 170] on button "View Claim" at bounding box center [873, 155] width 103 height 38
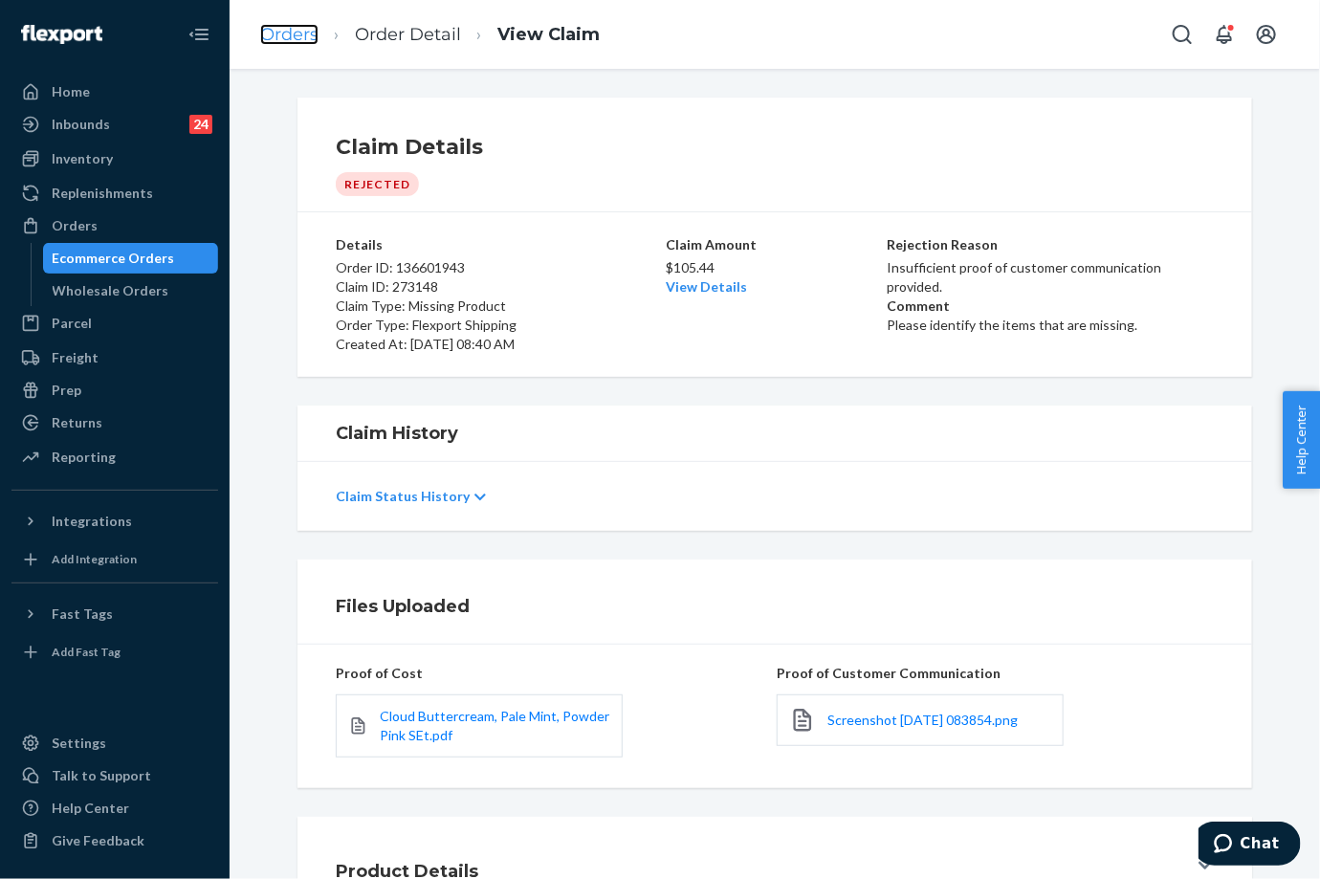
click at [291, 42] on link "Orders" at bounding box center [289, 34] width 58 height 21
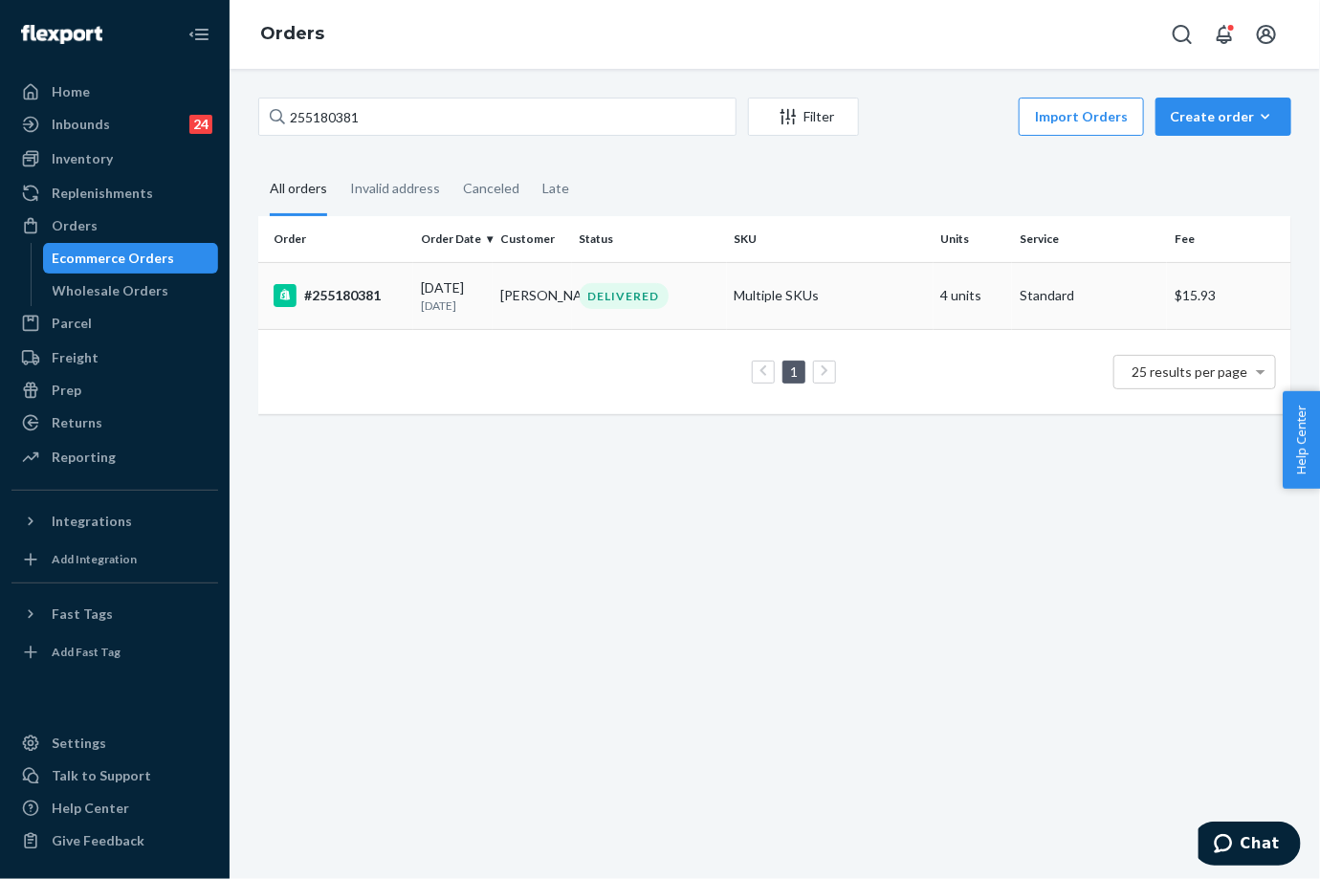
click at [413, 269] on td "09/12/2025 12 days ago" at bounding box center [452, 295] width 79 height 67
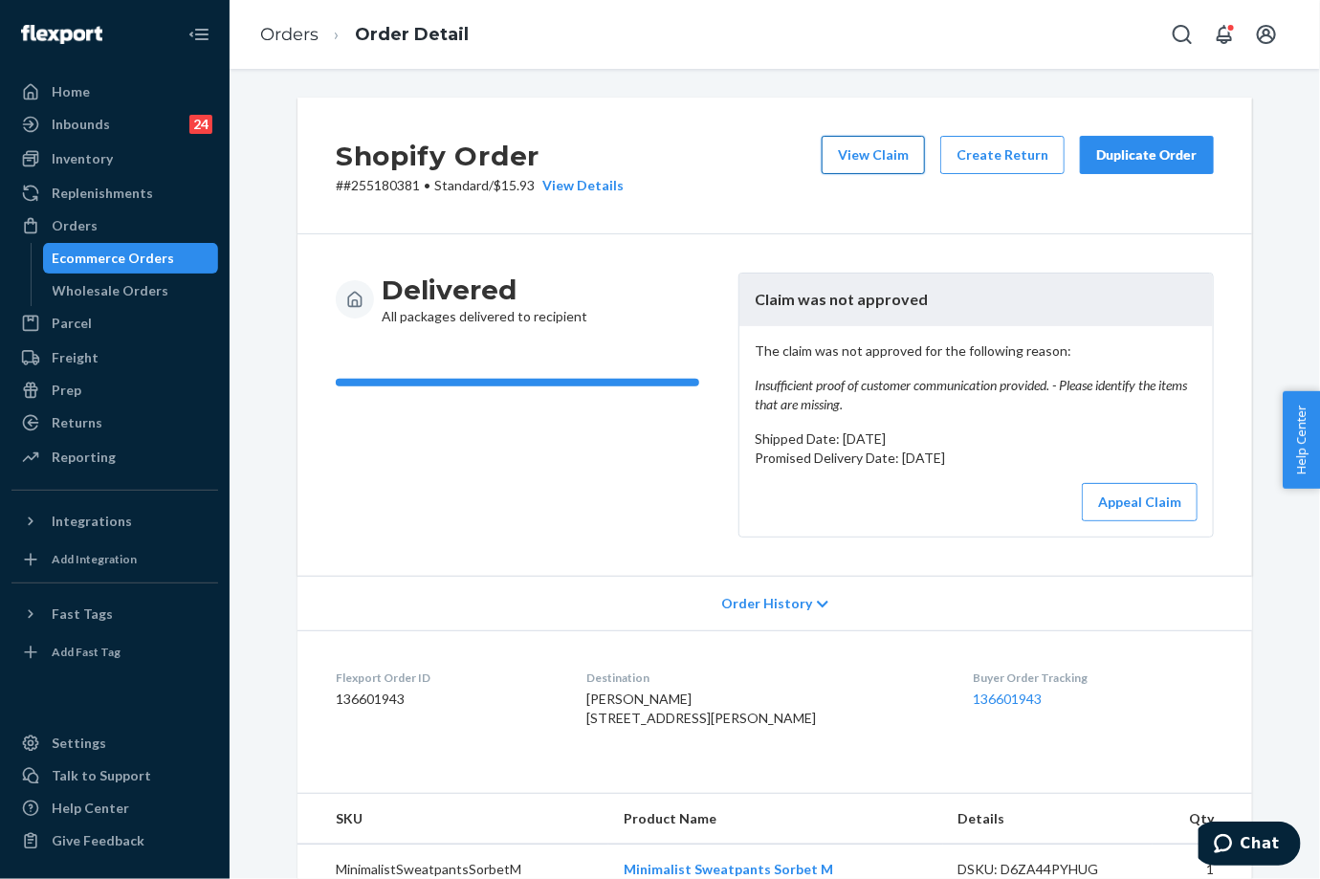
click at [888, 162] on button "View Claim" at bounding box center [873, 155] width 103 height 38
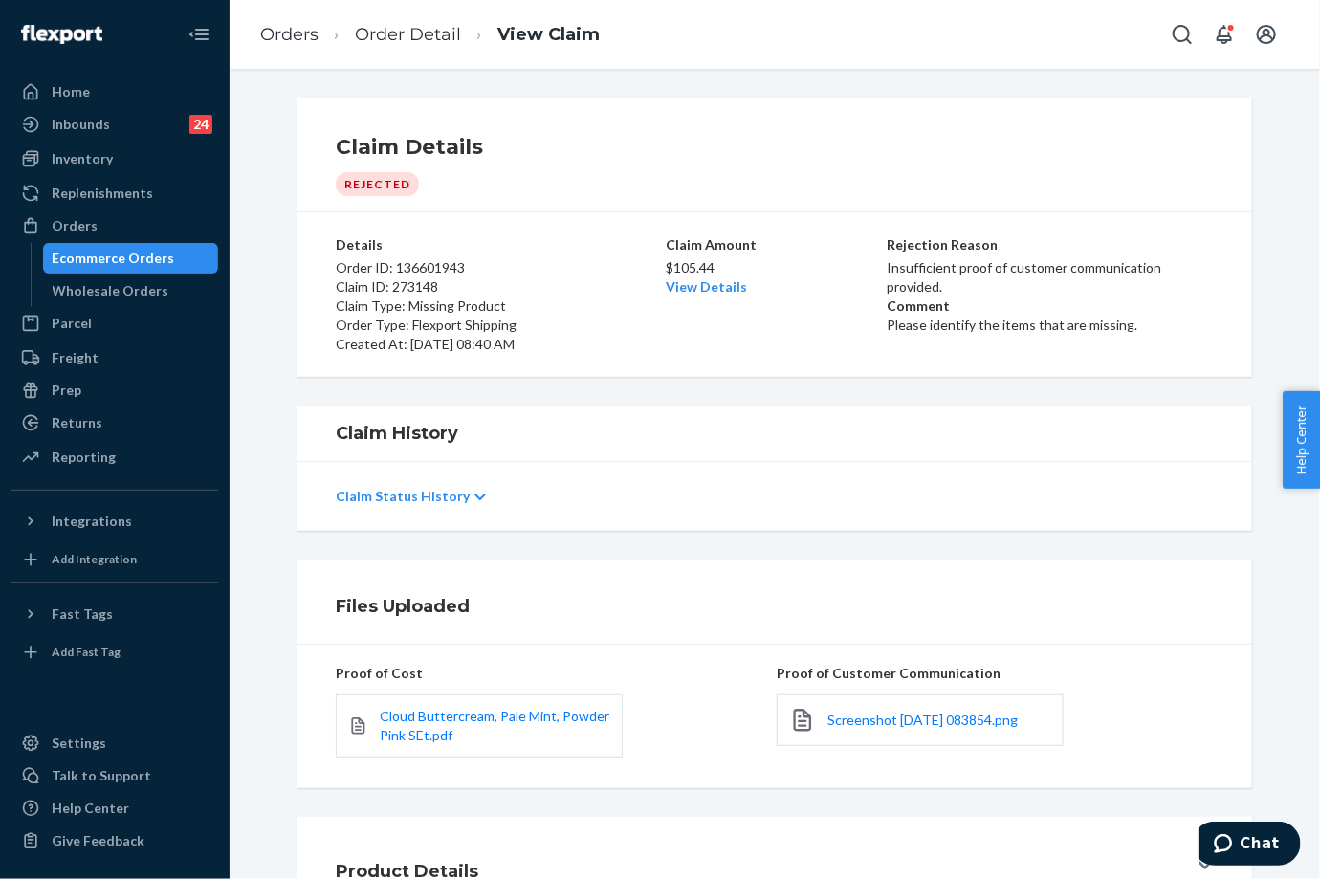
click at [399, 491] on p "Claim Status History" at bounding box center [403, 496] width 134 height 19
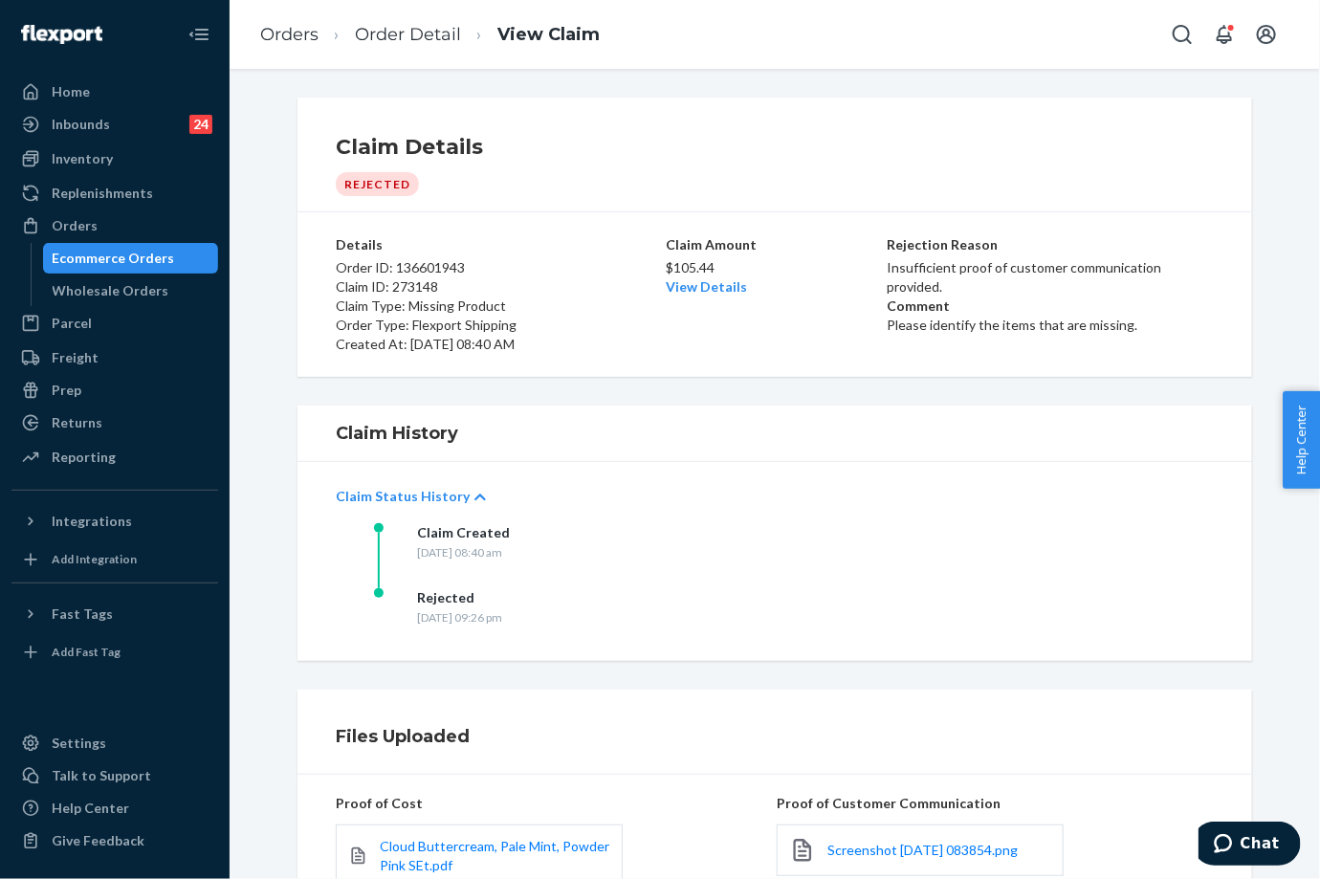
click at [399, 491] on p "Claim Status History" at bounding box center [403, 496] width 134 height 19
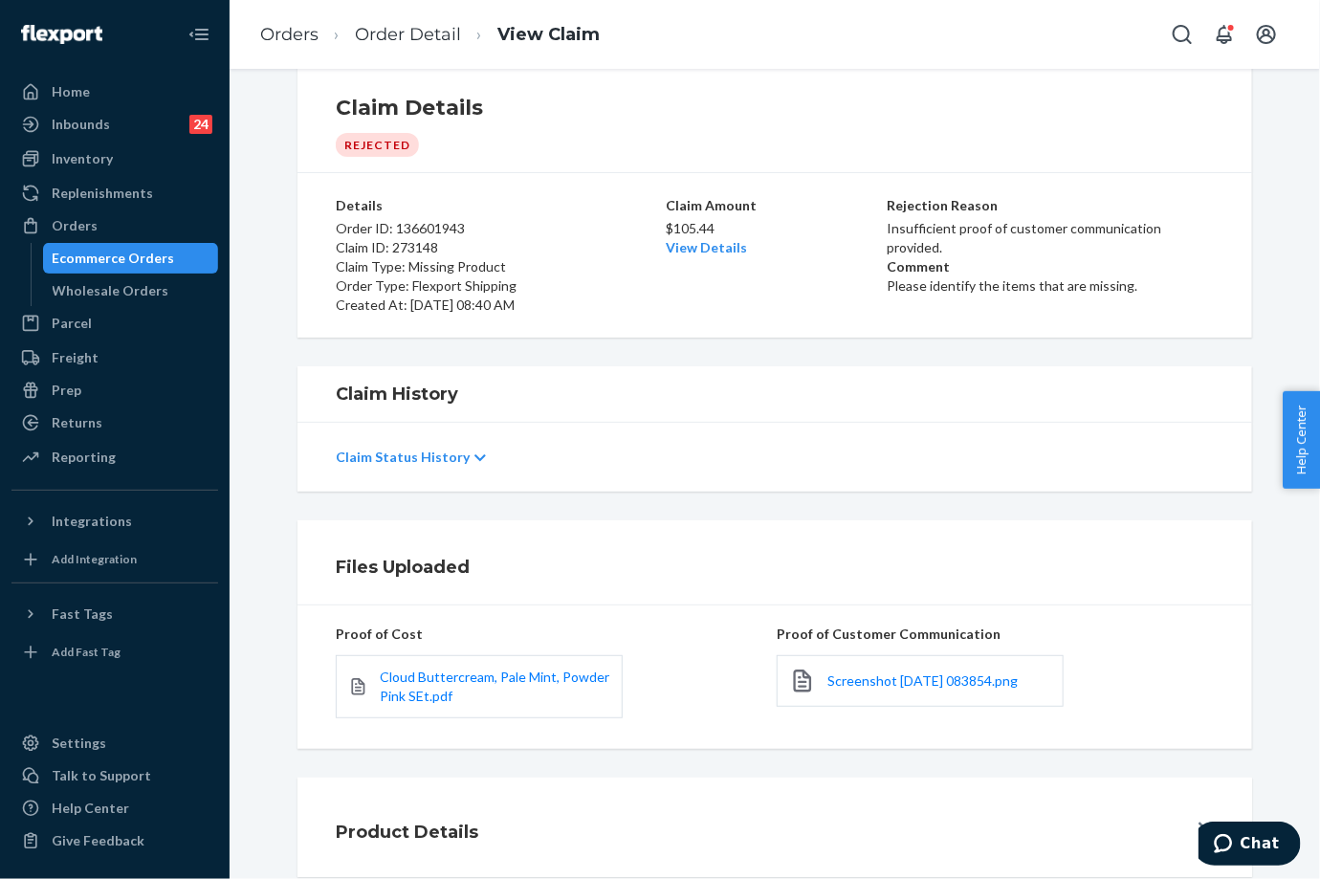
scroll to position [75, 0]
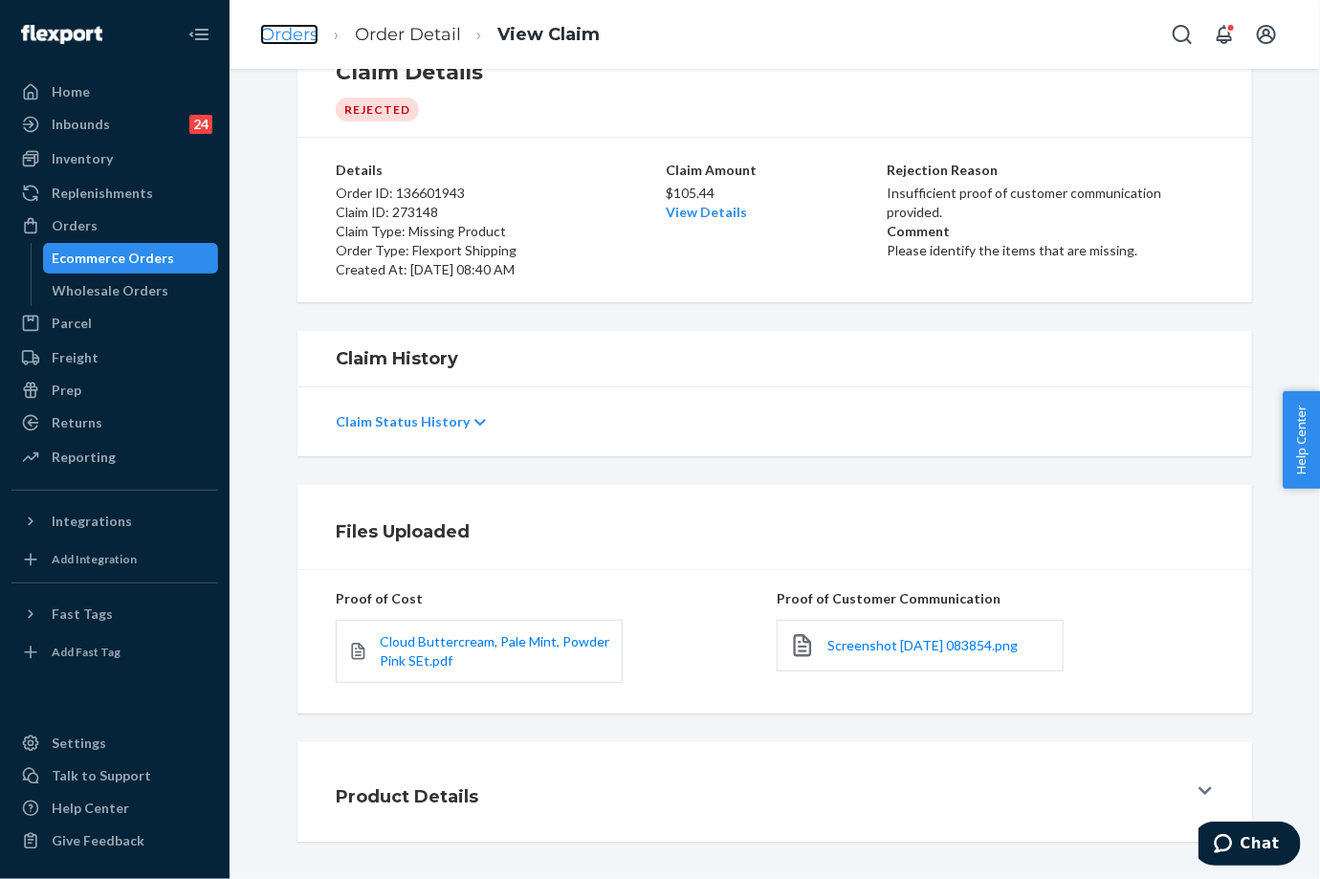
click at [305, 30] on link "Orders" at bounding box center [289, 34] width 58 height 21
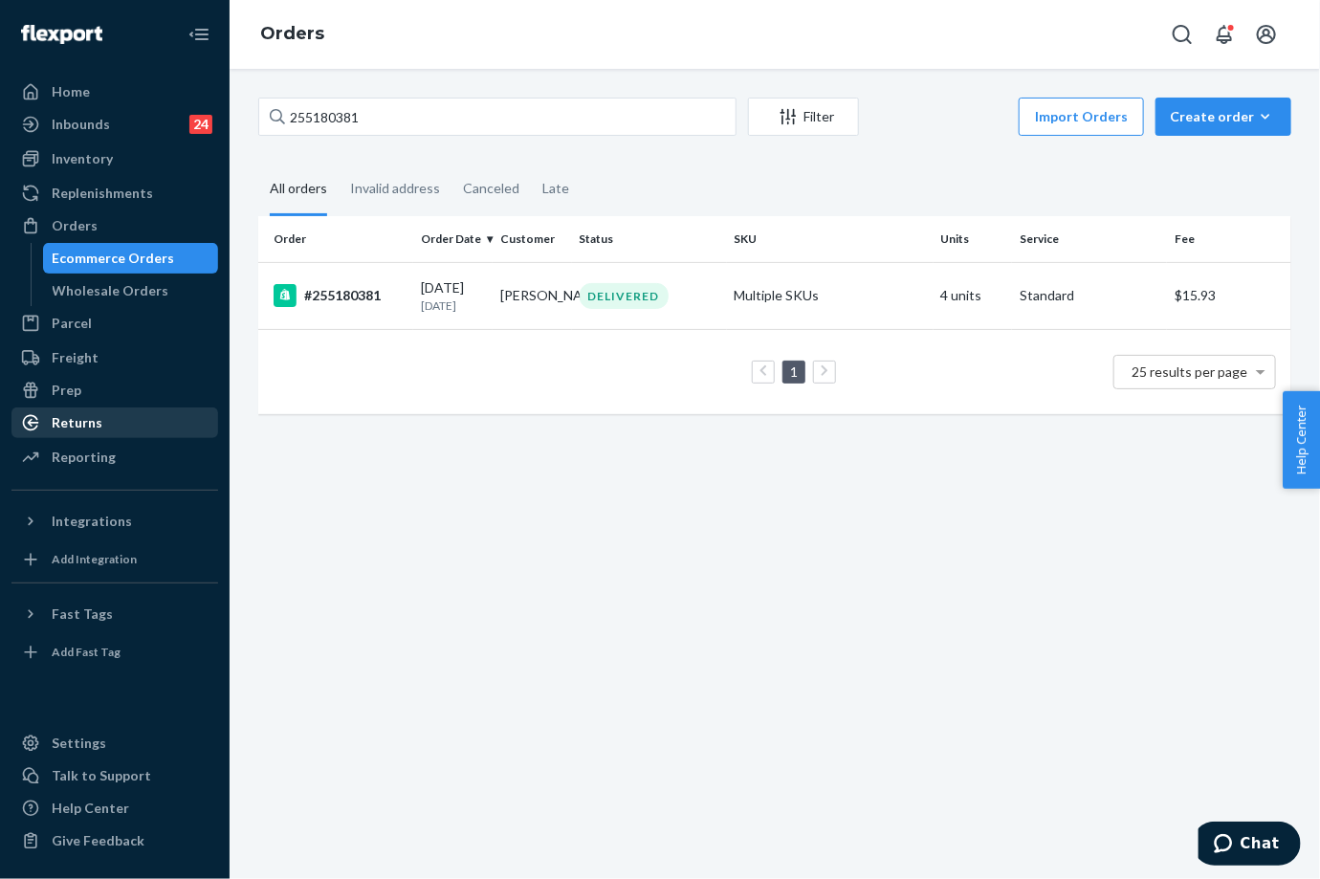
click at [84, 427] on div "Returns" at bounding box center [77, 422] width 51 height 19
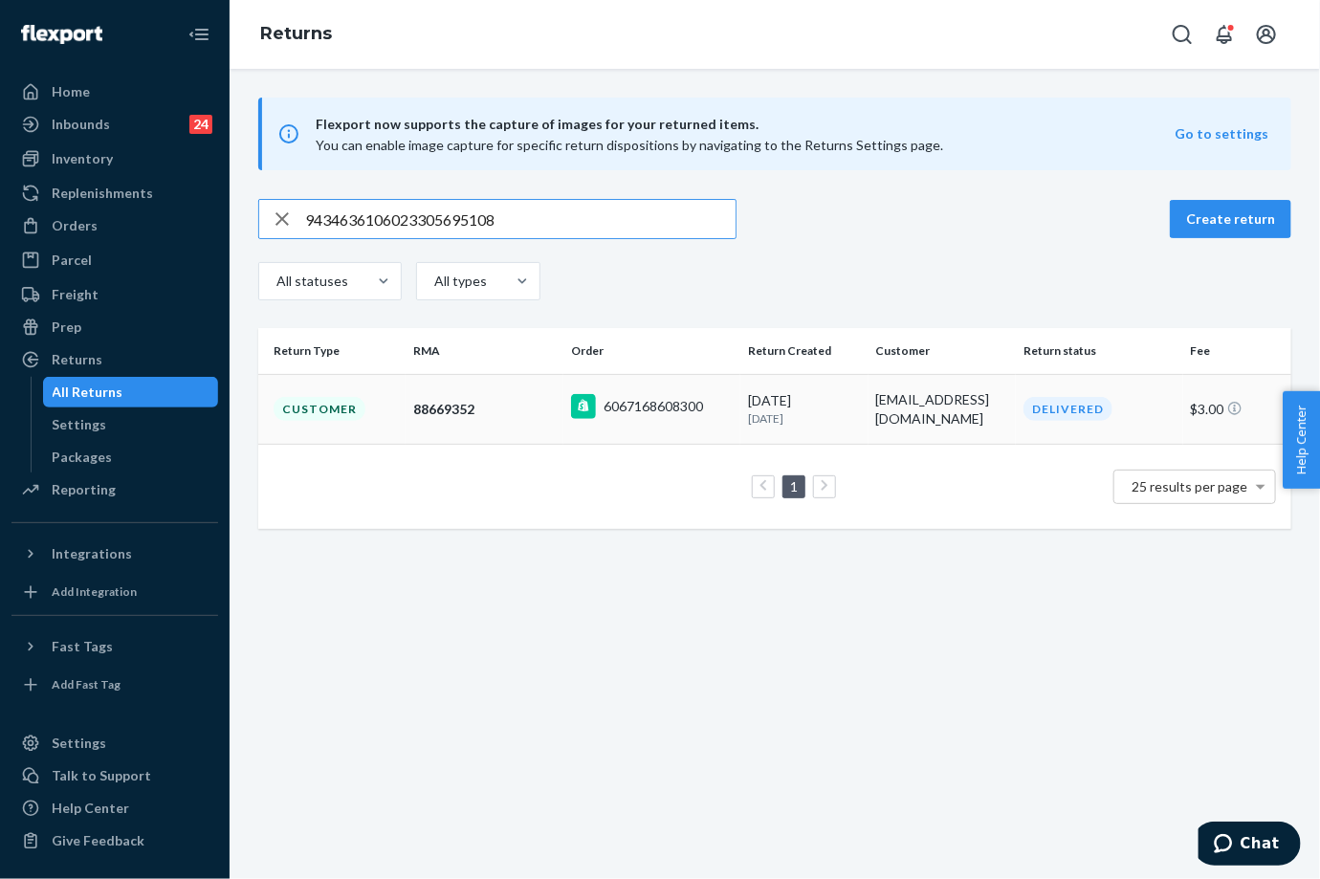
type input "9434636106023305695108"
click at [515, 423] on td "88669352" at bounding box center [484, 409] width 158 height 70
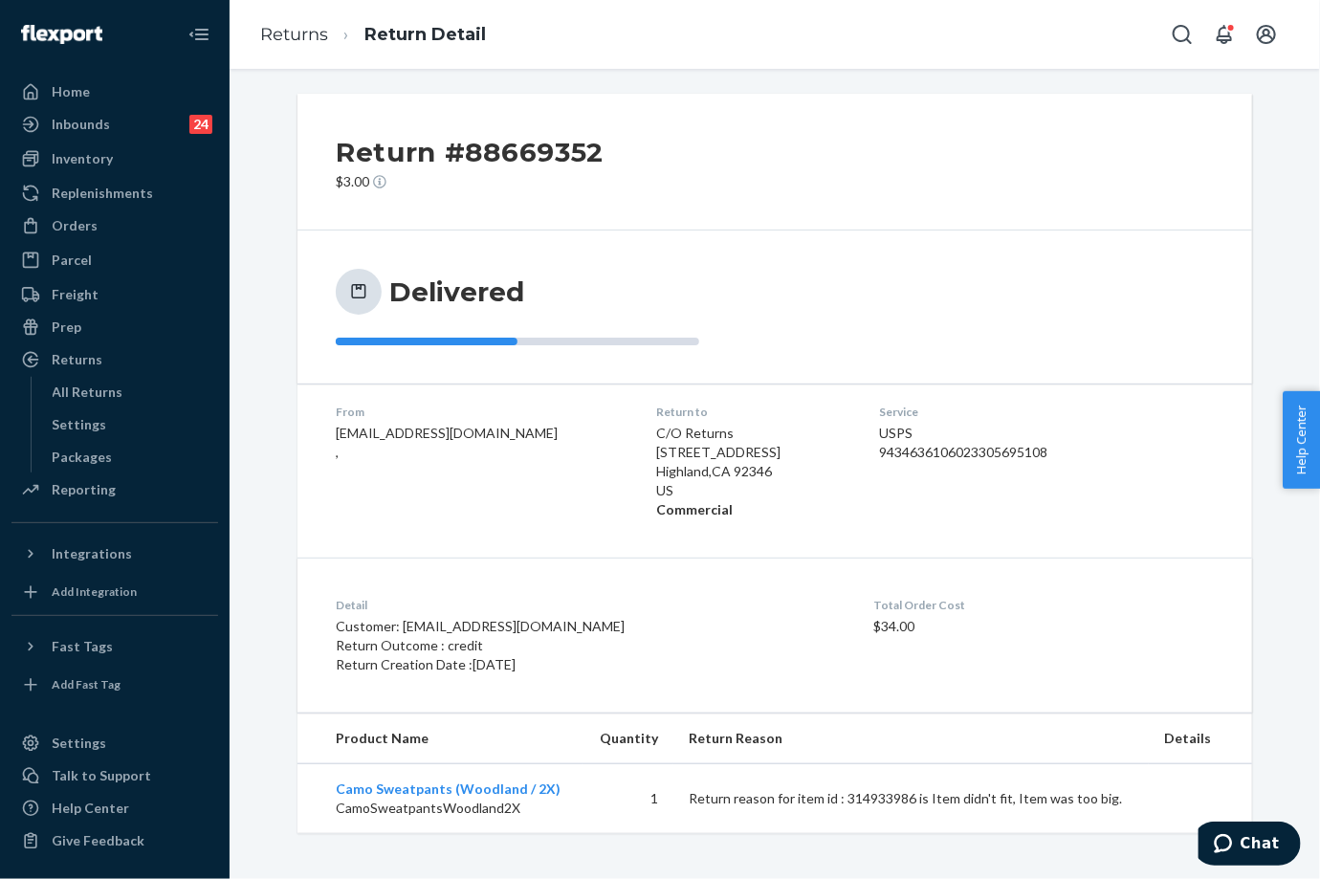
scroll to position [5, 0]
